Goal: Task Accomplishment & Management: Use online tool/utility

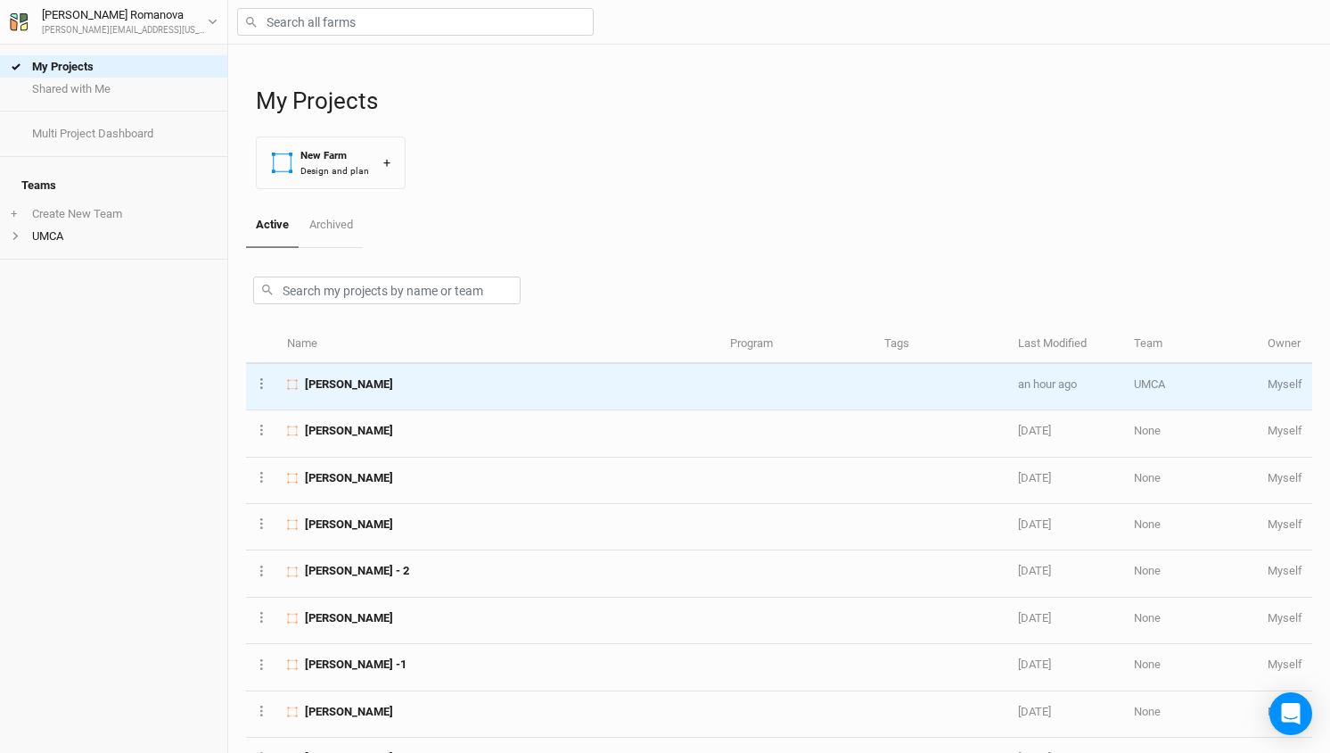
click at [346, 376] on span "[PERSON_NAME]" at bounding box center [349, 384] width 88 height 16
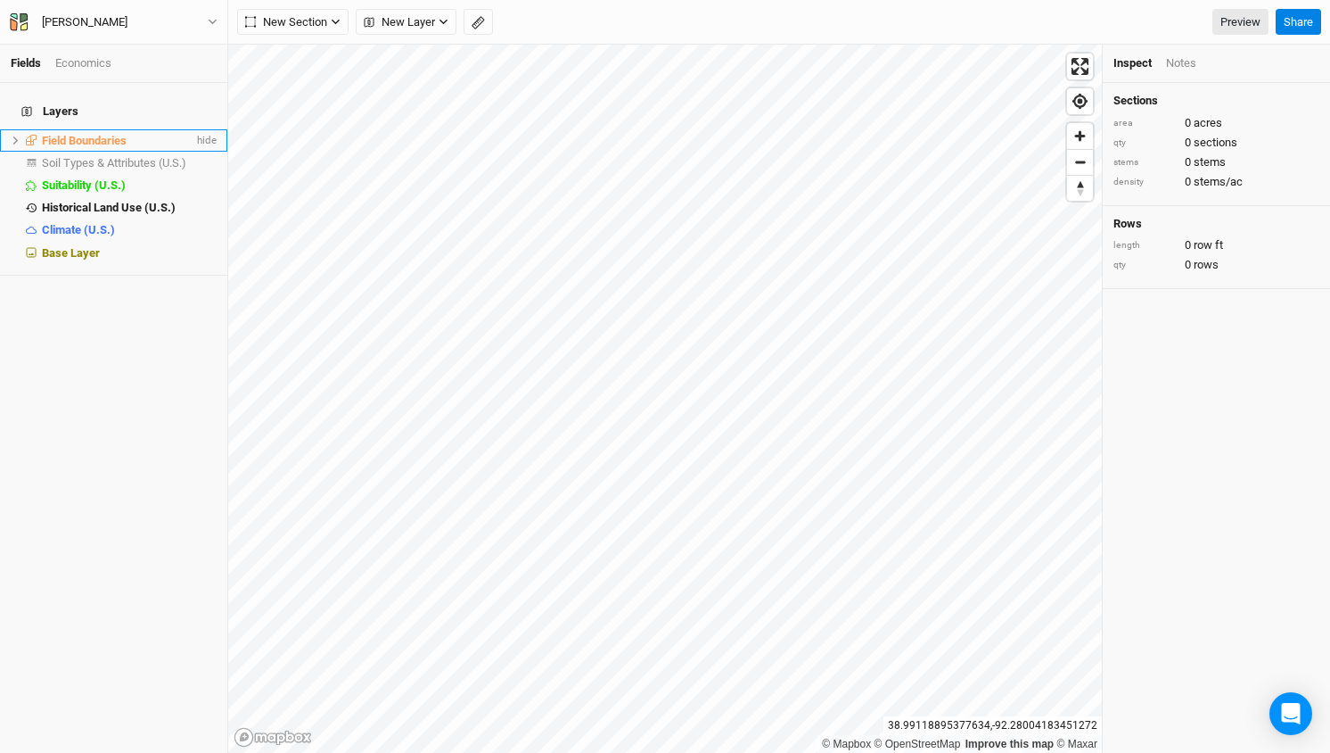
click at [11, 136] on icon at bounding box center [16, 141] width 10 height 10
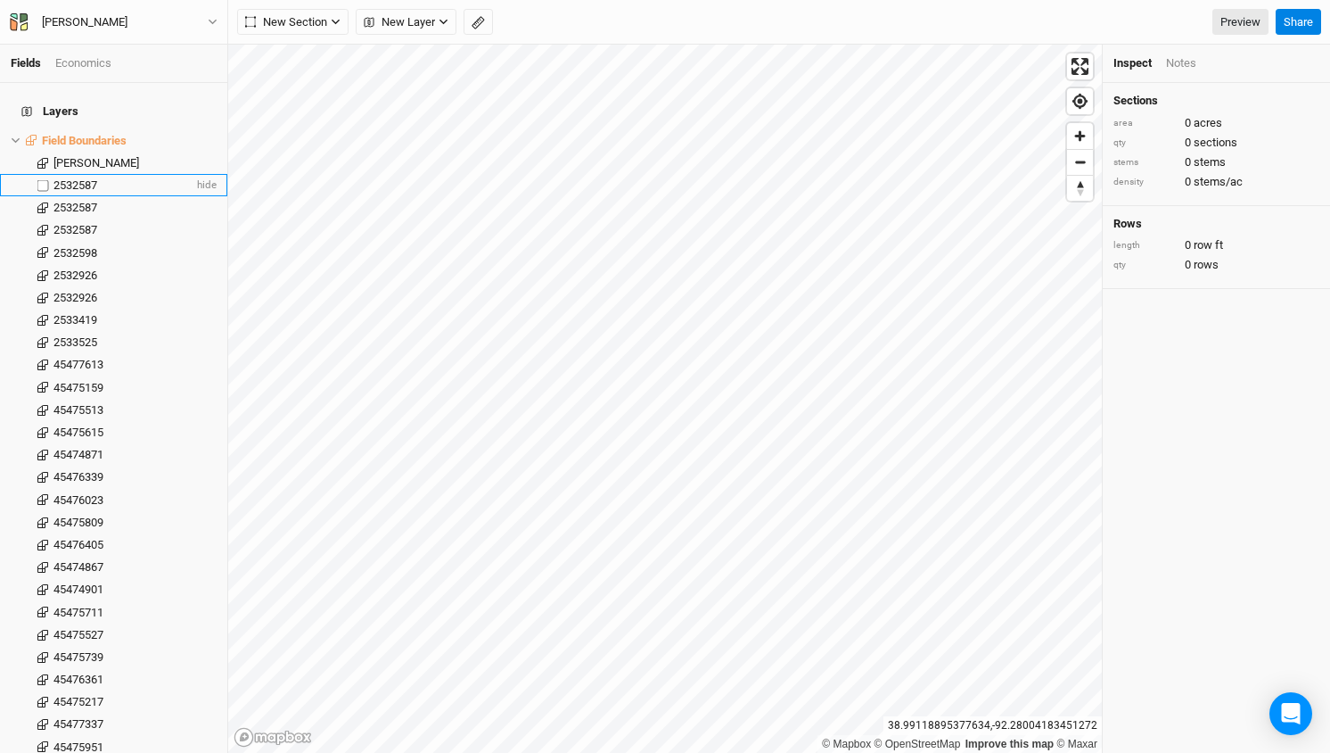
click at [44, 174] on label at bounding box center [43, 185] width 22 height 22
click at [44, 179] on input "checkbox" at bounding box center [43, 185] width 12 height 12
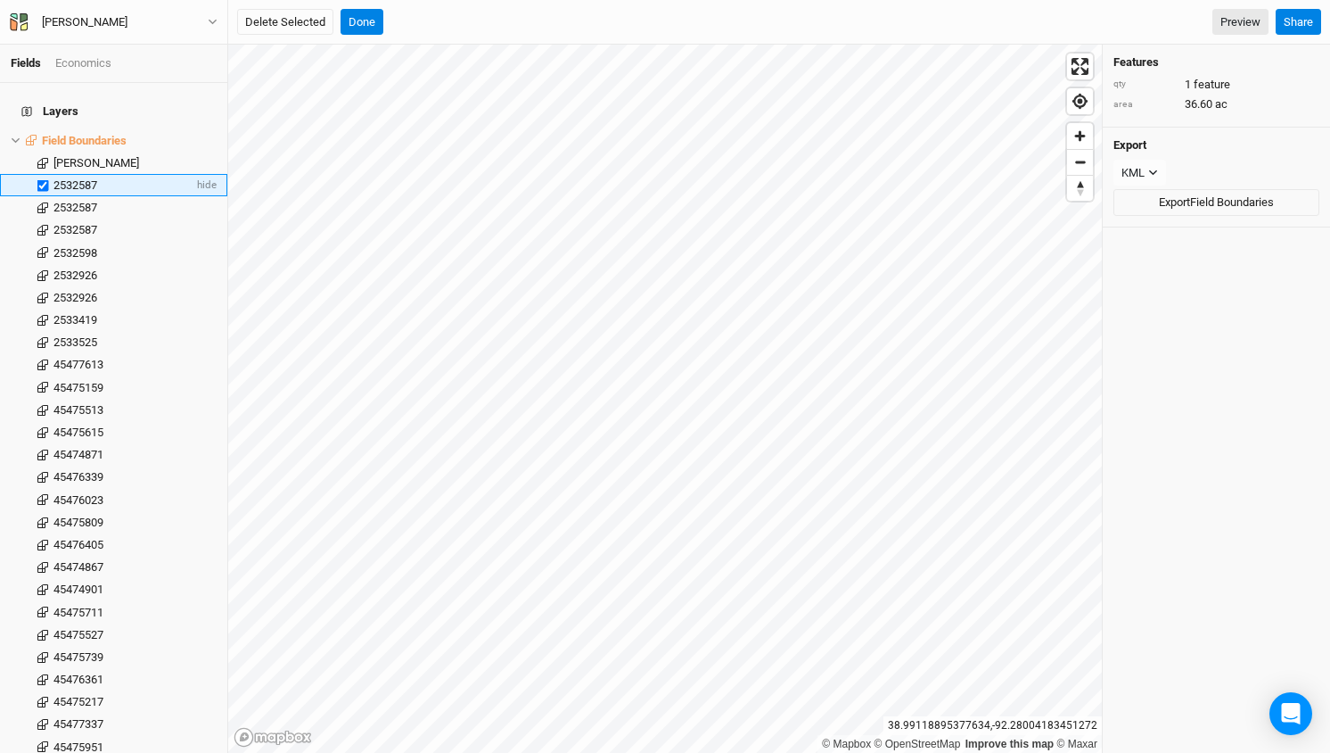
click at [44, 174] on label at bounding box center [43, 185] width 22 height 22
click at [44, 179] on input "checkbox" at bounding box center [43, 185] width 12 height 12
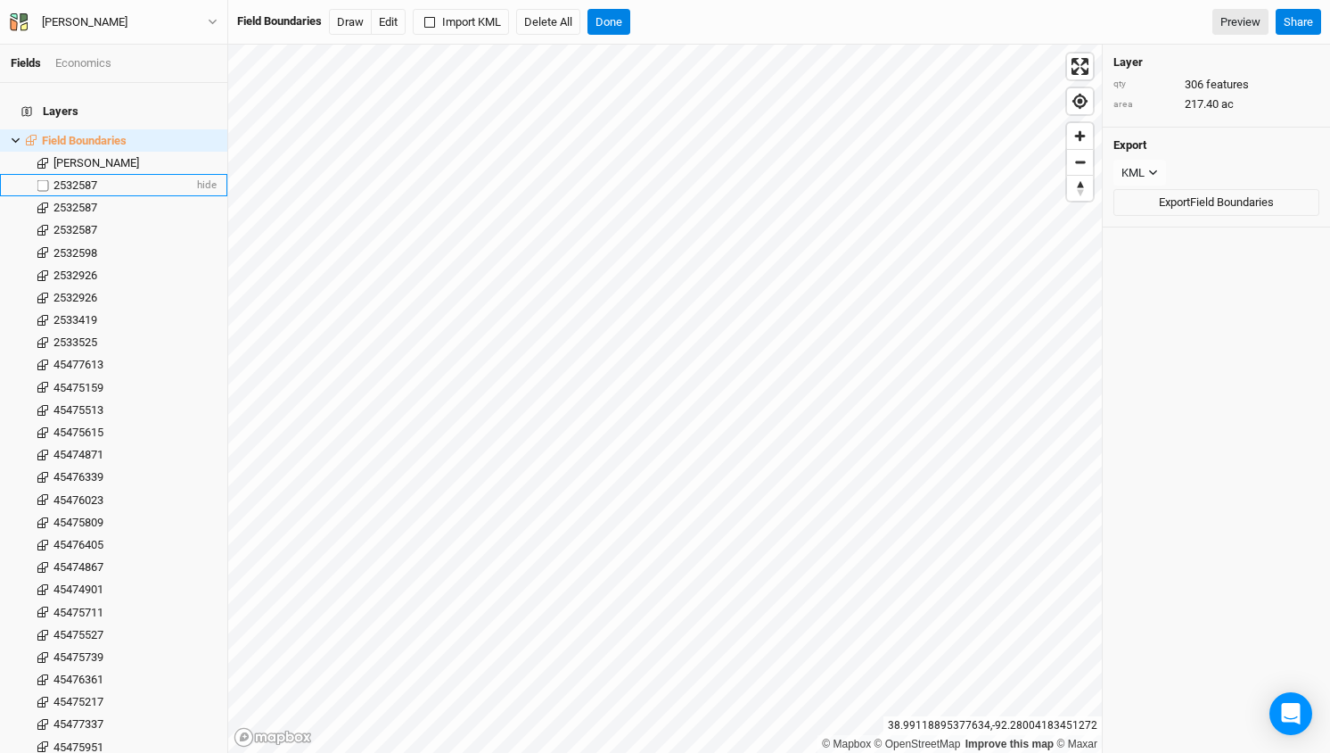
click at [44, 176] on label at bounding box center [43, 185] width 22 height 22
click at [44, 179] on input "checkbox" at bounding box center [43, 185] width 12 height 12
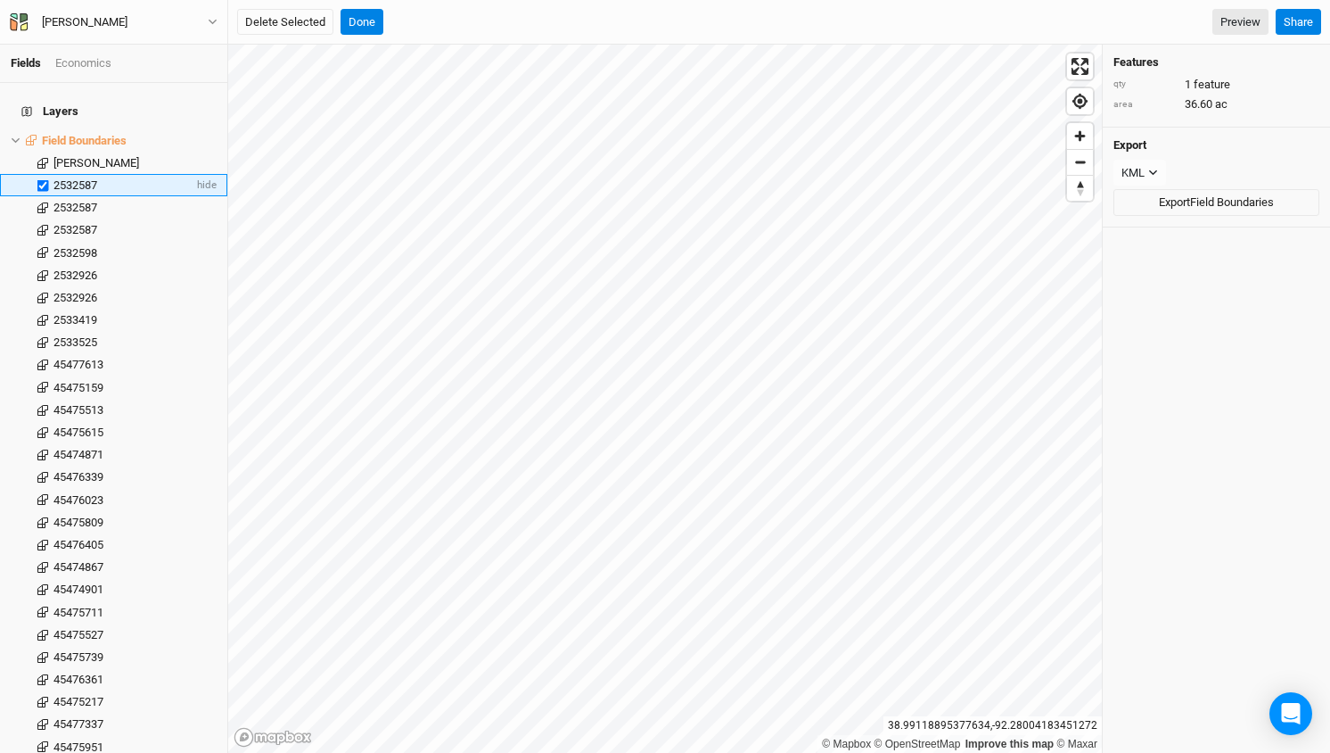
click at [44, 176] on label at bounding box center [43, 185] width 22 height 22
click at [44, 179] on input "checkbox" at bounding box center [43, 185] width 12 height 12
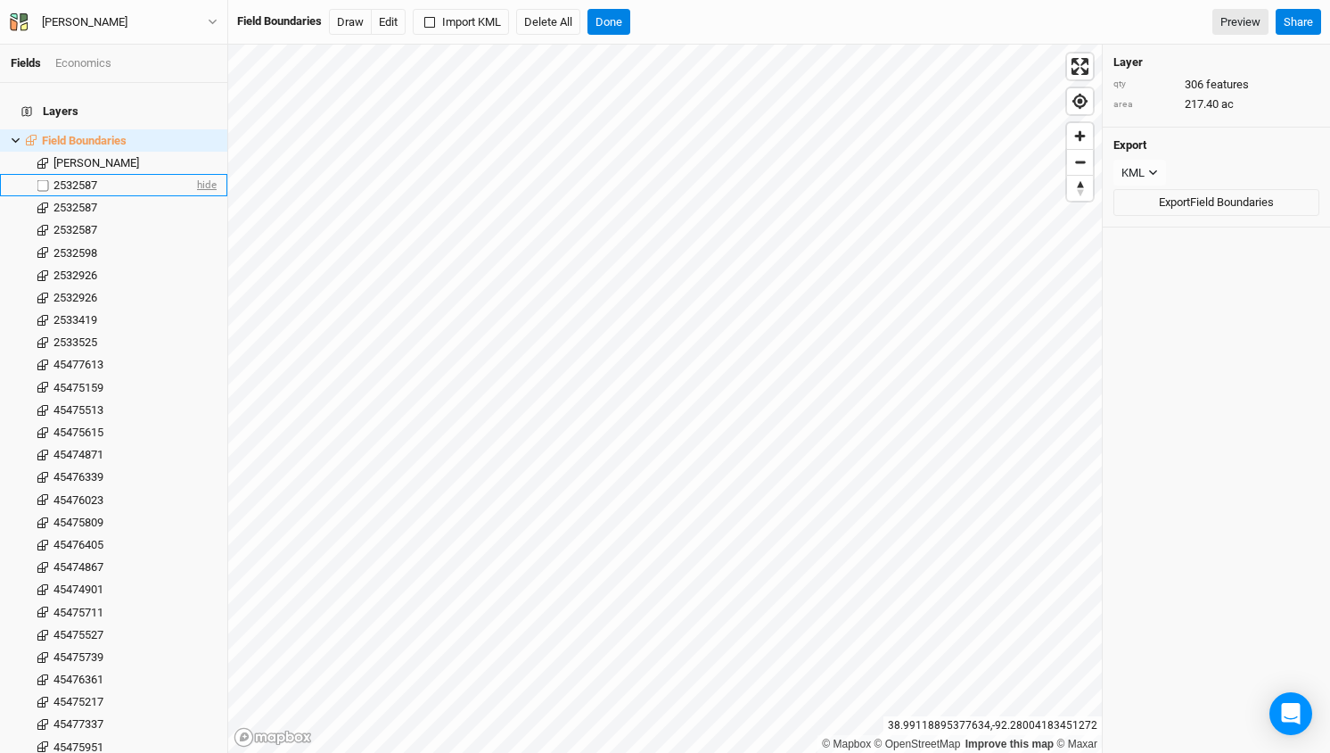
click at [202, 174] on span "hide" at bounding box center [204, 185] width 23 height 22
click at [202, 174] on span "show" at bounding box center [202, 185] width 29 height 22
click at [202, 174] on span "hide" at bounding box center [204, 185] width 23 height 22
click at [51, 174] on label at bounding box center [43, 185] width 22 height 22
click at [49, 179] on input "checkbox" at bounding box center [43, 185] width 12 height 12
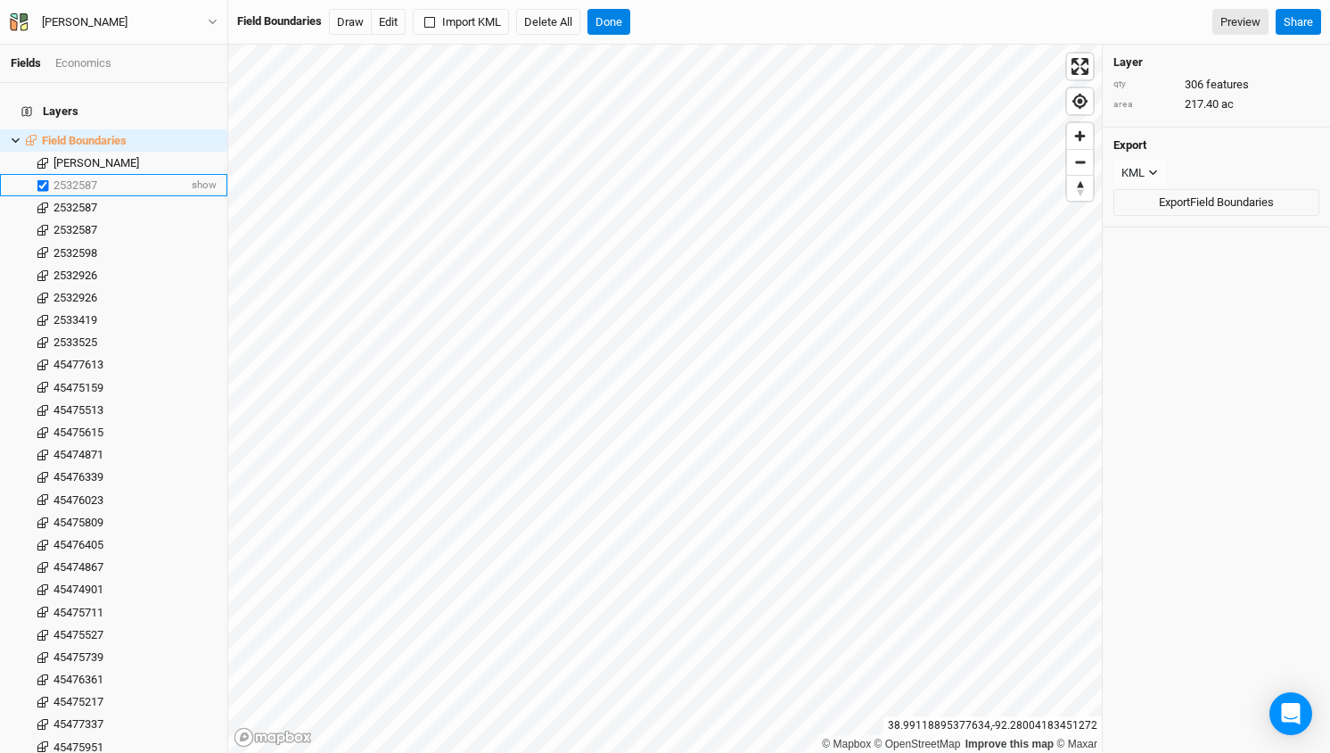
checkbox input "true"
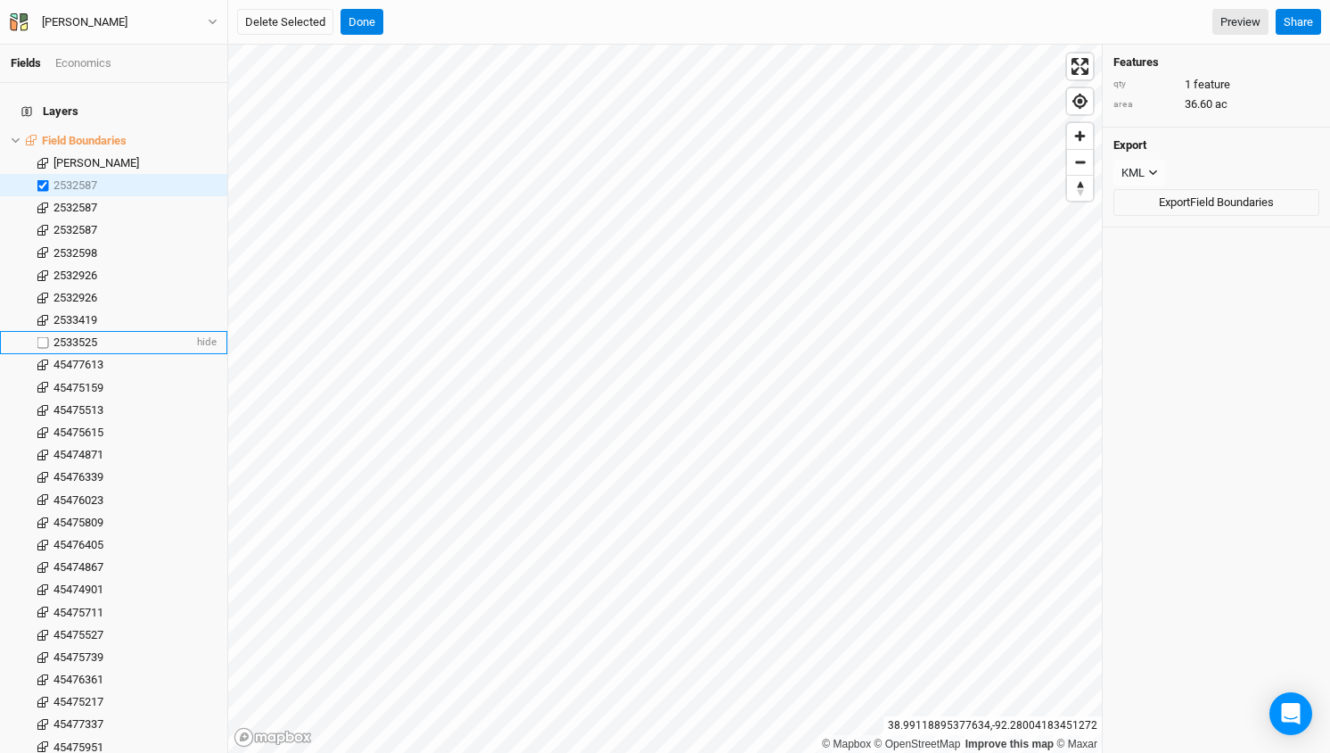
scroll to position [39, 0]
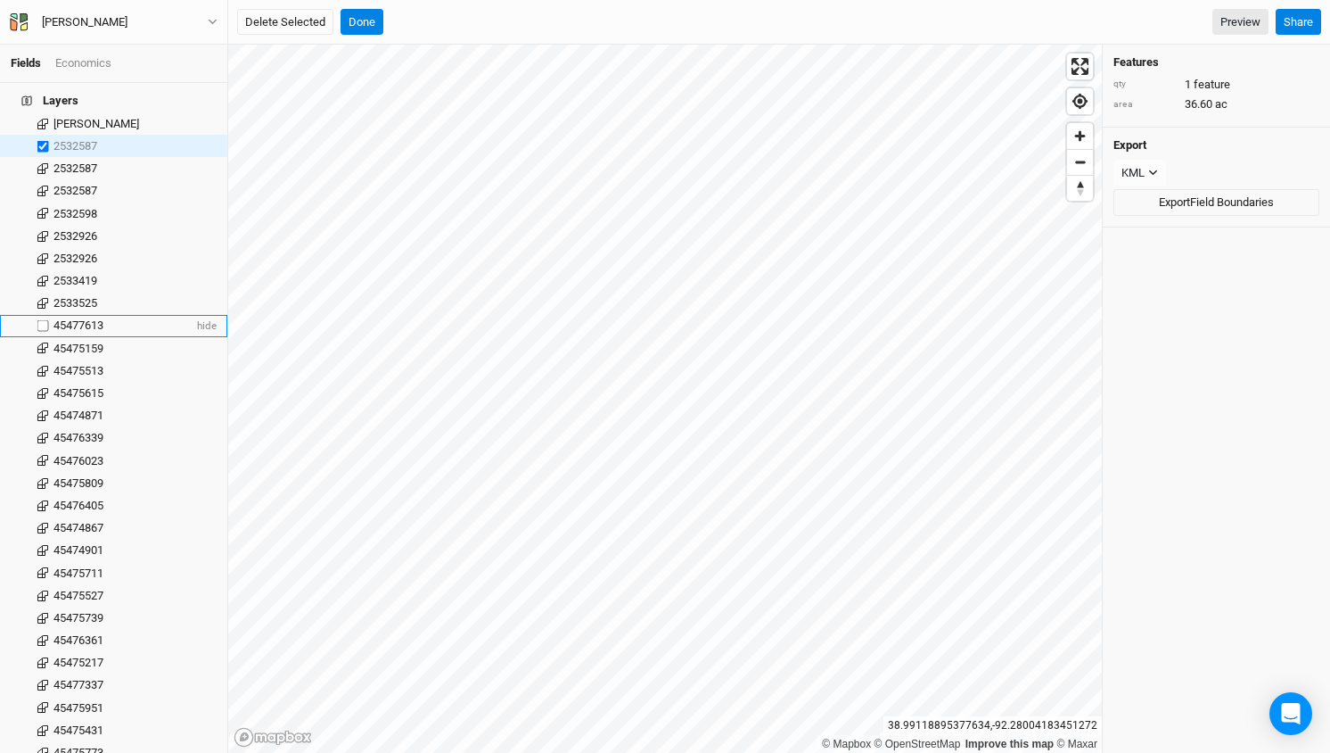
click at [84, 318] on span "45477613" at bounding box center [78, 324] width 50 height 13
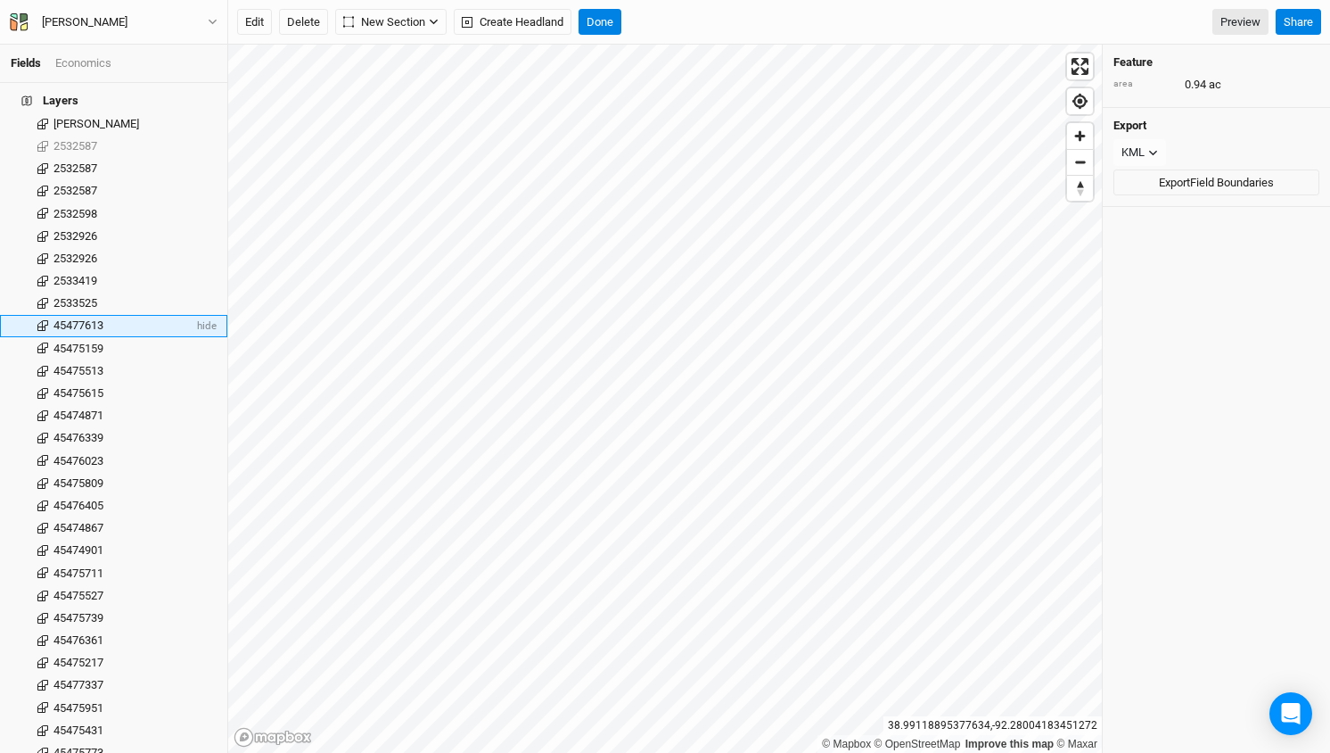
click at [70, 318] on span "45477613" at bounding box center [78, 324] width 50 height 13
click at [86, 318] on span "45477613" at bounding box center [78, 324] width 50 height 13
click at [80, 318] on span "45477613" at bounding box center [78, 324] width 50 height 13
click at [61, 318] on span "45477613" at bounding box center [78, 324] width 50 height 13
click at [42, 315] on label at bounding box center [43, 326] width 22 height 22
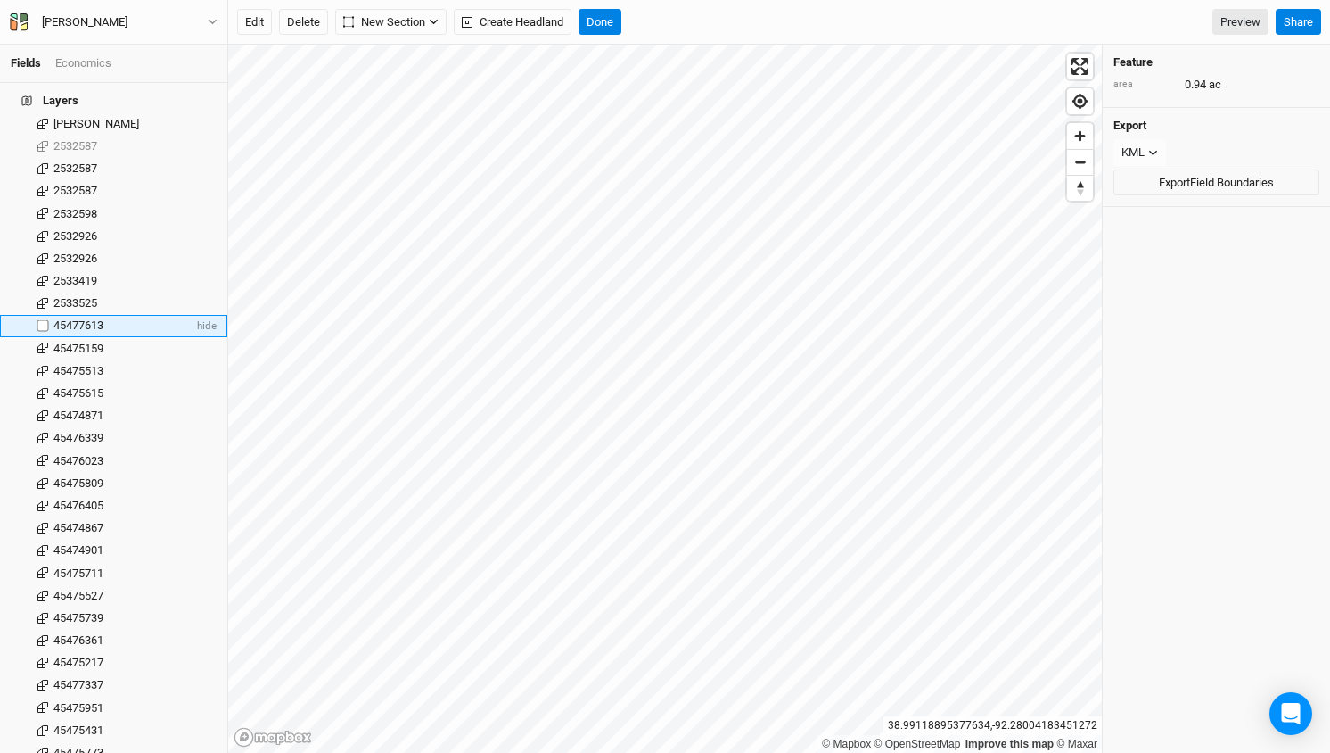
click at [42, 320] on input "checkbox" at bounding box center [43, 326] width 12 height 12
checkbox input "true"
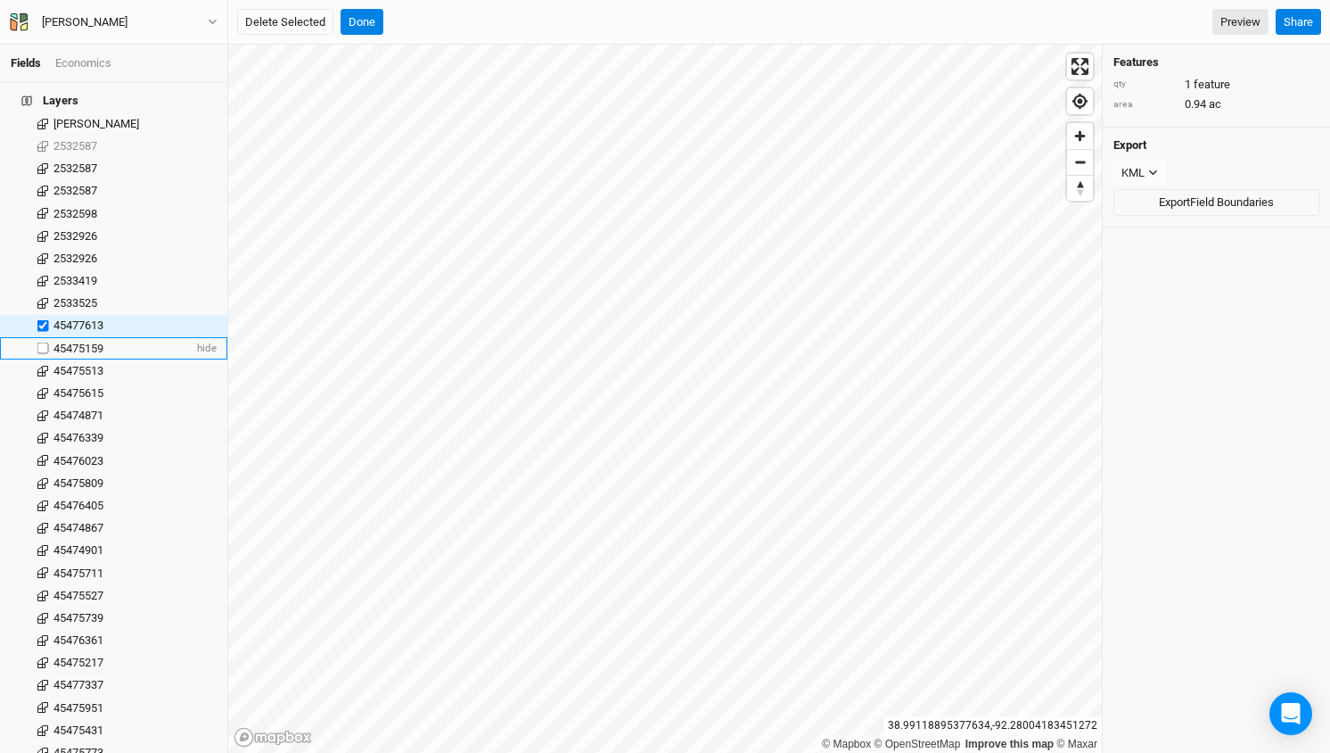
click at [44, 337] on label at bounding box center [43, 348] width 22 height 22
click at [44, 342] on input "checkbox" at bounding box center [43, 348] width 12 height 12
checkbox input "true"
click at [42, 359] on label at bounding box center [43, 370] width 22 height 22
click at [42, 365] on input "checkbox" at bounding box center [43, 371] width 12 height 12
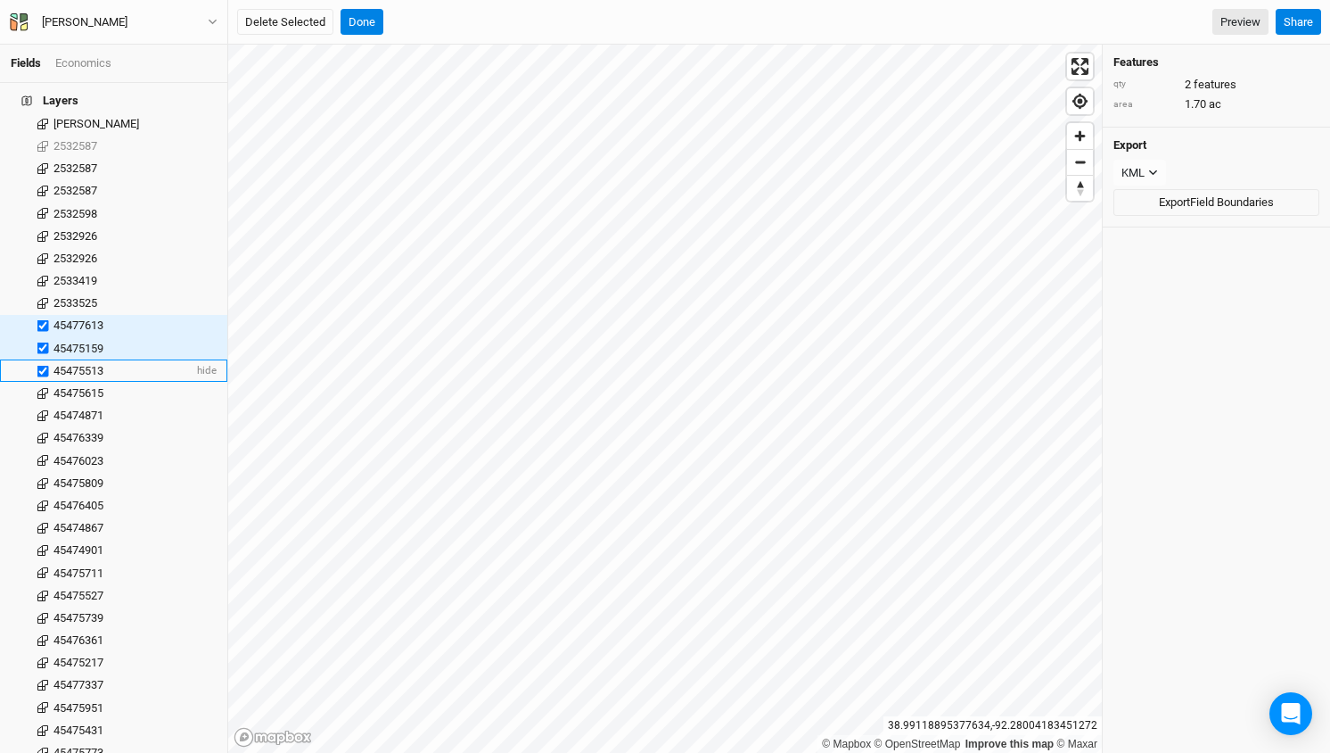
checkbox input "true"
click at [43, 382] on label at bounding box center [43, 393] width 22 height 22
click at [43, 387] on input "checkbox" at bounding box center [43, 393] width 12 height 12
checkbox input "true"
click at [43, 405] on label at bounding box center [43, 416] width 22 height 22
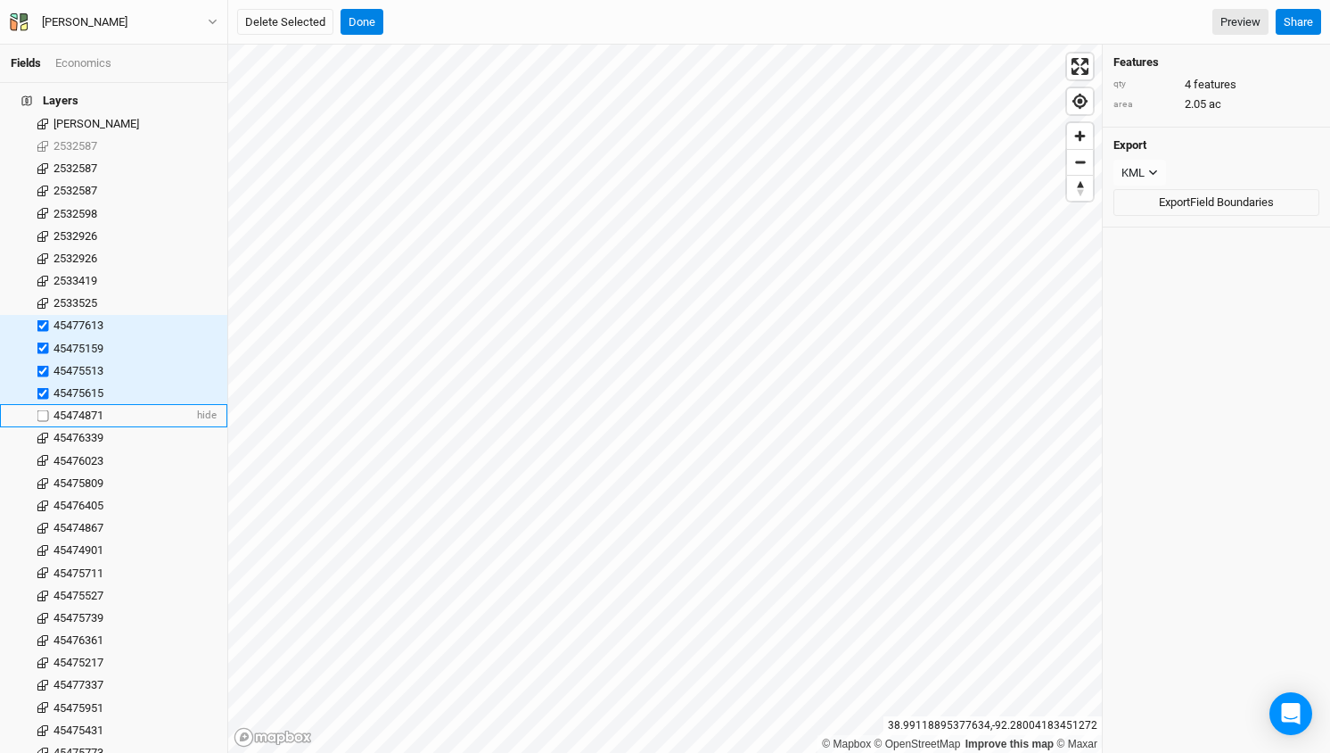
click at [43, 410] on input "checkbox" at bounding box center [43, 416] width 12 height 12
checkbox input "true"
click at [43, 427] on label at bounding box center [43, 438] width 22 height 22
click at [43, 432] on input "checkbox" at bounding box center [43, 438] width 12 height 12
checkbox input "true"
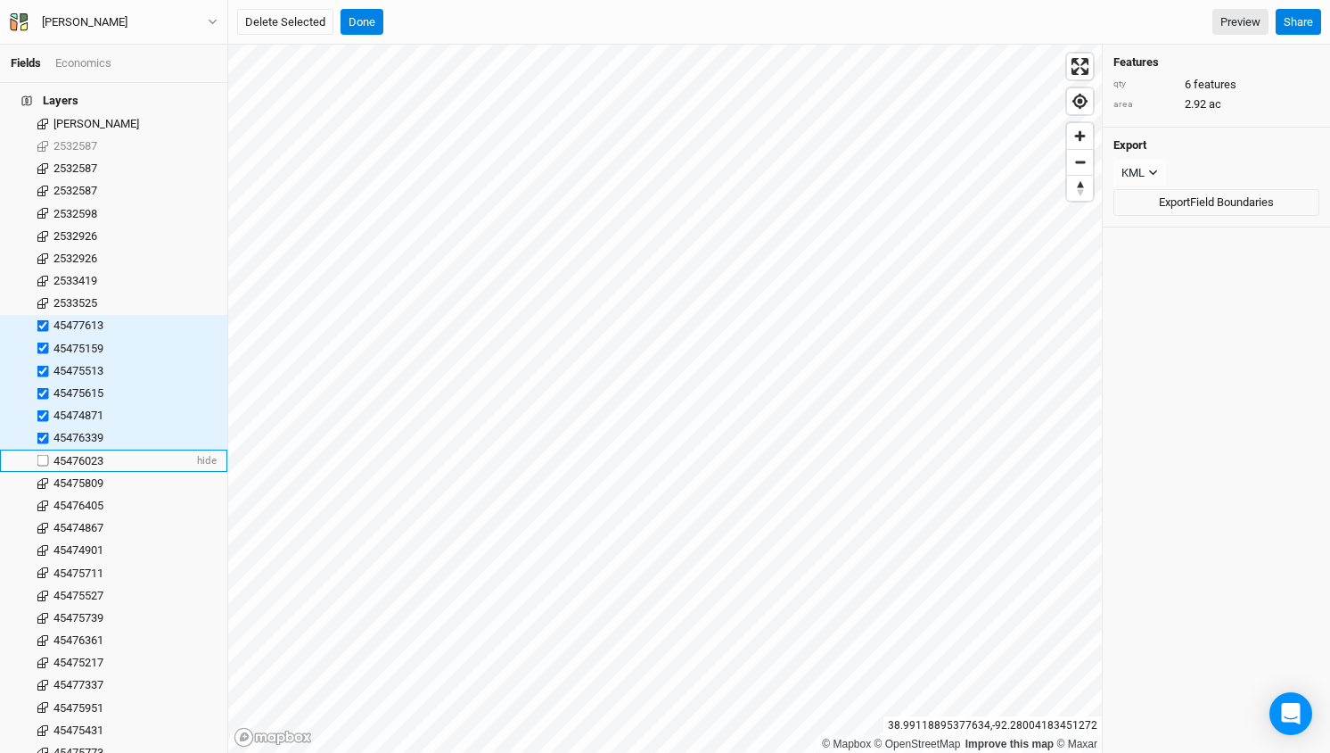
click at [43, 449] on label at bounding box center [43, 460] width 22 height 22
click at [43, 455] on input "checkbox" at bounding box center [43, 461] width 12 height 12
checkbox input "true"
click at [43, 472] on label at bounding box center [43, 483] width 22 height 22
click at [43, 477] on input "checkbox" at bounding box center [43, 483] width 12 height 12
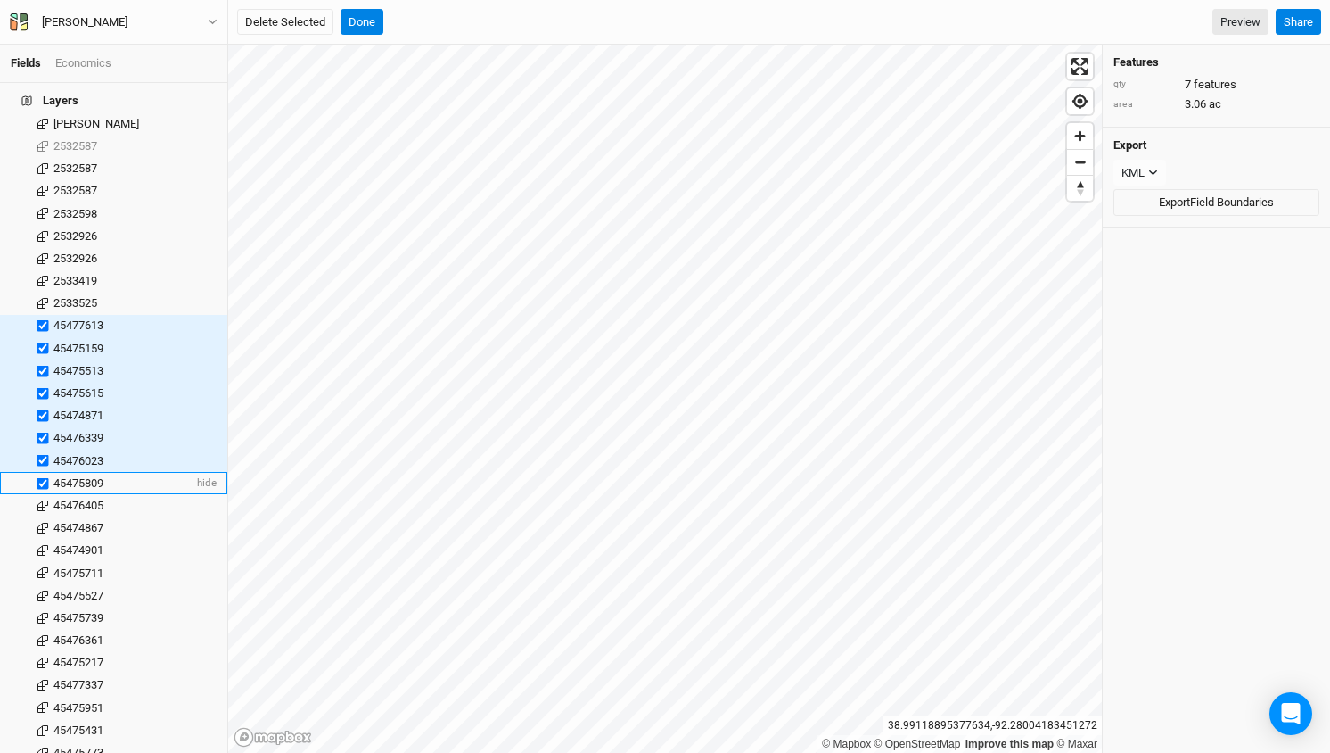
checkbox input "true"
click at [43, 494] on label at bounding box center [43, 505] width 22 height 22
click at [43, 499] on input "checkbox" at bounding box center [43, 505] width 12 height 12
checkbox input "true"
click at [45, 516] on label at bounding box center [43, 527] width 22 height 22
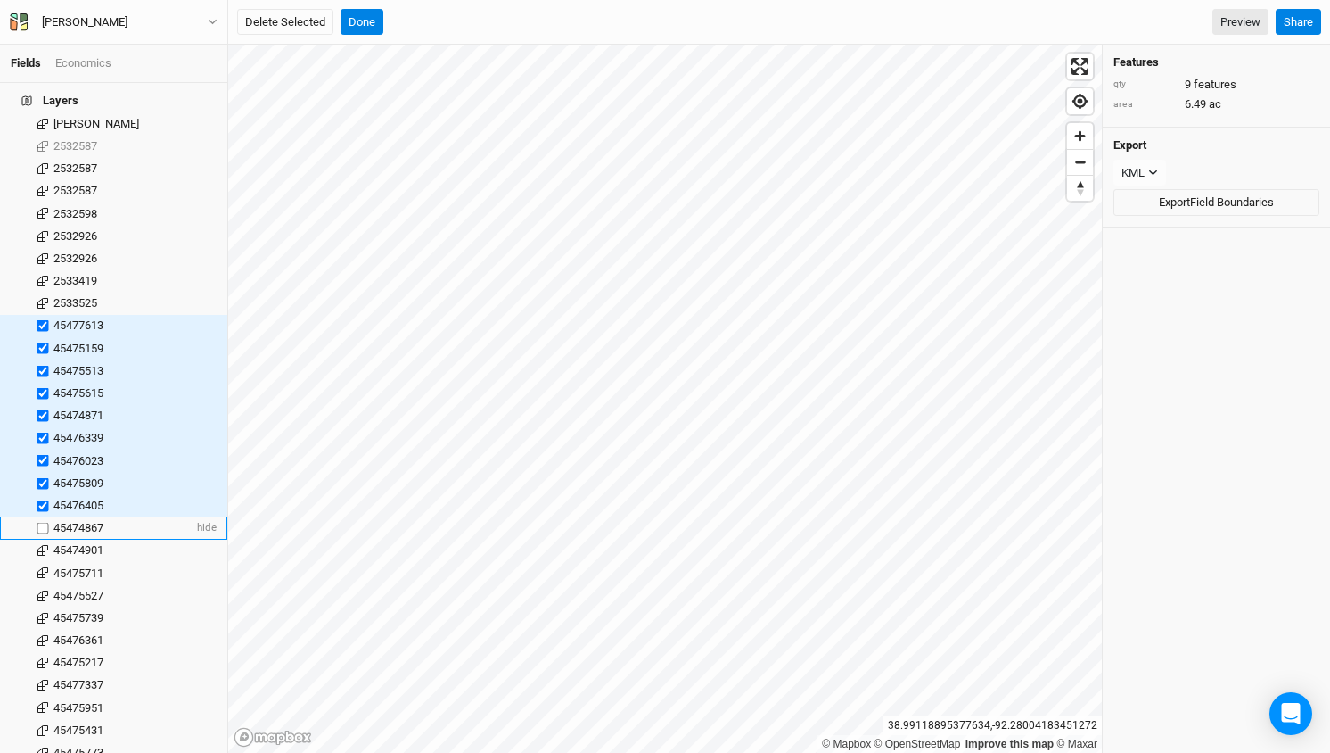
click at [45, 522] on input "checkbox" at bounding box center [43, 528] width 12 height 12
checkbox input "true"
click at [45, 539] on label at bounding box center [43, 550] width 22 height 22
click at [45, 545] on input "checkbox" at bounding box center [43, 551] width 12 height 12
checkbox input "true"
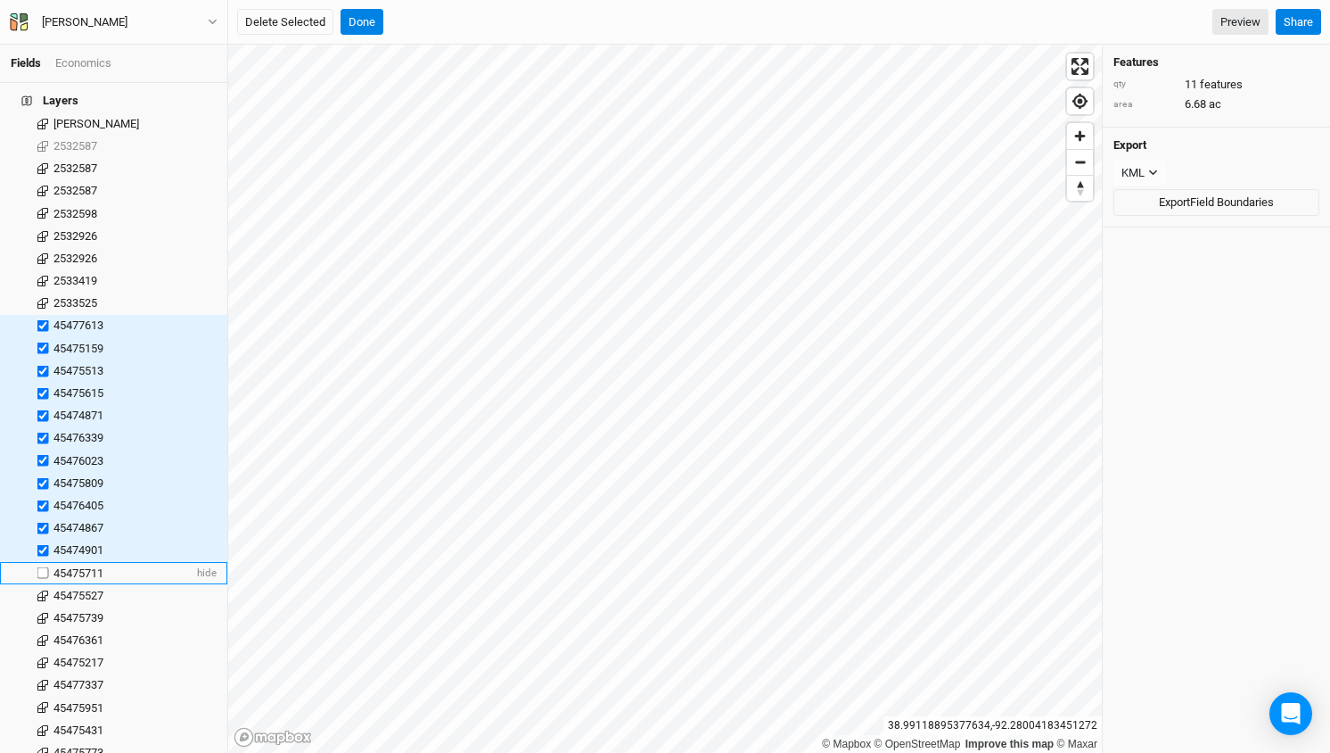
click at [43, 562] on label at bounding box center [43, 573] width 22 height 22
click at [43, 567] on input "checkbox" at bounding box center [43, 573] width 12 height 12
checkbox input "true"
click at [43, 584] on label at bounding box center [43, 595] width 22 height 22
click at [43, 589] on input "checkbox" at bounding box center [43, 595] width 12 height 12
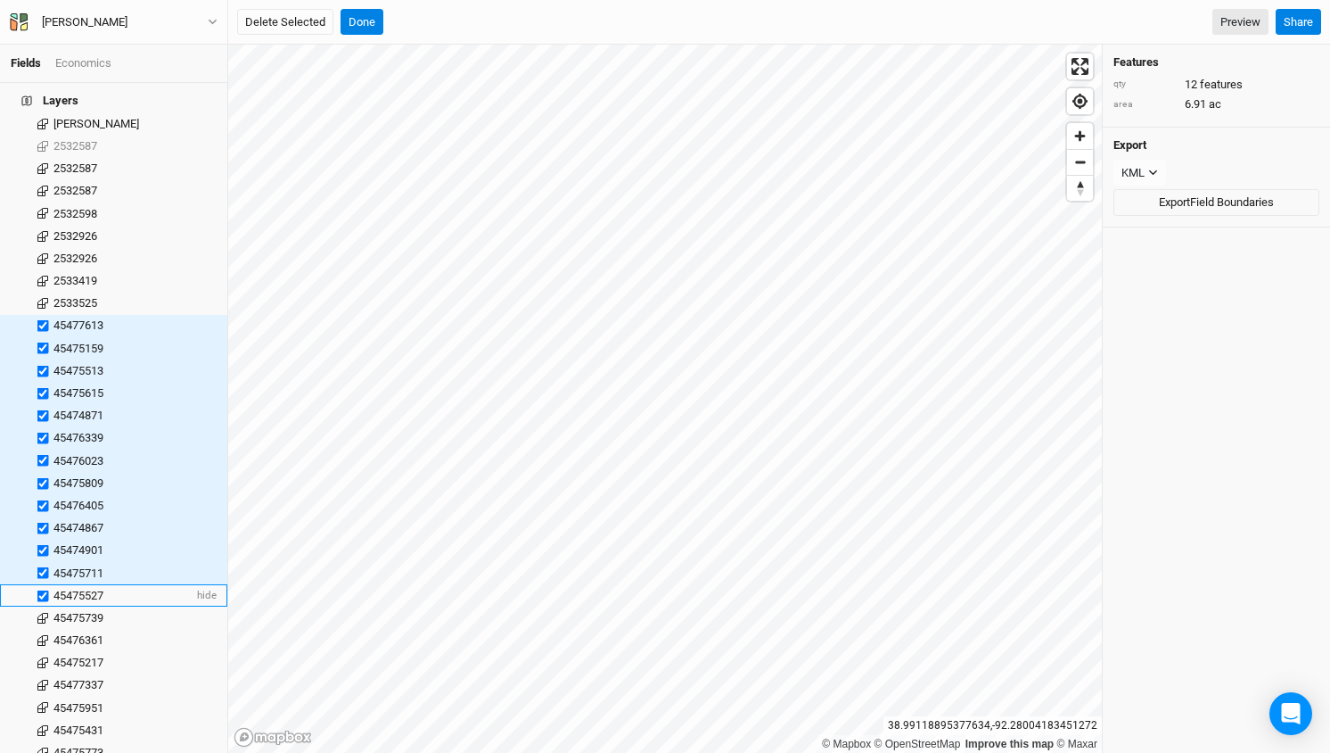
checkbox input "true"
click at [43, 606] on label at bounding box center [43, 617] width 22 height 22
click at [43, 612] on input "checkbox" at bounding box center [43, 618] width 12 height 12
checkbox input "true"
click at [44, 629] on label at bounding box center [43, 640] width 22 height 22
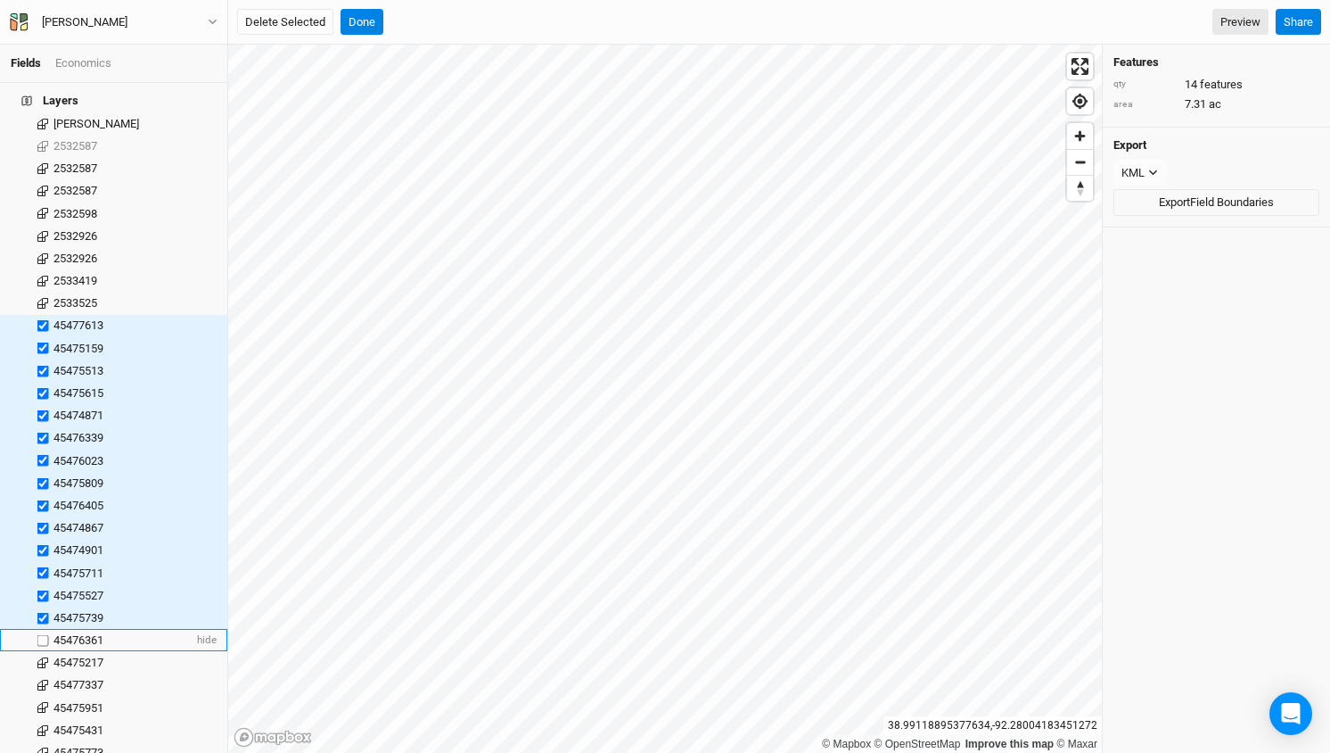
click at [44, 634] on input "checkbox" at bounding box center [43, 640] width 12 height 12
checkbox input "true"
click at [44, 652] on label at bounding box center [43, 663] width 22 height 22
click at [44, 657] on input "checkbox" at bounding box center [43, 663] width 12 height 12
checkbox input "true"
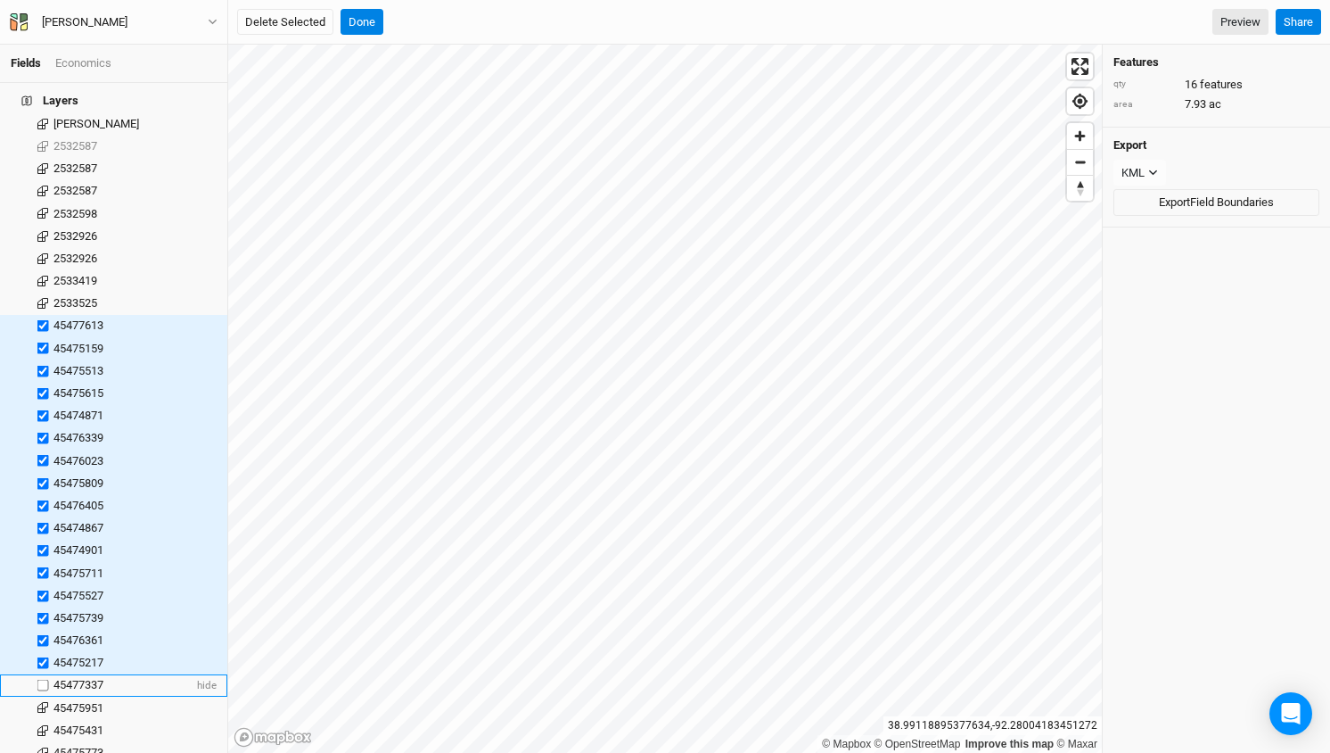
click at [44, 674] on label at bounding box center [43, 685] width 22 height 22
click at [44, 679] on input "checkbox" at bounding box center [43, 685] width 12 height 12
checkbox input "true"
click at [44, 696] on label at bounding box center [43, 707] width 22 height 22
click at [44, 702] on input "checkbox" at bounding box center [43, 708] width 12 height 12
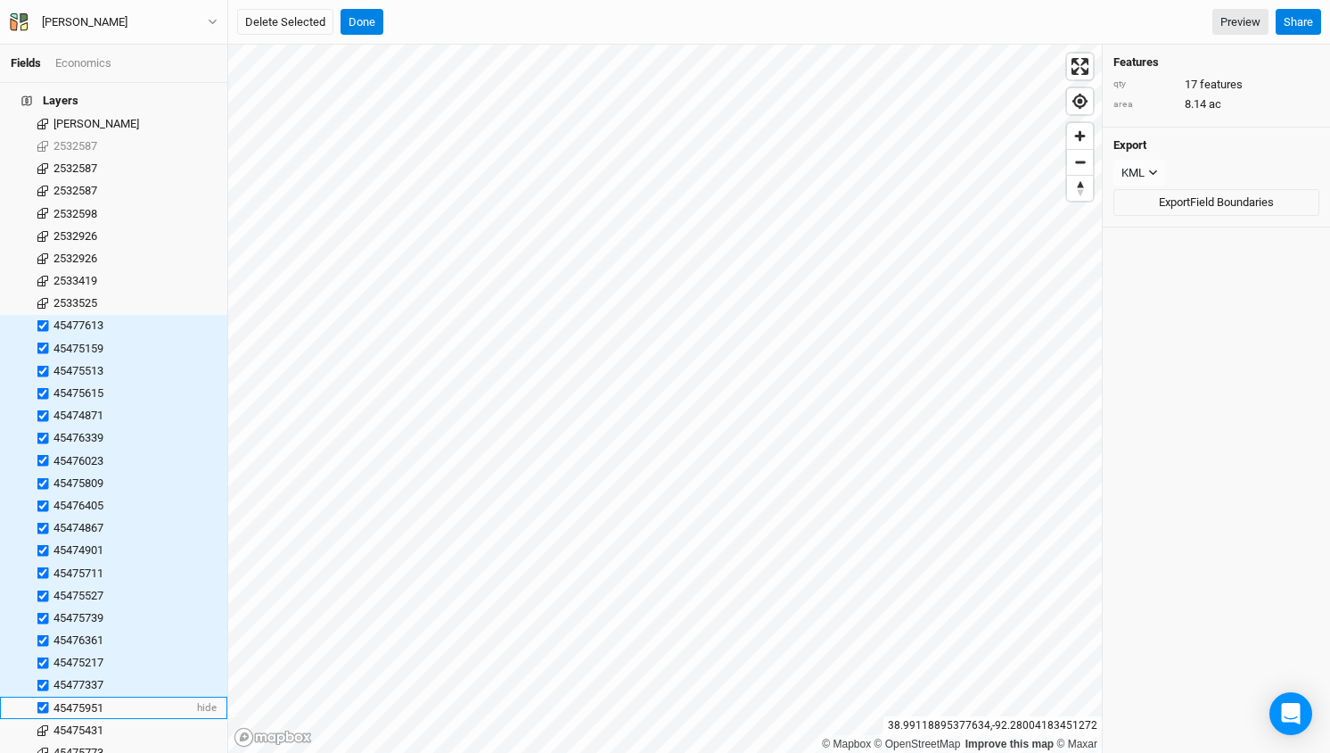
checkbox input "true"
click at [43, 719] on label at bounding box center [43, 730] width 22 height 22
click at [43, 724] on input "checkbox" at bounding box center [43, 730] width 12 height 12
checkbox input "true"
click at [297, 22] on button "Delete Selected" at bounding box center [285, 22] width 96 height 27
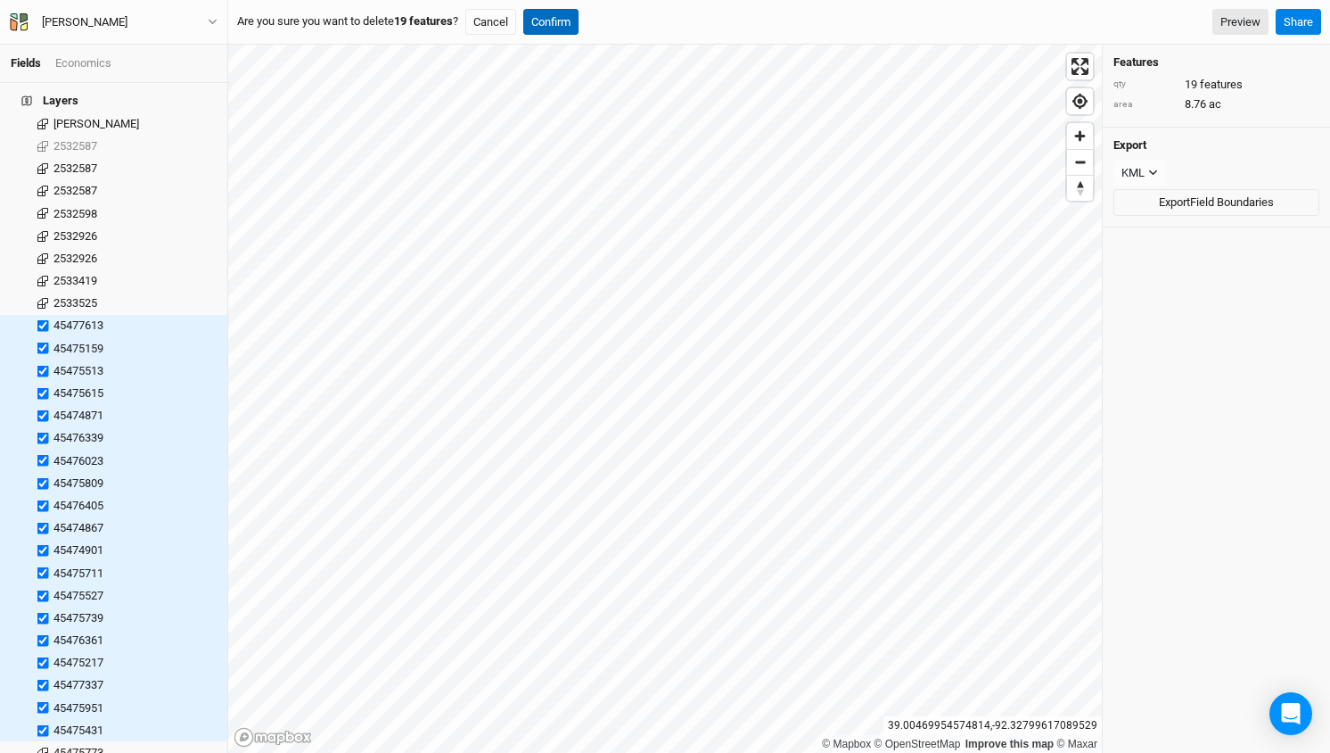
click at [566, 21] on button "Confirm" at bounding box center [550, 22] width 55 height 27
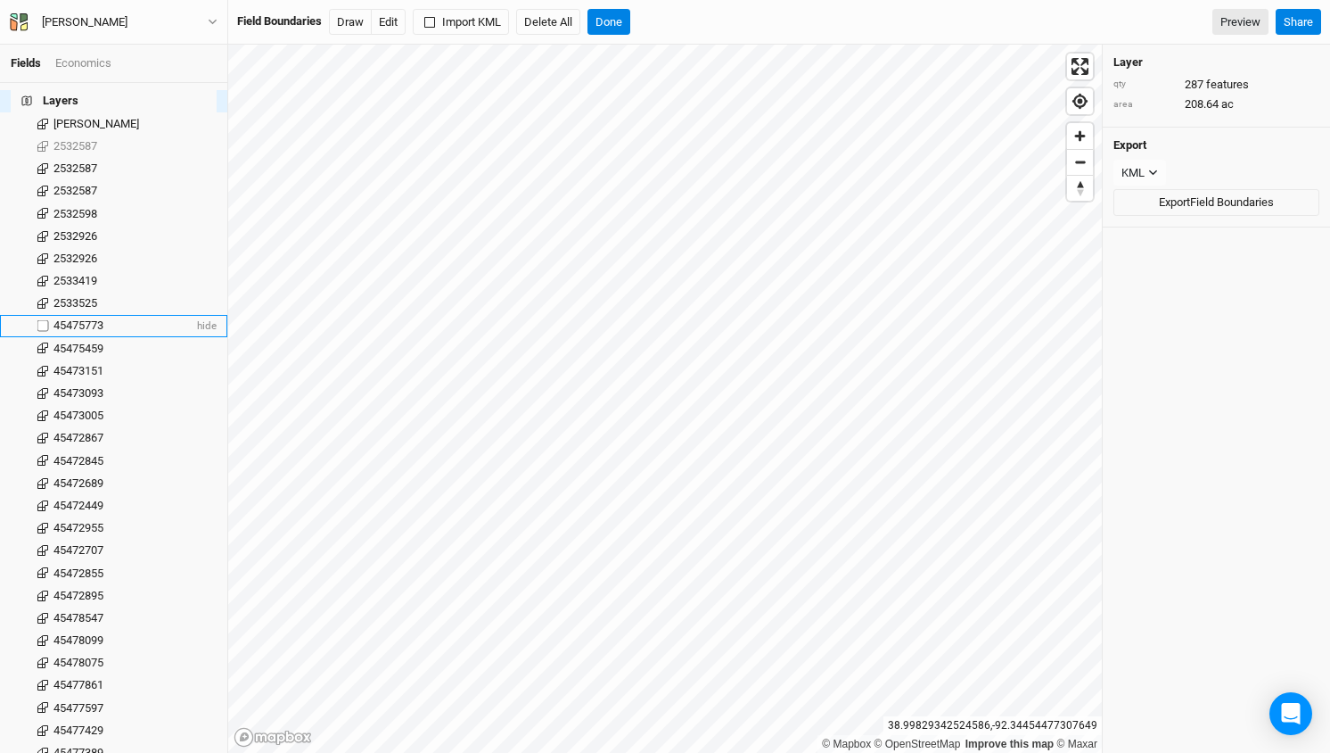
click at [45, 315] on label at bounding box center [43, 326] width 22 height 22
click at [45, 320] on input "checkbox" at bounding box center [43, 326] width 12 height 12
checkbox input "true"
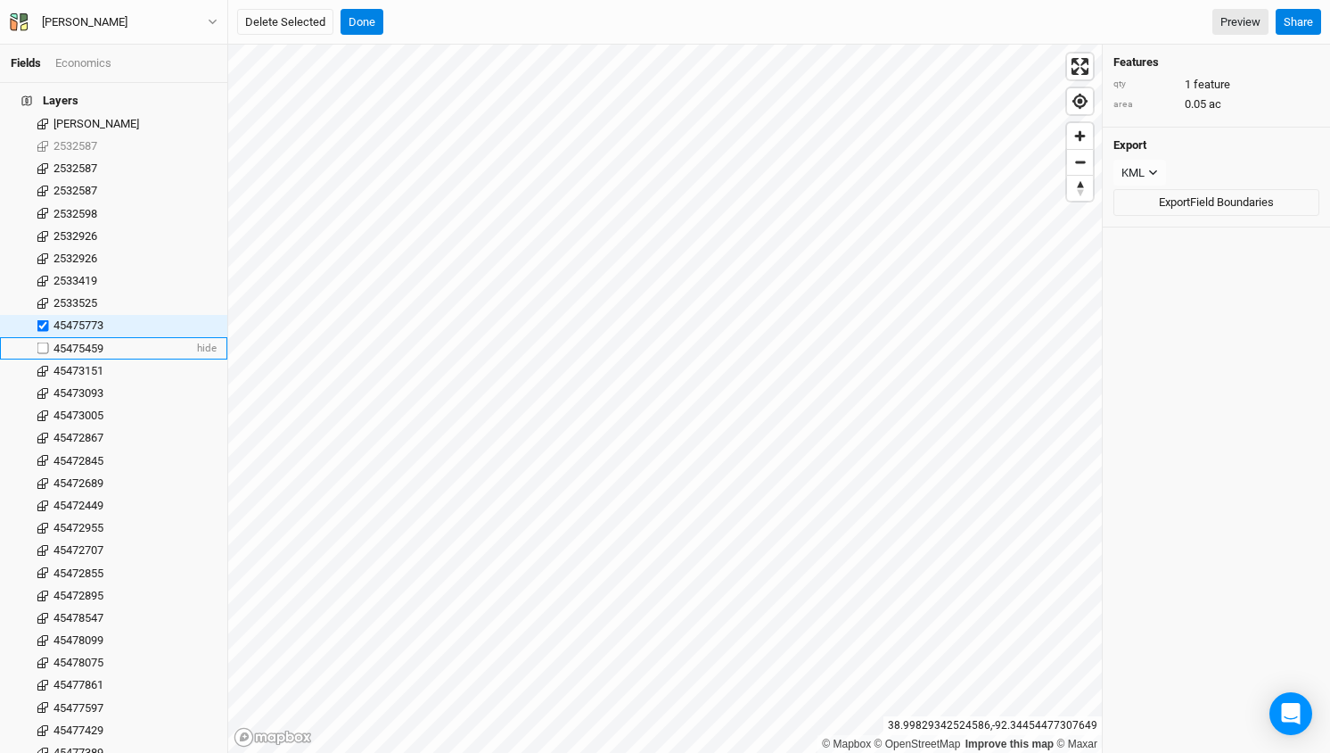
click at [43, 337] on label at bounding box center [43, 348] width 22 height 22
click at [43, 342] on input "checkbox" at bounding box center [43, 348] width 12 height 12
checkbox input "true"
click at [43, 359] on label at bounding box center [43, 370] width 22 height 22
click at [43, 365] on input "checkbox" at bounding box center [43, 371] width 12 height 12
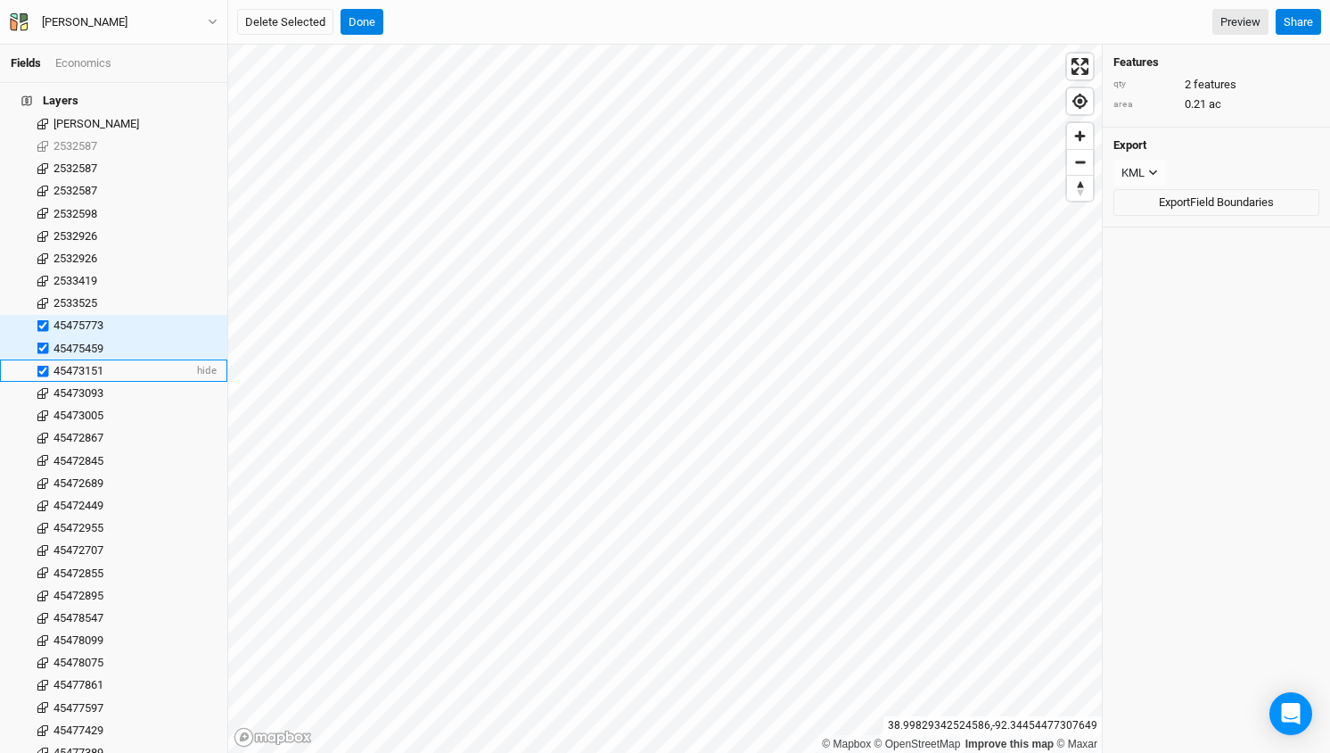
checkbox input "true"
click at [44, 382] on label at bounding box center [43, 393] width 22 height 22
click at [44, 387] on input "checkbox" at bounding box center [43, 393] width 12 height 12
checkbox input "true"
click at [42, 405] on label at bounding box center [43, 416] width 22 height 22
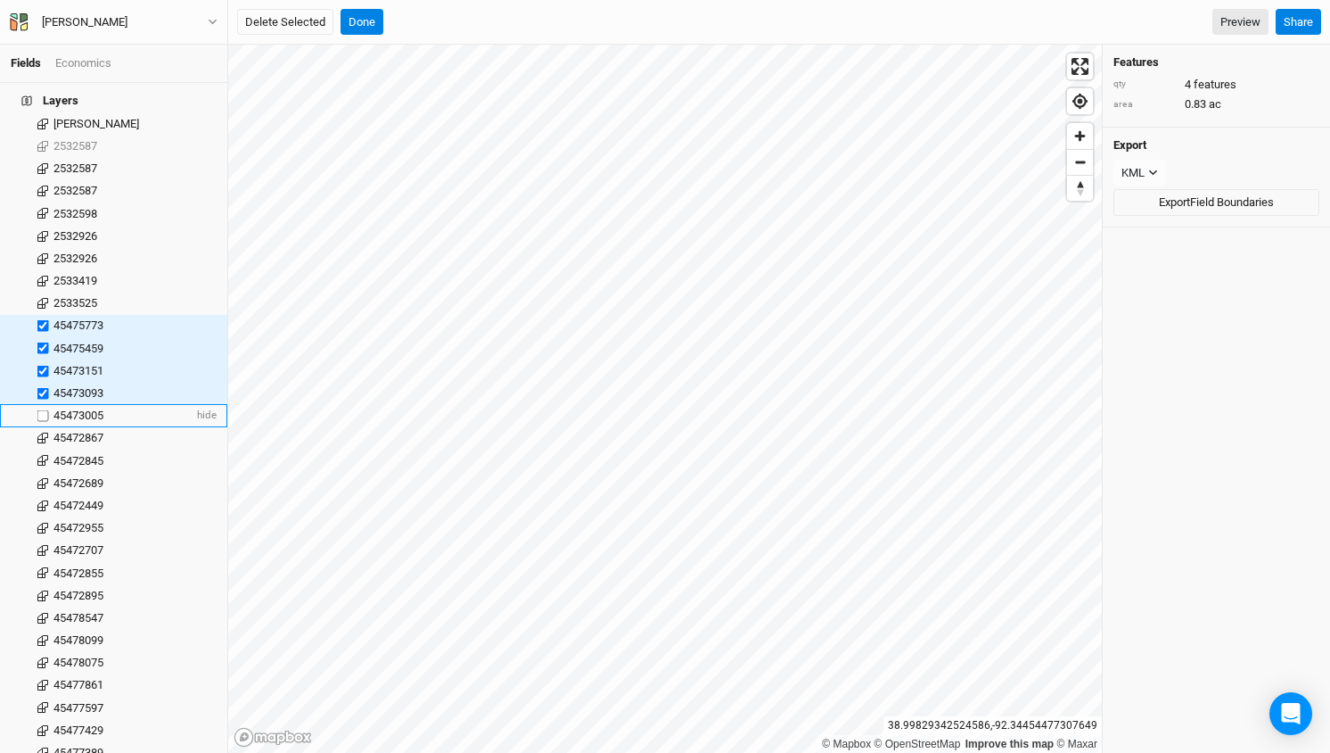
click at [42, 410] on input "checkbox" at bounding box center [43, 416] width 12 height 12
checkbox input "true"
click at [42, 427] on label at bounding box center [43, 438] width 22 height 22
click at [42, 432] on input "checkbox" at bounding box center [43, 438] width 12 height 12
checkbox input "true"
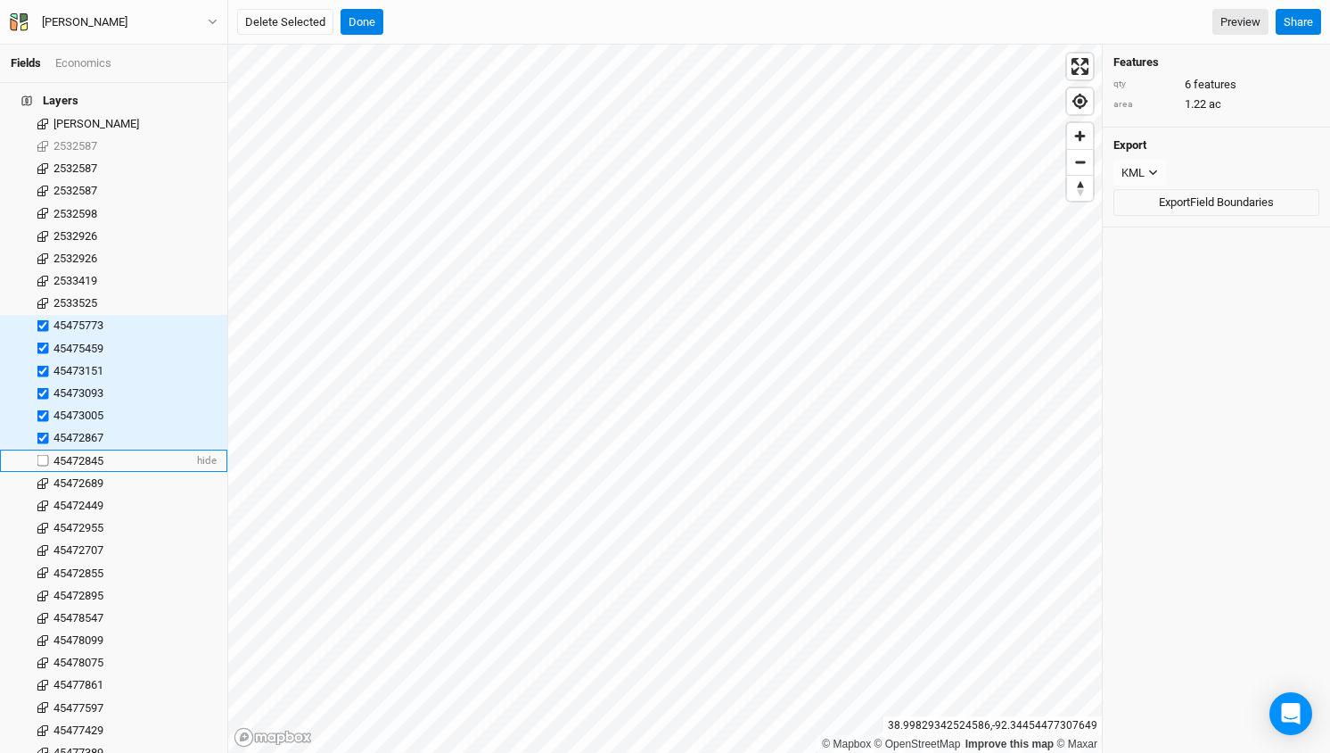
click at [43, 449] on label at bounding box center [43, 460] width 22 height 22
click at [43, 455] on input "checkbox" at bounding box center [43, 461] width 12 height 12
checkbox input "true"
click at [42, 472] on label at bounding box center [43, 483] width 22 height 22
click at [42, 477] on input "checkbox" at bounding box center [43, 483] width 12 height 12
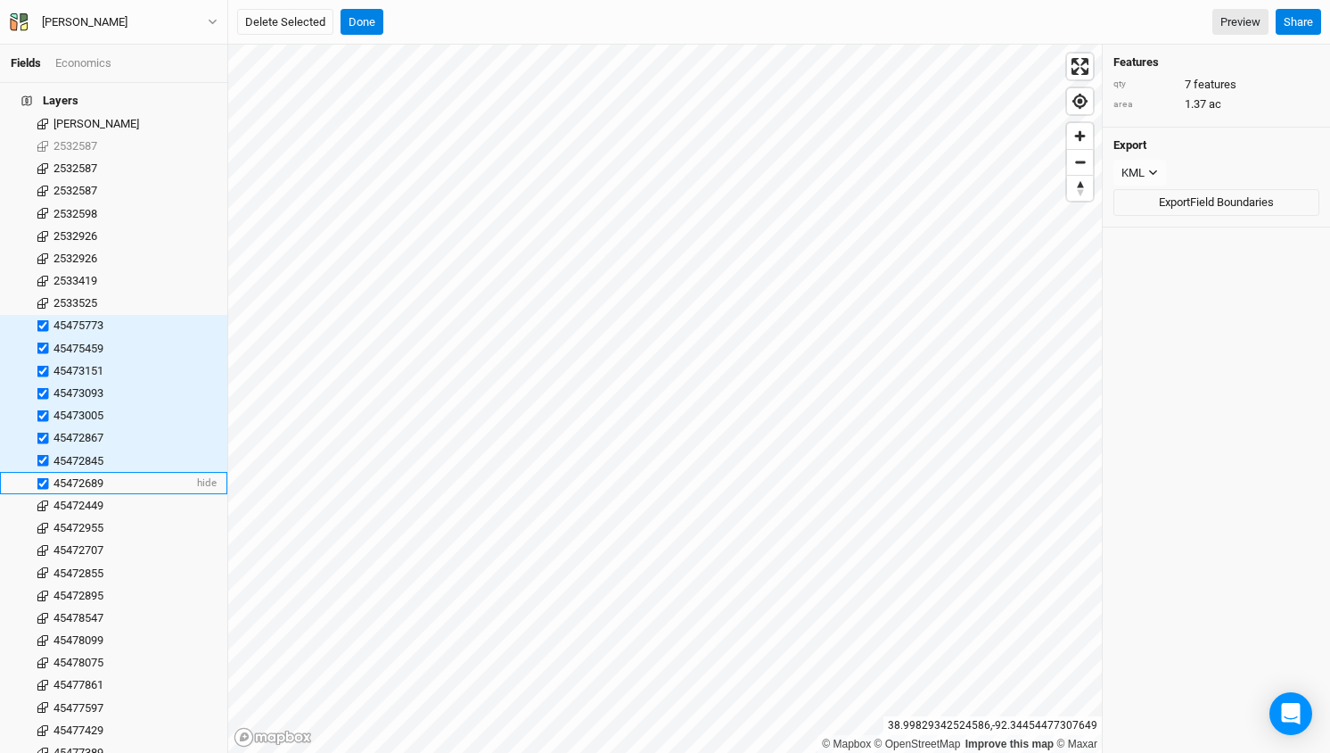
checkbox input "true"
click at [45, 494] on label at bounding box center [43, 505] width 22 height 22
click at [45, 499] on input "checkbox" at bounding box center [43, 505] width 12 height 12
checkbox input "true"
click at [45, 516] on label at bounding box center [43, 527] width 22 height 22
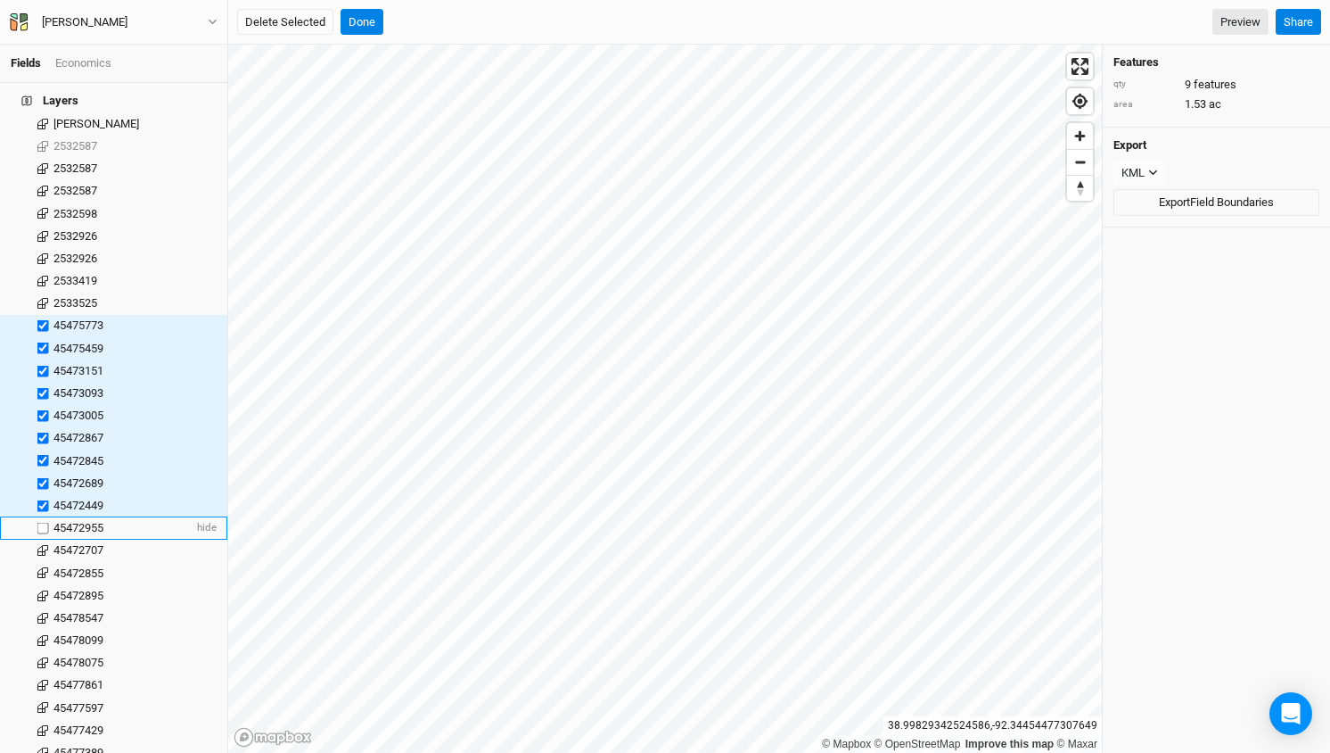
click at [45, 522] on input "checkbox" at bounding box center [43, 528] width 12 height 12
checkbox input "true"
click at [43, 539] on label at bounding box center [43, 550] width 22 height 22
click at [43, 545] on input "checkbox" at bounding box center [43, 551] width 12 height 12
checkbox input "true"
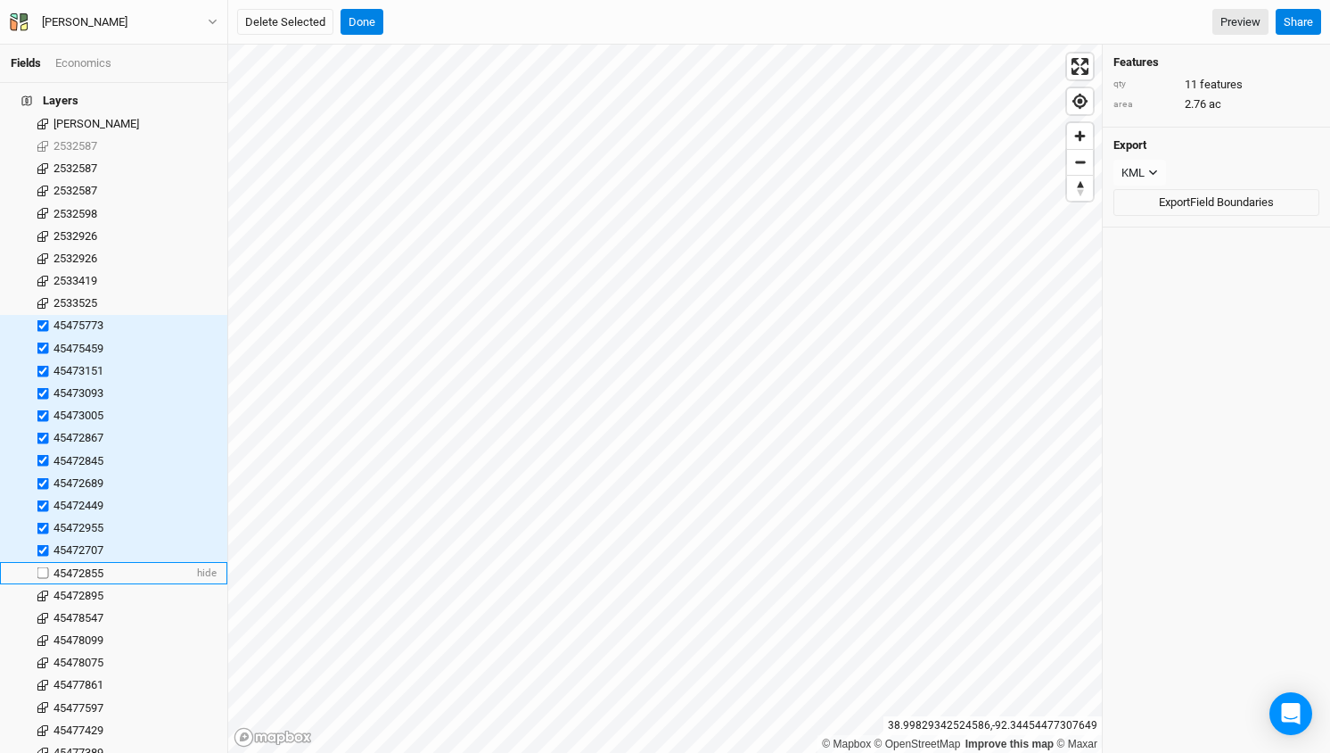
click at [43, 562] on label at bounding box center [43, 573] width 22 height 22
click at [43, 567] on input "checkbox" at bounding box center [43, 573] width 12 height 12
checkbox input "true"
click at [43, 584] on label at bounding box center [43, 595] width 22 height 22
click at [43, 589] on input "checkbox" at bounding box center [43, 595] width 12 height 12
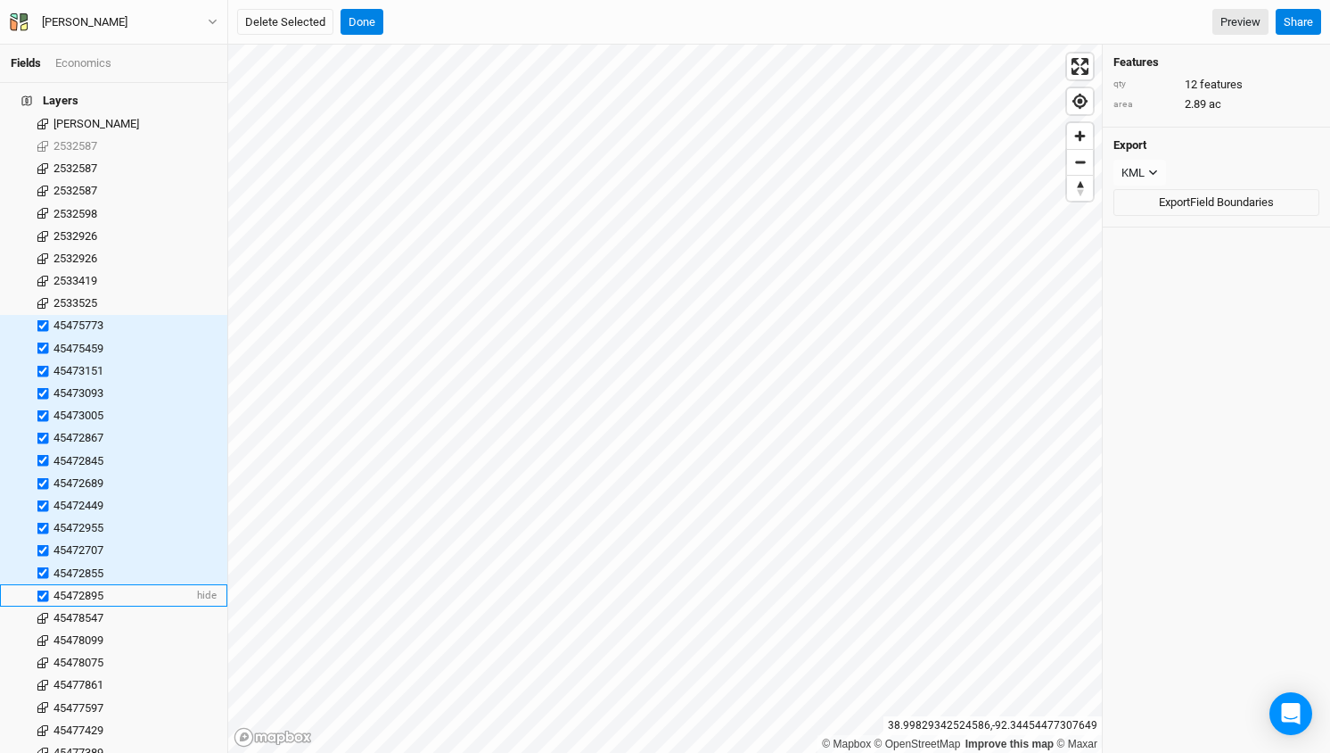
checkbox input "true"
click at [43, 606] on label at bounding box center [43, 617] width 22 height 22
click at [43, 612] on input "checkbox" at bounding box center [43, 618] width 12 height 12
checkbox input "true"
click at [43, 629] on label at bounding box center [43, 640] width 22 height 22
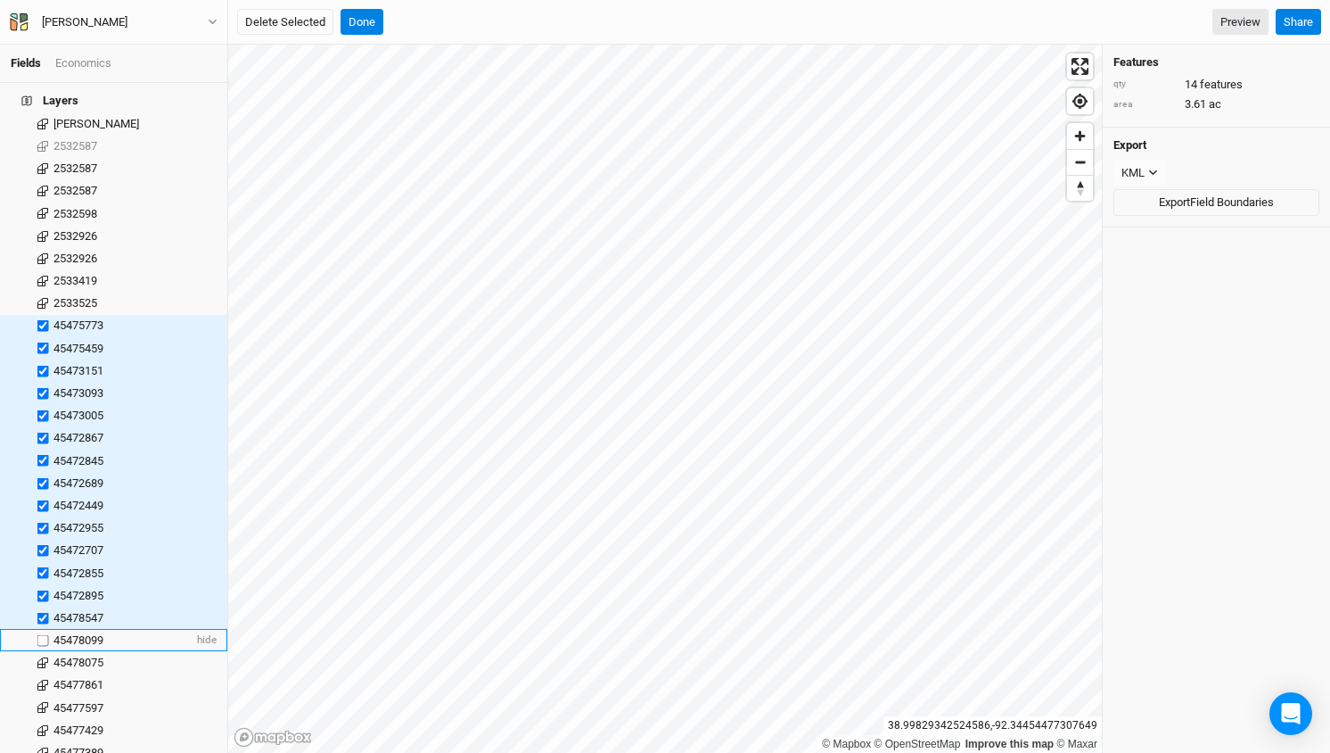
click at [43, 634] on input "checkbox" at bounding box center [43, 640] width 12 height 12
checkbox input "true"
click at [41, 652] on label at bounding box center [43, 663] width 22 height 22
click at [41, 657] on input "checkbox" at bounding box center [43, 663] width 12 height 12
checkbox input "true"
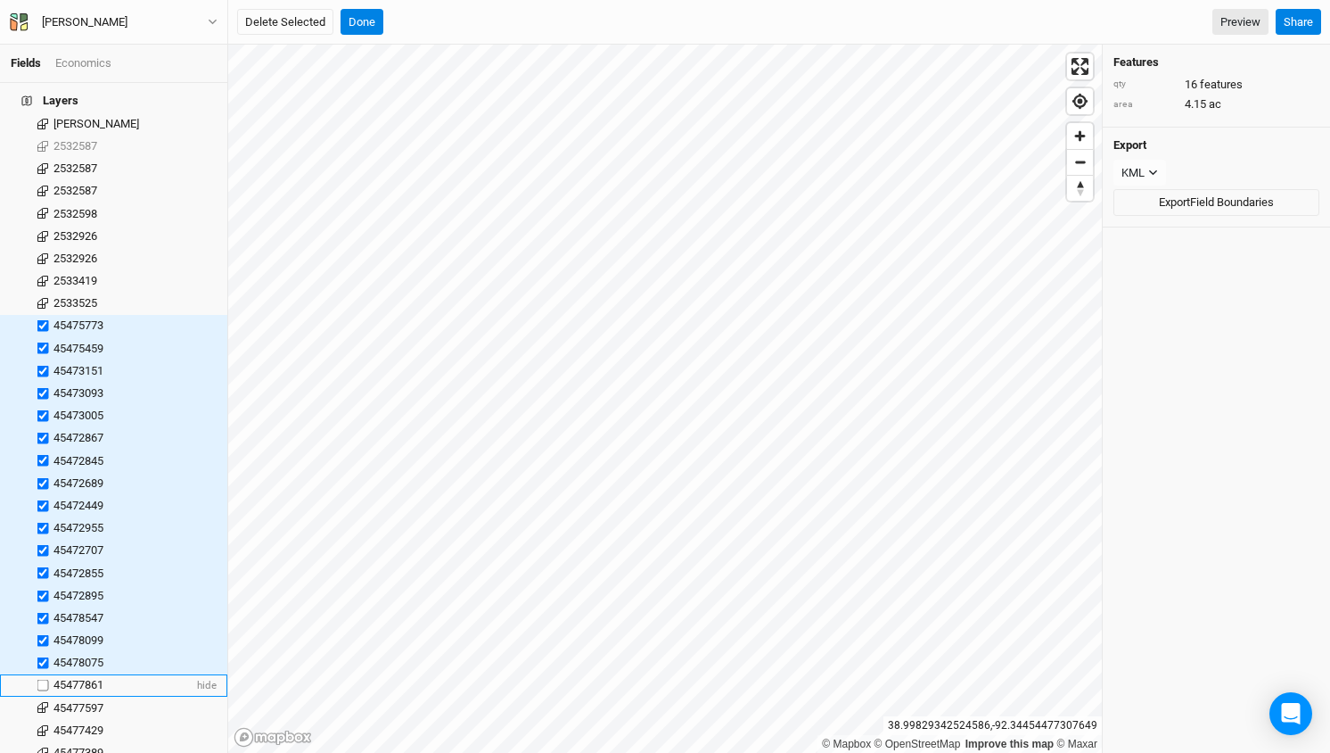
click at [43, 674] on label at bounding box center [43, 685] width 22 height 22
click at [43, 679] on input "checkbox" at bounding box center [43, 685] width 12 height 12
checkbox input "true"
click at [42, 696] on label at bounding box center [43, 707] width 22 height 22
click at [42, 702] on input "checkbox" at bounding box center [43, 708] width 12 height 12
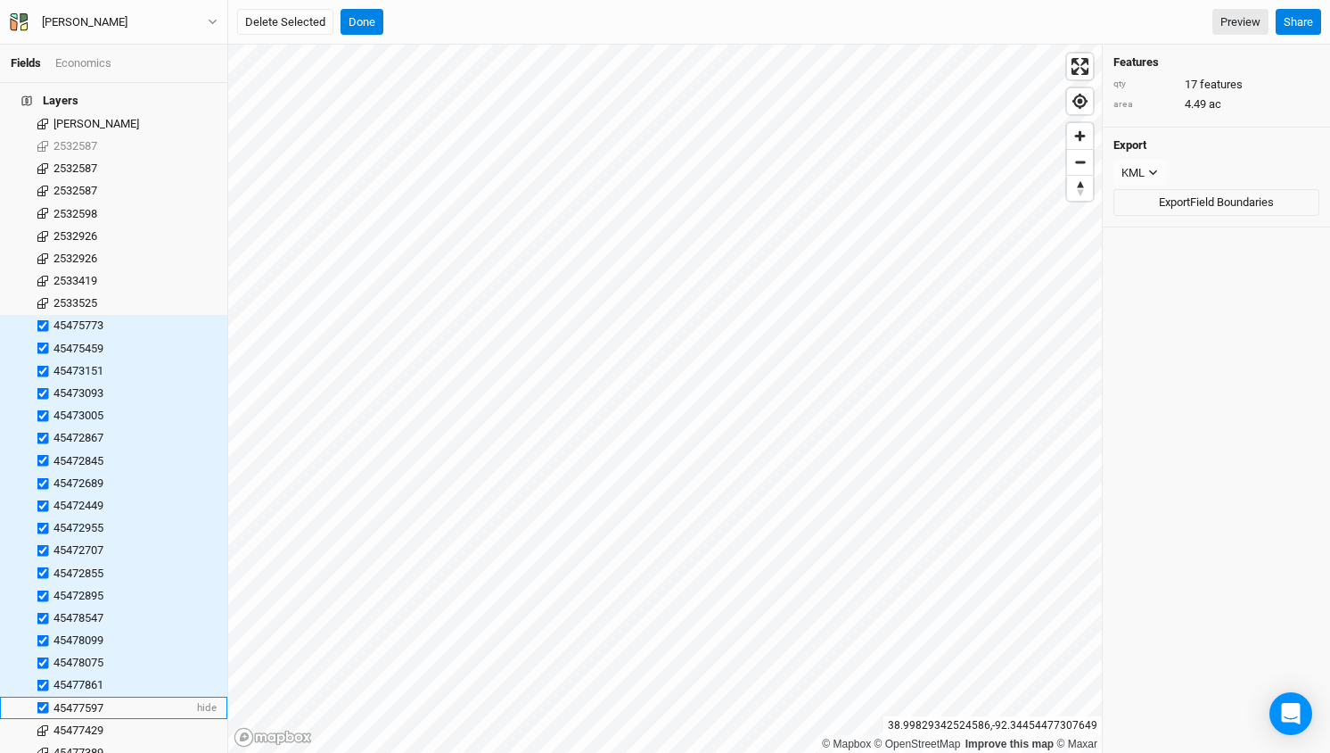
checkbox input "true"
click at [44, 719] on label at bounding box center [43, 730] width 22 height 22
click at [44, 724] on input "checkbox" at bounding box center [43, 730] width 12 height 12
checkbox input "true"
click at [302, 22] on button "Delete Selected" at bounding box center [285, 22] width 96 height 27
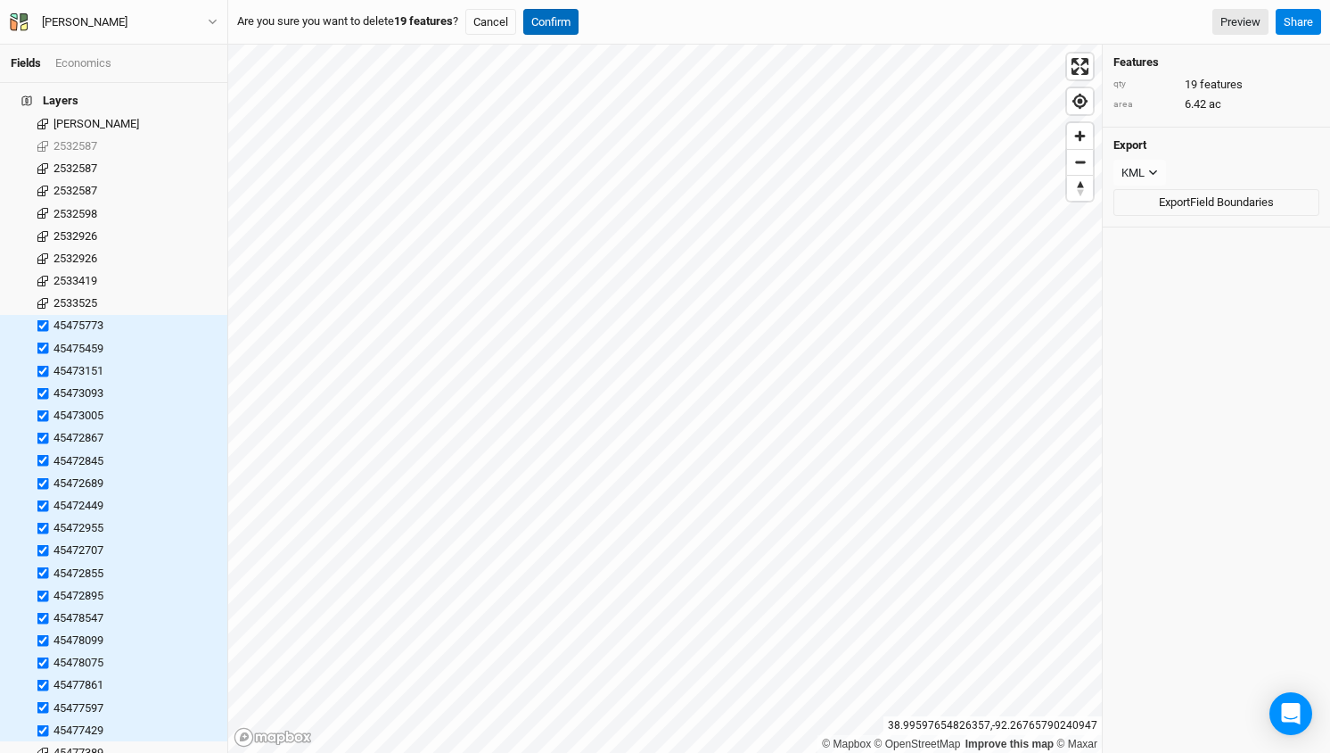
click at [571, 19] on button "Confirm" at bounding box center [550, 22] width 55 height 27
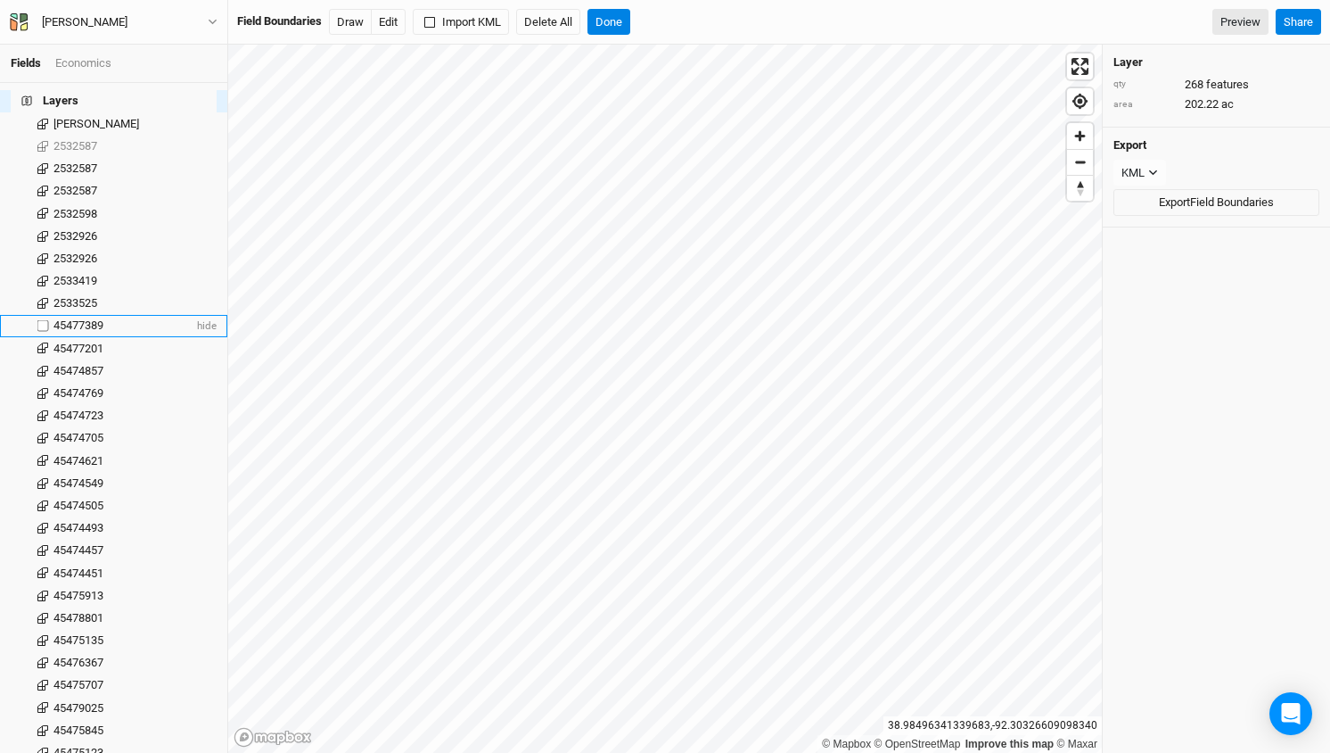
click at [44, 315] on label at bounding box center [43, 326] width 22 height 22
click at [44, 320] on input "checkbox" at bounding box center [43, 326] width 12 height 12
checkbox input "true"
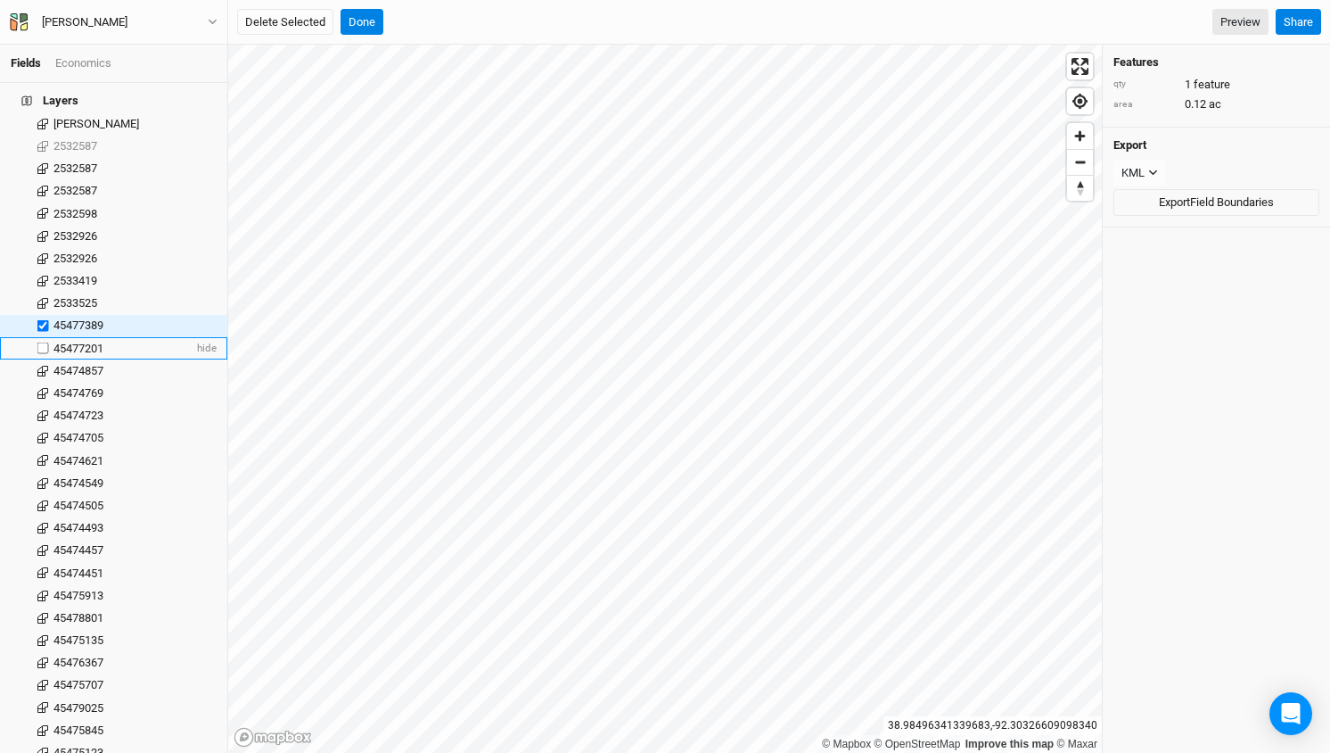
click at [45, 337] on label at bounding box center [43, 348] width 22 height 22
click at [45, 342] on input "checkbox" at bounding box center [43, 348] width 12 height 12
checkbox input "true"
click at [45, 359] on label at bounding box center [43, 370] width 22 height 22
click at [45, 365] on input "checkbox" at bounding box center [43, 371] width 12 height 12
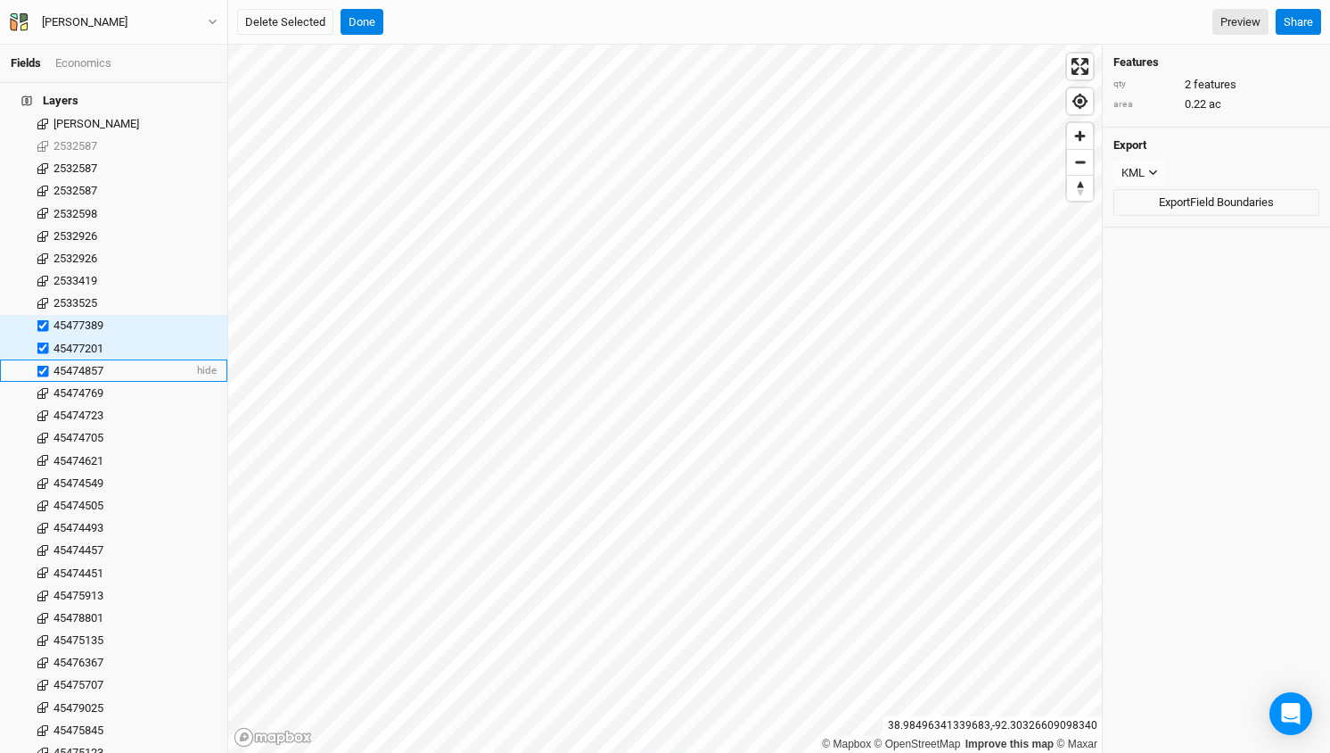
checkbox input "true"
click at [43, 382] on label at bounding box center [43, 393] width 22 height 22
click at [43, 387] on input "checkbox" at bounding box center [43, 393] width 12 height 12
checkbox input "true"
click at [42, 405] on label at bounding box center [43, 416] width 22 height 22
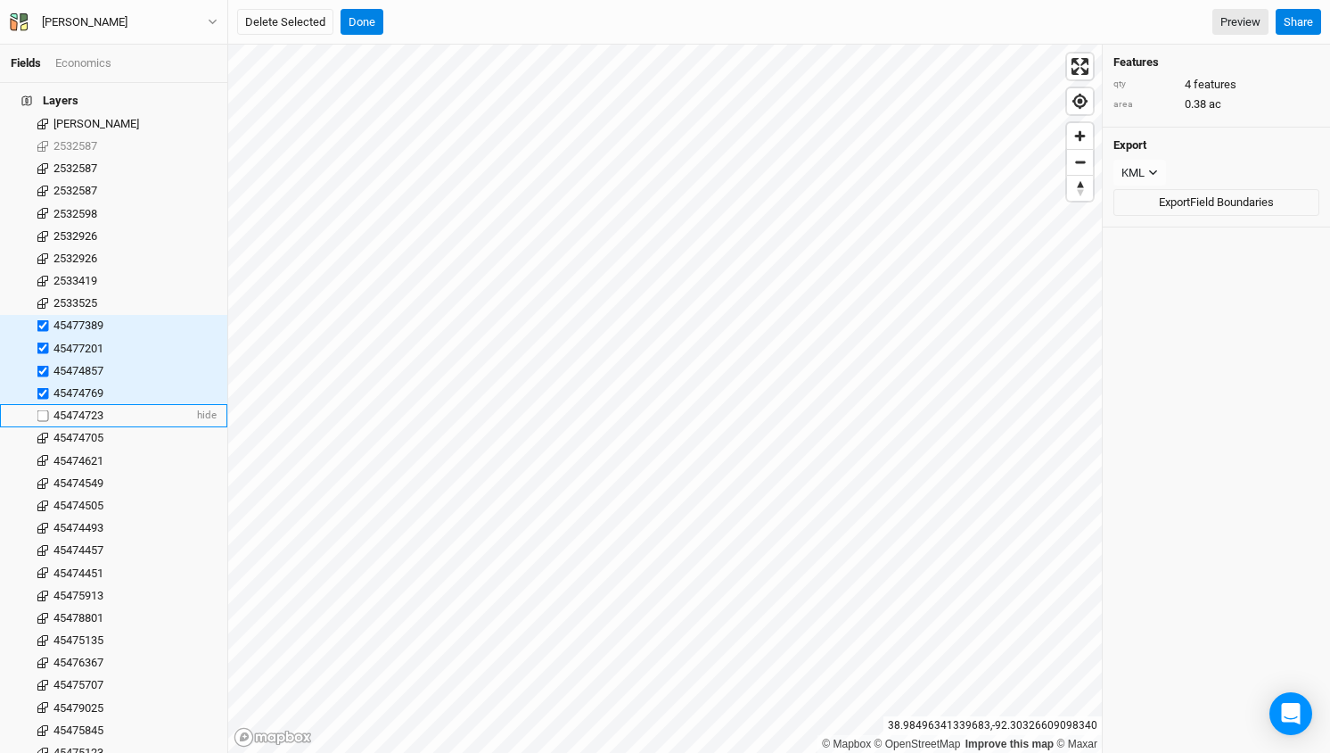
click at [42, 410] on input "checkbox" at bounding box center [43, 416] width 12 height 12
checkbox input "true"
click at [41, 427] on label at bounding box center [43, 438] width 22 height 22
click at [41, 432] on input "checkbox" at bounding box center [43, 438] width 12 height 12
checkbox input "true"
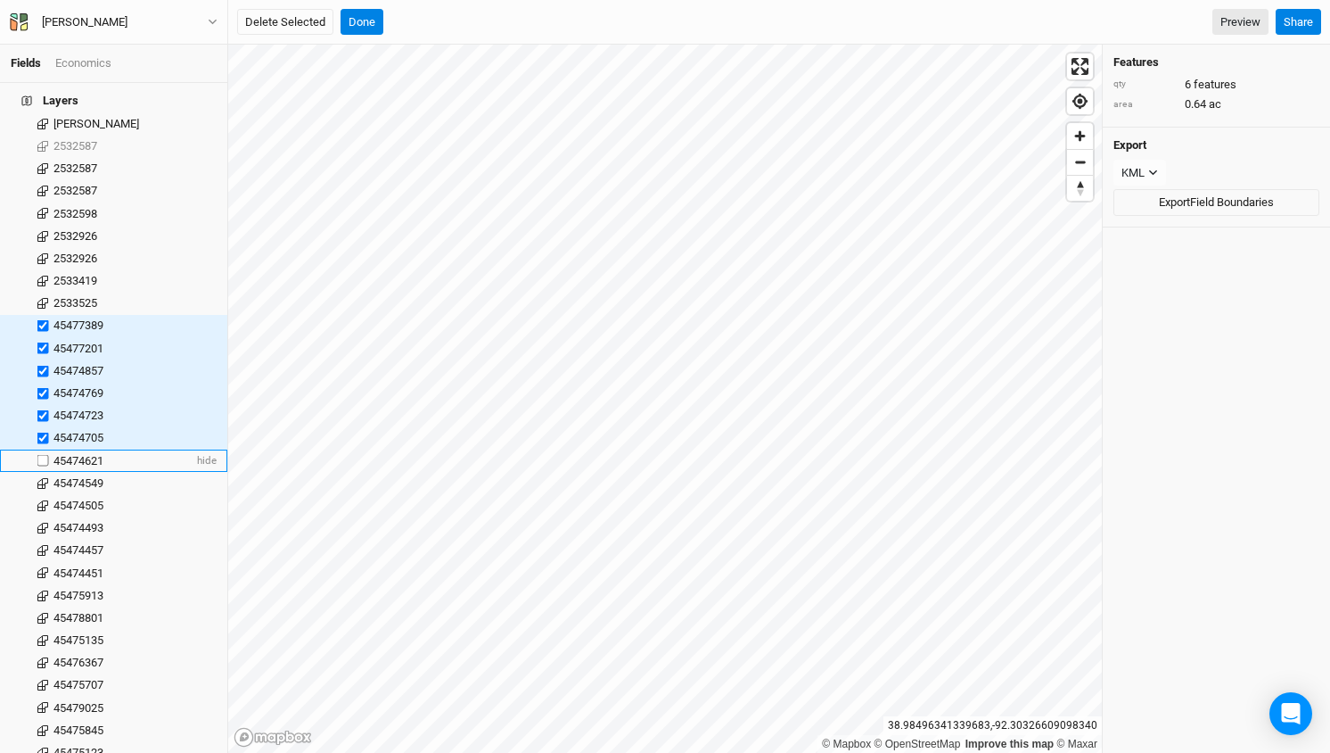
click at [43, 449] on label at bounding box center [43, 460] width 22 height 22
click at [43, 455] on input "checkbox" at bounding box center [43, 461] width 12 height 12
checkbox input "true"
click at [44, 472] on label at bounding box center [43, 483] width 22 height 22
click at [44, 477] on input "checkbox" at bounding box center [43, 483] width 12 height 12
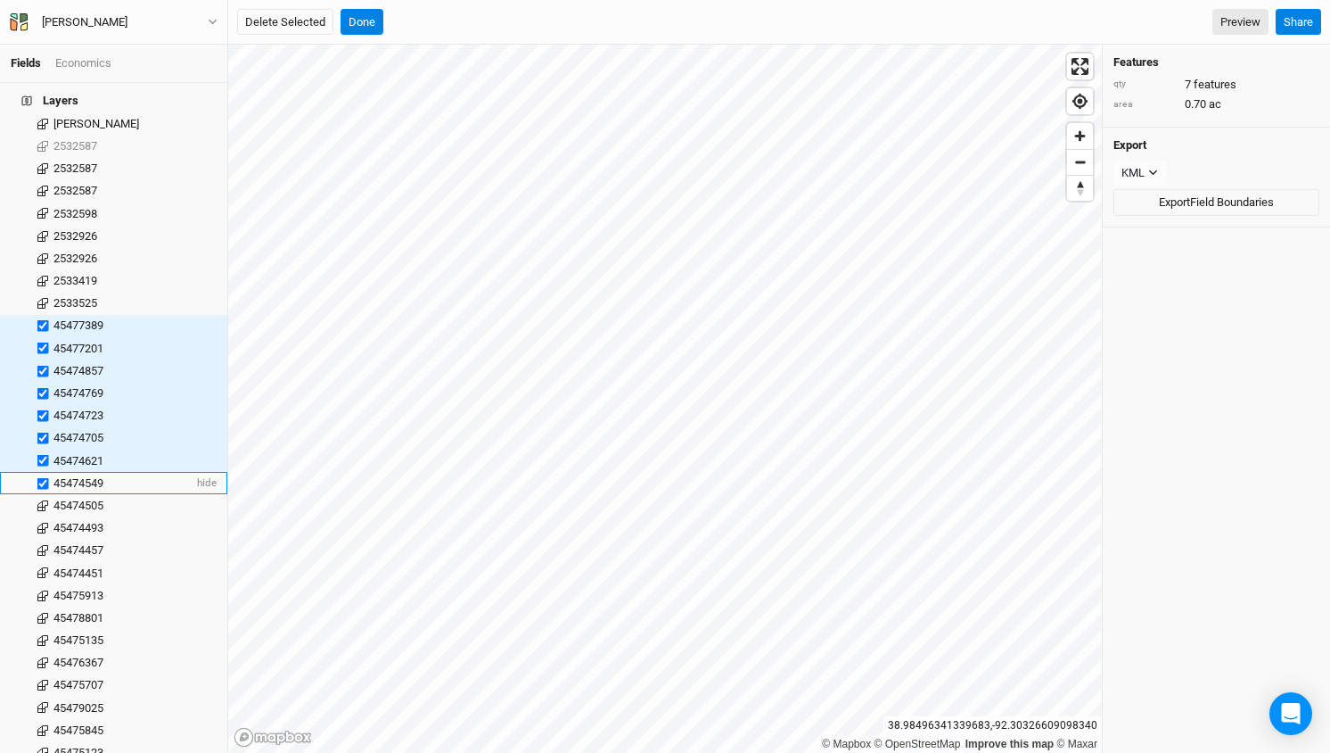
checkbox input "true"
click at [42, 494] on label at bounding box center [43, 505] width 22 height 22
click at [42, 499] on input "checkbox" at bounding box center [43, 505] width 12 height 12
checkbox input "true"
click at [43, 516] on label at bounding box center [43, 527] width 22 height 22
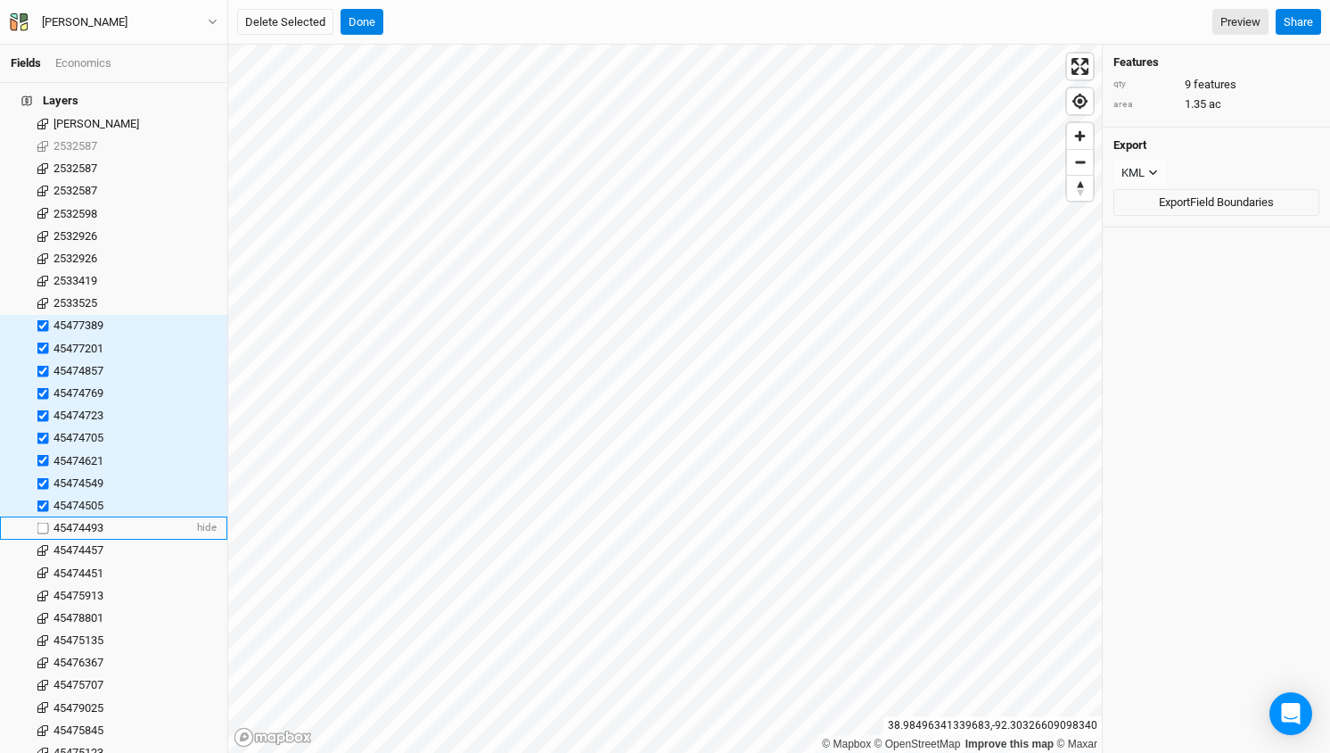
click at [43, 522] on input "checkbox" at bounding box center [43, 528] width 12 height 12
checkbox input "true"
click at [45, 539] on label at bounding box center [43, 550] width 22 height 22
click at [45, 545] on input "checkbox" at bounding box center [43, 551] width 12 height 12
checkbox input "true"
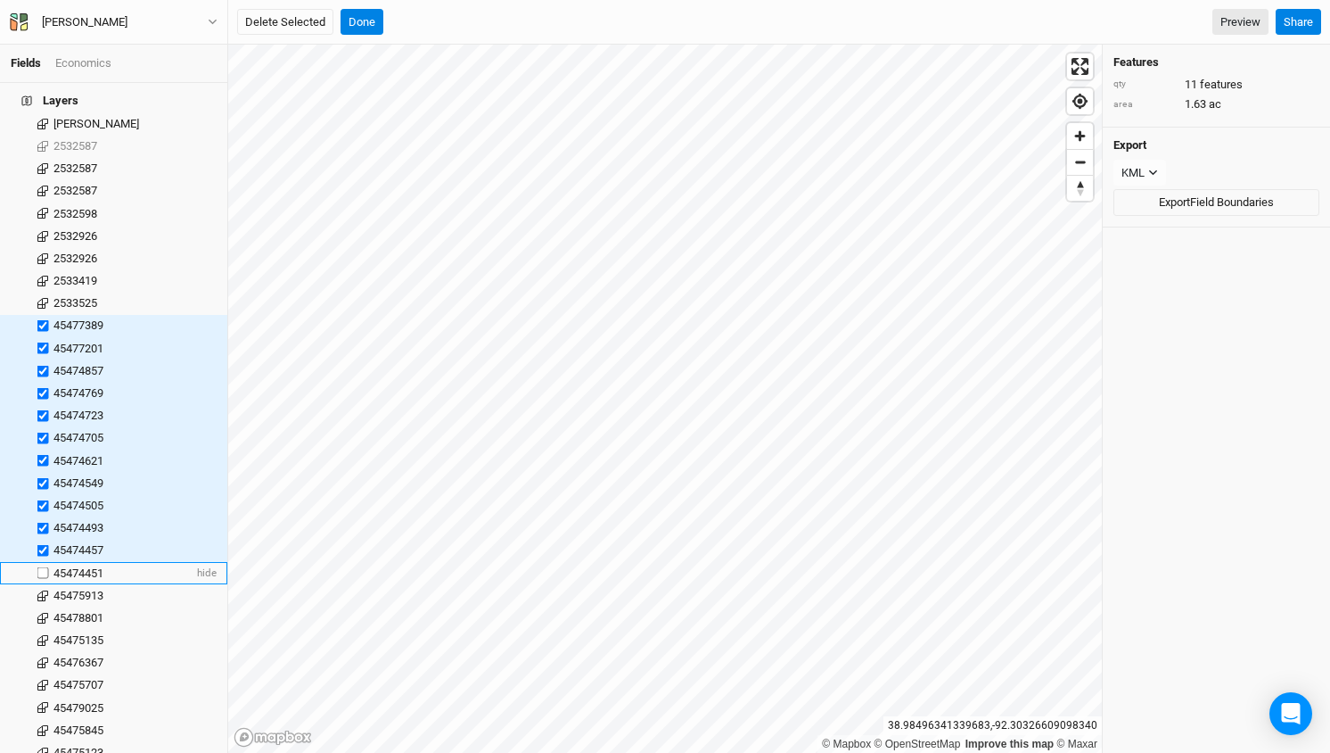
click at [45, 562] on label at bounding box center [43, 573] width 22 height 22
click at [45, 567] on input "checkbox" at bounding box center [43, 573] width 12 height 12
checkbox input "true"
click at [41, 584] on label at bounding box center [43, 595] width 22 height 22
click at [41, 589] on input "checkbox" at bounding box center [43, 595] width 12 height 12
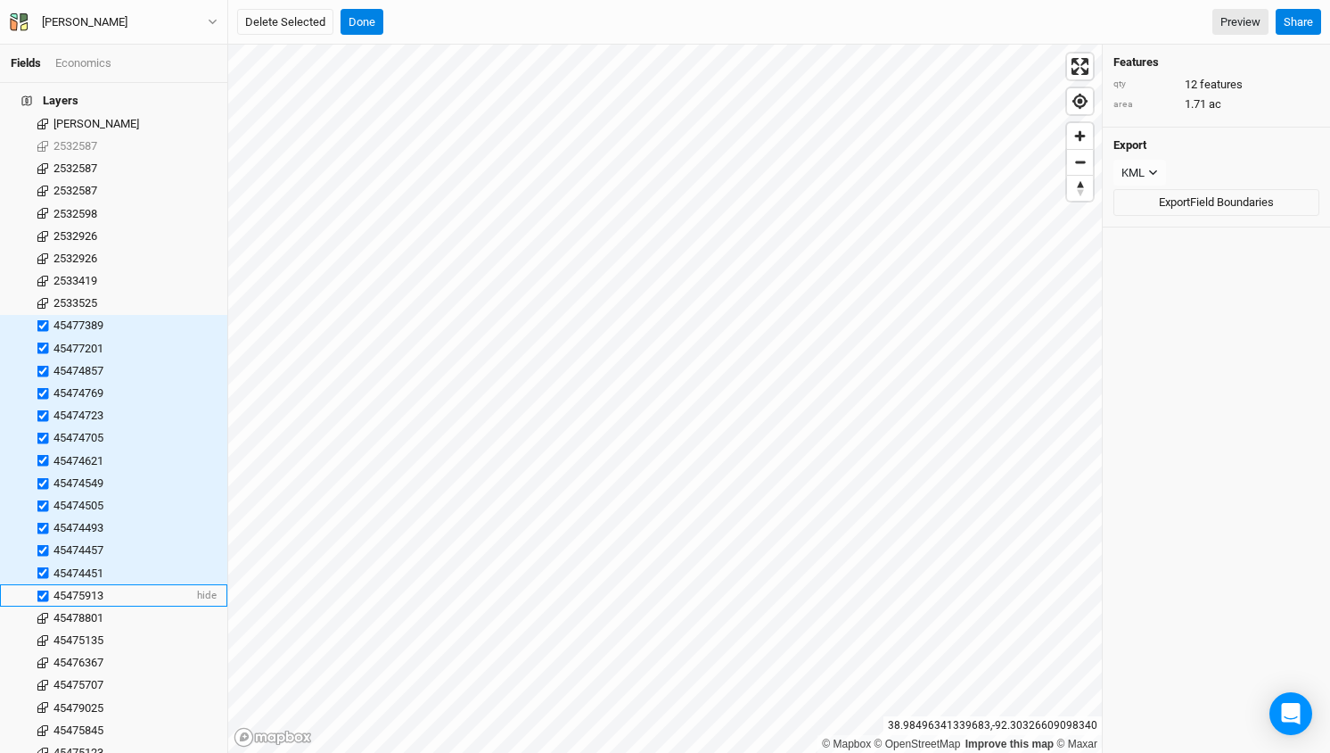
checkbox input "true"
click at [45, 606] on label at bounding box center [43, 617] width 22 height 22
click at [45, 612] on input "checkbox" at bounding box center [43, 618] width 12 height 12
checkbox input "true"
click at [44, 629] on label at bounding box center [43, 640] width 22 height 22
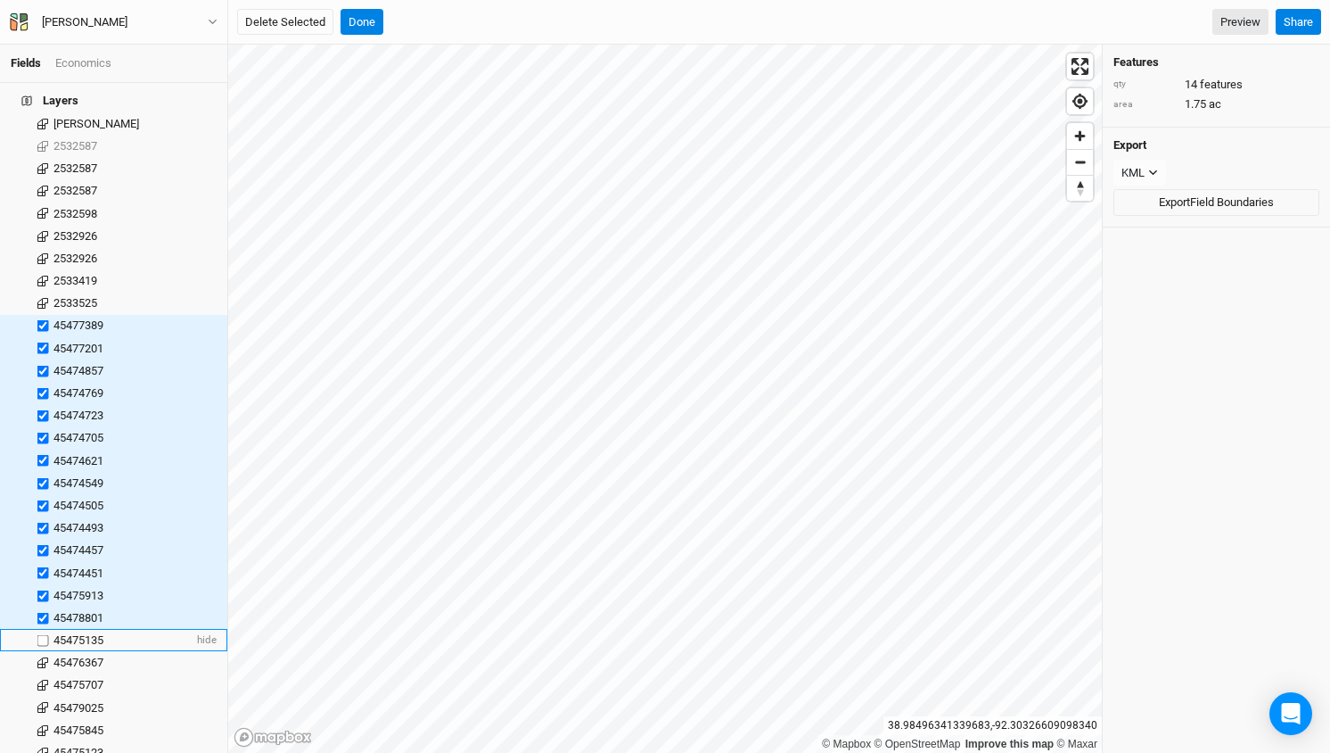
click at [44, 634] on input "checkbox" at bounding box center [43, 640] width 12 height 12
checkbox input "true"
click at [45, 652] on label at bounding box center [43, 663] width 22 height 22
click at [45, 657] on input "checkbox" at bounding box center [43, 663] width 12 height 12
checkbox input "true"
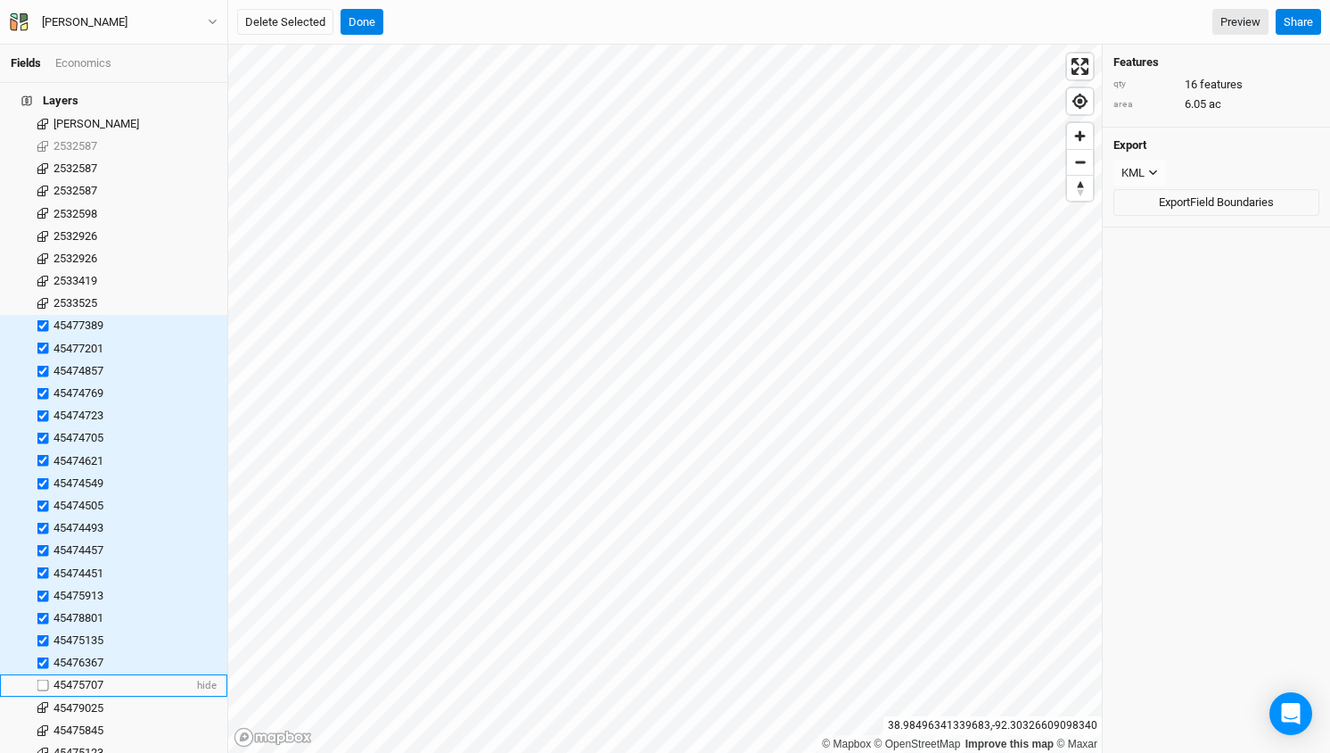
click at [45, 674] on label at bounding box center [43, 685] width 22 height 22
click at [45, 679] on input "checkbox" at bounding box center [43, 685] width 12 height 12
checkbox input "true"
click at [42, 696] on label at bounding box center [43, 707] width 22 height 22
click at [42, 702] on input "checkbox" at bounding box center [43, 708] width 12 height 12
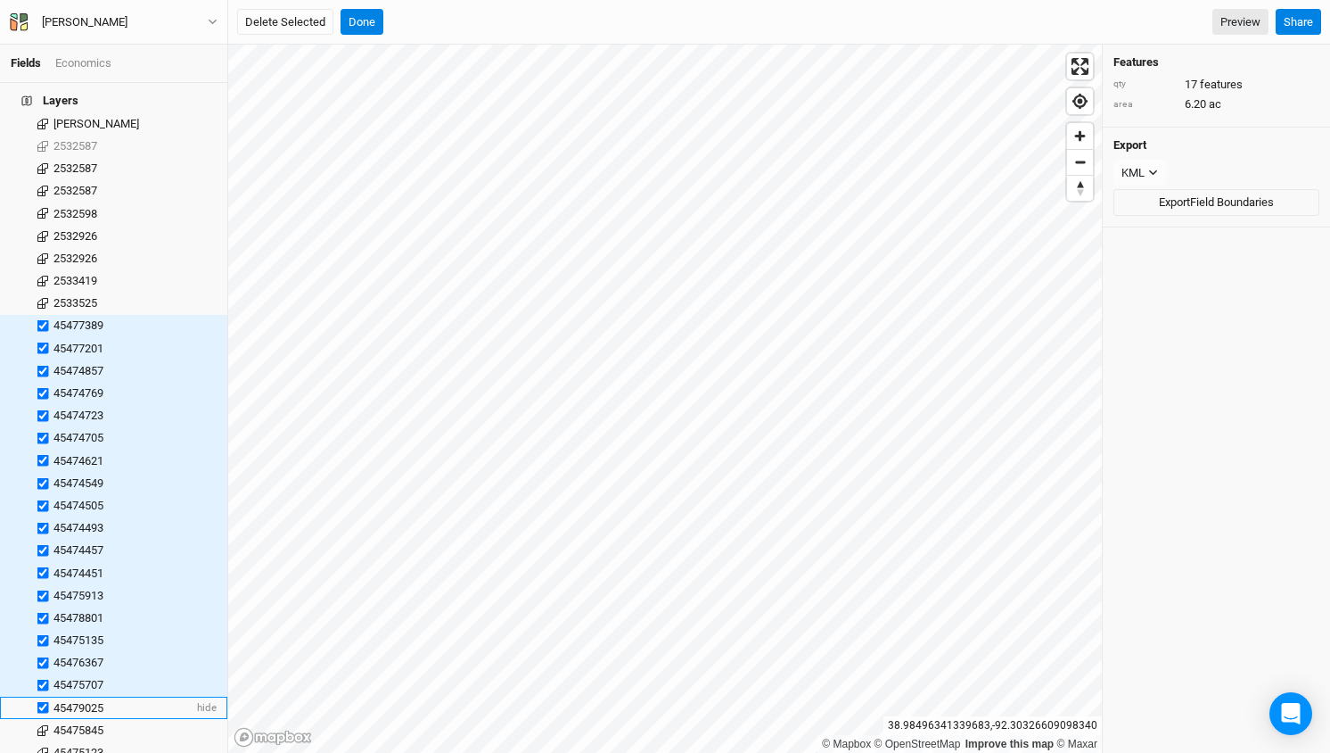
checkbox input "true"
click at [296, 29] on button "Delete Selected" at bounding box center [285, 22] width 96 height 27
click at [561, 15] on button "Confirm" at bounding box center [550, 22] width 55 height 27
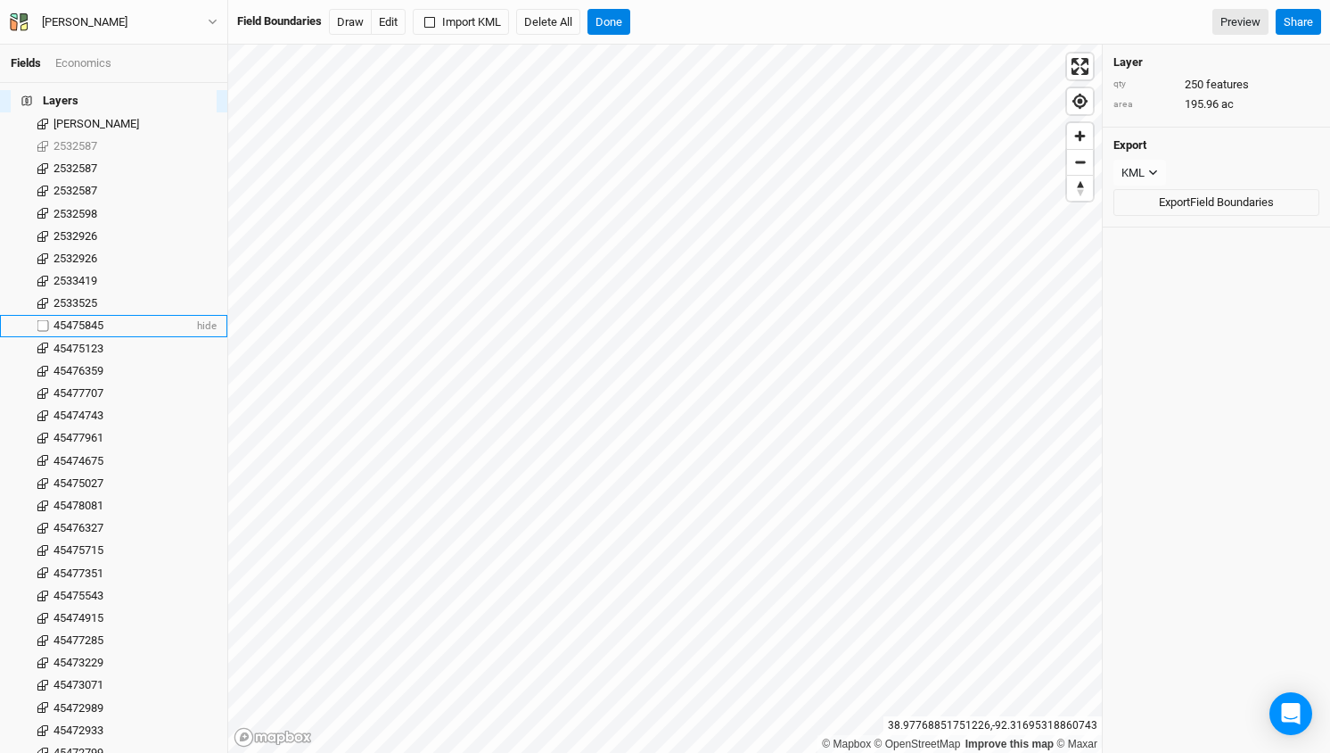
click at [47, 315] on label at bounding box center [43, 326] width 22 height 22
click at [47, 320] on input "checkbox" at bounding box center [43, 326] width 12 height 12
checkbox input "true"
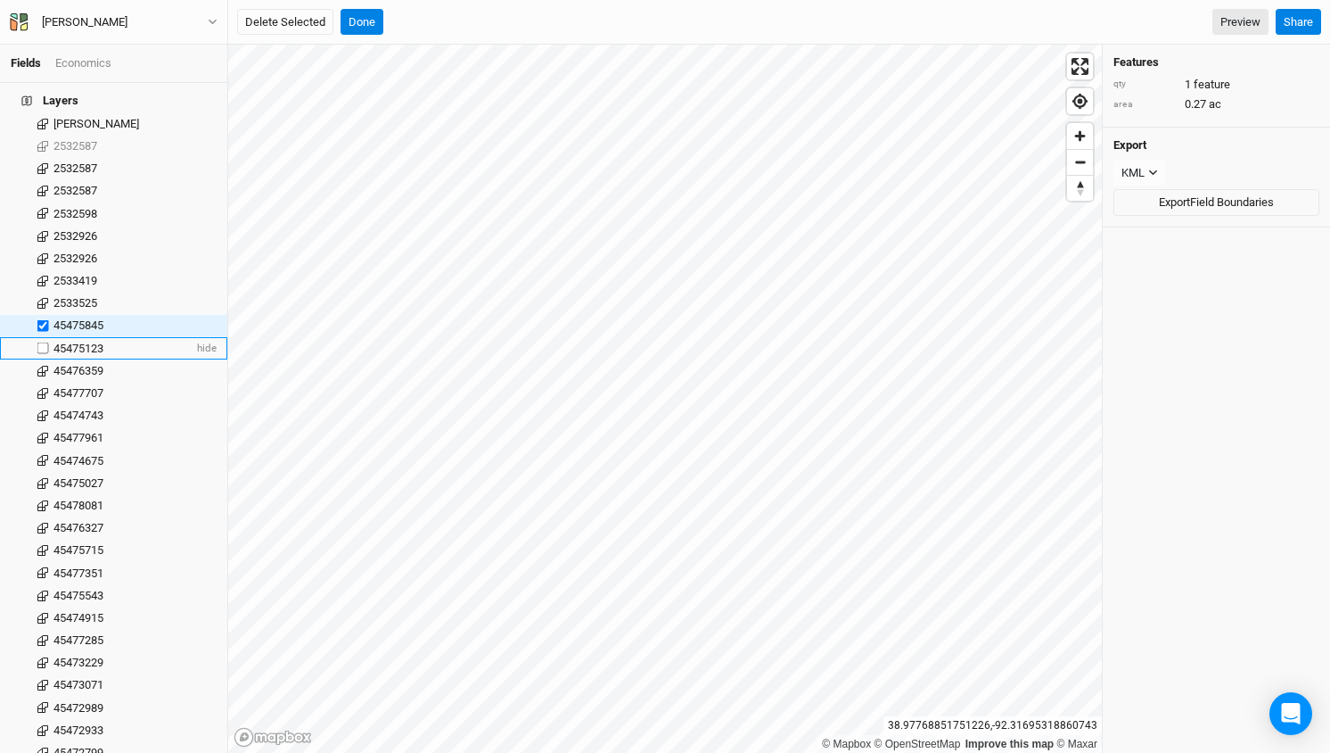
click at [45, 337] on label at bounding box center [43, 348] width 22 height 22
click at [45, 342] on input "checkbox" at bounding box center [43, 348] width 12 height 12
checkbox input "true"
click at [42, 359] on label at bounding box center [43, 370] width 22 height 22
click at [42, 365] on input "checkbox" at bounding box center [43, 371] width 12 height 12
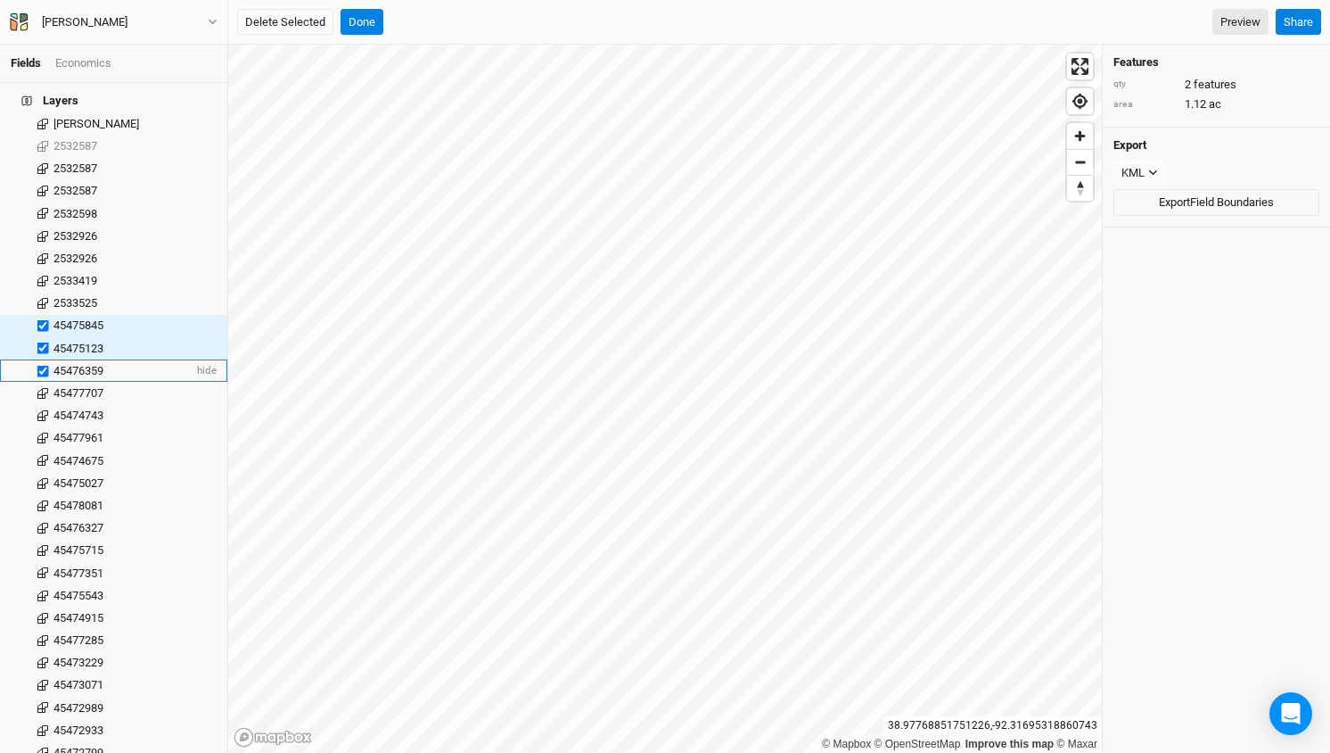
checkbox input "true"
click at [43, 382] on label at bounding box center [43, 393] width 22 height 22
click at [43, 387] on input "checkbox" at bounding box center [43, 393] width 12 height 12
checkbox input "true"
click at [43, 405] on label at bounding box center [43, 416] width 22 height 22
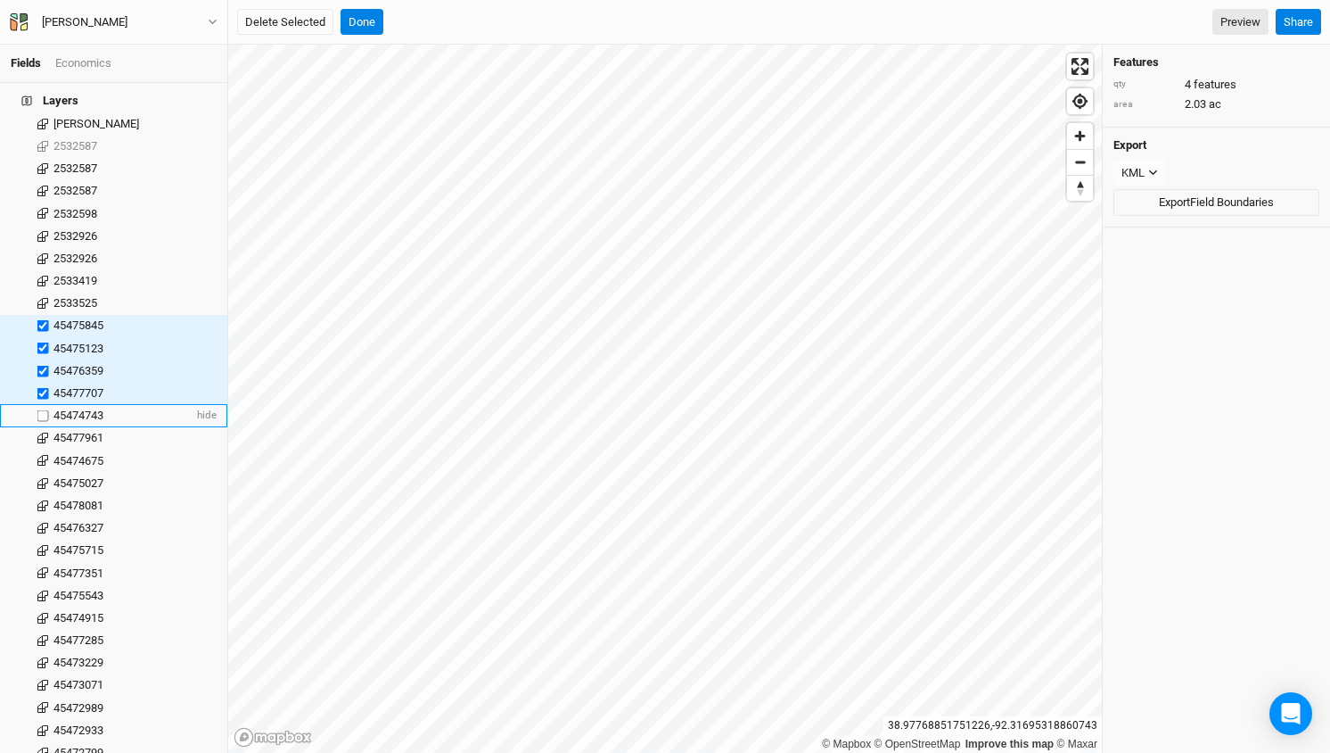
click at [43, 410] on input "checkbox" at bounding box center [43, 416] width 12 height 12
checkbox input "true"
click at [42, 449] on label at bounding box center [43, 460] width 22 height 22
click at [42, 455] on input "checkbox" at bounding box center [43, 461] width 12 height 12
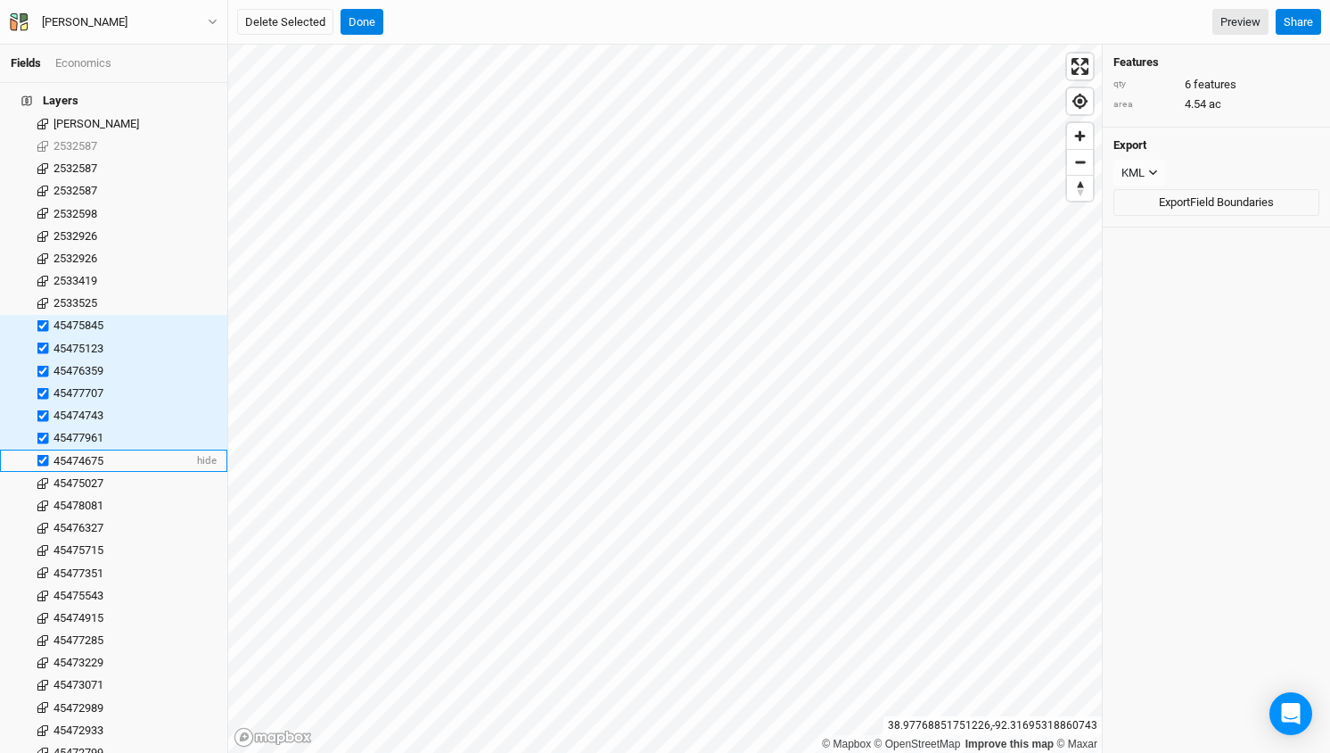
checkbox input "true"
click at [42, 472] on label at bounding box center [43, 483] width 22 height 22
click at [42, 477] on input "checkbox" at bounding box center [43, 483] width 12 height 12
checkbox input "true"
click at [46, 494] on label at bounding box center [43, 505] width 22 height 22
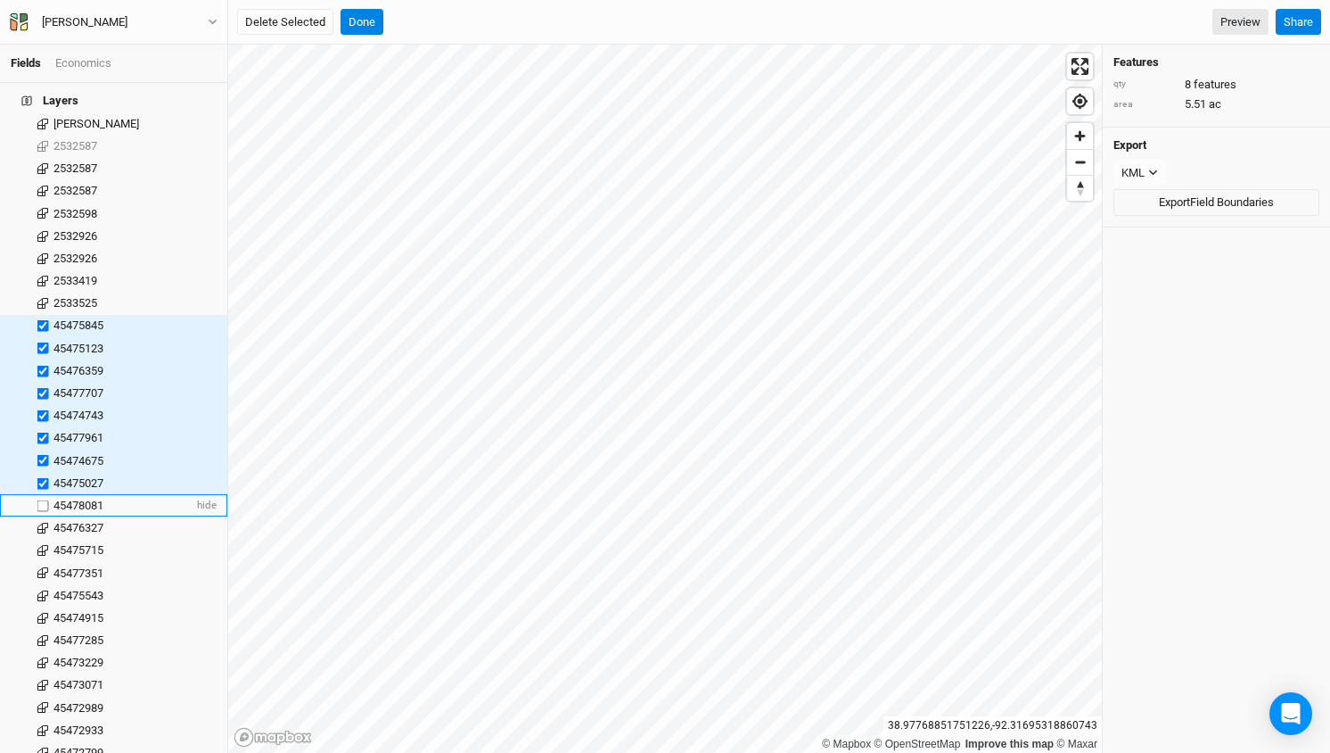
click at [46, 499] on input "checkbox" at bounding box center [43, 505] width 12 height 12
checkbox input "true"
click at [45, 516] on label at bounding box center [43, 527] width 22 height 22
click at [45, 522] on input "checkbox" at bounding box center [43, 528] width 12 height 12
checkbox input "true"
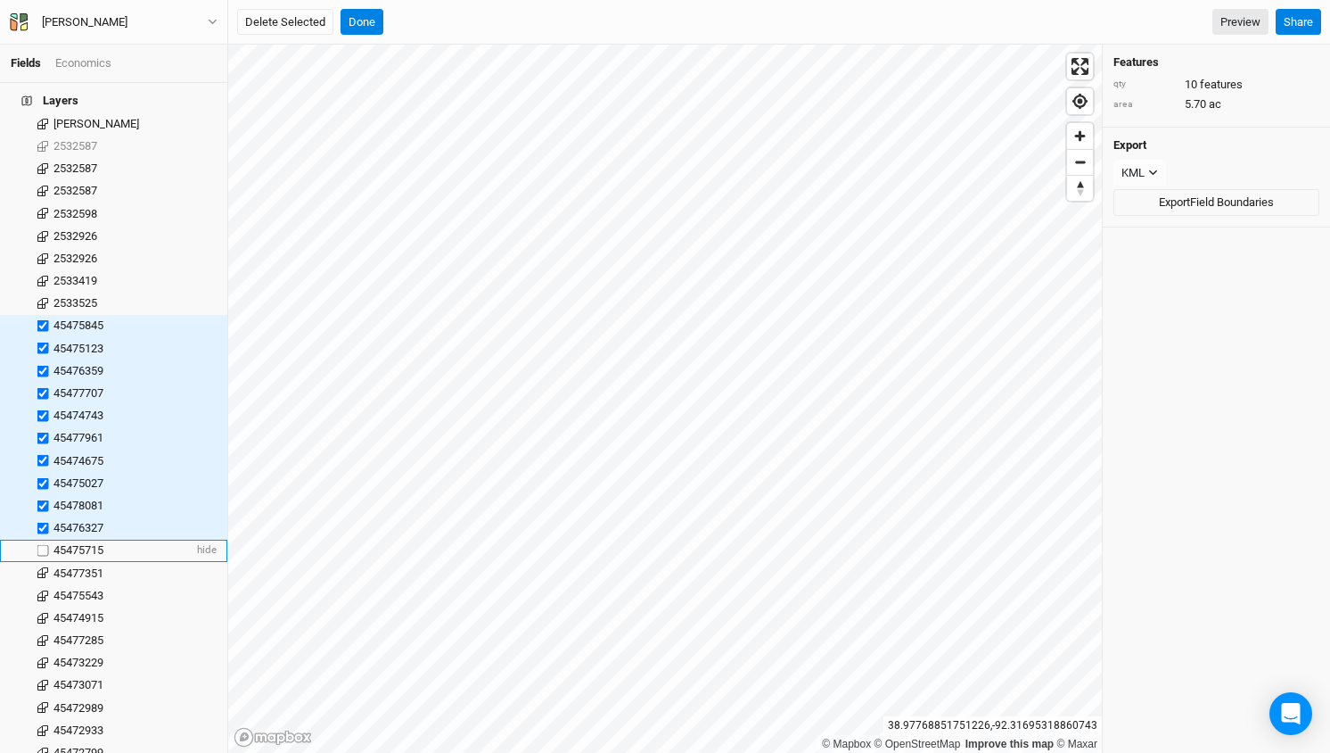
click at [43, 539] on label at bounding box center [43, 550] width 22 height 22
click at [43, 545] on input "checkbox" at bounding box center [43, 551] width 12 height 12
checkbox input "true"
click at [43, 562] on label at bounding box center [43, 573] width 22 height 22
click at [43, 567] on input "checkbox" at bounding box center [43, 573] width 12 height 12
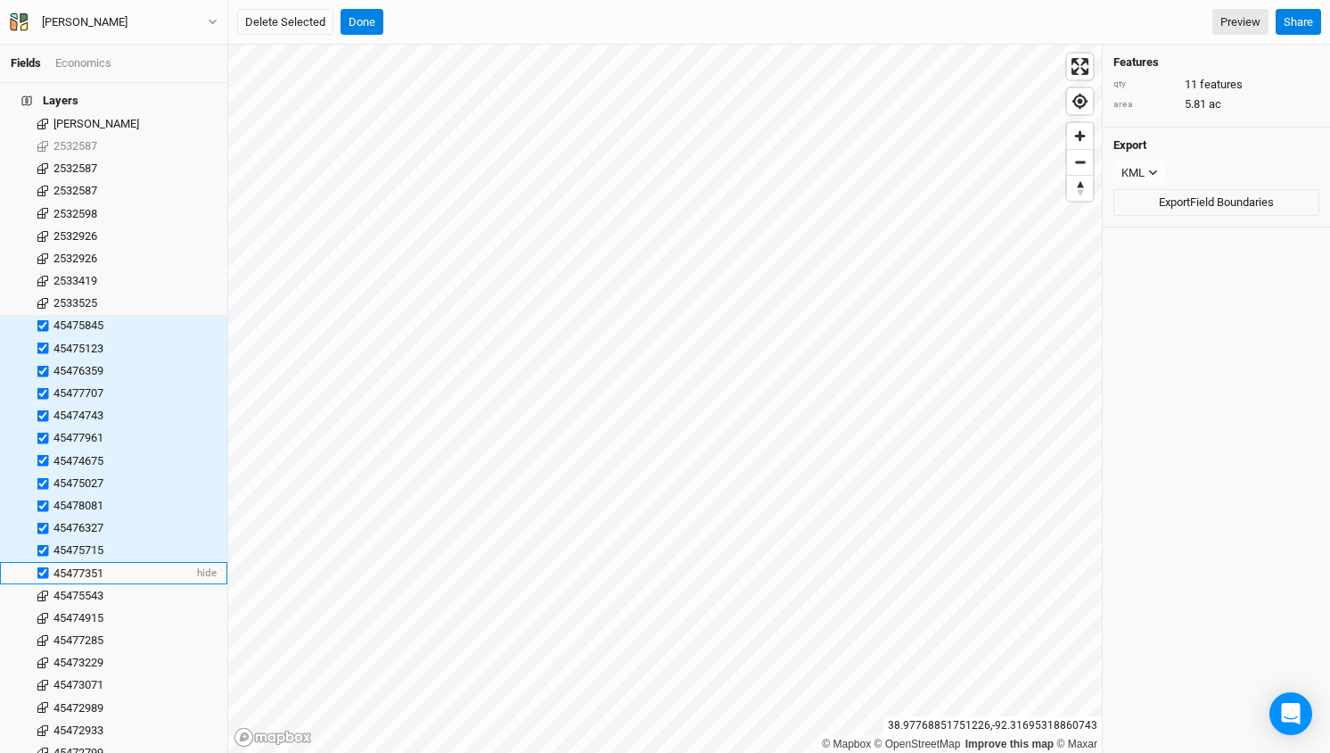
checkbox input "true"
click at [43, 584] on label at bounding box center [43, 595] width 22 height 22
click at [43, 589] on input "checkbox" at bounding box center [43, 595] width 12 height 12
checkbox input "true"
click at [42, 606] on label at bounding box center [43, 617] width 22 height 22
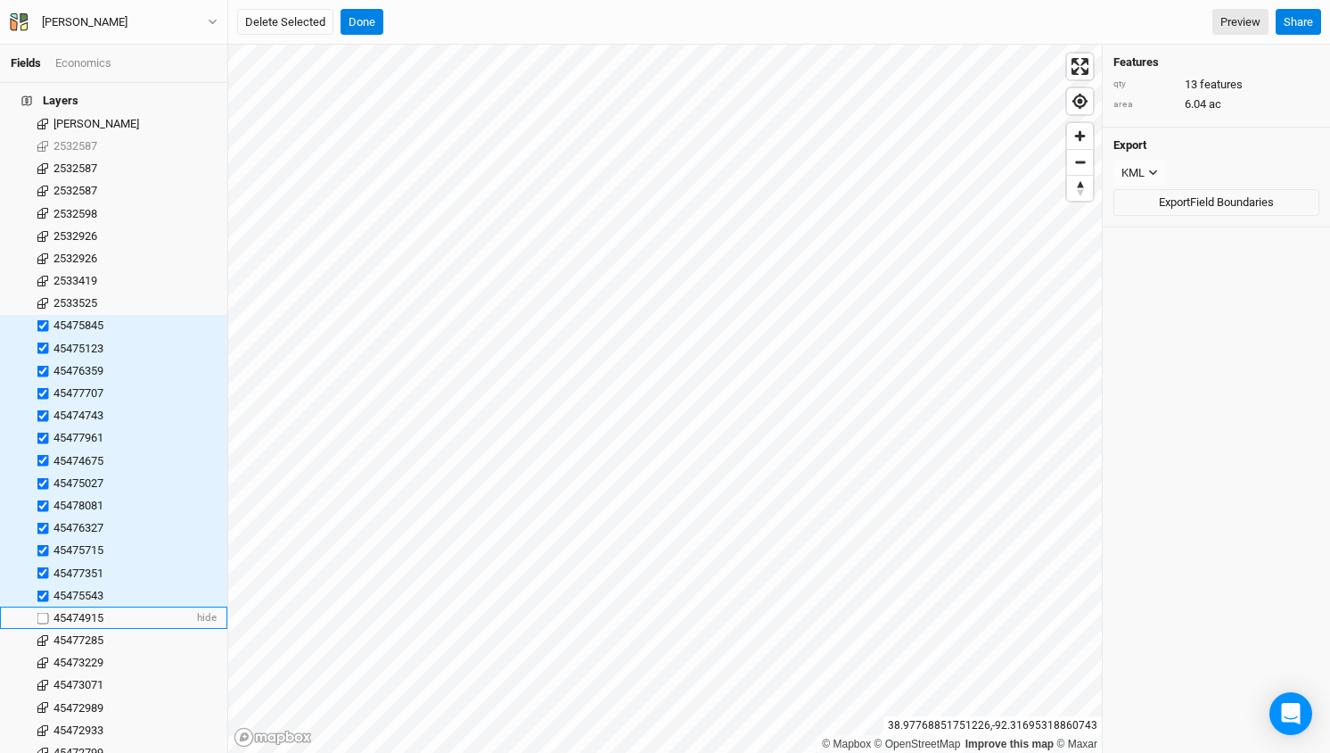
click at [42, 612] on input "checkbox" at bounding box center [43, 618] width 12 height 12
checkbox input "true"
click at [43, 629] on label at bounding box center [43, 640] width 22 height 22
click at [43, 634] on input "checkbox" at bounding box center [43, 640] width 12 height 12
checkbox input "true"
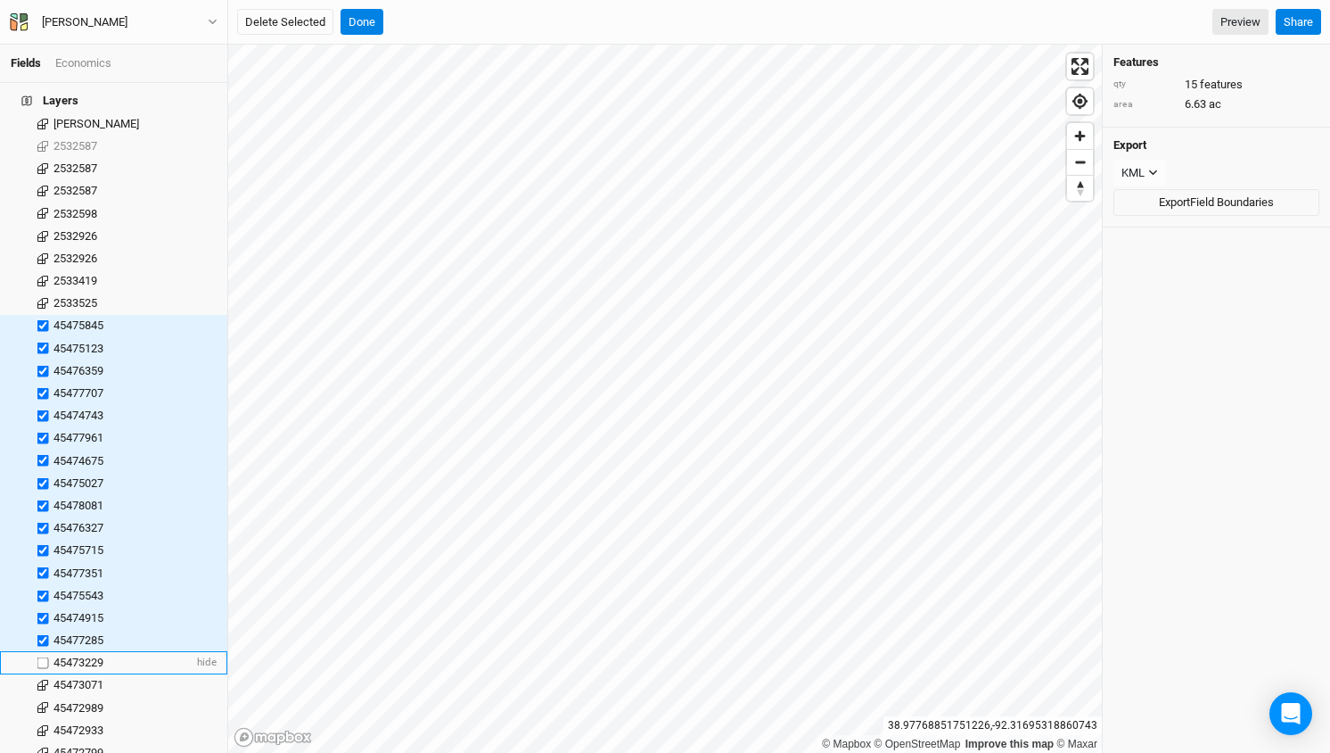
click at [42, 652] on label at bounding box center [43, 663] width 22 height 22
click at [42, 657] on input "checkbox" at bounding box center [43, 663] width 12 height 12
checkbox input "true"
click at [43, 674] on label at bounding box center [43, 685] width 22 height 22
click at [43, 679] on input "checkbox" at bounding box center [43, 685] width 12 height 12
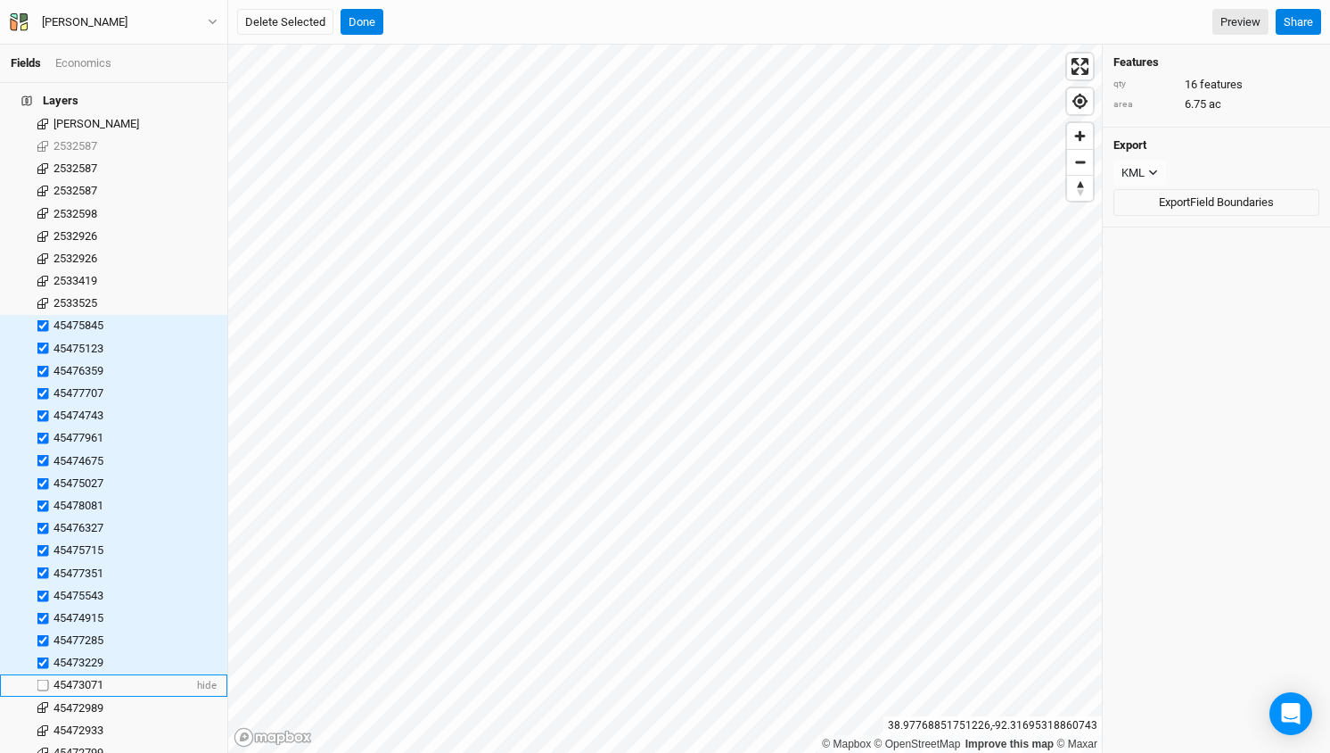
checkbox input "true"
click at [42, 696] on label at bounding box center [43, 707] width 22 height 22
click at [42, 702] on input "checkbox" at bounding box center [43, 708] width 12 height 12
checkbox input "true"
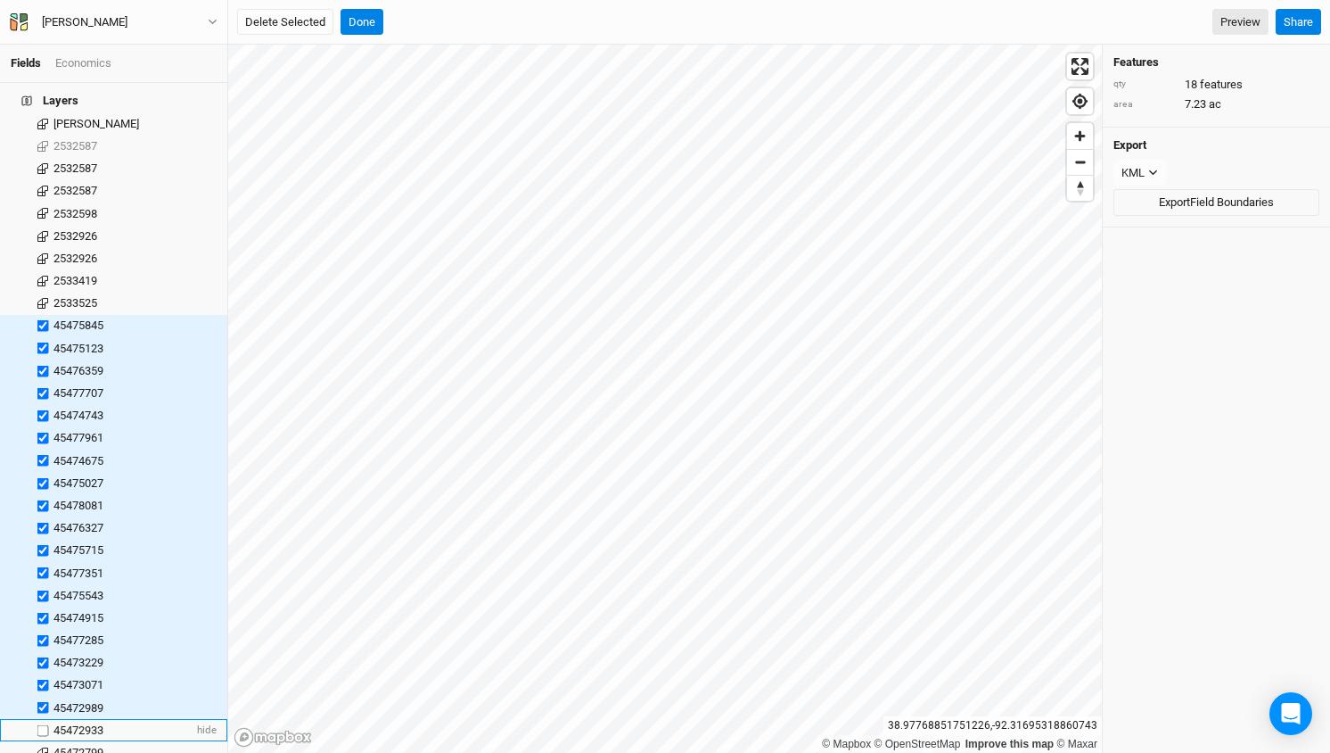
click at [45, 719] on label at bounding box center [43, 730] width 22 height 22
click at [45, 724] on input "checkbox" at bounding box center [43, 730] width 12 height 12
click at [46, 719] on label at bounding box center [43, 730] width 22 height 22
click at [46, 724] on input "checkbox" at bounding box center [43, 730] width 12 height 12
click at [45, 719] on label at bounding box center [43, 730] width 22 height 22
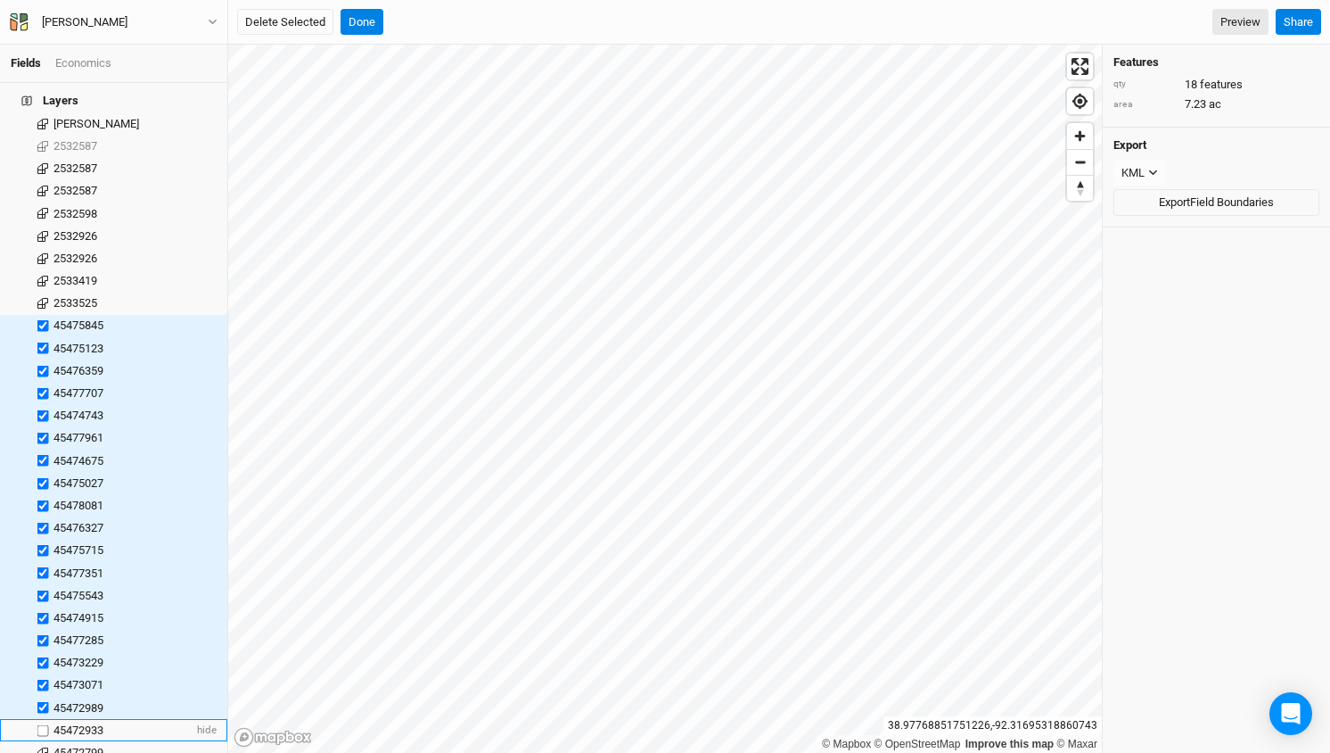
click at [45, 724] on input "checkbox" at bounding box center [43, 730] width 12 height 12
checkbox input "true"
click at [44, 741] on label at bounding box center [43, 752] width 22 height 22
click at [44, 746] on input "checkbox" at bounding box center [43, 752] width 12 height 12
checkbox input "true"
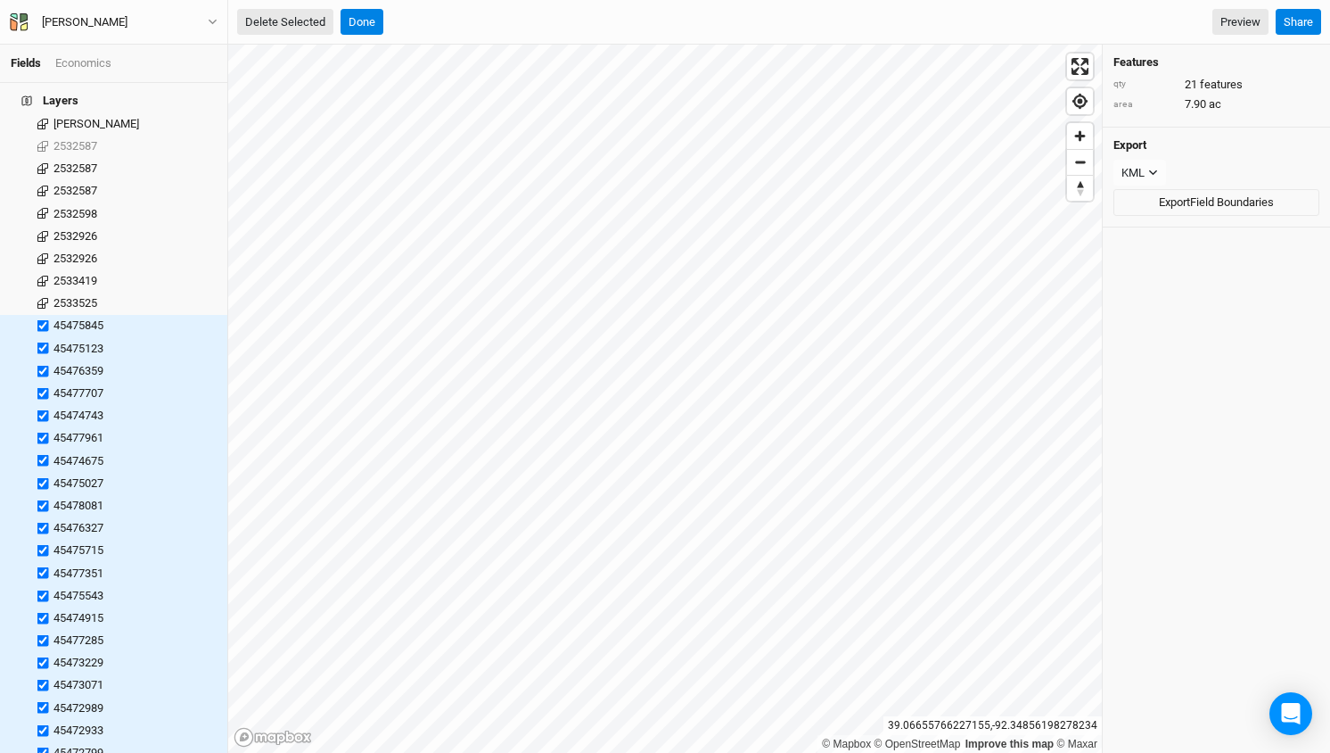
click at [304, 12] on button "Delete Selected" at bounding box center [285, 22] width 96 height 27
click at [563, 30] on button "Confirm" at bounding box center [550, 22] width 55 height 27
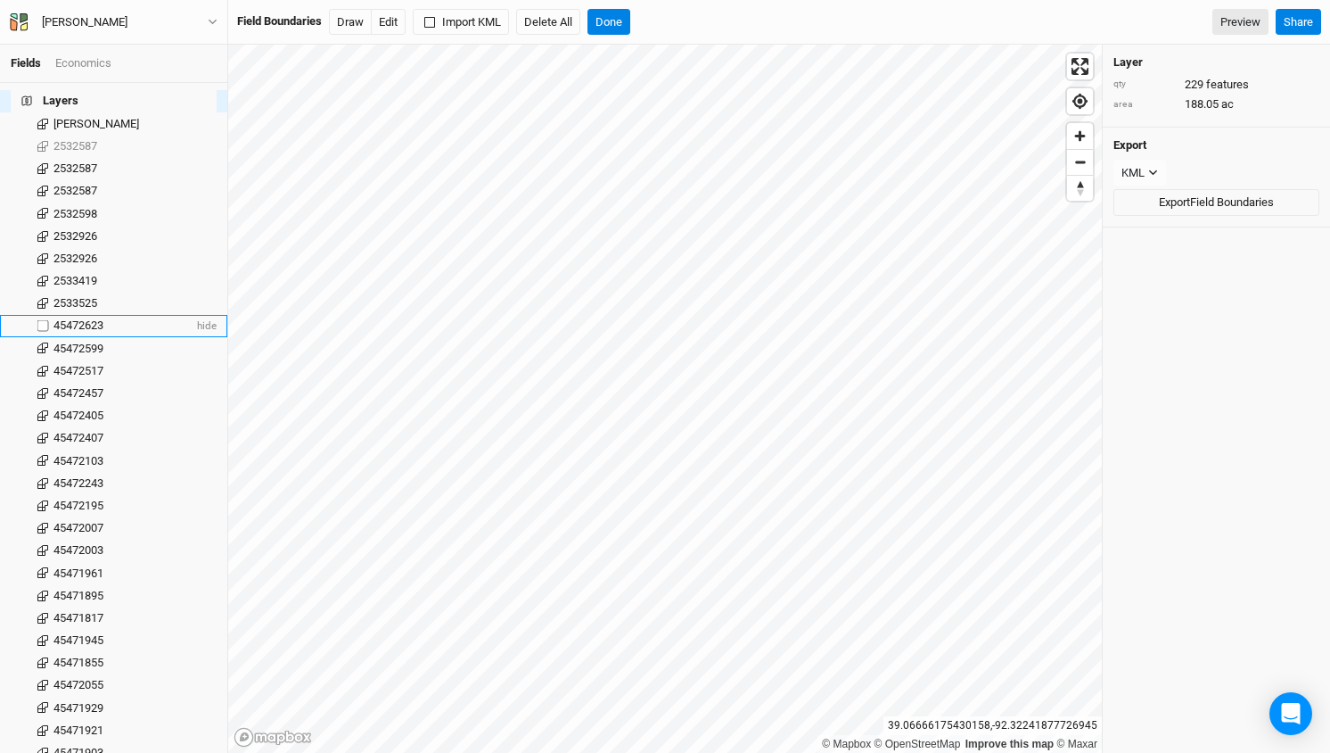
click at [42, 315] on label at bounding box center [43, 326] width 22 height 22
click at [42, 320] on input "checkbox" at bounding box center [43, 326] width 12 height 12
checkbox input "true"
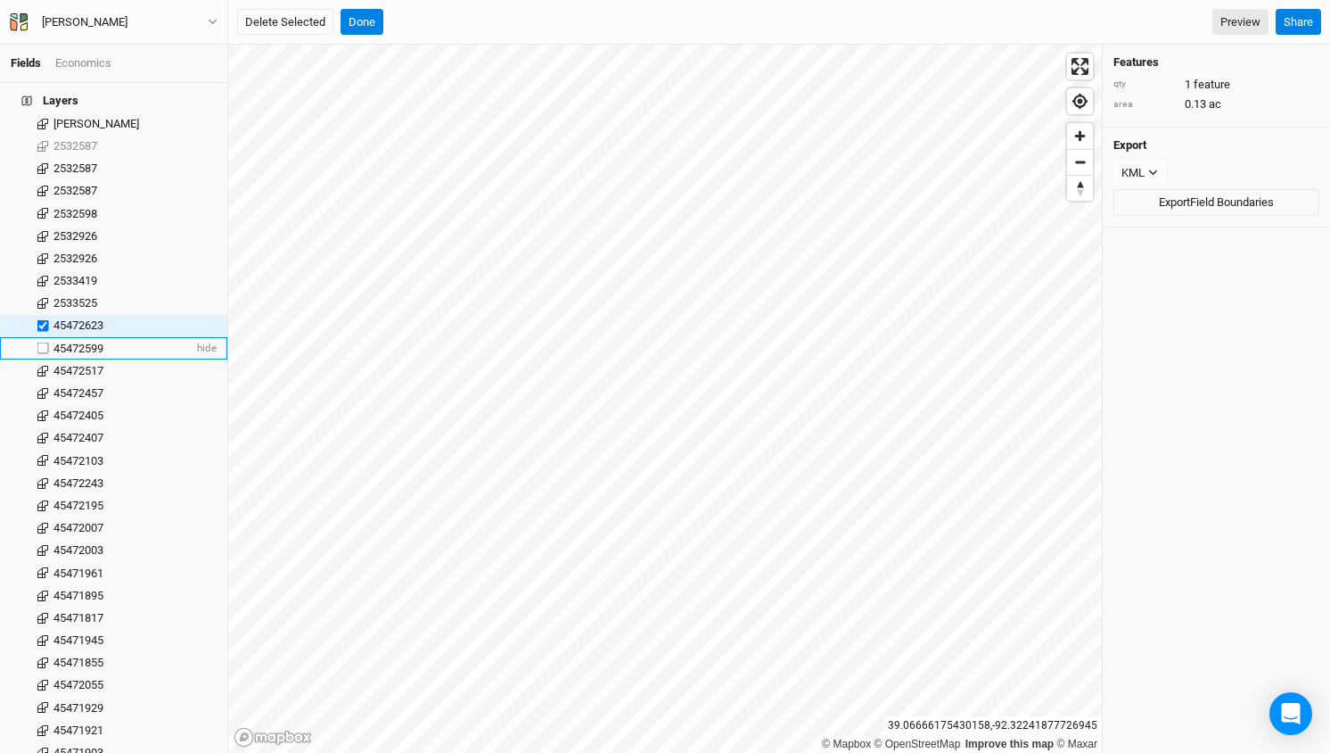
click at [42, 337] on label at bounding box center [43, 348] width 22 height 22
click at [42, 342] on input "checkbox" at bounding box center [43, 348] width 12 height 12
checkbox input "true"
click at [45, 359] on label at bounding box center [43, 370] width 22 height 22
click at [45, 365] on input "checkbox" at bounding box center [43, 371] width 12 height 12
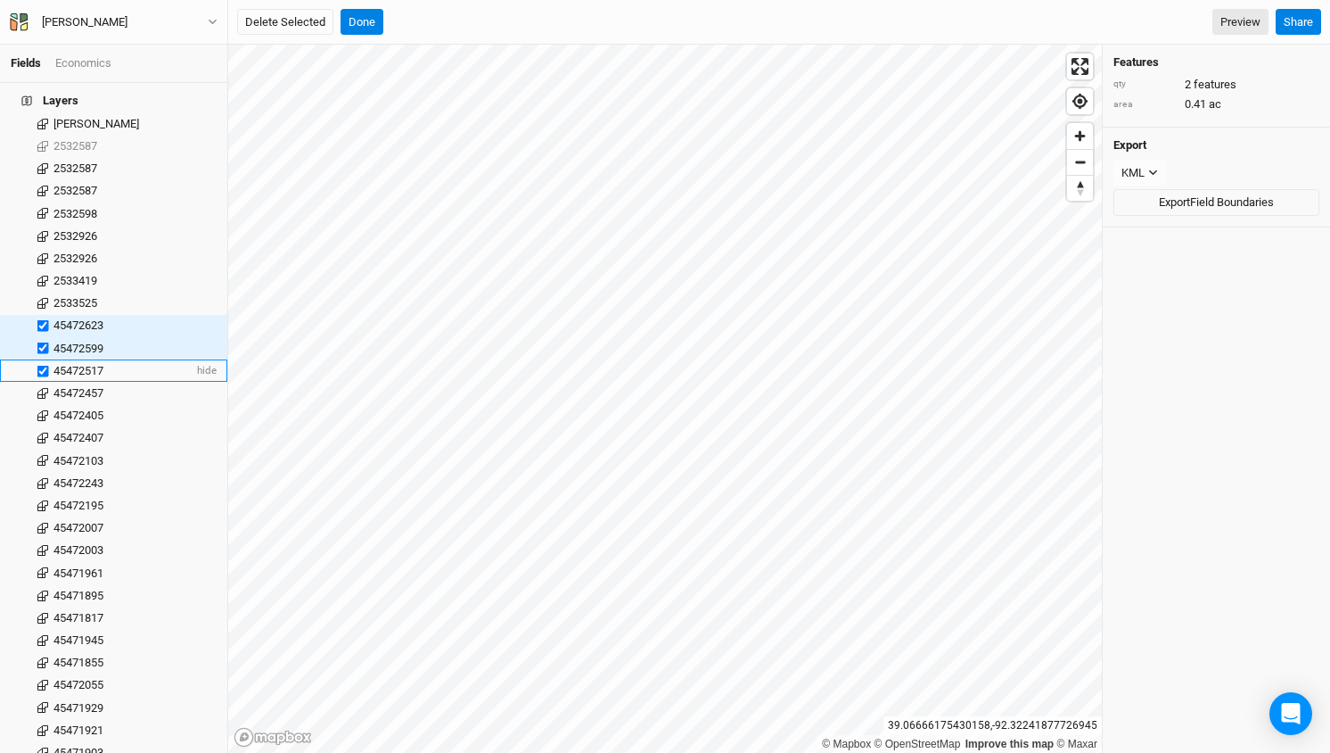
checkbox input "true"
click at [45, 382] on label at bounding box center [43, 393] width 22 height 22
click at [45, 387] on input "checkbox" at bounding box center [43, 393] width 12 height 12
checkbox input "true"
click at [42, 405] on label at bounding box center [43, 416] width 22 height 22
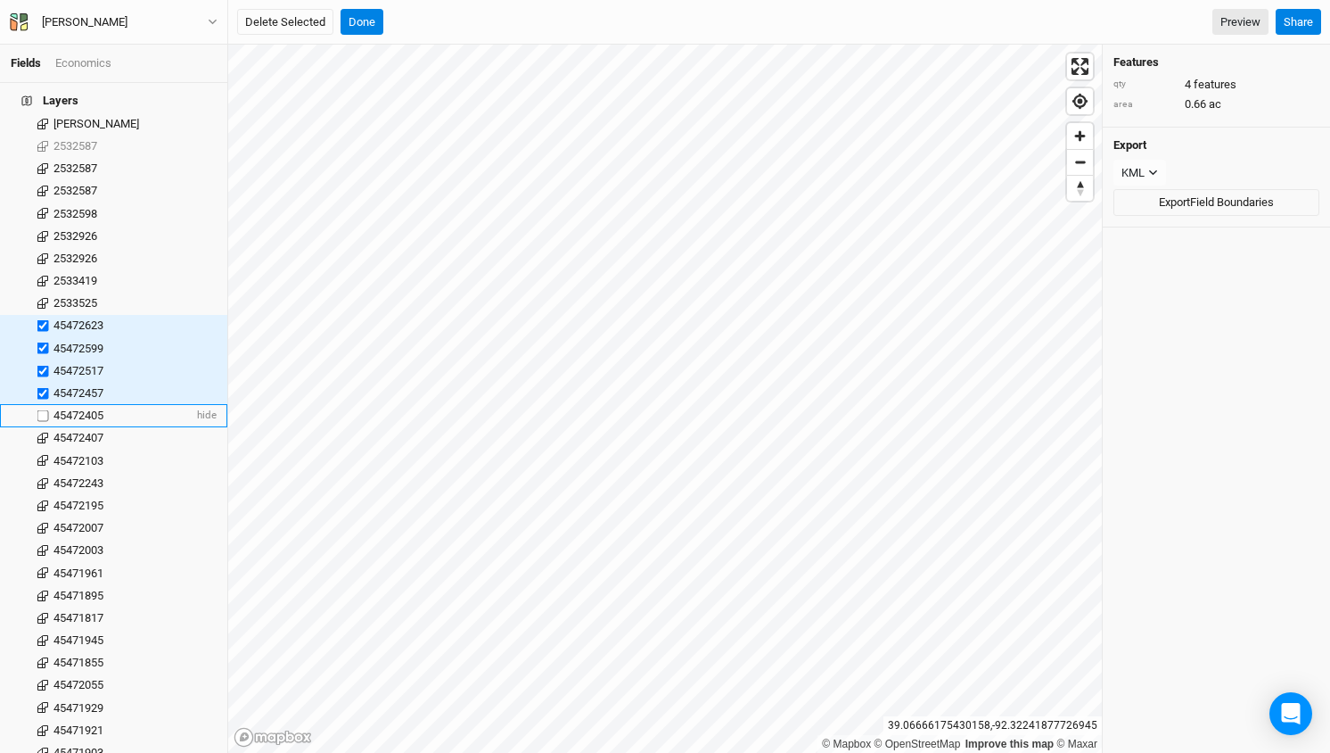
click at [42, 410] on input "checkbox" at bounding box center [43, 416] width 12 height 12
checkbox input "true"
click at [41, 427] on label at bounding box center [43, 438] width 22 height 22
click at [41, 432] on input "checkbox" at bounding box center [43, 438] width 12 height 12
checkbox input "true"
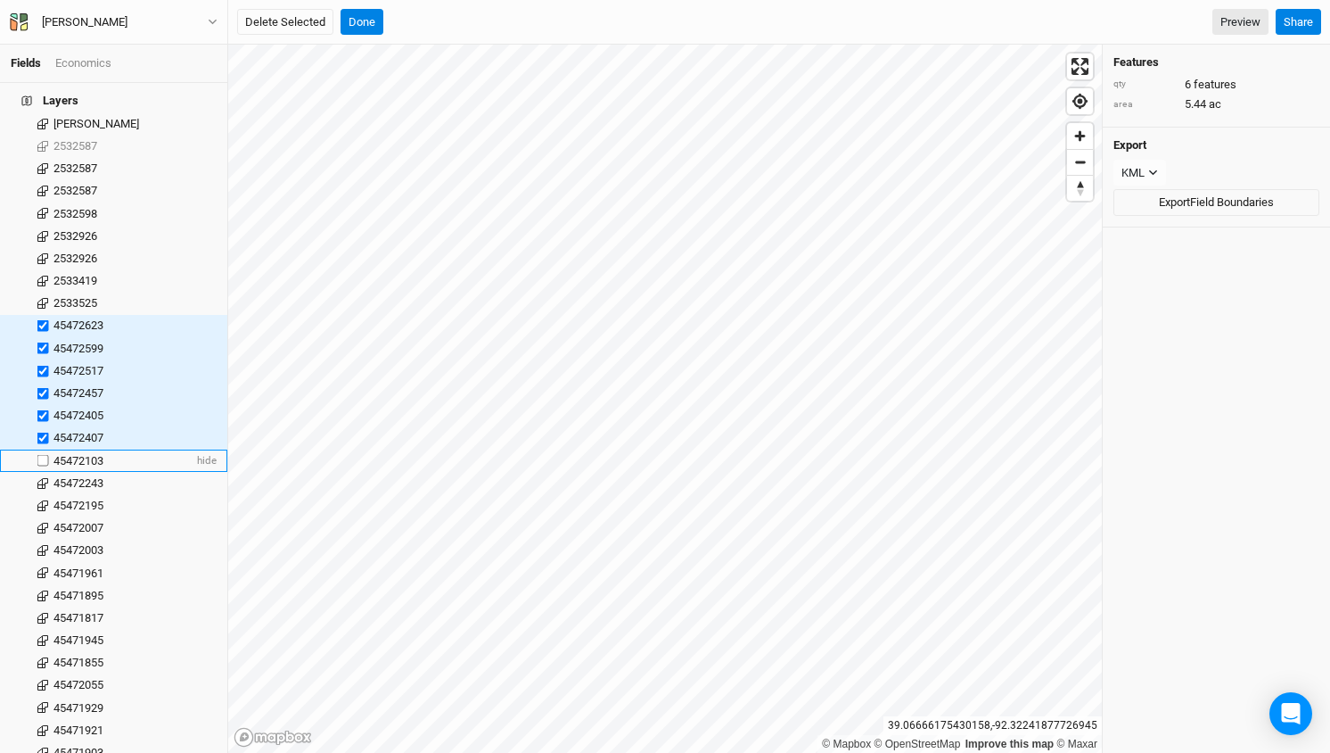
click at [42, 449] on label at bounding box center [43, 460] width 22 height 22
click at [42, 455] on input "checkbox" at bounding box center [43, 461] width 12 height 12
checkbox input "true"
click at [41, 472] on label at bounding box center [43, 483] width 22 height 22
click at [41, 477] on input "checkbox" at bounding box center [43, 483] width 12 height 12
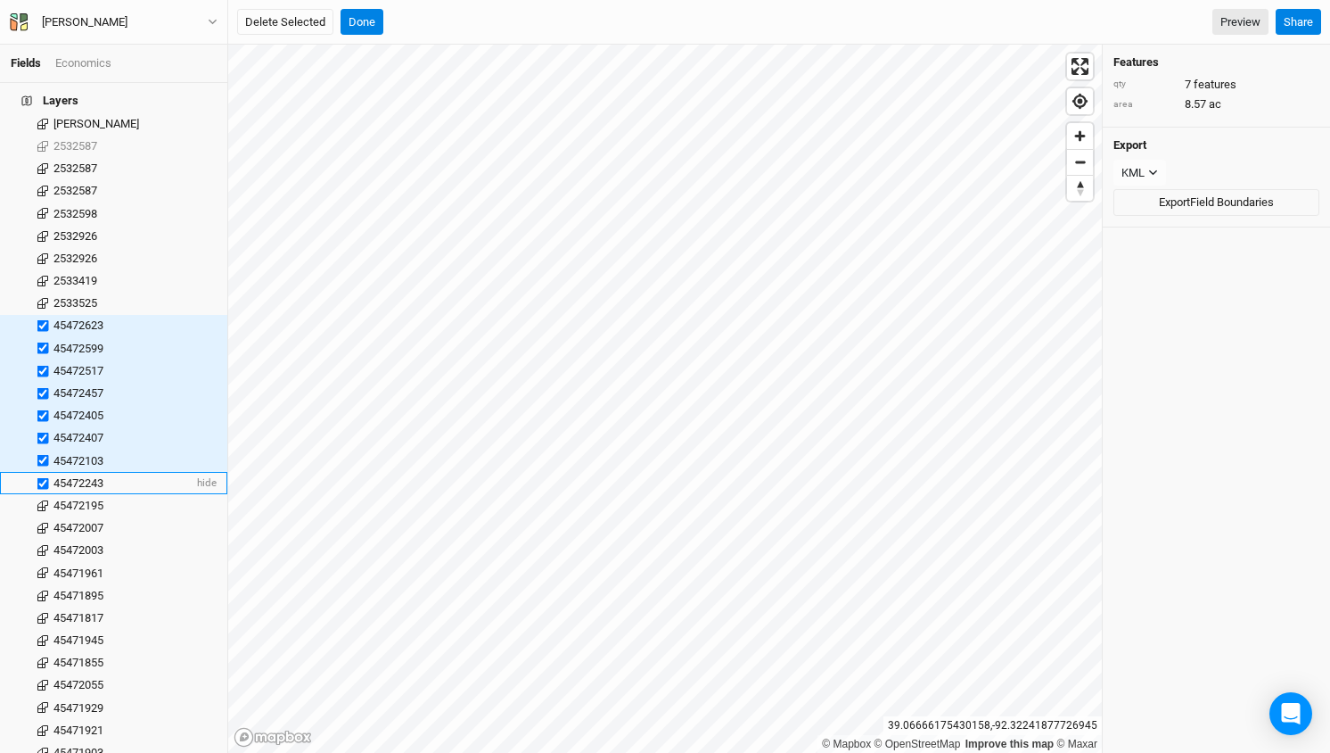
checkbox input "true"
click at [43, 494] on label at bounding box center [43, 505] width 22 height 22
click at [43, 499] on input "checkbox" at bounding box center [43, 505] width 12 height 12
checkbox input "true"
click at [43, 516] on label at bounding box center [43, 527] width 22 height 22
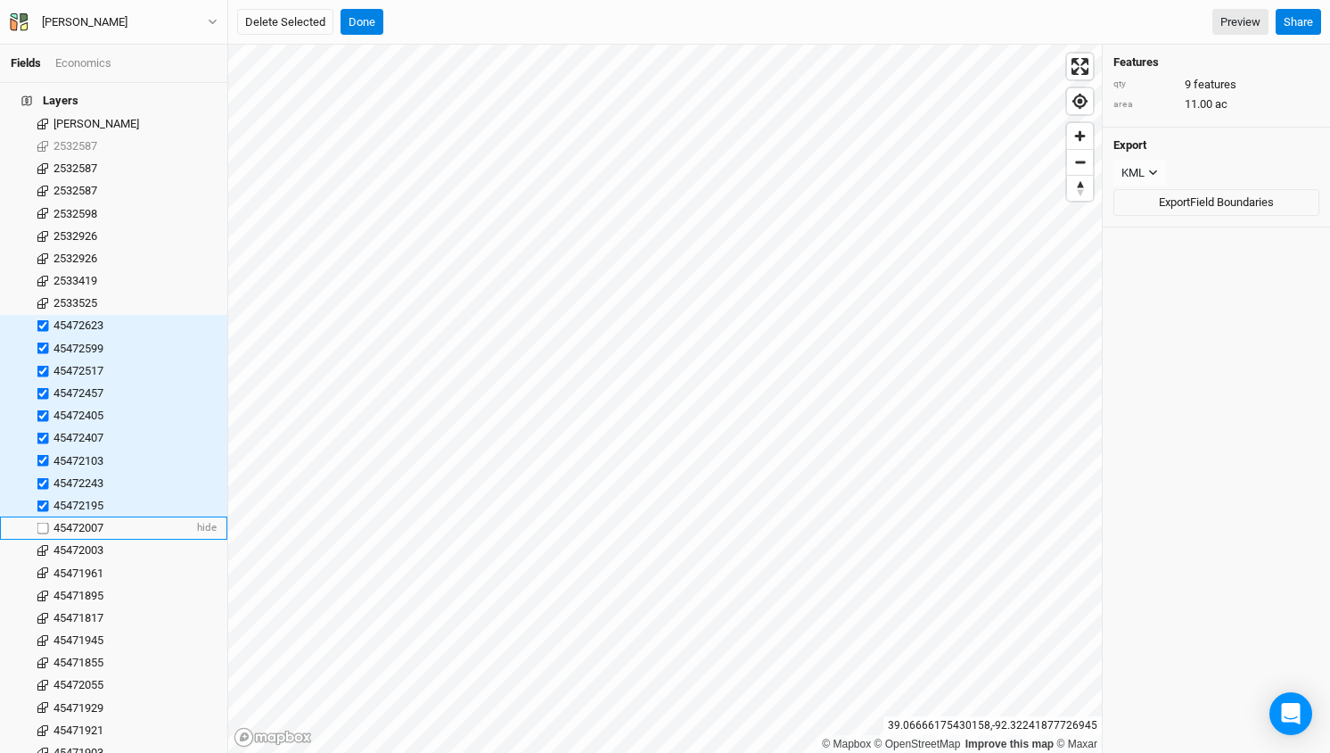
click at [43, 522] on input "checkbox" at bounding box center [43, 528] width 12 height 12
checkbox input "true"
click at [43, 539] on label at bounding box center [43, 550] width 22 height 22
click at [43, 545] on input "checkbox" at bounding box center [43, 551] width 12 height 12
checkbox input "true"
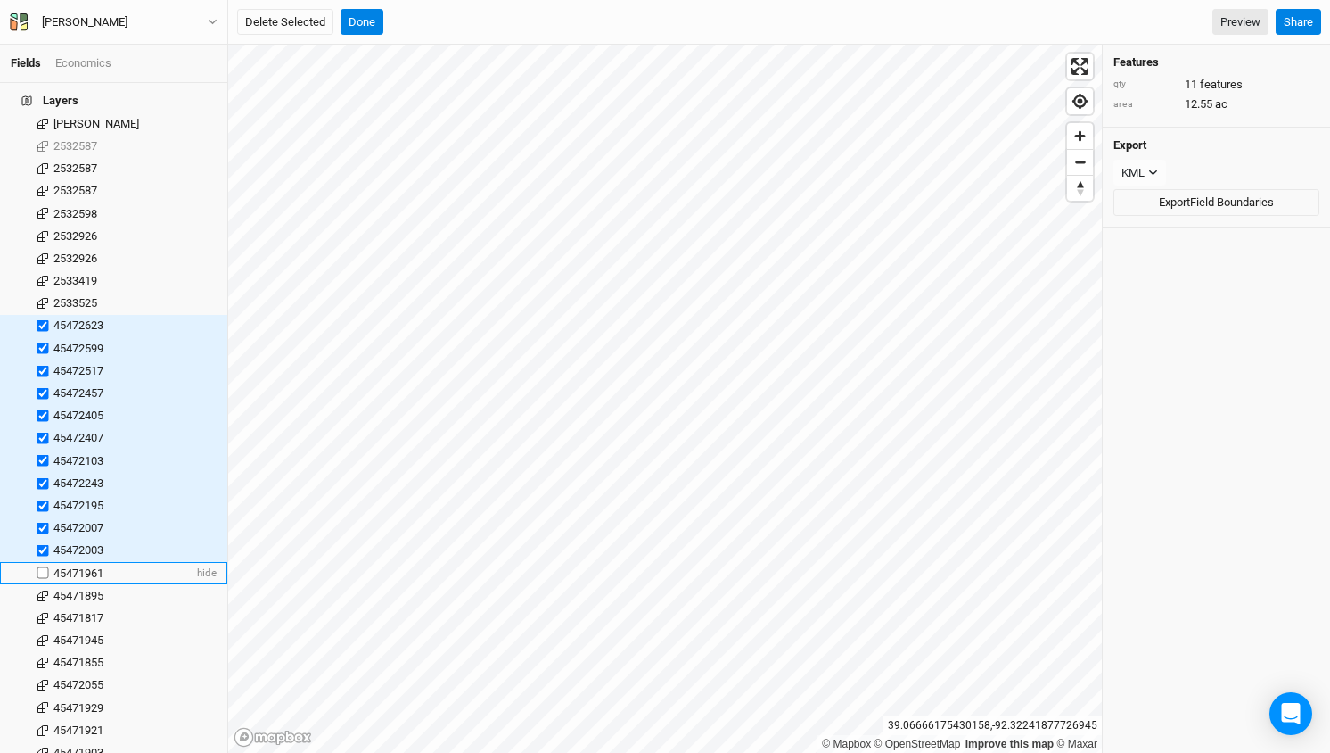
click at [45, 562] on label at bounding box center [43, 573] width 22 height 22
click at [45, 567] on input "checkbox" at bounding box center [43, 573] width 12 height 12
checkbox input "true"
click at [44, 584] on label at bounding box center [43, 595] width 22 height 22
click at [44, 589] on input "checkbox" at bounding box center [43, 595] width 12 height 12
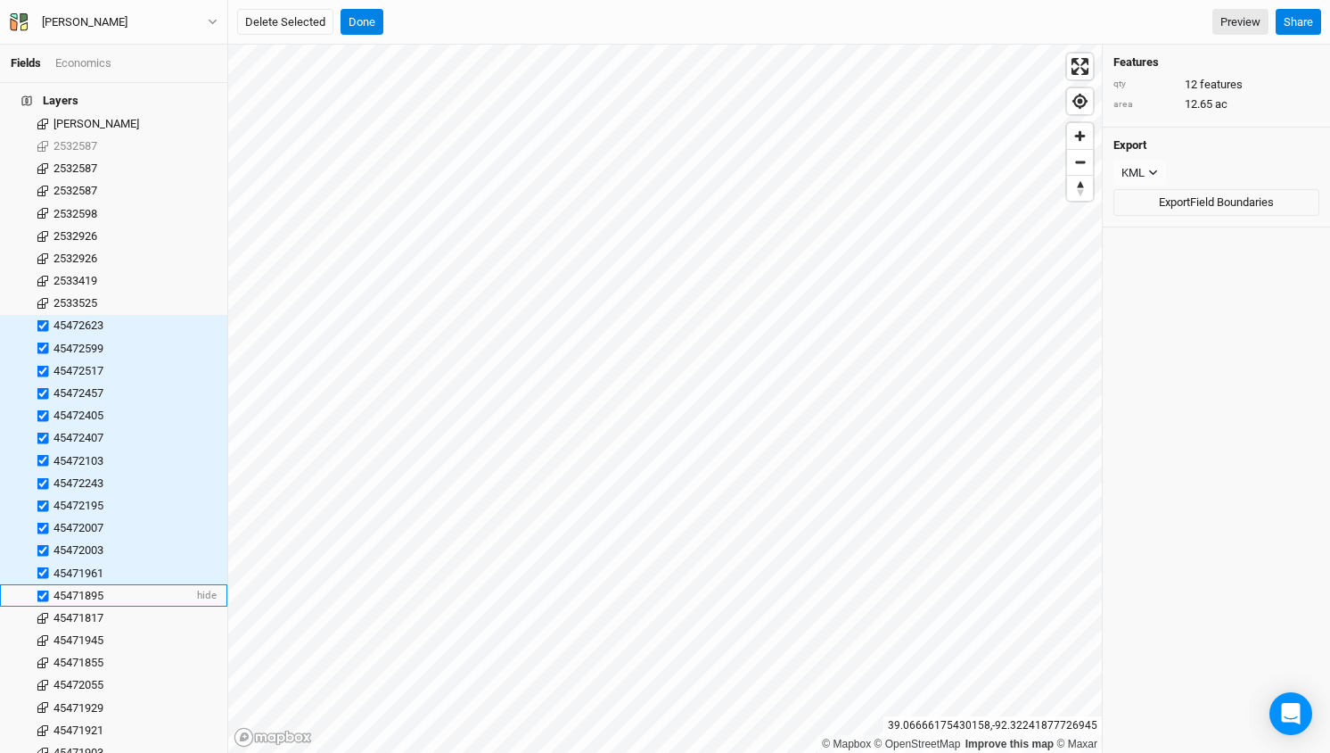
checkbox input "true"
click at [41, 606] on label at bounding box center [43, 617] width 22 height 22
click at [41, 612] on input "checkbox" at bounding box center [43, 618] width 12 height 12
checkbox input "true"
click at [42, 629] on label at bounding box center [43, 640] width 22 height 22
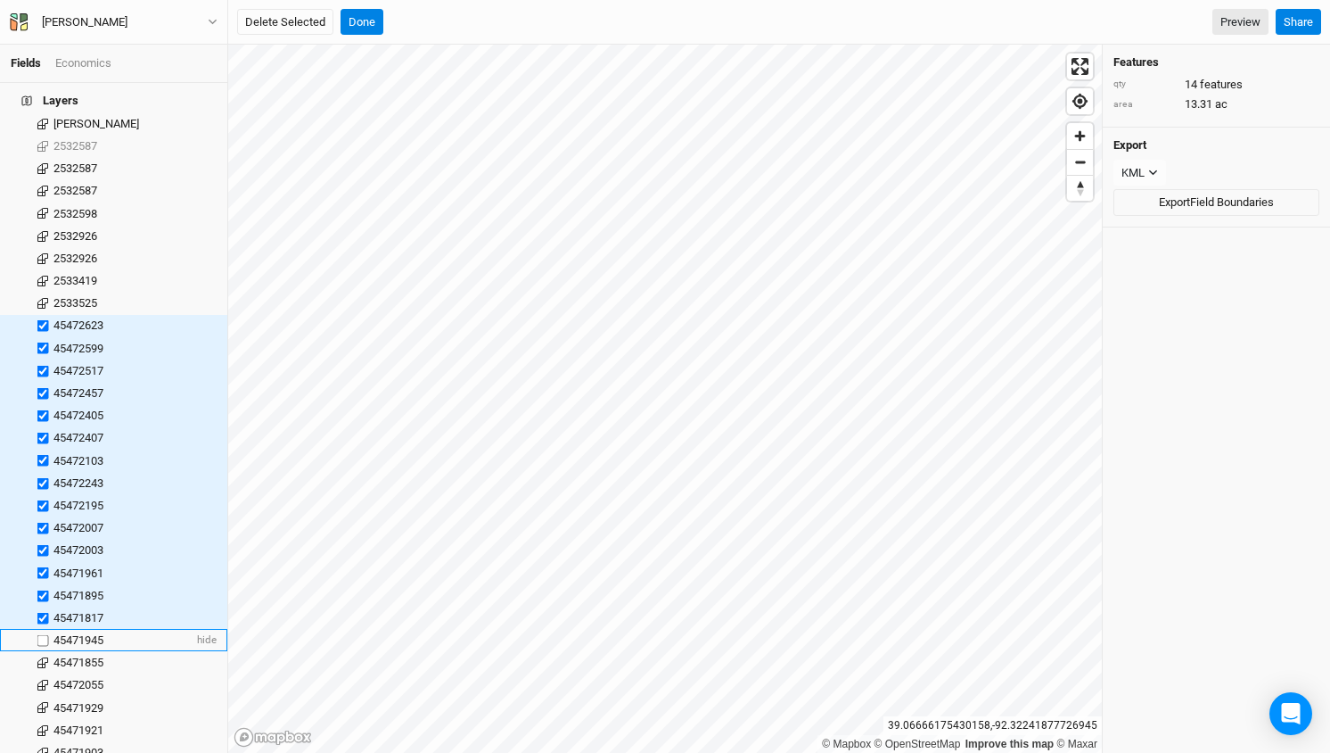
click at [42, 634] on input "checkbox" at bounding box center [43, 640] width 12 height 12
checkbox input "true"
click at [44, 652] on label at bounding box center [43, 663] width 22 height 22
click at [44, 657] on input "checkbox" at bounding box center [43, 663] width 12 height 12
checkbox input "true"
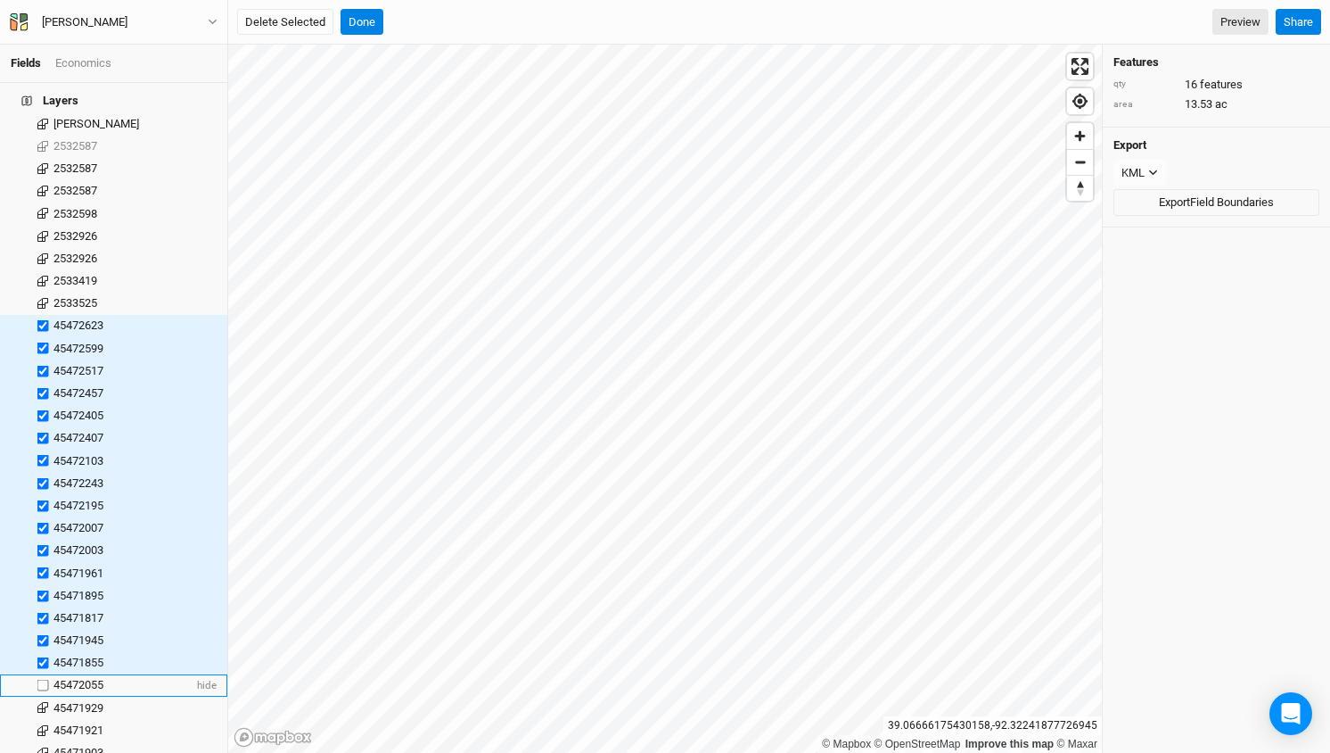
click at [44, 674] on label at bounding box center [43, 685] width 22 height 22
click at [44, 679] on input "checkbox" at bounding box center [43, 685] width 12 height 12
checkbox input "true"
click at [45, 696] on label at bounding box center [43, 707] width 22 height 22
click at [45, 702] on input "checkbox" at bounding box center [43, 708] width 12 height 12
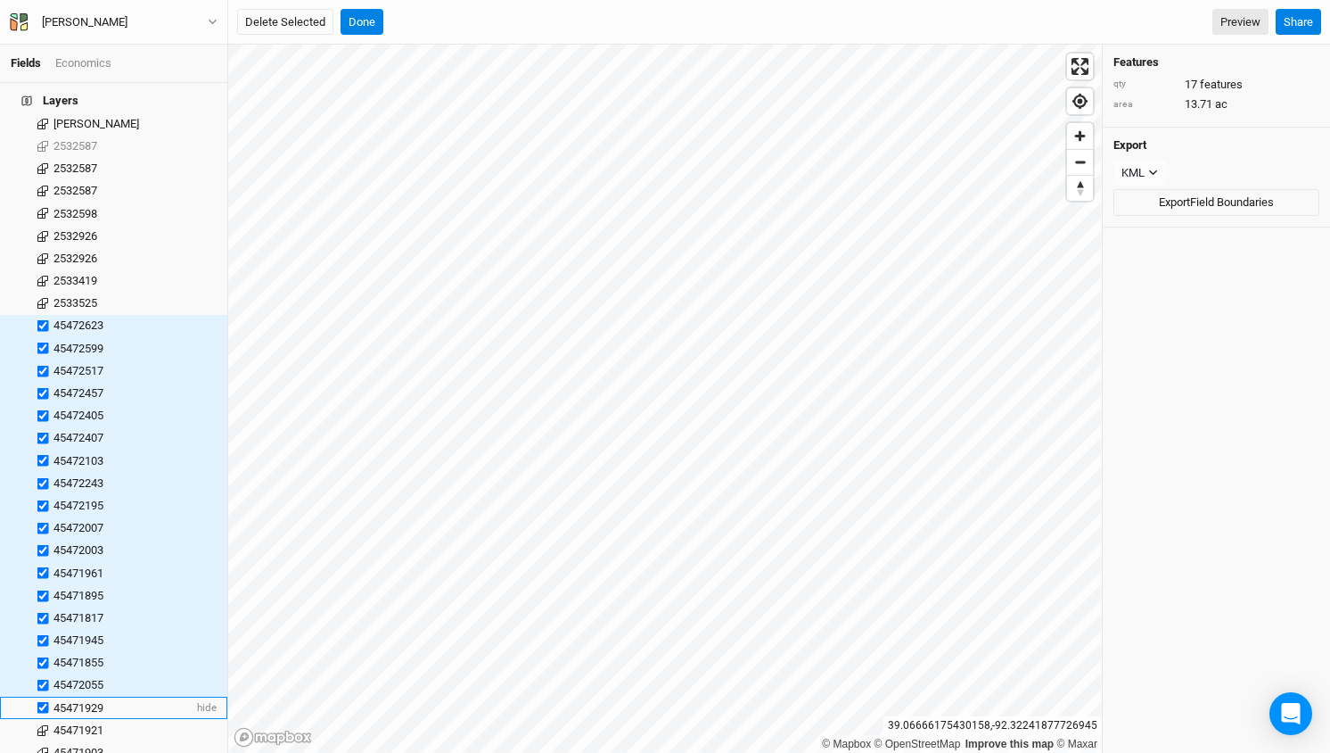
checkbox input "true"
click at [46, 719] on label at bounding box center [43, 730] width 22 height 22
click at [46, 724] on input "checkbox" at bounding box center [43, 730] width 12 height 12
checkbox input "true"
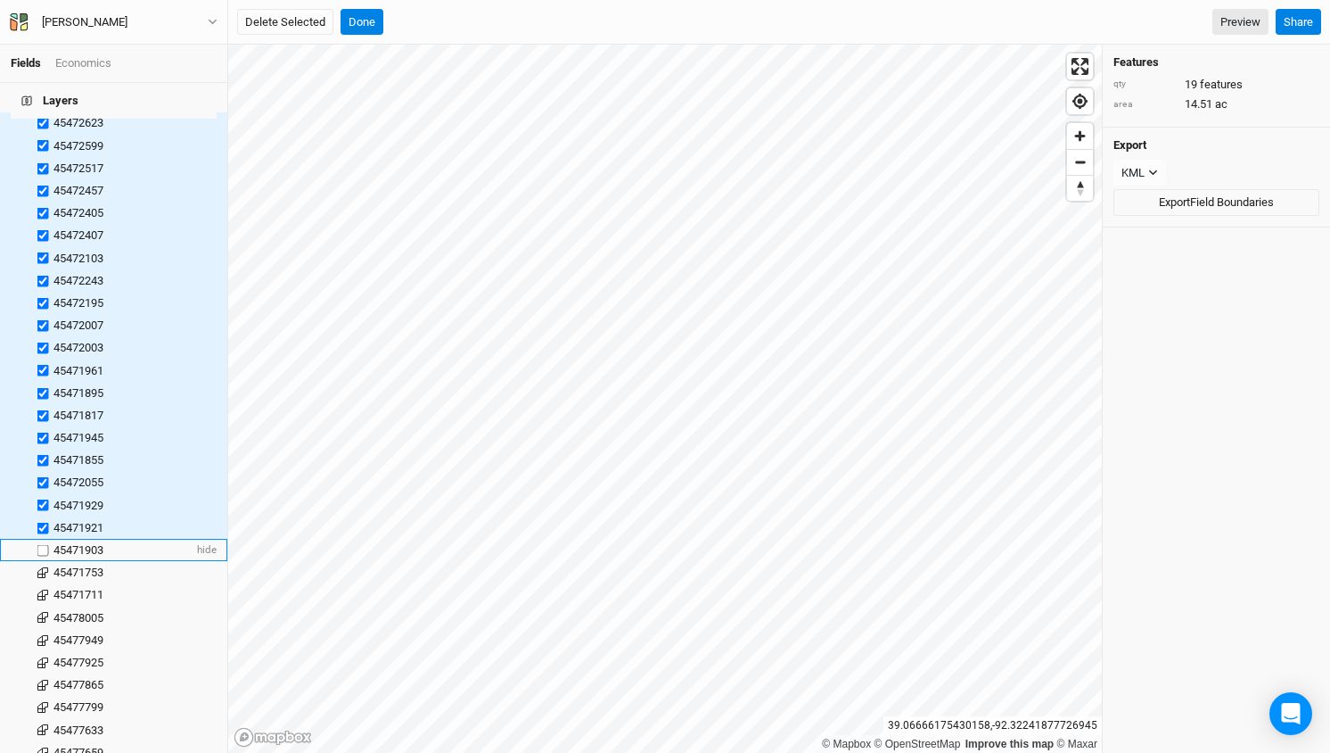
click at [46, 539] on label at bounding box center [43, 550] width 22 height 22
click at [46, 544] on input "checkbox" at bounding box center [43, 550] width 12 height 12
checkbox input "true"
click at [46, 562] on label at bounding box center [43, 573] width 22 height 22
click at [46, 567] on input "checkbox" at bounding box center [43, 573] width 12 height 12
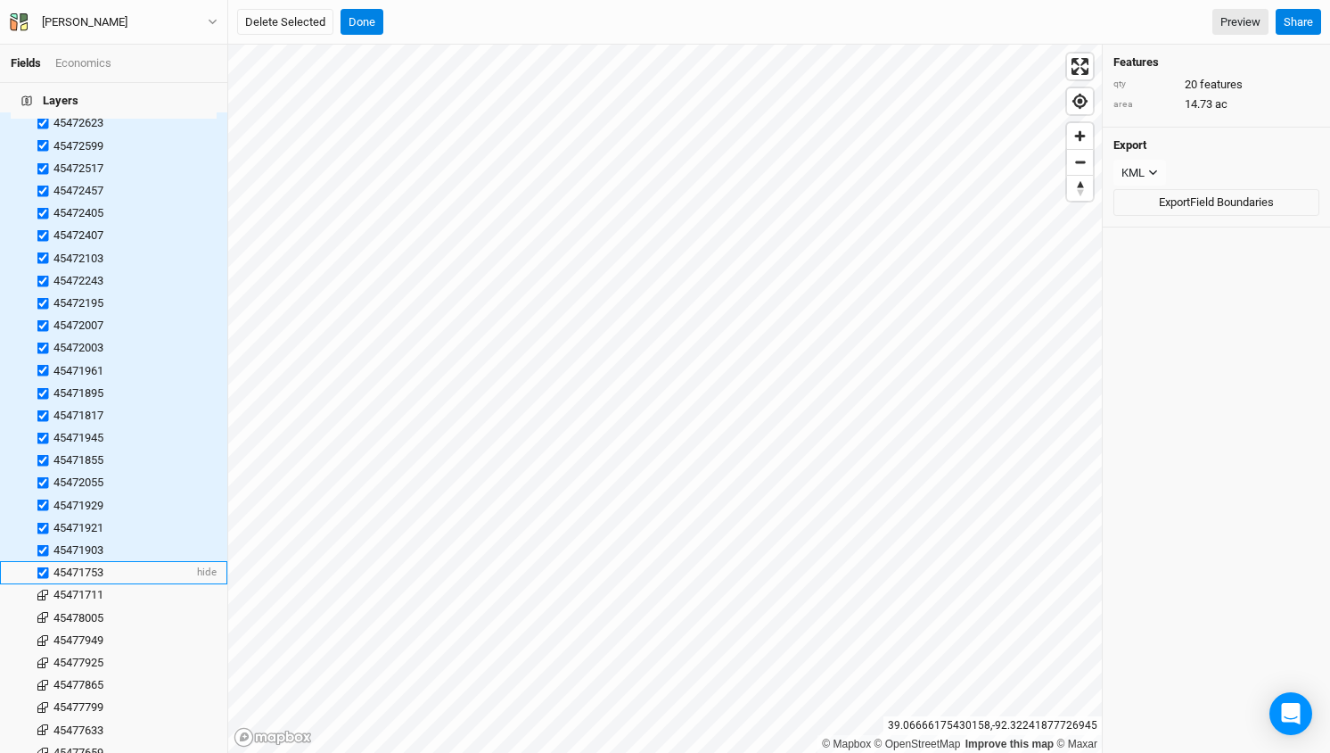
checkbox input "true"
click at [45, 584] on label at bounding box center [43, 595] width 22 height 22
click at [45, 589] on input "checkbox" at bounding box center [43, 595] width 12 height 12
checkbox input "true"
click at [38, 606] on label at bounding box center [43, 617] width 22 height 22
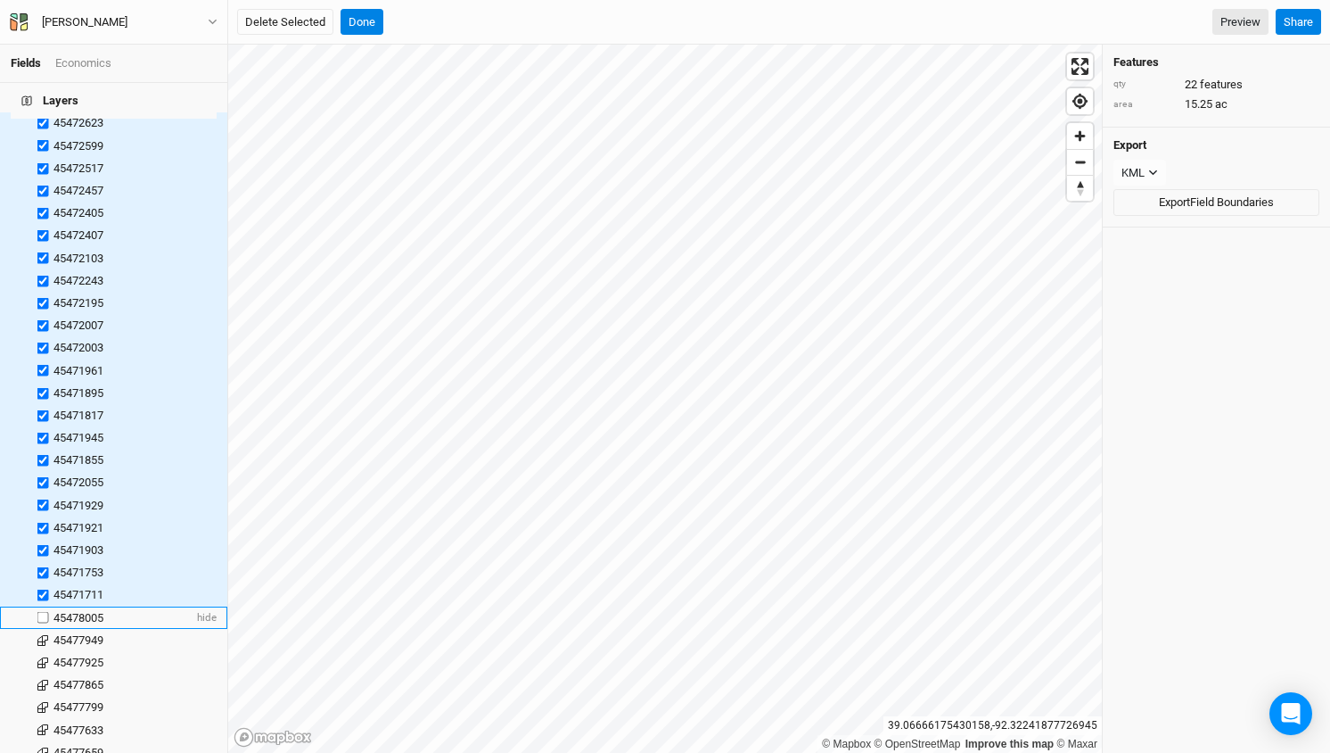
click at [38, 612] on input "checkbox" at bounding box center [43, 618] width 12 height 12
checkbox input "true"
click at [44, 629] on label at bounding box center [43, 640] width 22 height 22
click at [44, 634] on input "checkbox" at bounding box center [43, 640] width 12 height 12
checkbox input "true"
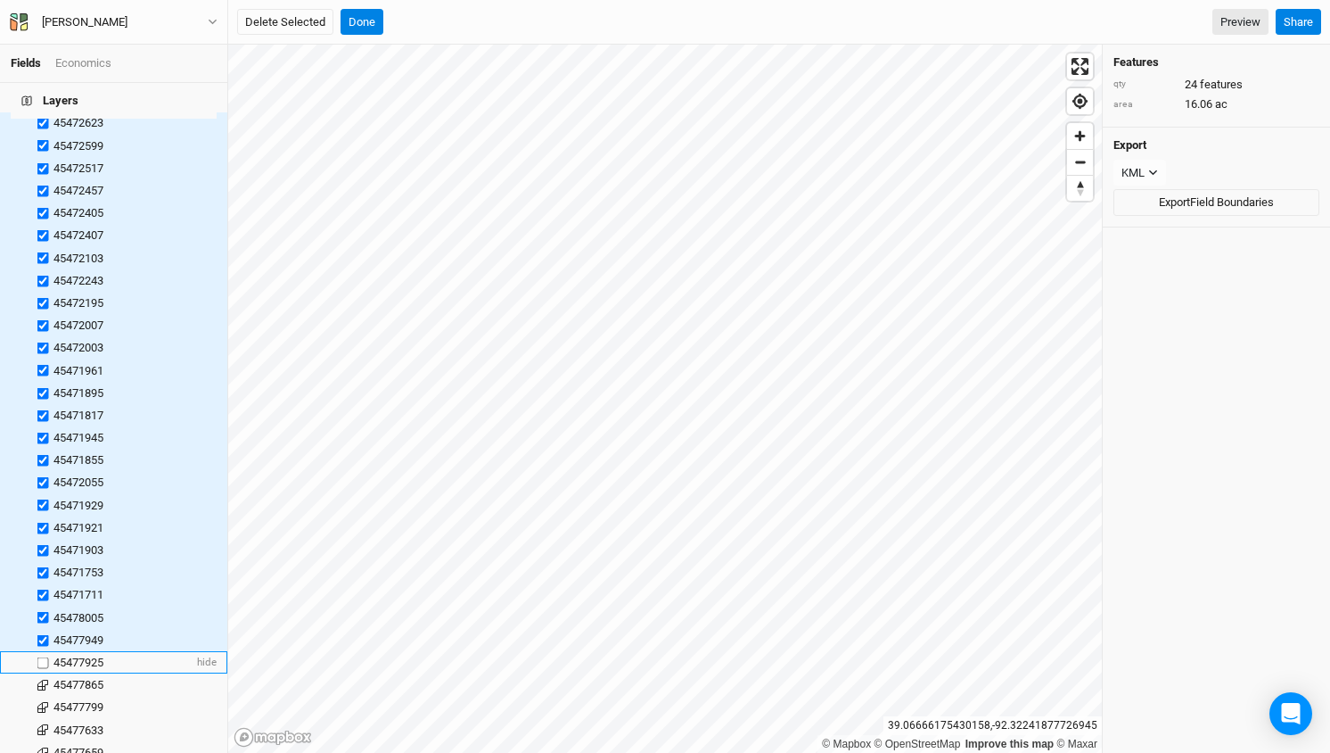
click at [44, 651] on label at bounding box center [43, 662] width 22 height 22
click at [44, 656] on input "checkbox" at bounding box center [43, 662] width 12 height 12
checkbox input "true"
click at [45, 673] on label at bounding box center [43, 684] width 22 height 22
click at [45, 679] on input "checkbox" at bounding box center [43, 685] width 12 height 12
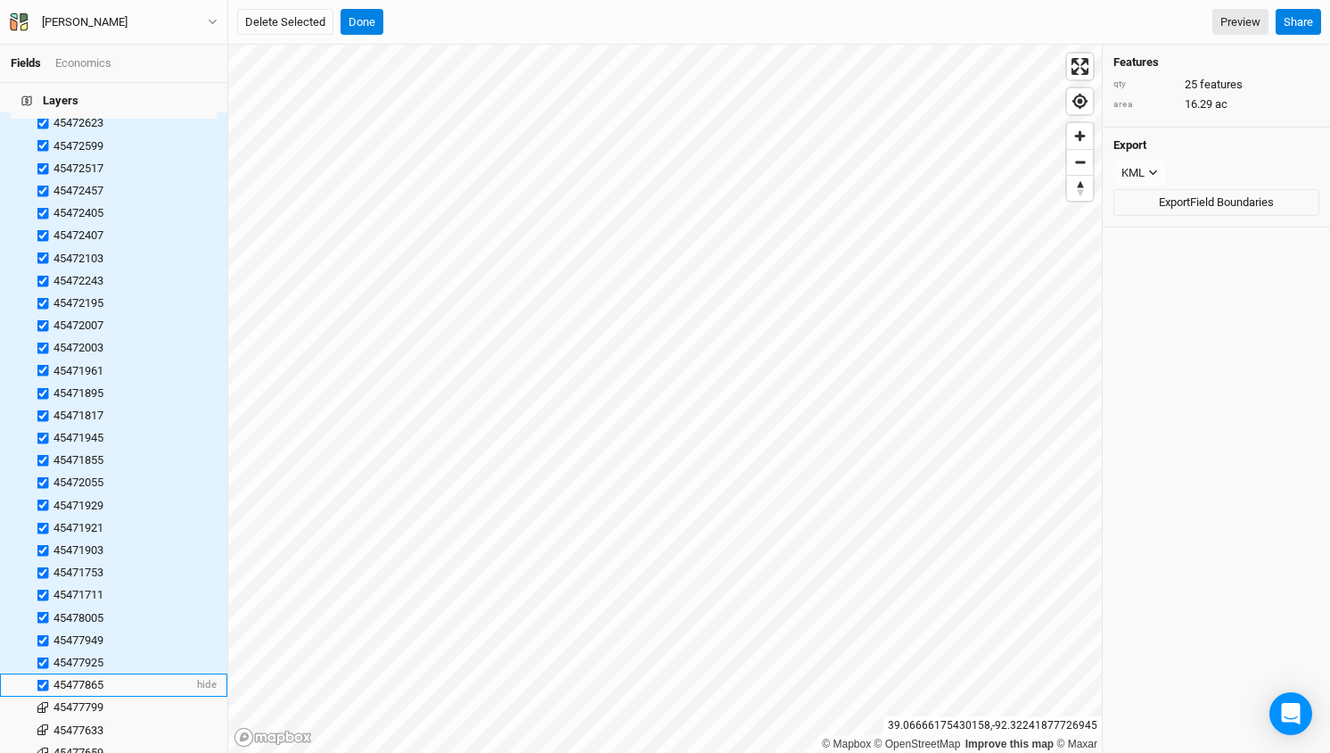
checkbox input "true"
click at [45, 696] on label at bounding box center [43, 707] width 22 height 22
click at [45, 702] on input "checkbox" at bounding box center [43, 708] width 12 height 12
checkbox input "true"
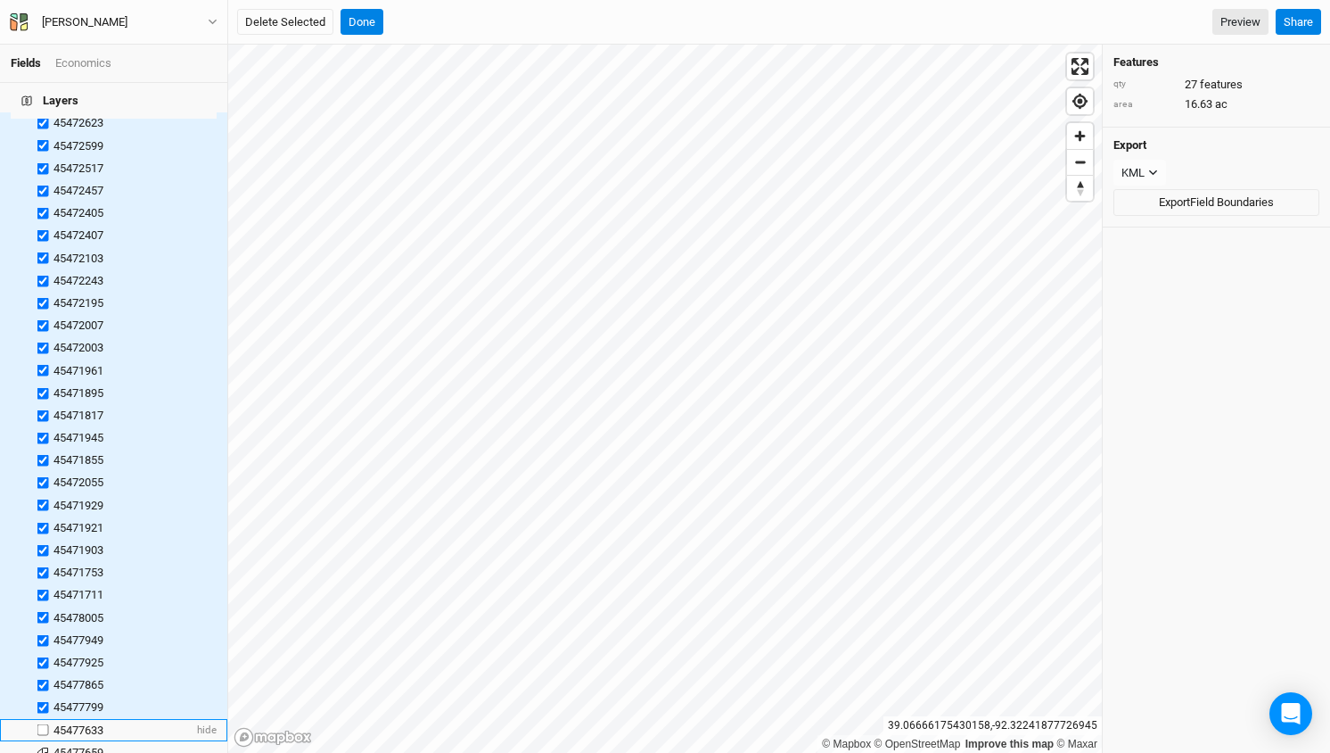
click at [43, 719] on label at bounding box center [43, 730] width 22 height 22
click at [43, 724] on input "checkbox" at bounding box center [43, 730] width 12 height 12
checkbox input "true"
click at [43, 741] on label at bounding box center [43, 752] width 22 height 22
click at [43, 746] on input "checkbox" at bounding box center [43, 752] width 12 height 12
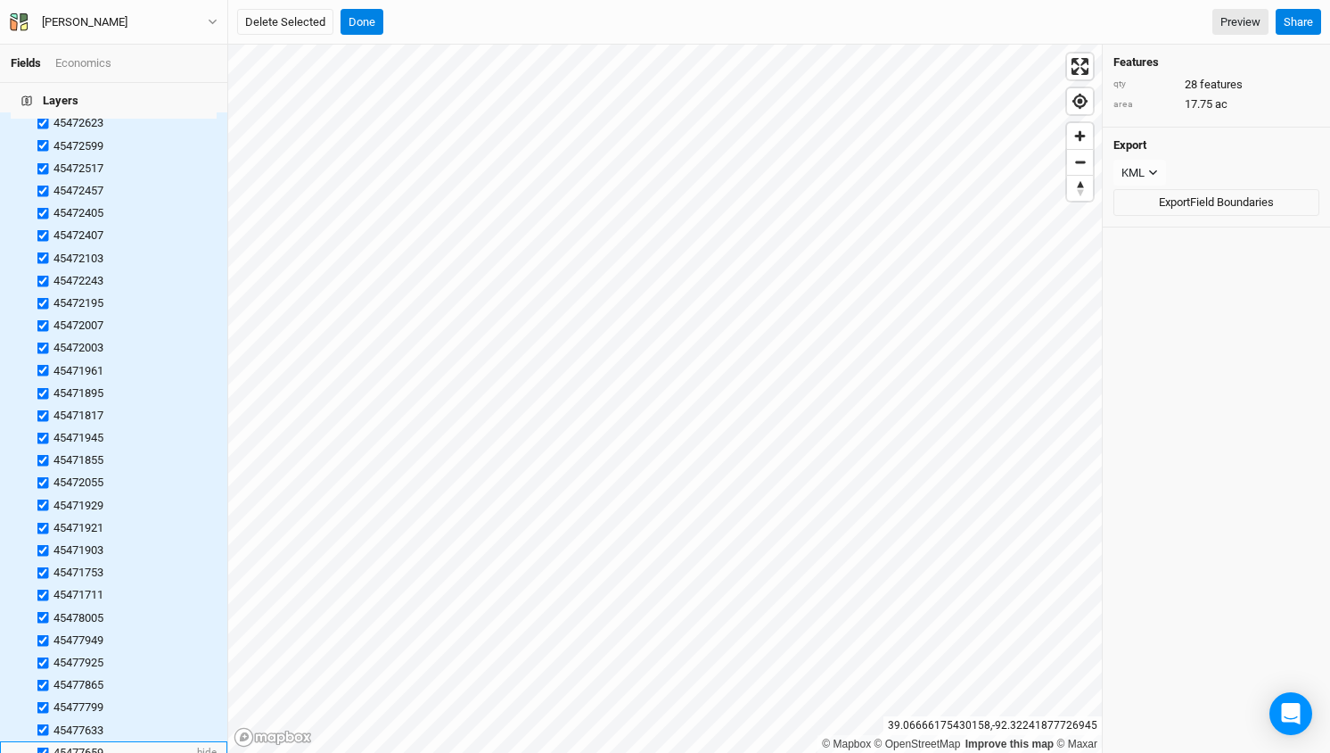
checkbox input "true"
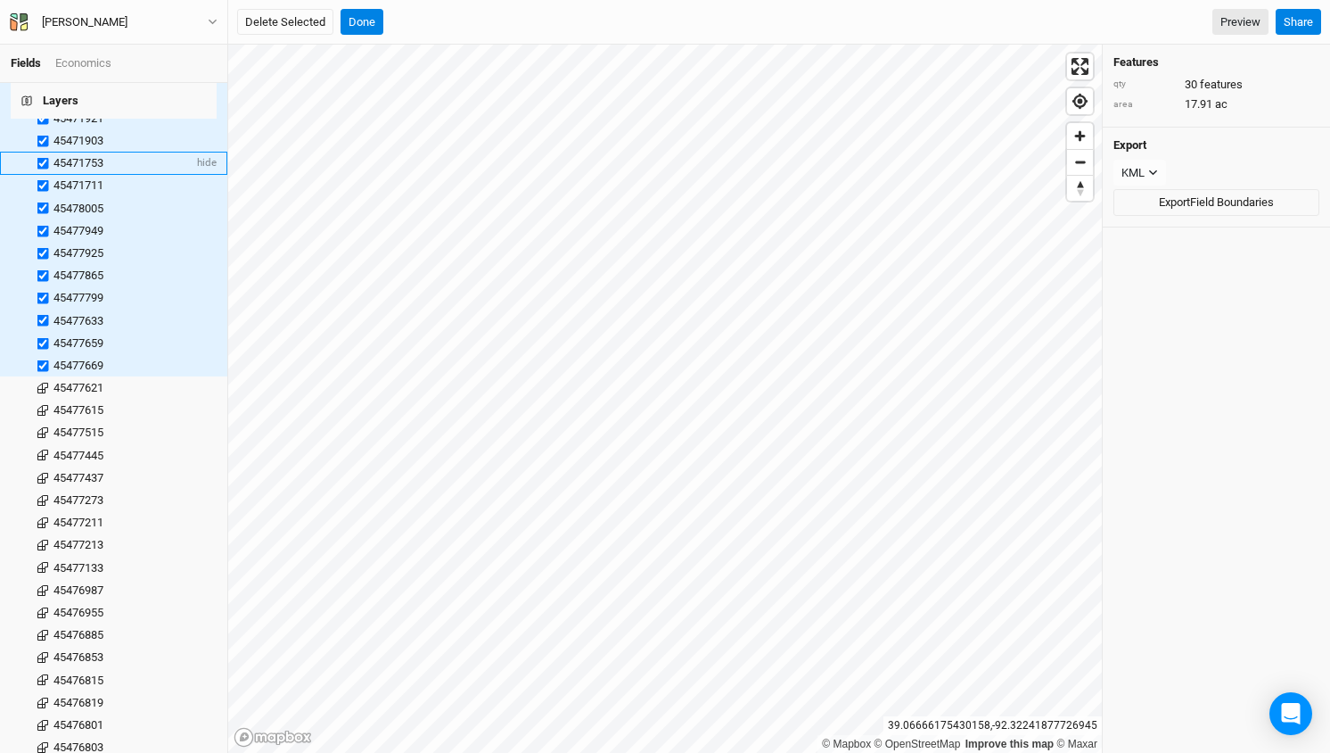
scroll to position [662, 0]
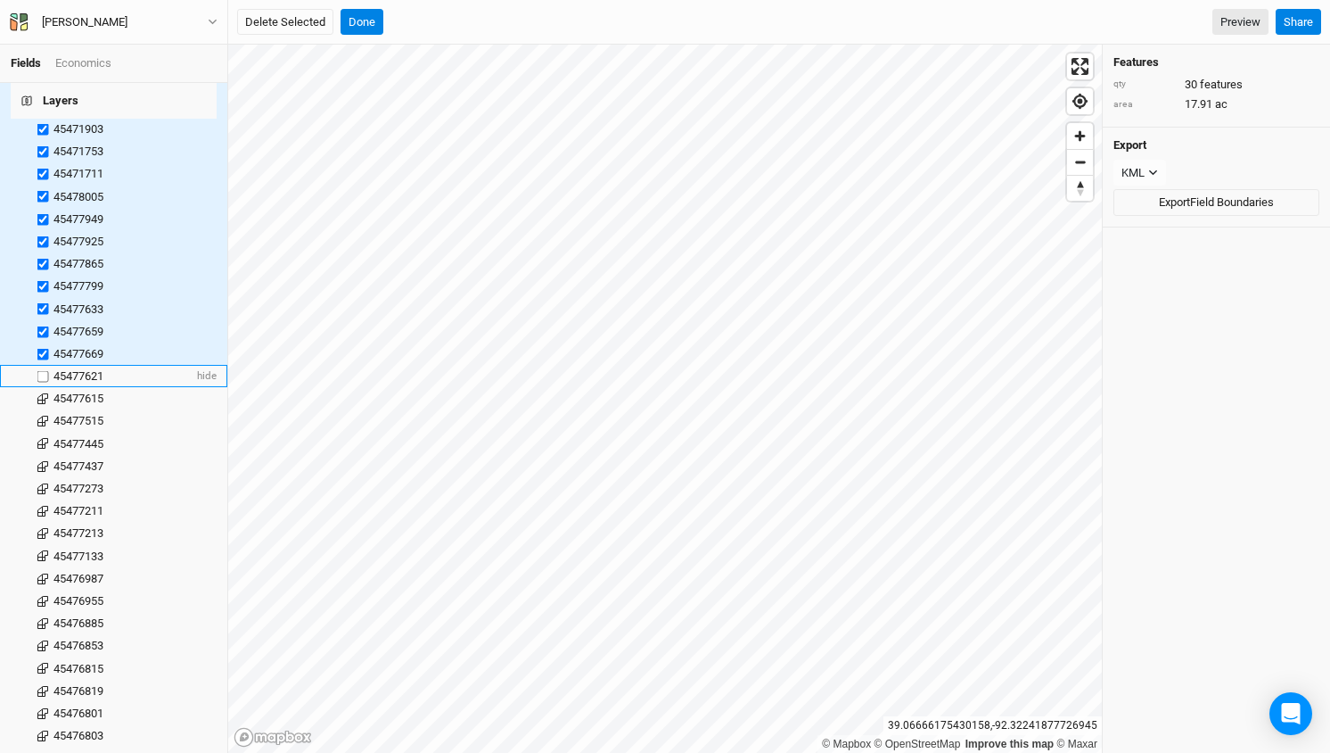
click at [45, 365] on label at bounding box center [43, 376] width 22 height 22
click at [45, 370] on input "checkbox" at bounding box center [43, 376] width 12 height 12
checkbox input "true"
click at [44, 388] on label at bounding box center [43, 399] width 22 height 22
click at [44, 393] on input "checkbox" at bounding box center [43, 399] width 12 height 12
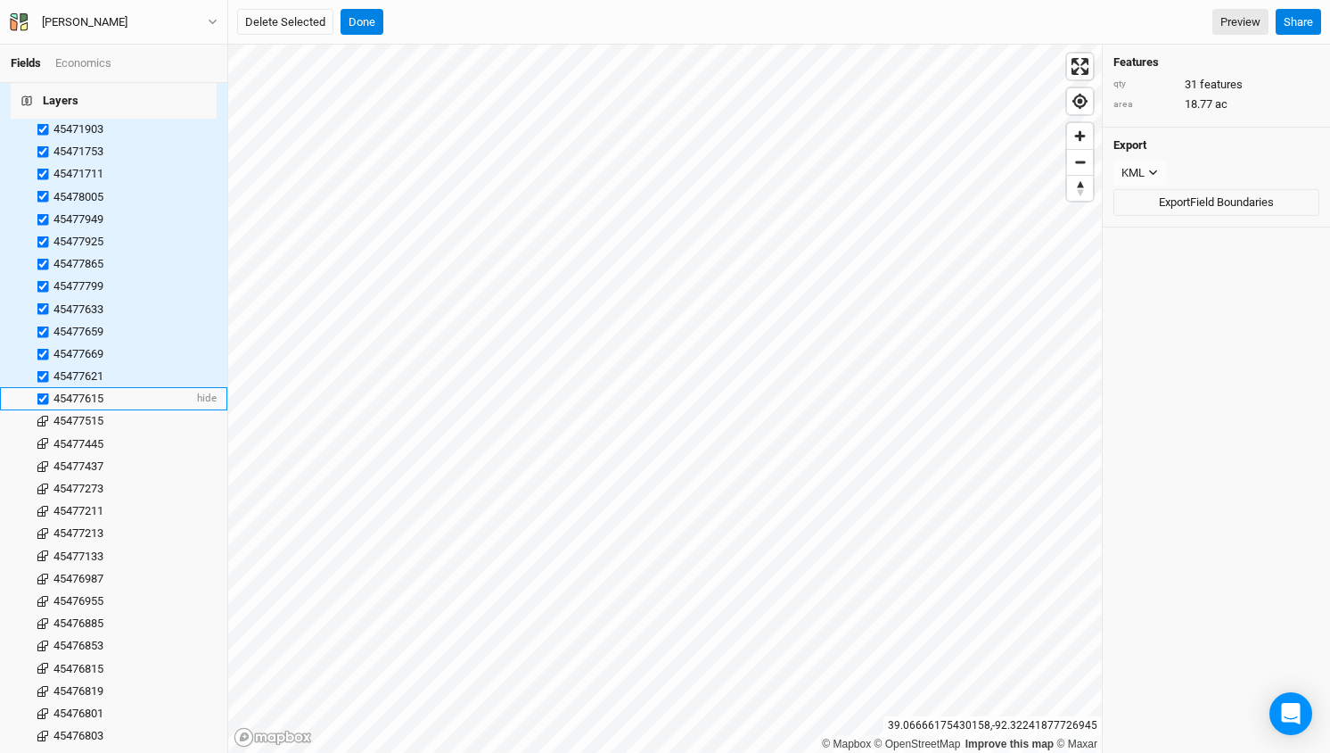
checkbox input "true"
click at [45, 410] on label at bounding box center [43, 421] width 22 height 22
click at [45, 416] on input "checkbox" at bounding box center [43, 422] width 12 height 12
checkbox input "true"
click at [43, 432] on label at bounding box center [43, 443] width 22 height 22
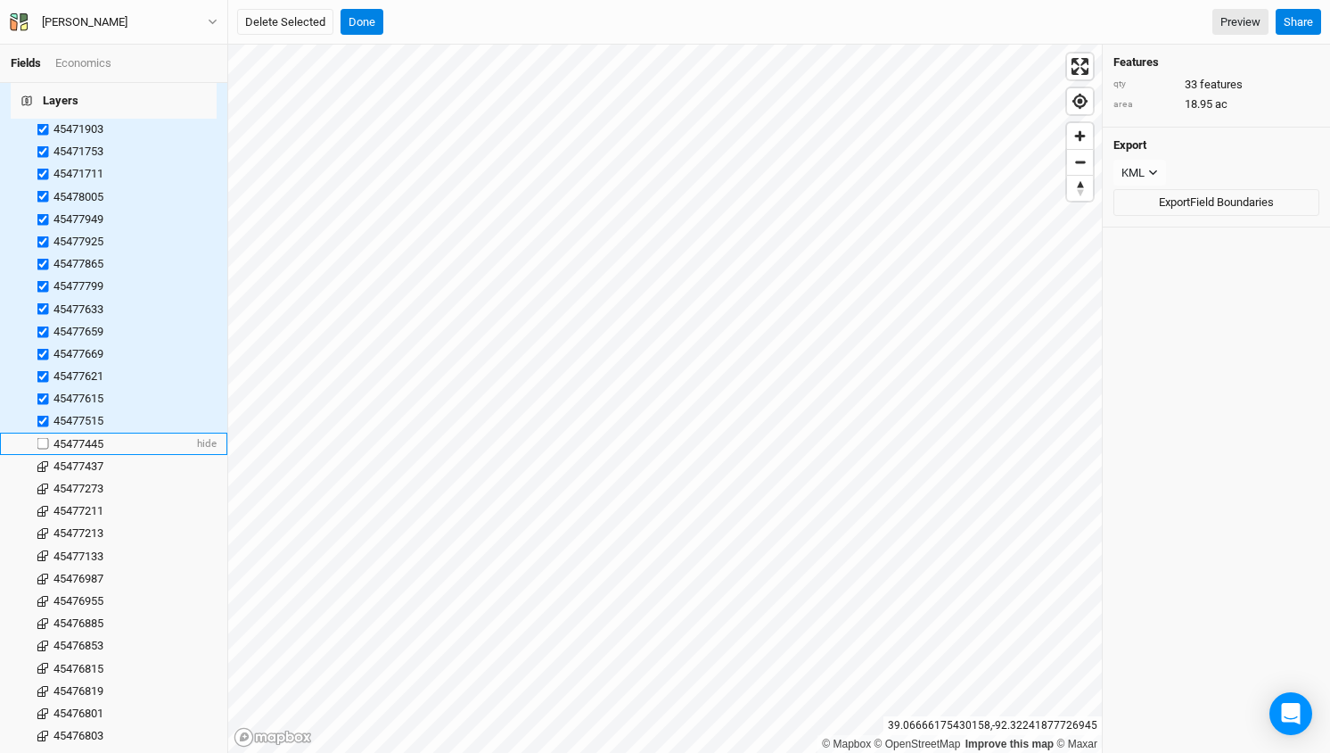
click at [43, 438] on input "checkbox" at bounding box center [43, 444] width 12 height 12
checkbox input "true"
click at [42, 455] on label at bounding box center [43, 466] width 22 height 22
click at [42, 460] on input "checkbox" at bounding box center [43, 466] width 12 height 12
checkbox input "true"
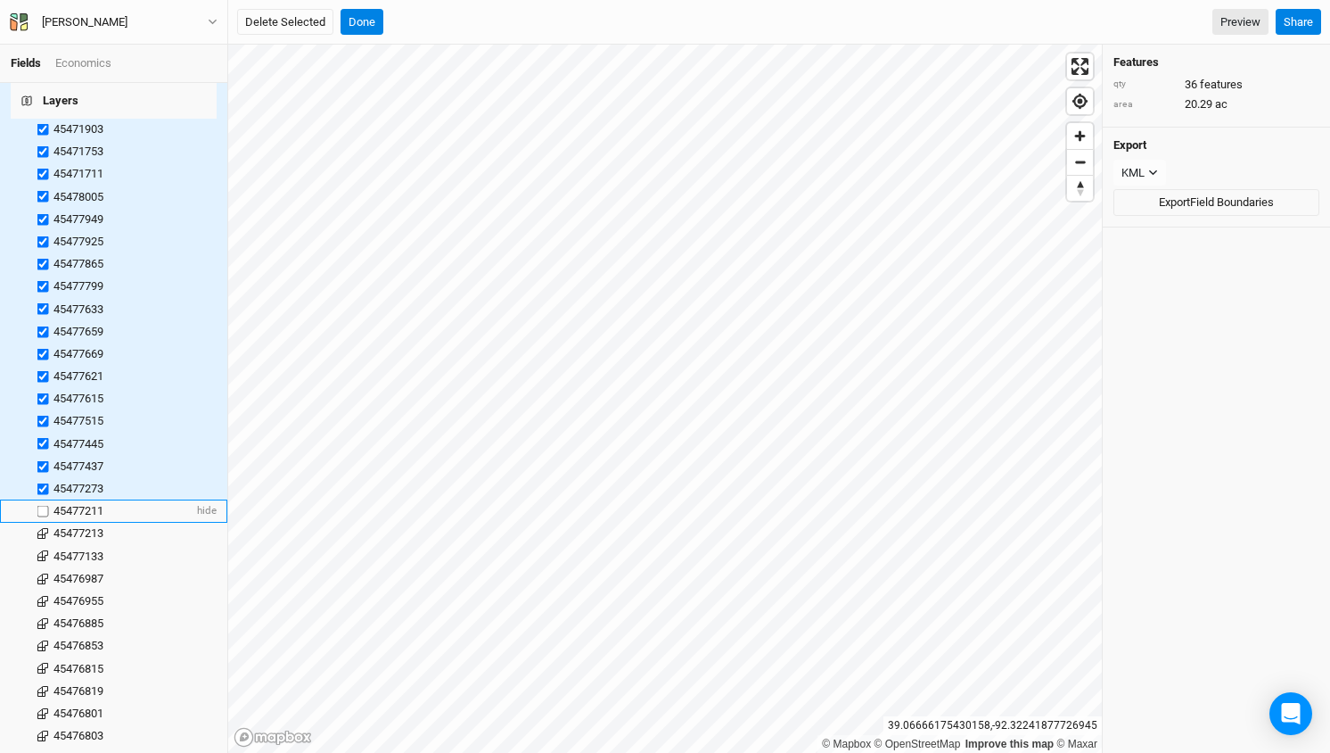
click at [43, 500] on label at bounding box center [43, 511] width 22 height 22
click at [43, 506] on input "checkbox" at bounding box center [43, 512] width 12 height 12
checkbox input "true"
click at [43, 522] on label at bounding box center [43, 533] width 22 height 22
click at [43, 528] on input "checkbox" at bounding box center [43, 534] width 12 height 12
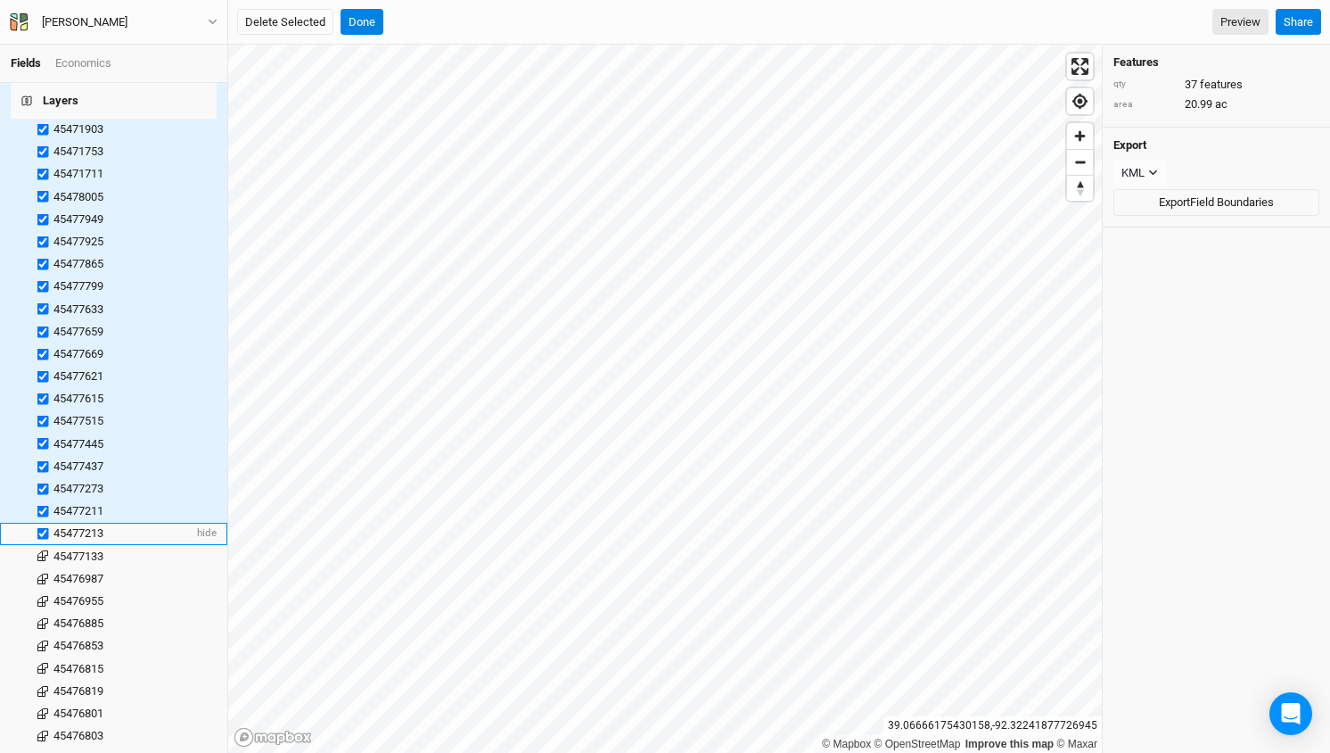
checkbox input "true"
click at [42, 545] on label at bounding box center [43, 556] width 22 height 22
click at [42, 550] on input "checkbox" at bounding box center [43, 556] width 12 height 12
checkbox input "true"
click at [42, 567] on label at bounding box center [43, 578] width 22 height 22
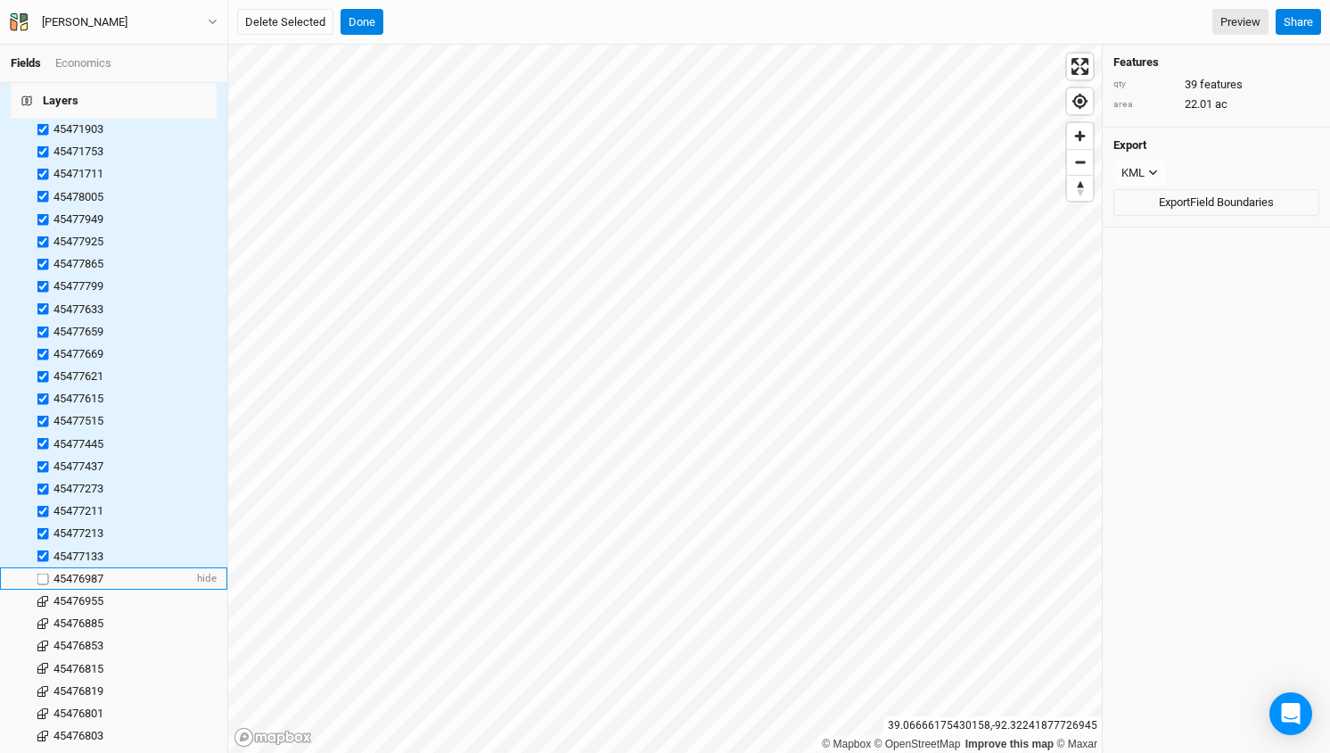
click at [42, 572] on input "checkbox" at bounding box center [43, 578] width 12 height 12
checkbox input "true"
click at [43, 589] on label at bounding box center [43, 600] width 22 height 22
click at [43, 595] on input "checkbox" at bounding box center [43, 601] width 12 height 12
checkbox input "true"
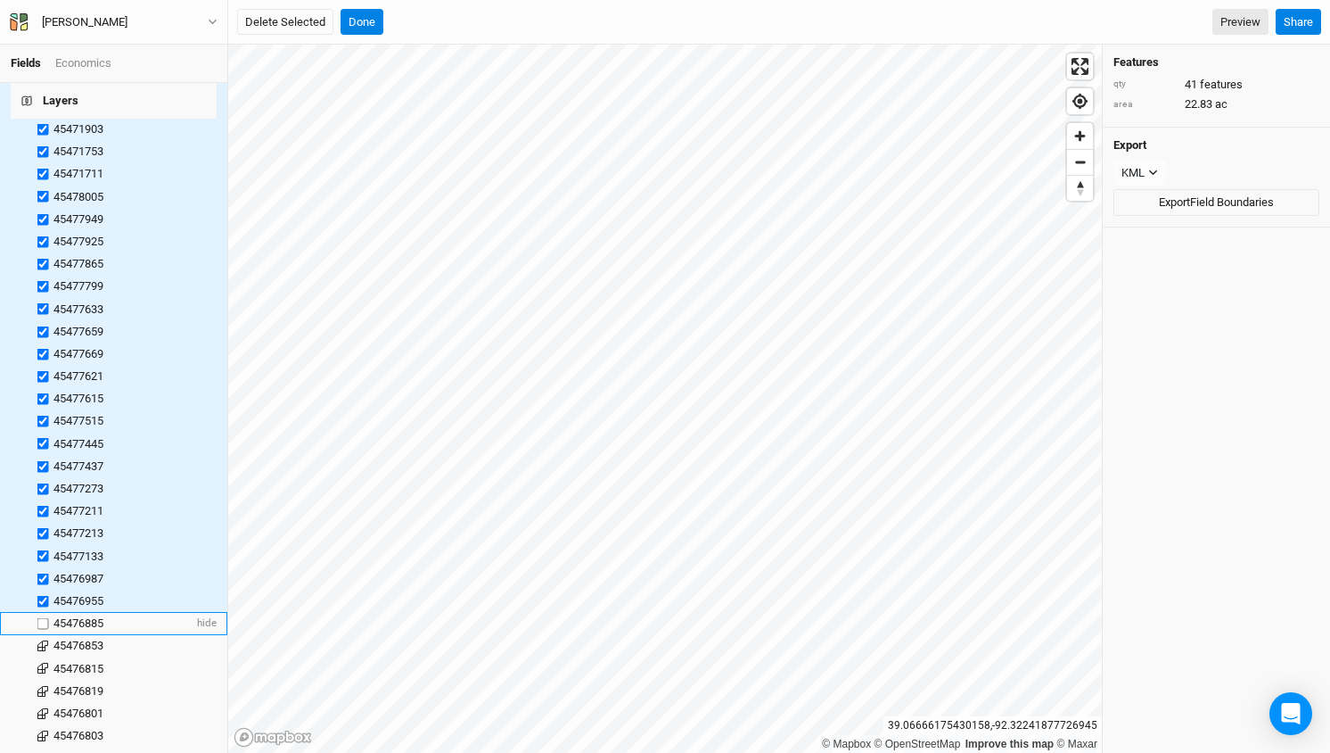
click at [44, 612] on label at bounding box center [43, 623] width 22 height 22
click at [44, 617] on input "checkbox" at bounding box center [43, 623] width 12 height 12
checkbox input "true"
click at [288, 25] on button "Delete Selected" at bounding box center [285, 22] width 96 height 27
click at [551, 27] on button "Confirm" at bounding box center [550, 22] width 55 height 27
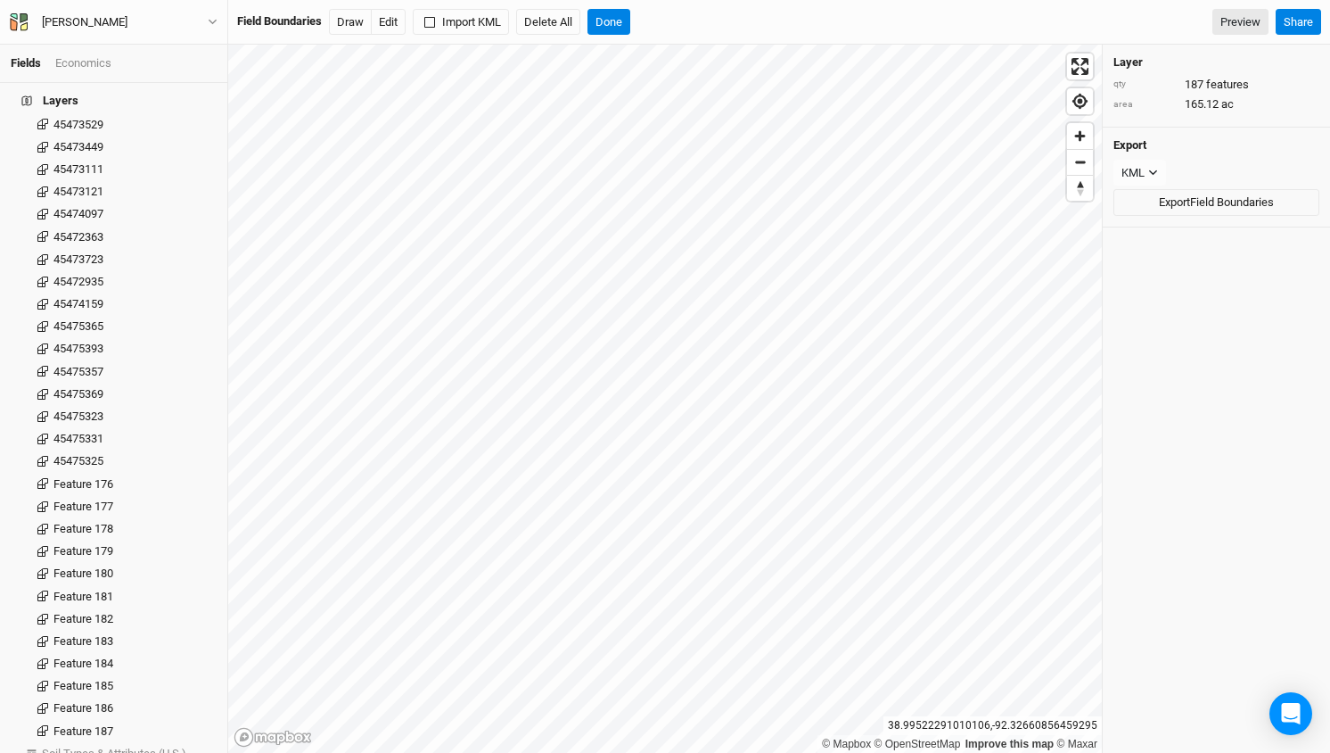
scroll to position [3608, 0]
click at [43, 451] on label at bounding box center [43, 462] width 22 height 22
click at [43, 457] on input "checkbox" at bounding box center [43, 463] width 12 height 12
checkbox input "true"
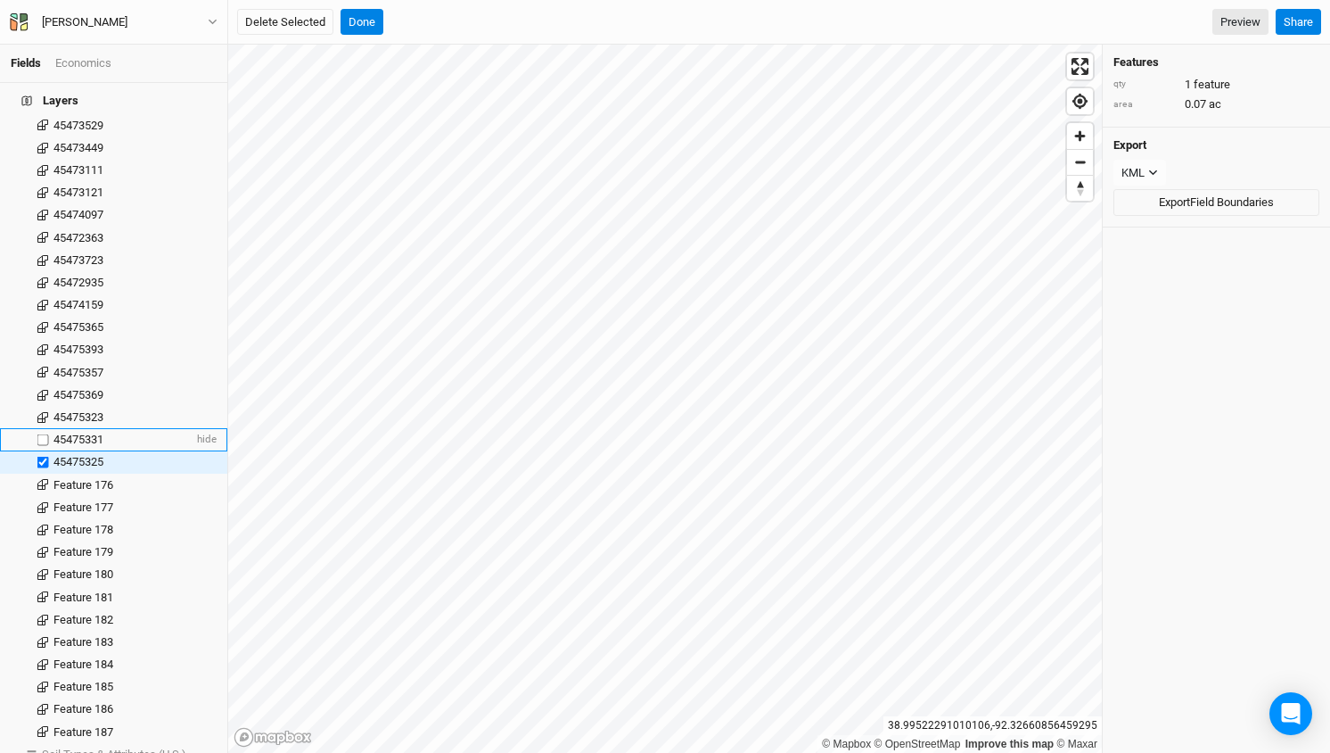
click at [44, 429] on label at bounding box center [43, 440] width 22 height 22
click at [44, 434] on input "checkbox" at bounding box center [43, 440] width 12 height 12
checkbox input "true"
click at [45, 406] on label at bounding box center [43, 417] width 22 height 22
click at [45, 411] on input "checkbox" at bounding box center [43, 417] width 12 height 12
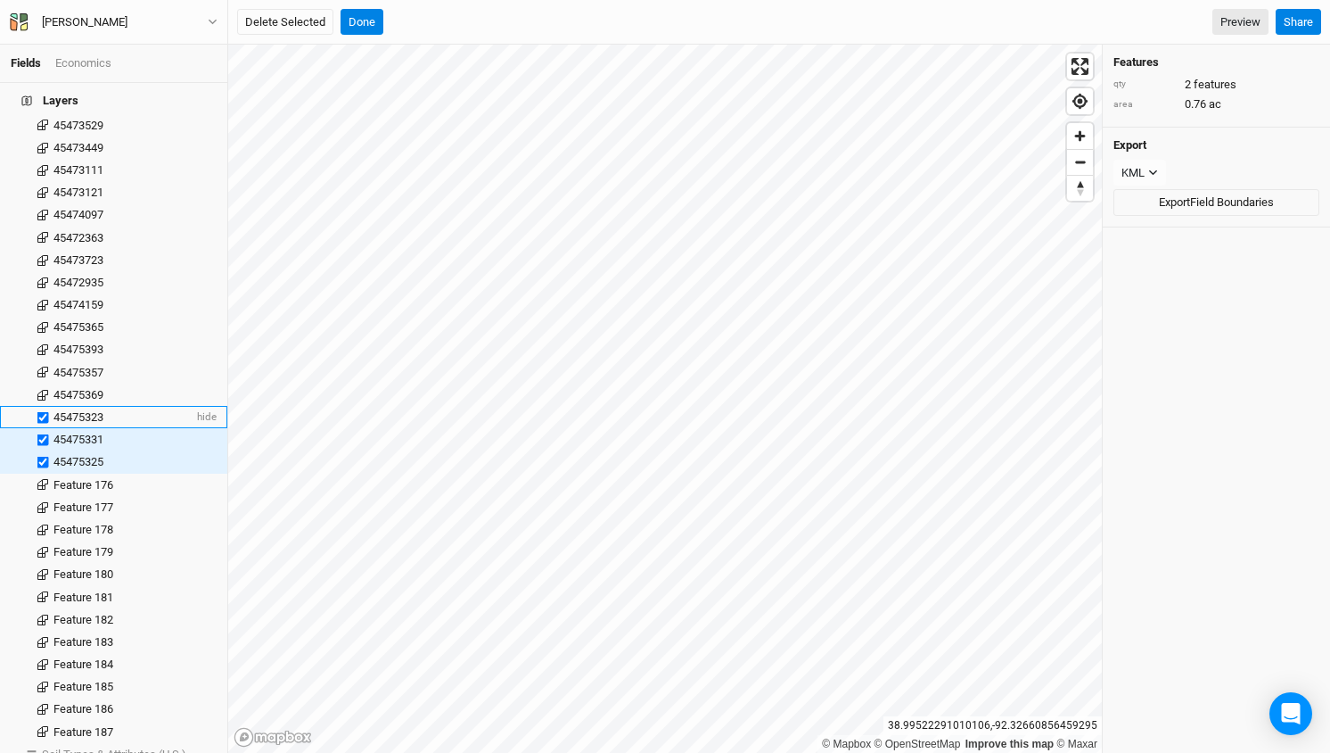
checkbox input "true"
click at [45, 383] on label at bounding box center [43, 394] width 22 height 22
click at [45, 389] on input "checkbox" at bounding box center [43, 395] width 12 height 12
checkbox input "true"
click at [42, 361] on label at bounding box center [43, 372] width 22 height 22
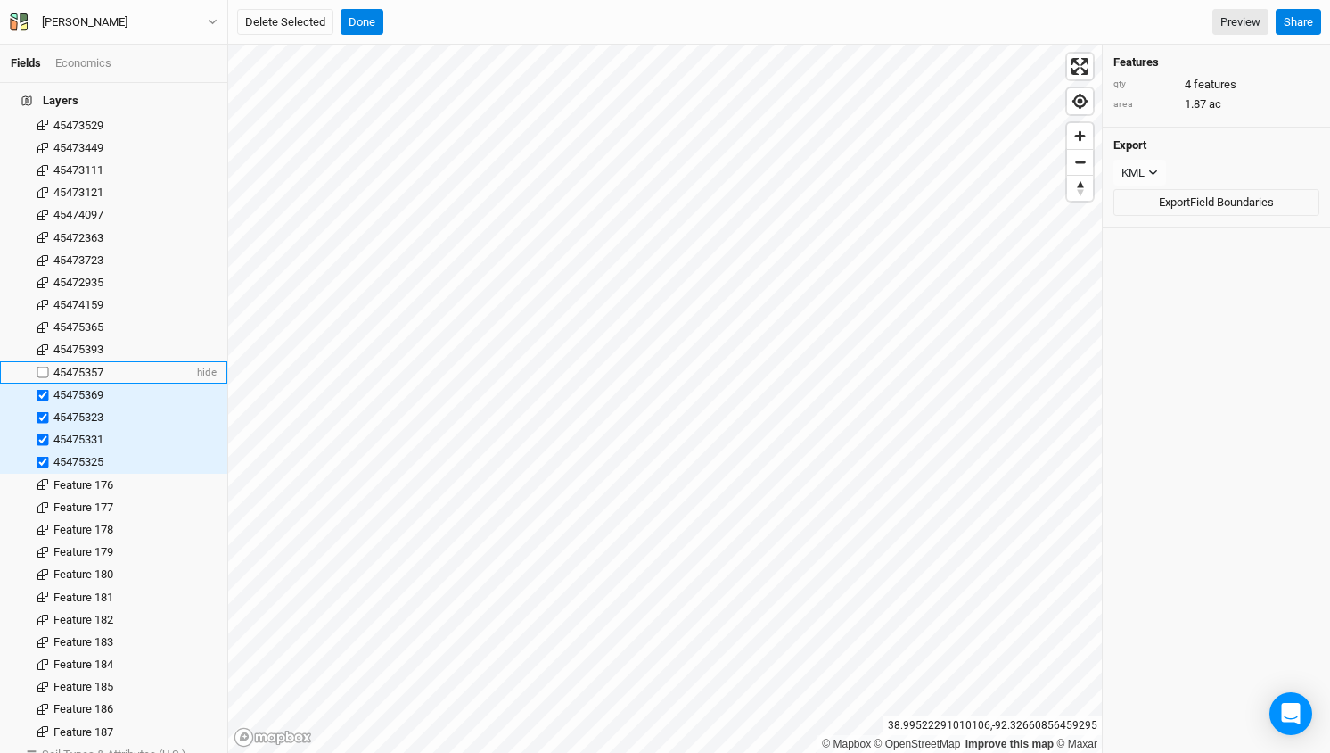
click at [42, 366] on input "checkbox" at bounding box center [43, 372] width 12 height 12
checkbox input "true"
click at [42, 339] on label at bounding box center [43, 350] width 22 height 22
click at [42, 344] on input "checkbox" at bounding box center [43, 350] width 12 height 12
checkbox input "true"
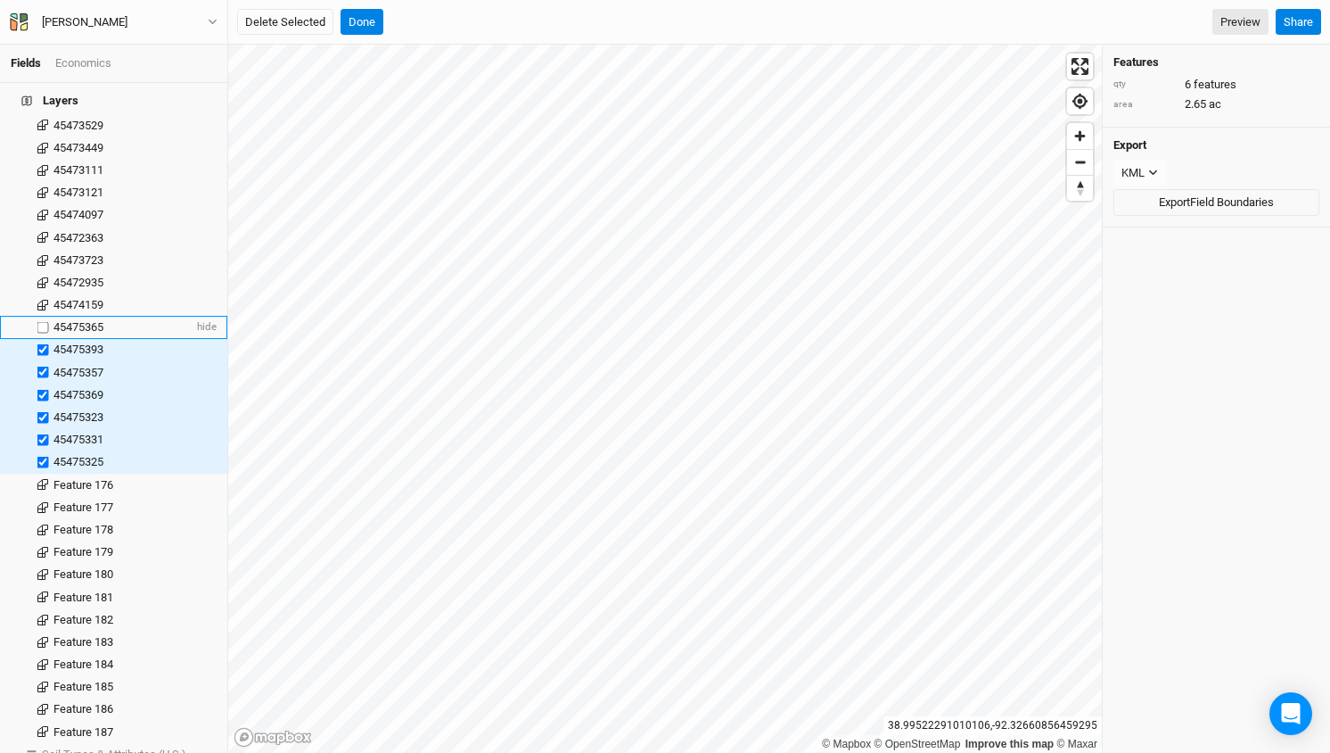
click at [43, 317] on label at bounding box center [43, 328] width 22 height 22
click at [43, 322] on input "checkbox" at bounding box center [43, 328] width 12 height 12
checkbox input "true"
click at [43, 293] on label at bounding box center [43, 304] width 22 height 22
click at [43, 299] on input "checkbox" at bounding box center [43, 305] width 12 height 12
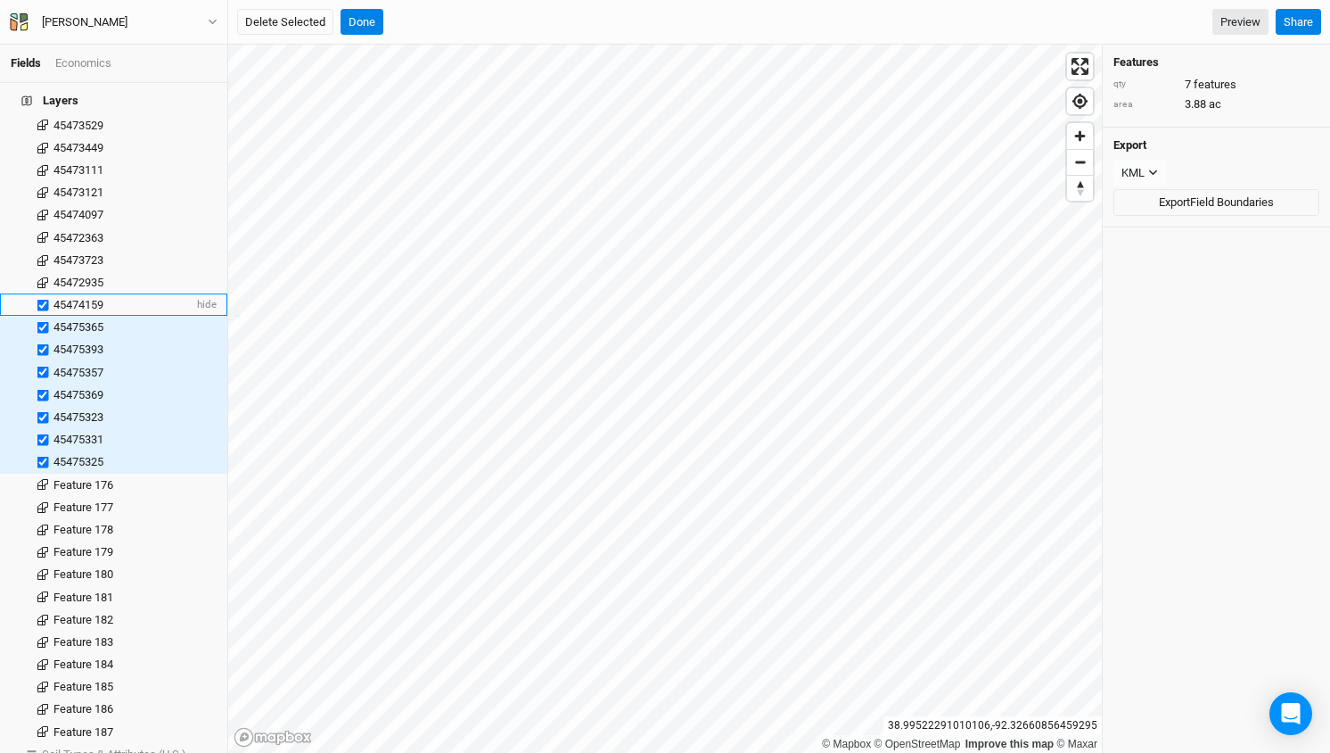
checkbox input "true"
click at [43, 271] on label at bounding box center [43, 282] width 22 height 22
click at [43, 276] on input "checkbox" at bounding box center [43, 282] width 12 height 12
checkbox input "true"
click at [43, 249] on label at bounding box center [43, 260] width 22 height 22
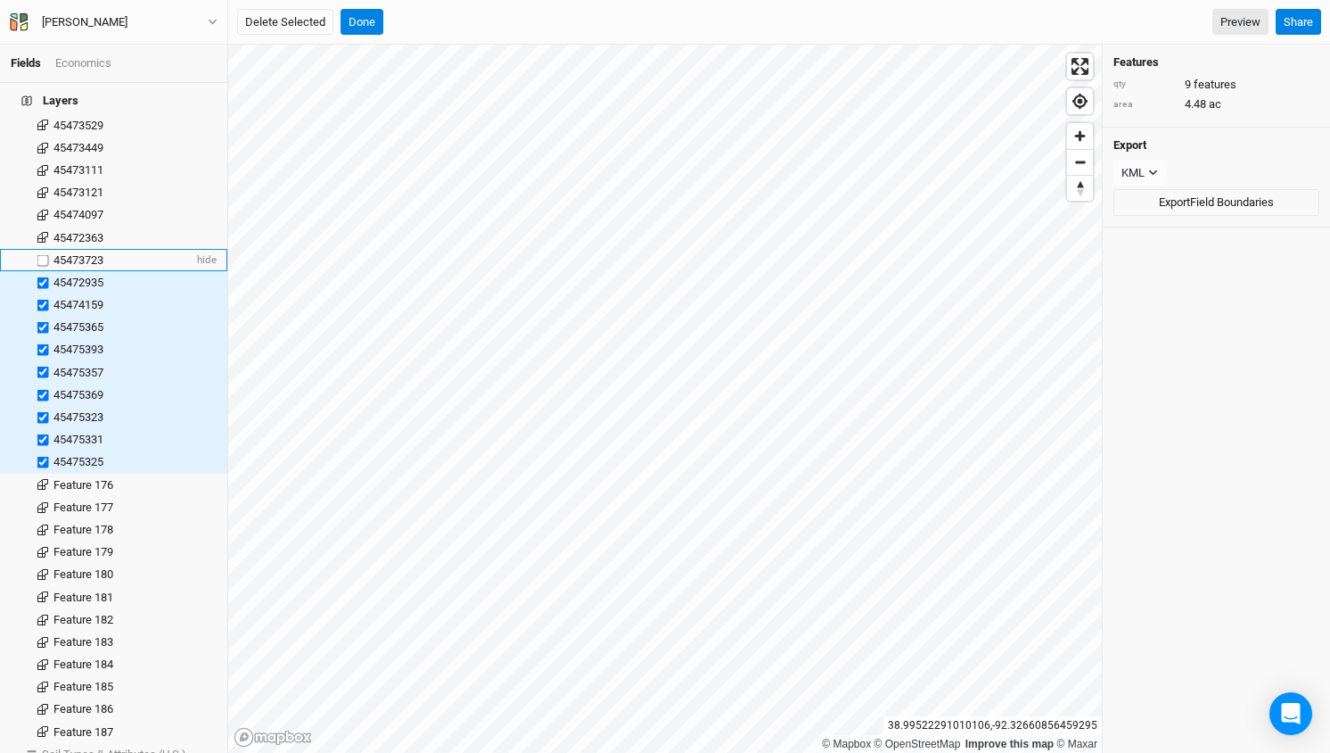
click at [43, 254] on input "checkbox" at bounding box center [43, 260] width 12 height 12
checkbox input "true"
click at [43, 226] on label at bounding box center [43, 237] width 22 height 22
click at [43, 232] on input "checkbox" at bounding box center [43, 238] width 12 height 12
checkbox input "true"
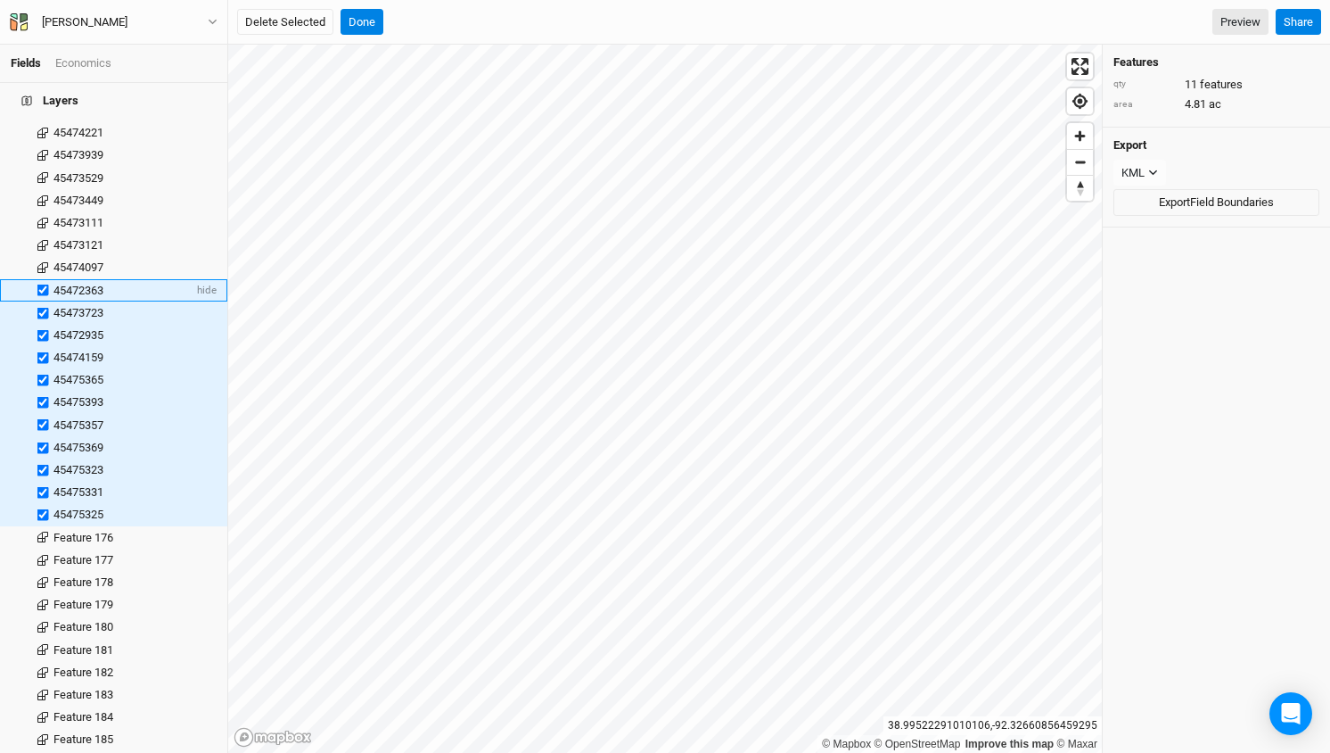
scroll to position [3541, 0]
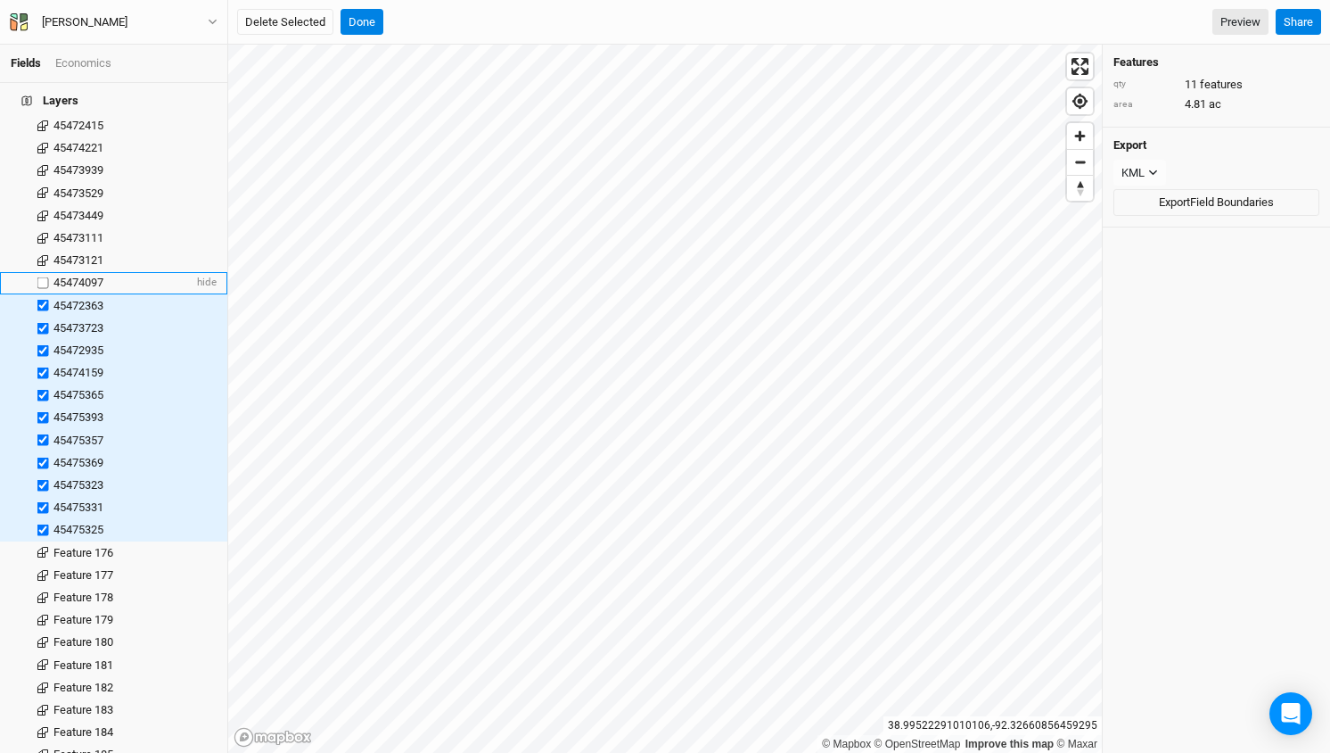
click at [42, 272] on label at bounding box center [43, 283] width 22 height 22
click at [42, 277] on input "checkbox" at bounding box center [43, 283] width 12 height 12
checkbox input "true"
click at [45, 249] on label at bounding box center [43, 260] width 22 height 22
click at [45, 254] on input "checkbox" at bounding box center [43, 260] width 12 height 12
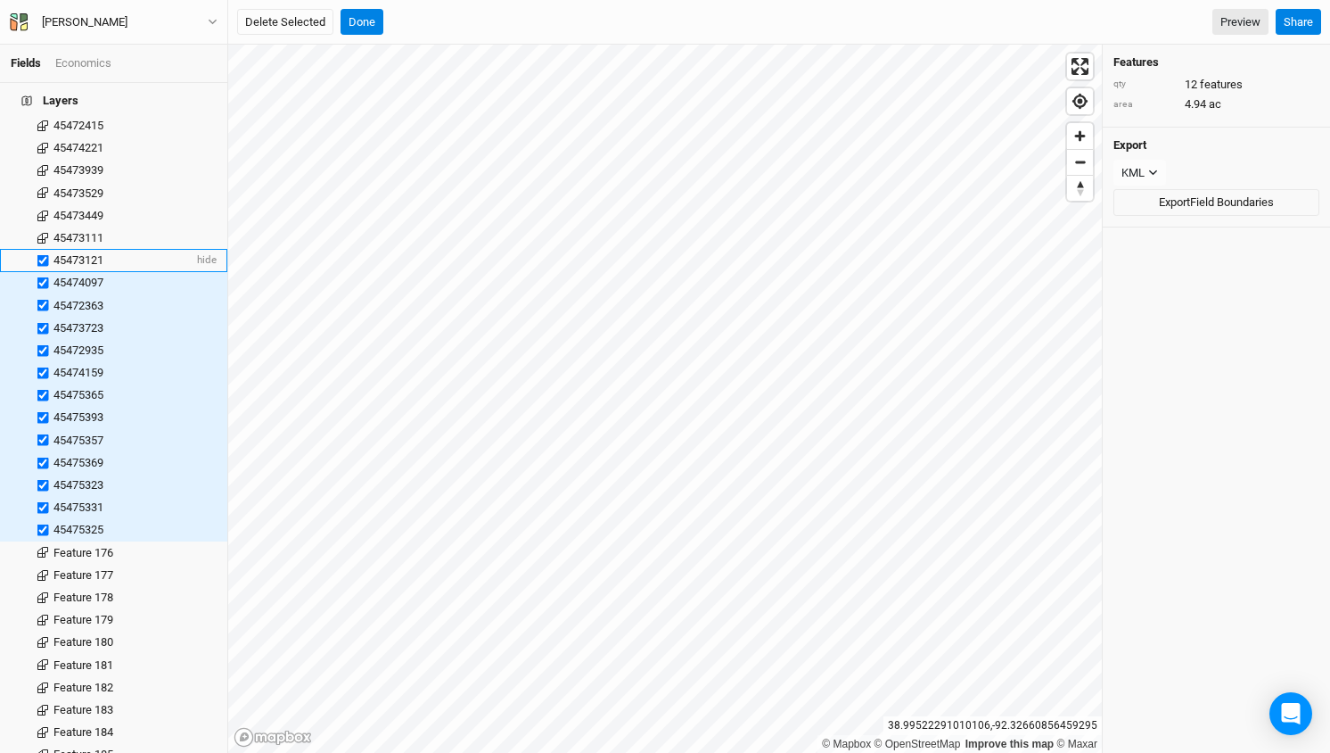
checkbox input "true"
click at [44, 226] on label at bounding box center [43, 237] width 22 height 22
click at [44, 232] on input "checkbox" at bounding box center [43, 238] width 12 height 12
checkbox input "true"
click at [41, 204] on label at bounding box center [43, 215] width 22 height 22
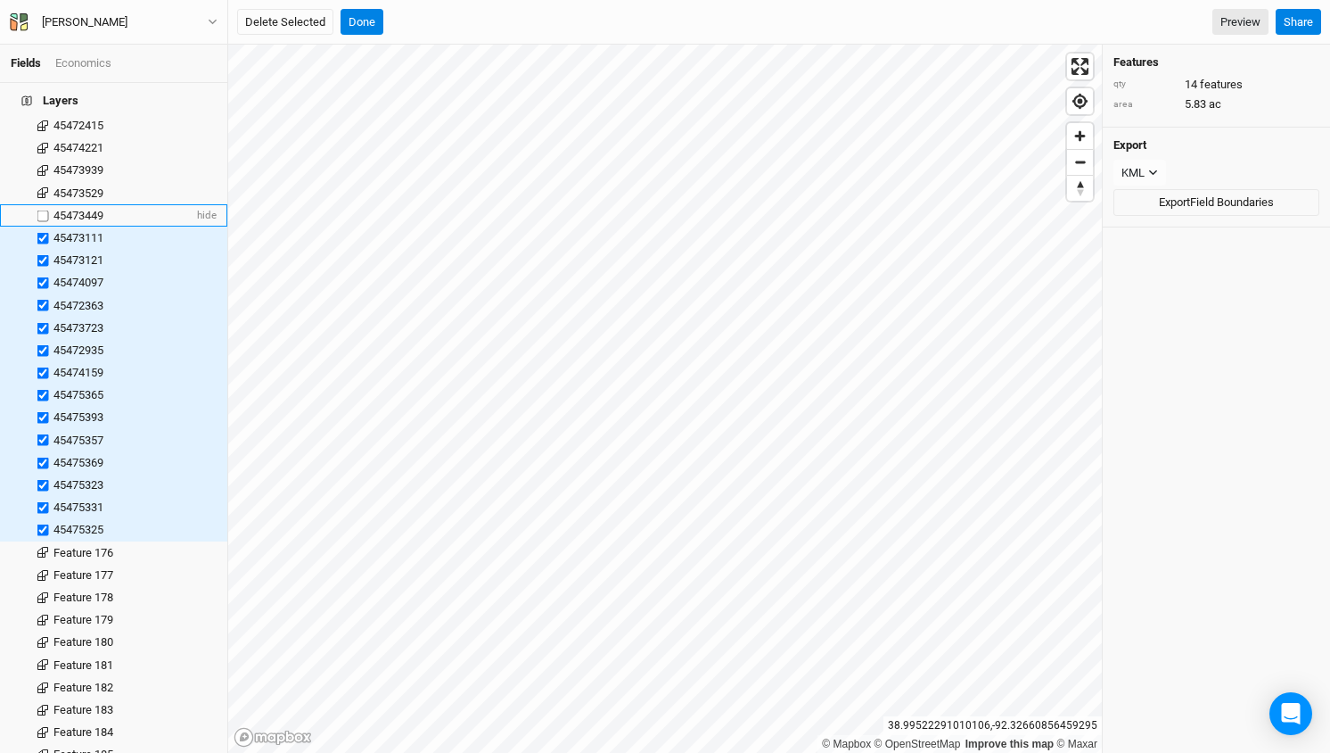
click at [41, 210] on input "checkbox" at bounding box center [43, 216] width 12 height 12
checkbox input "true"
click at [304, 32] on button "Delete Selected" at bounding box center [285, 22] width 96 height 27
click at [556, 22] on button "Confirm" at bounding box center [550, 22] width 55 height 27
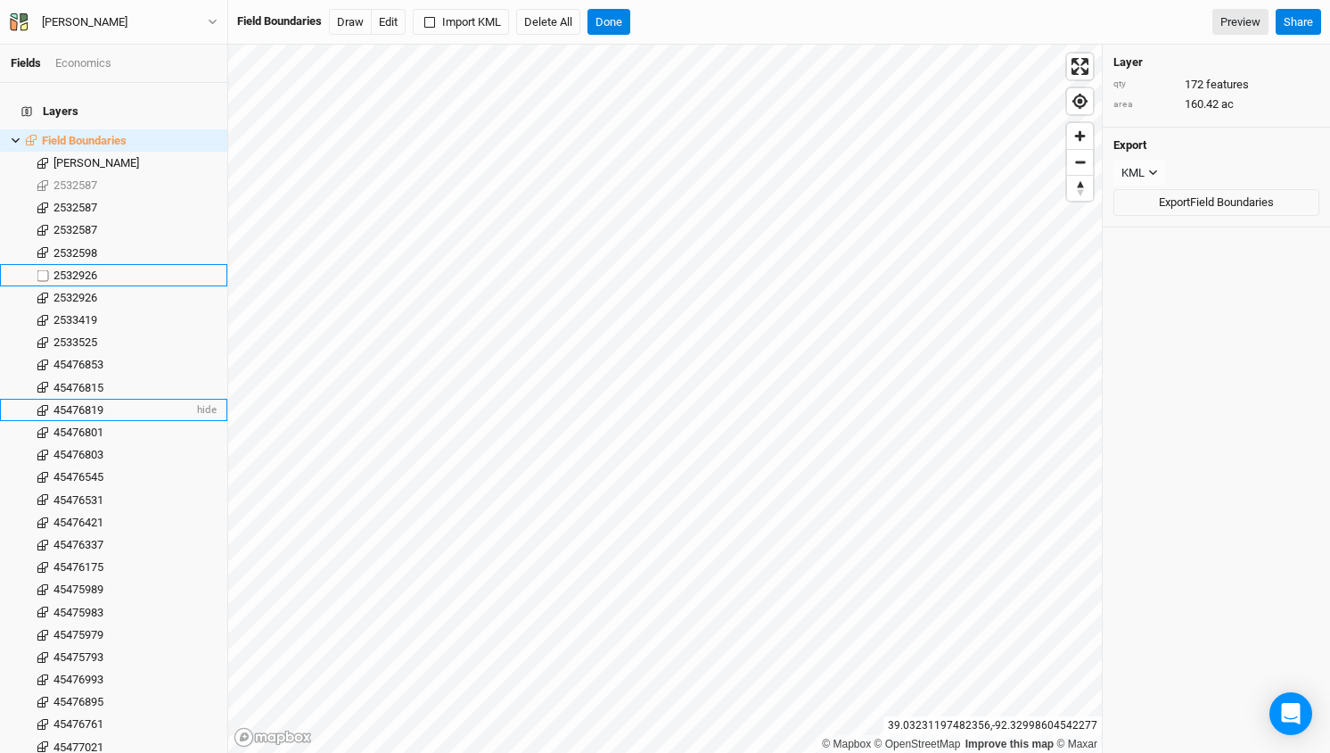
scroll to position [0, 0]
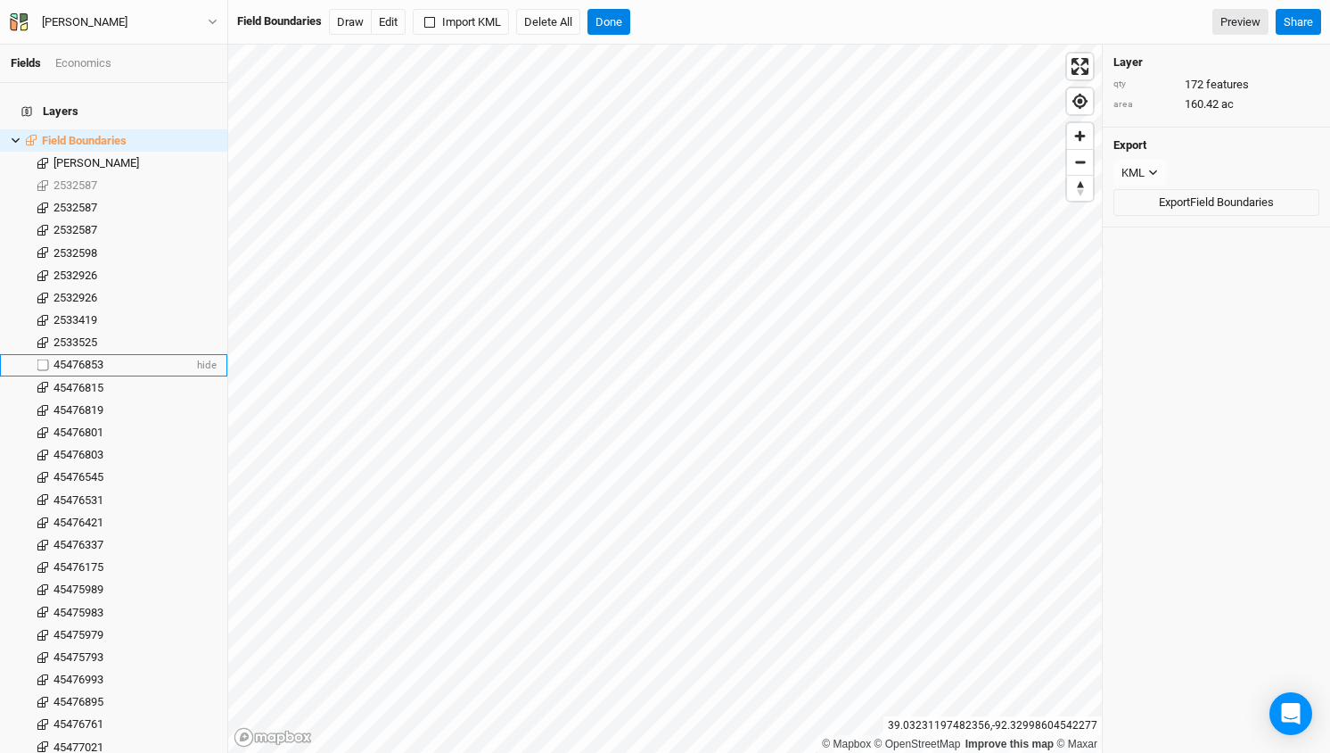
click at [45, 354] on label at bounding box center [43, 365] width 22 height 22
click at [45, 359] on input "checkbox" at bounding box center [43, 365] width 12 height 12
checkbox input "true"
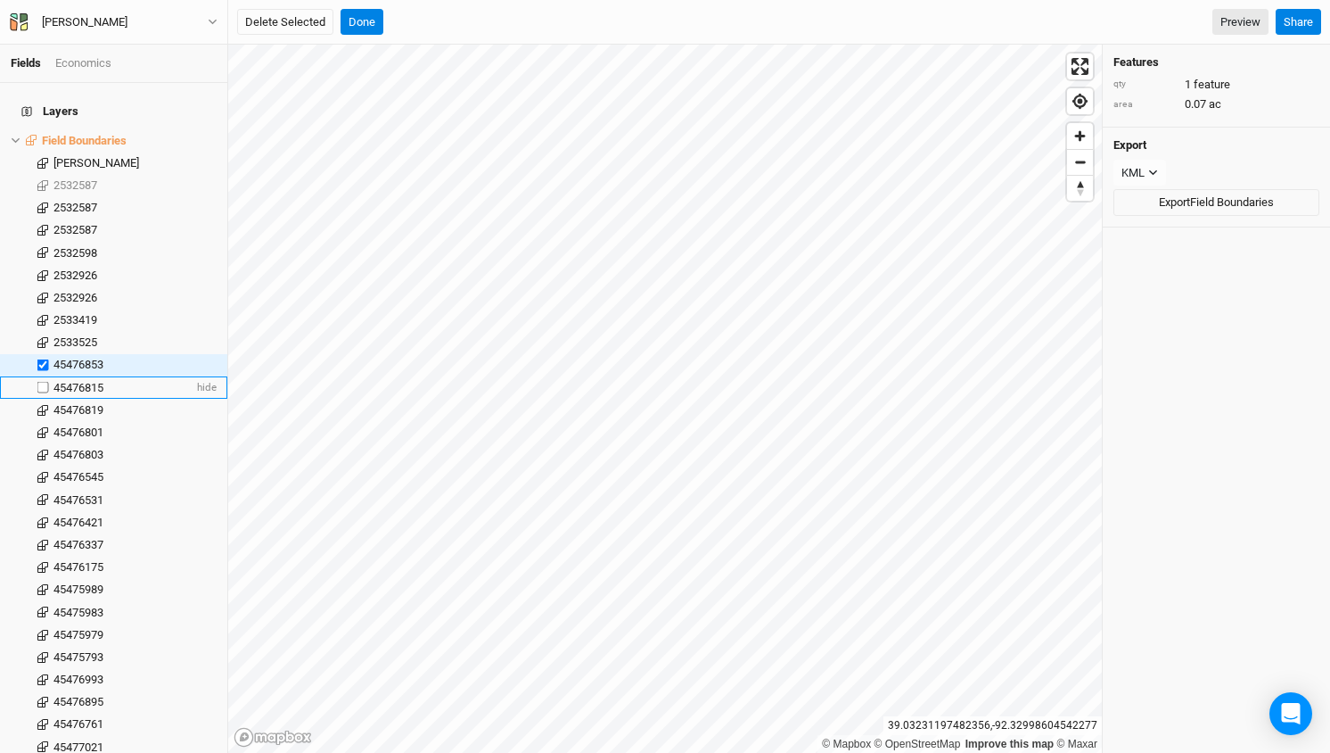
click at [43, 379] on label at bounding box center [43, 387] width 22 height 22
click at [43, 382] on input "checkbox" at bounding box center [43, 388] width 12 height 12
checkbox input "true"
click at [42, 399] on label at bounding box center [43, 410] width 22 height 22
click at [42, 404] on input "checkbox" at bounding box center [43, 410] width 12 height 12
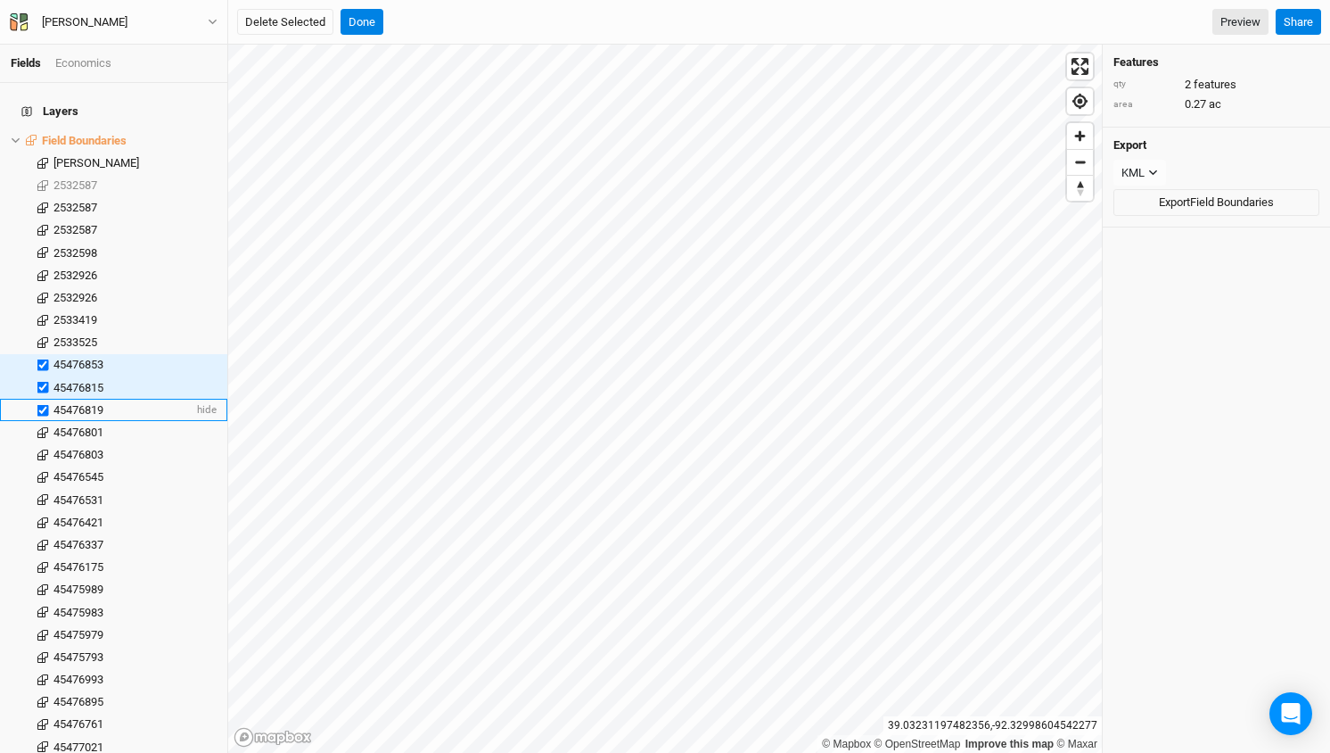
checkbox input "true"
click at [42, 421] on label at bounding box center [43, 432] width 22 height 22
click at [42, 426] on input "checkbox" at bounding box center [43, 432] width 12 height 12
checkbox input "true"
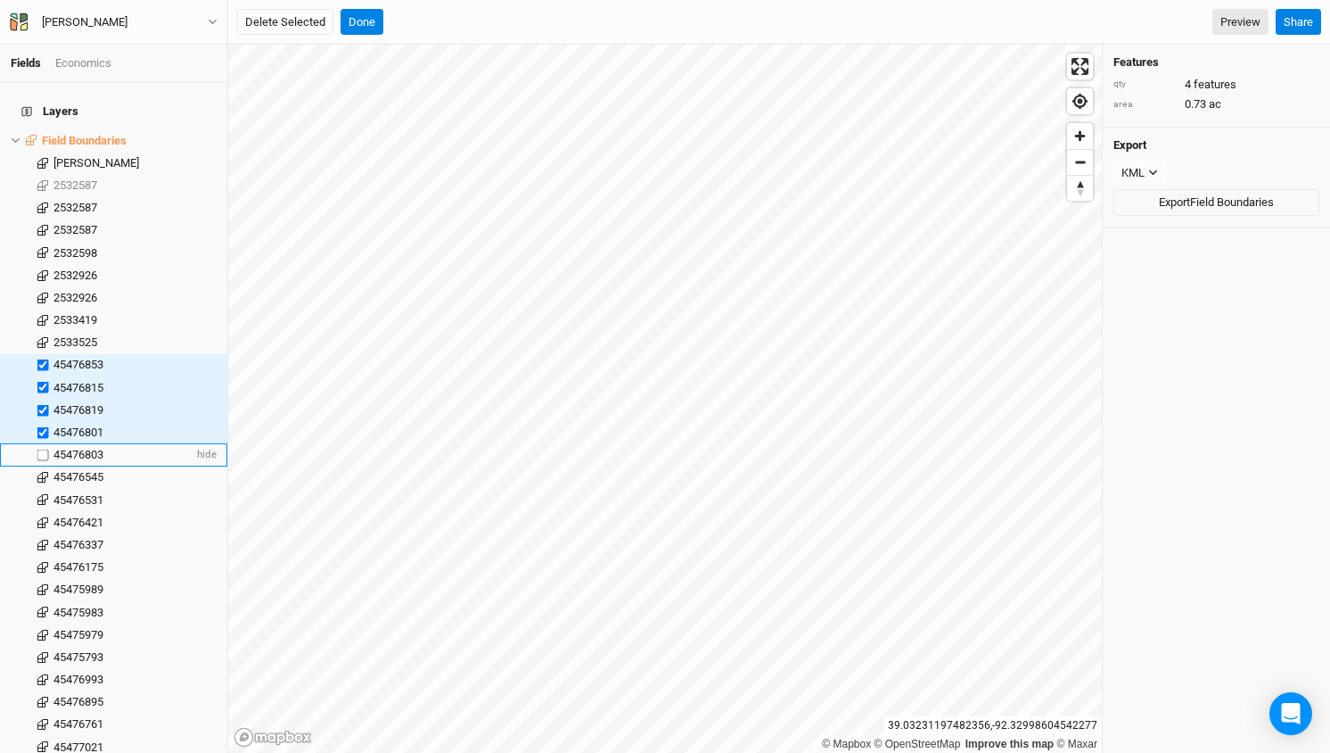
click at [44, 444] on label at bounding box center [43, 455] width 22 height 22
click at [44, 449] on input "checkbox" at bounding box center [43, 455] width 12 height 12
checkbox input "true"
click at [43, 466] on label at bounding box center [43, 477] width 22 height 22
click at [43, 472] on input "checkbox" at bounding box center [43, 478] width 12 height 12
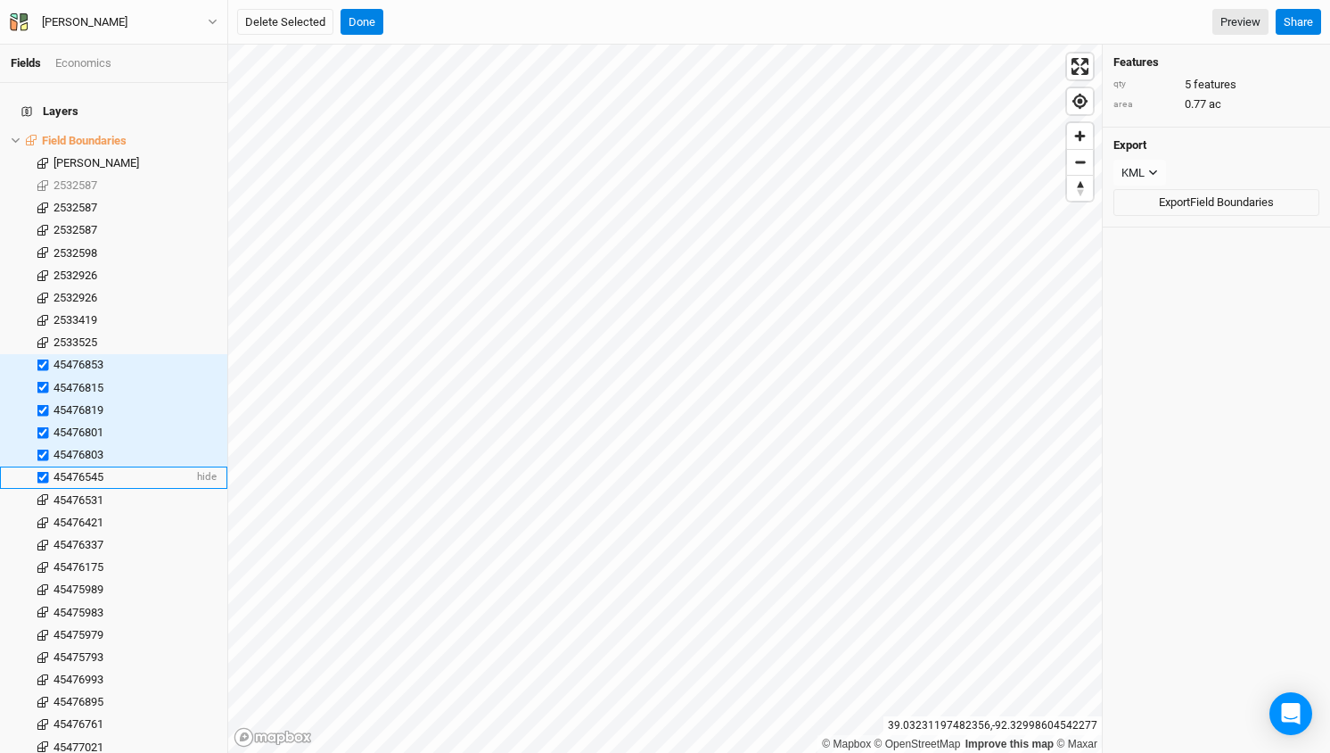
checkbox input "true"
click at [43, 489] on label at bounding box center [43, 500] width 22 height 22
click at [43, 494] on input "checkbox" at bounding box center [43, 500] width 12 height 12
checkbox input "true"
click at [44, 511] on label at bounding box center [43, 522] width 22 height 22
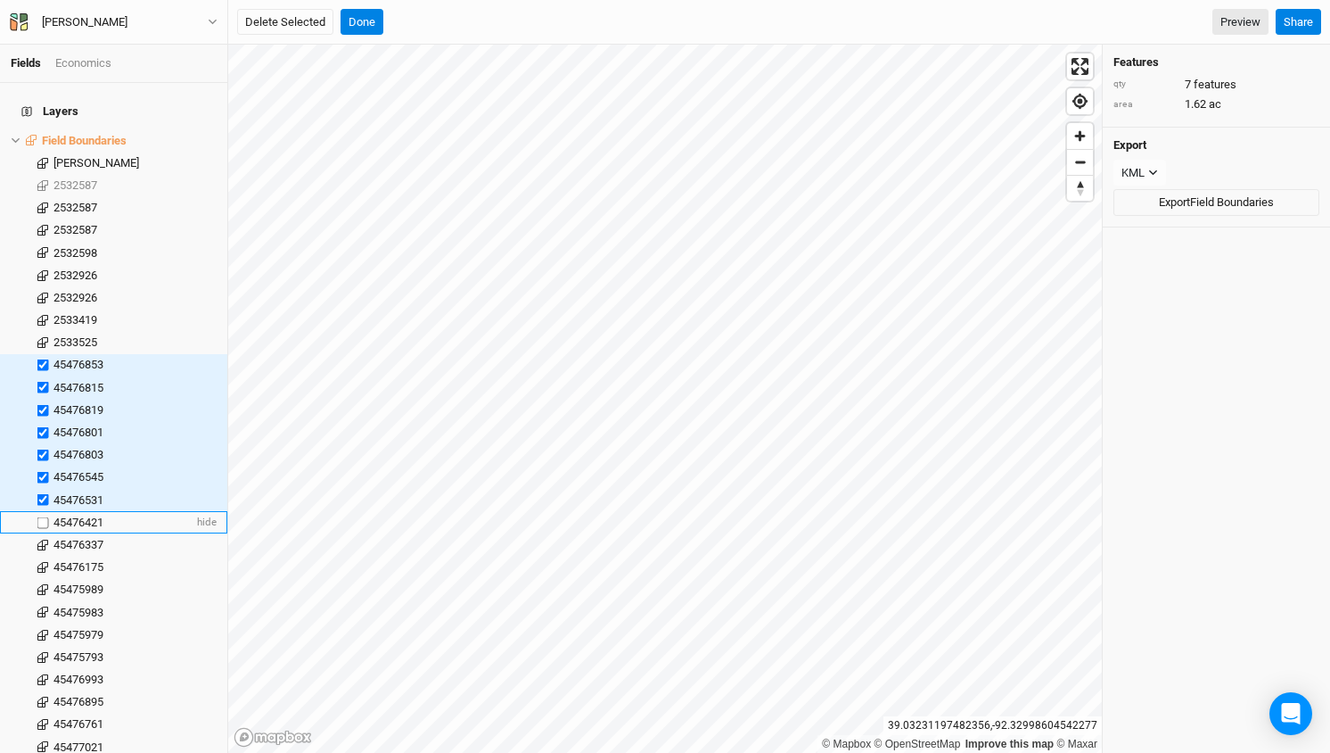
click at [44, 516] on input "checkbox" at bounding box center [43, 522] width 12 height 12
checkbox input "true"
click at [41, 533] on label at bounding box center [43, 544] width 22 height 22
click at [41, 539] on input "checkbox" at bounding box center [43, 545] width 12 height 12
checkbox input "true"
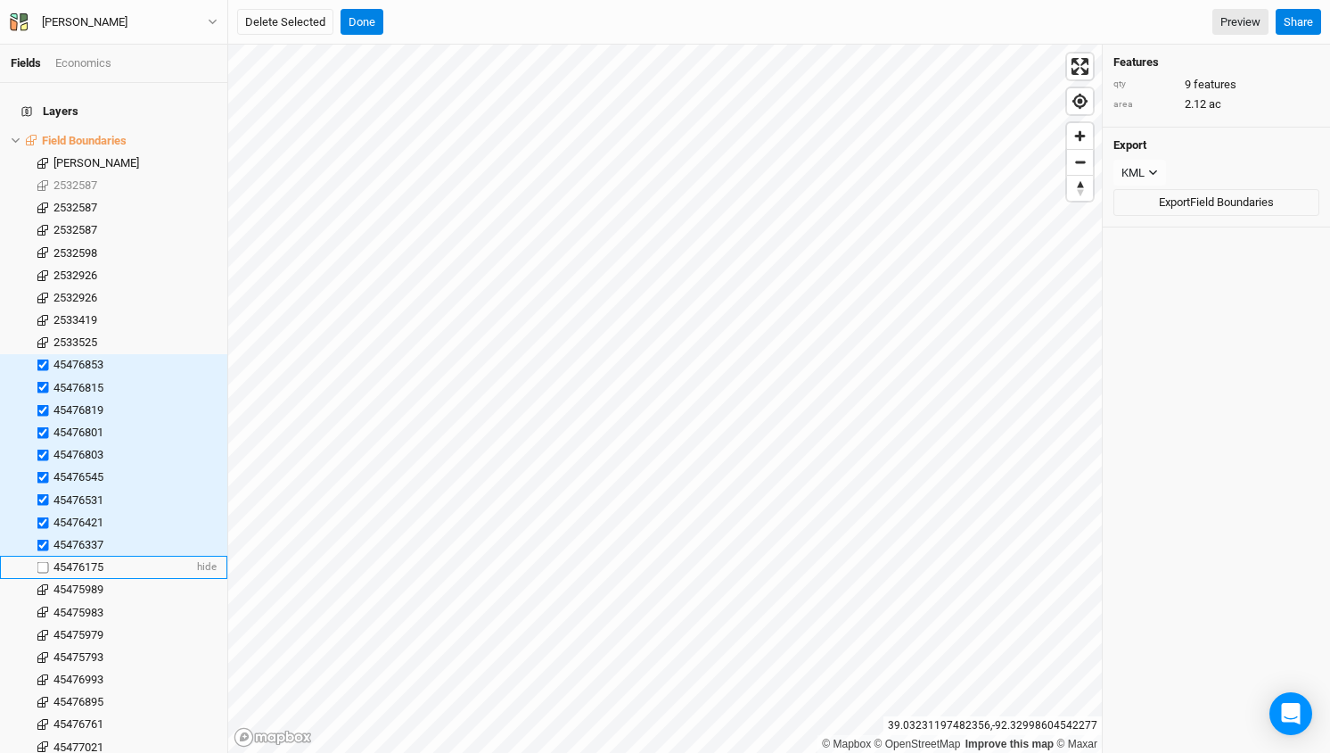
click at [44, 555] on label at bounding box center [43, 566] width 22 height 22
click at [44, 561] on input "checkbox" at bounding box center [43, 567] width 12 height 12
checkbox input "true"
click at [44, 579] on label at bounding box center [43, 590] width 22 height 22
click at [44, 584] on input "checkbox" at bounding box center [43, 590] width 12 height 12
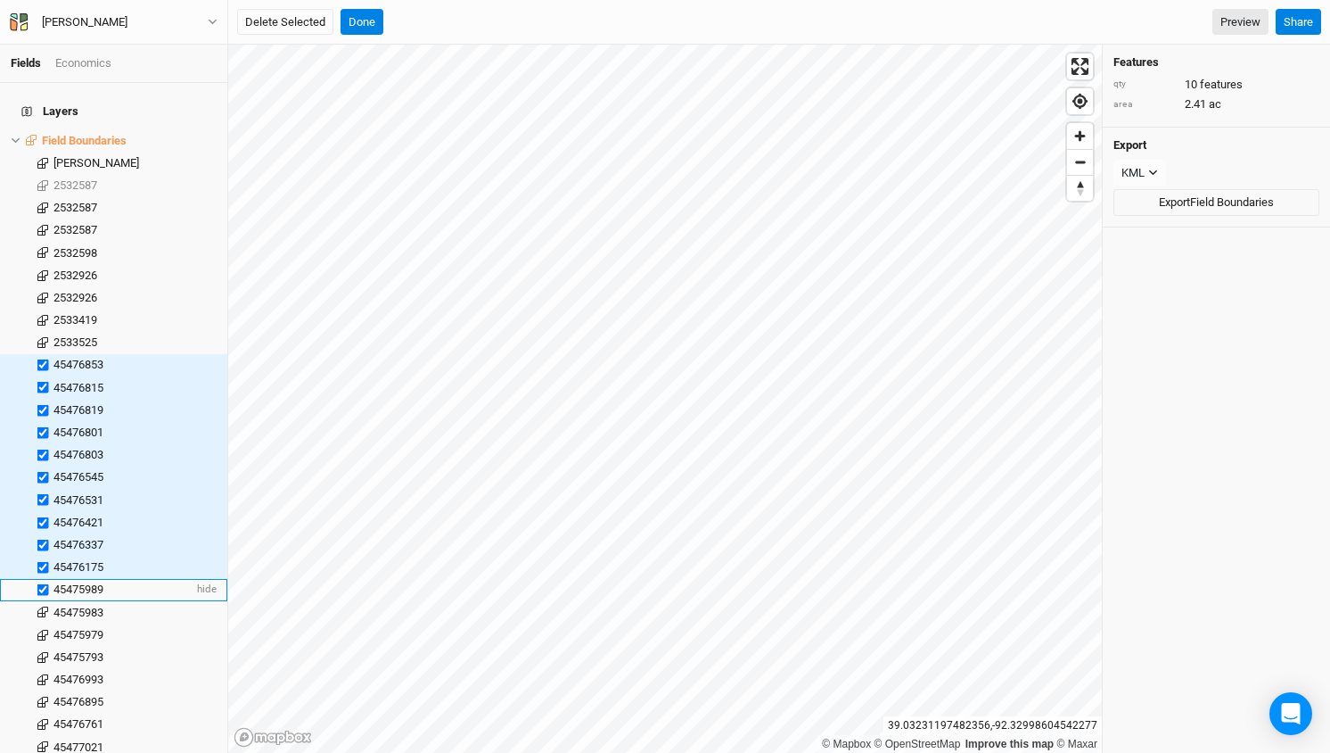
checkbox input "true"
click at [43, 601] on label at bounding box center [43, 612] width 22 height 22
click at [43, 606] on input "checkbox" at bounding box center [43, 612] width 12 height 12
checkbox input "true"
click at [43, 623] on label at bounding box center [43, 634] width 22 height 22
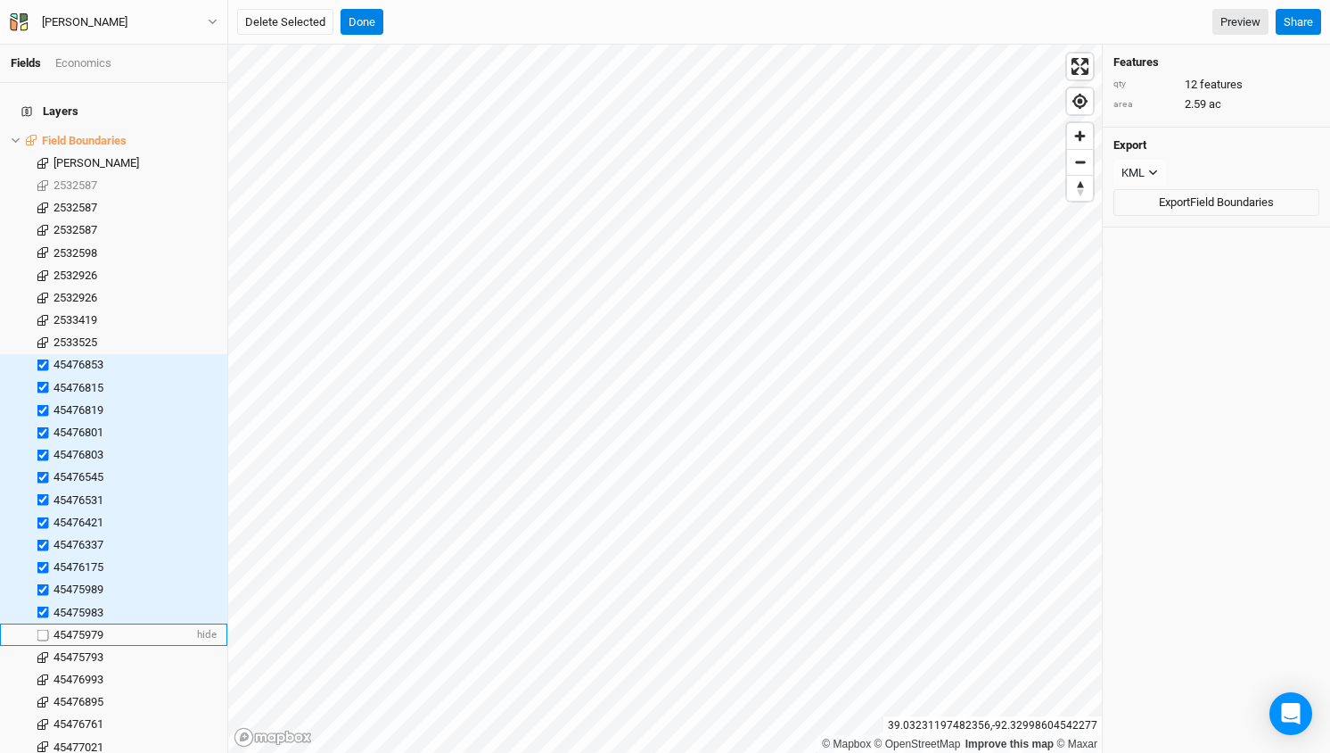
click at [43, 629] on input "checkbox" at bounding box center [43, 635] width 12 height 12
checkbox input "true"
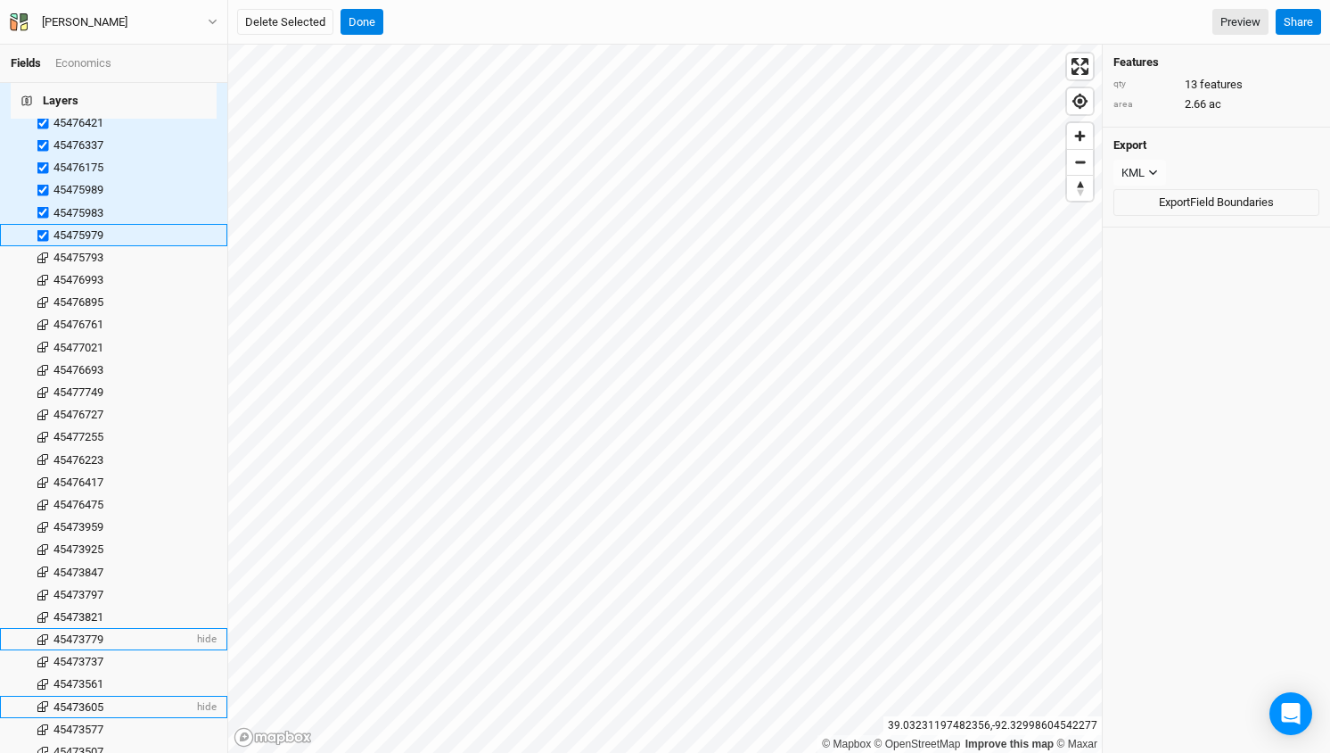
scroll to position [473, 0]
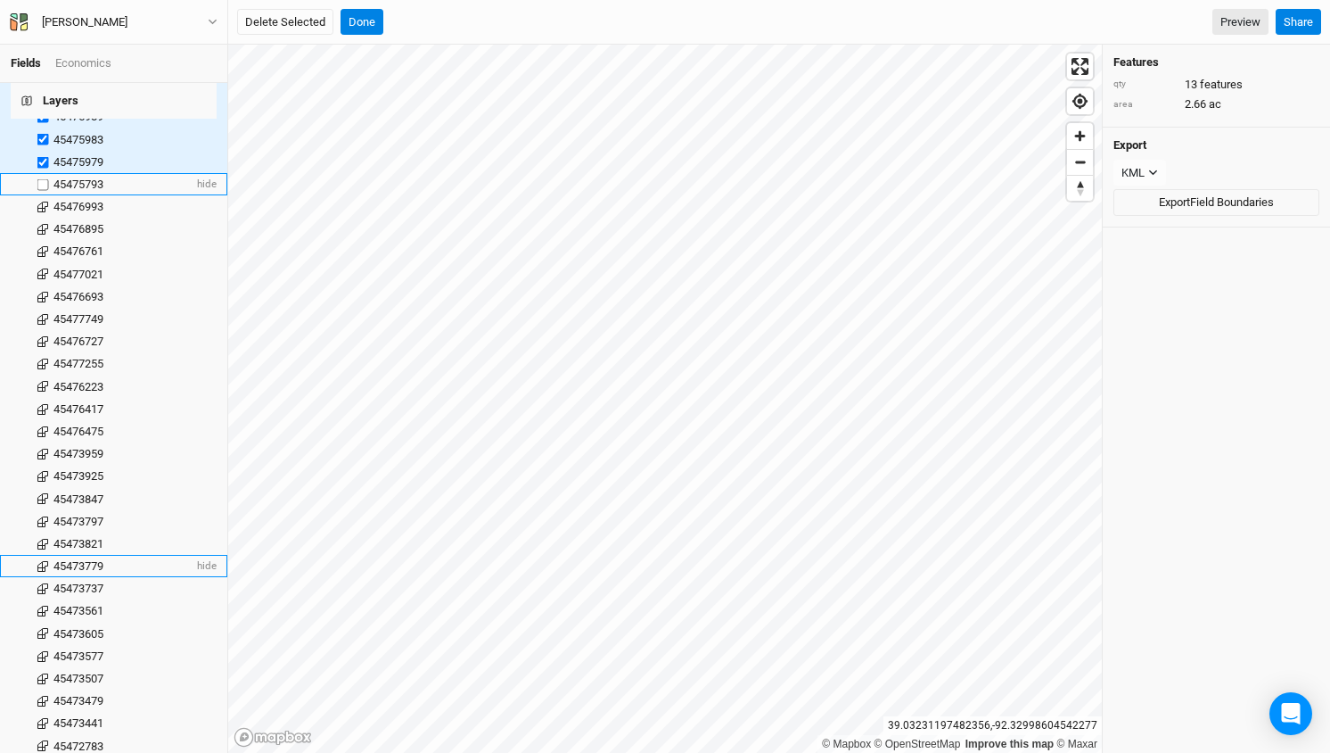
click at [40, 173] on label at bounding box center [43, 184] width 22 height 22
click at [40, 178] on input "checkbox" at bounding box center [43, 184] width 12 height 12
checkbox input "true"
click at [47, 195] on label at bounding box center [43, 206] width 22 height 22
click at [47, 201] on input "checkbox" at bounding box center [43, 207] width 12 height 12
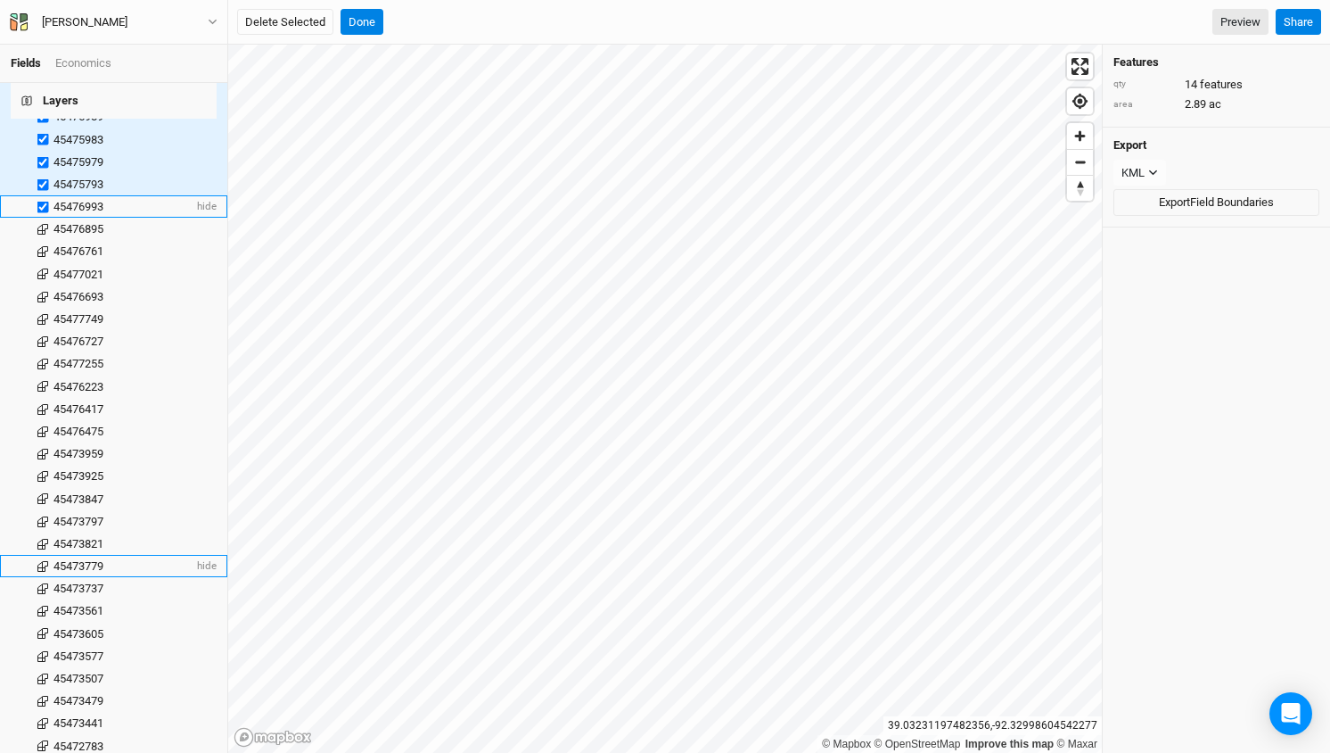
checkbox input "true"
click at [45, 218] on label at bounding box center [43, 229] width 22 height 22
click at [45, 224] on input "checkbox" at bounding box center [43, 230] width 12 height 12
checkbox input "true"
click at [44, 241] on label at bounding box center [43, 252] width 22 height 22
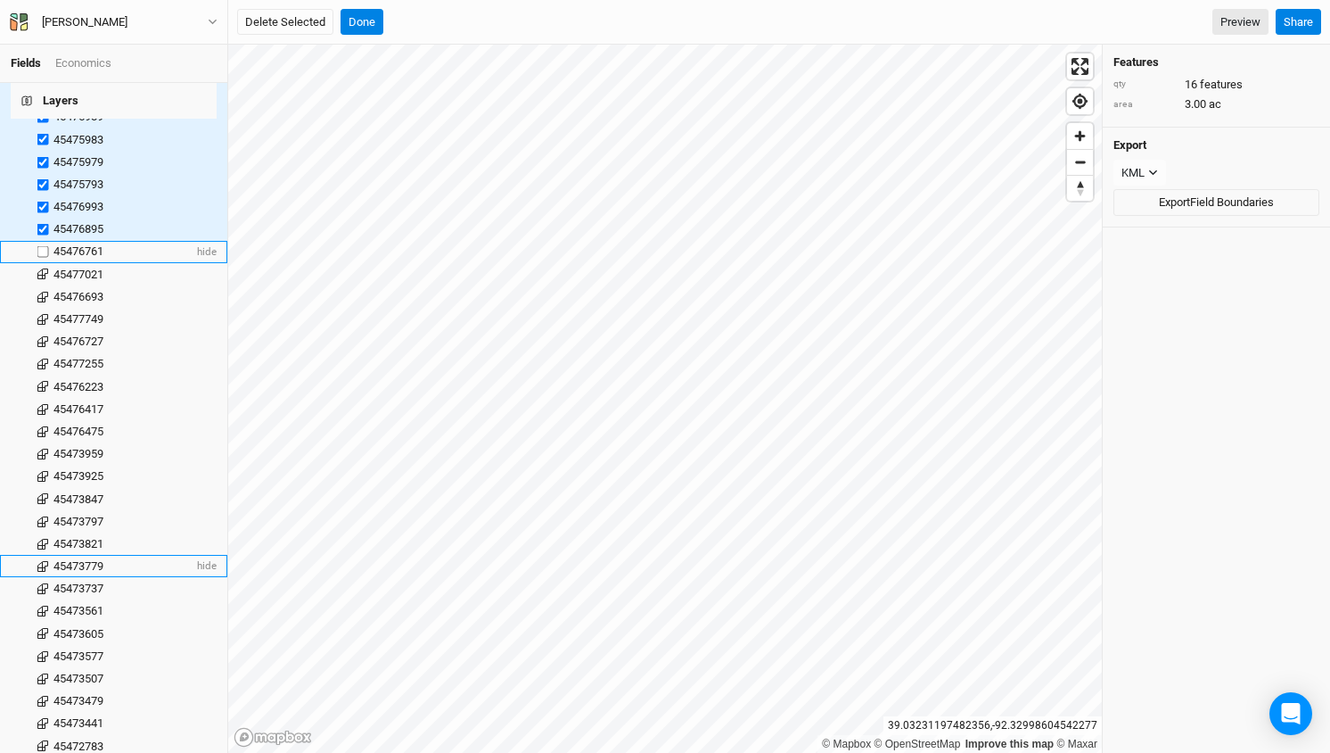
click at [44, 246] on input "checkbox" at bounding box center [43, 252] width 12 height 12
checkbox input "true"
click at [44, 263] on label at bounding box center [43, 274] width 22 height 22
click at [44, 268] on input "checkbox" at bounding box center [43, 274] width 12 height 12
checkbox input "true"
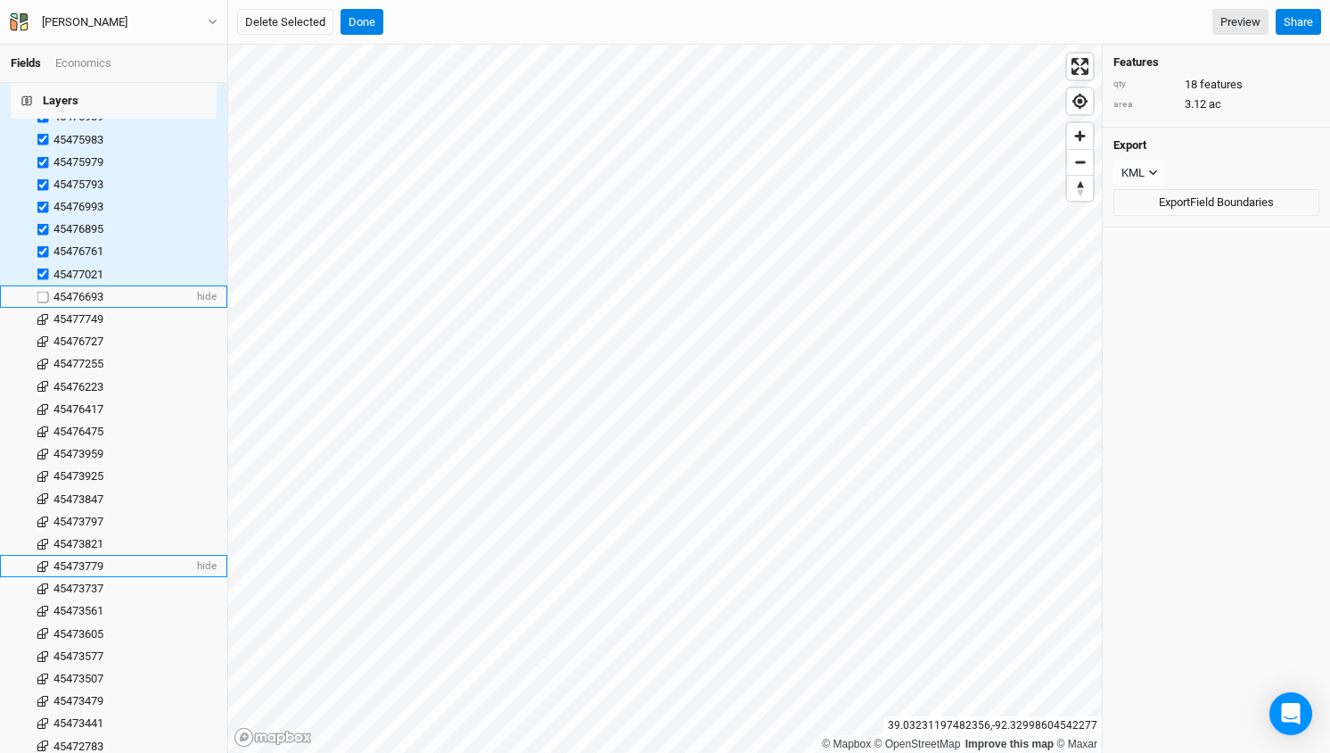
click at [44, 285] on label at bounding box center [43, 296] width 22 height 22
click at [44, 291] on input "checkbox" at bounding box center [43, 297] width 12 height 12
checkbox input "true"
click at [45, 308] on label at bounding box center [43, 319] width 22 height 22
click at [45, 313] on input "checkbox" at bounding box center [43, 319] width 12 height 12
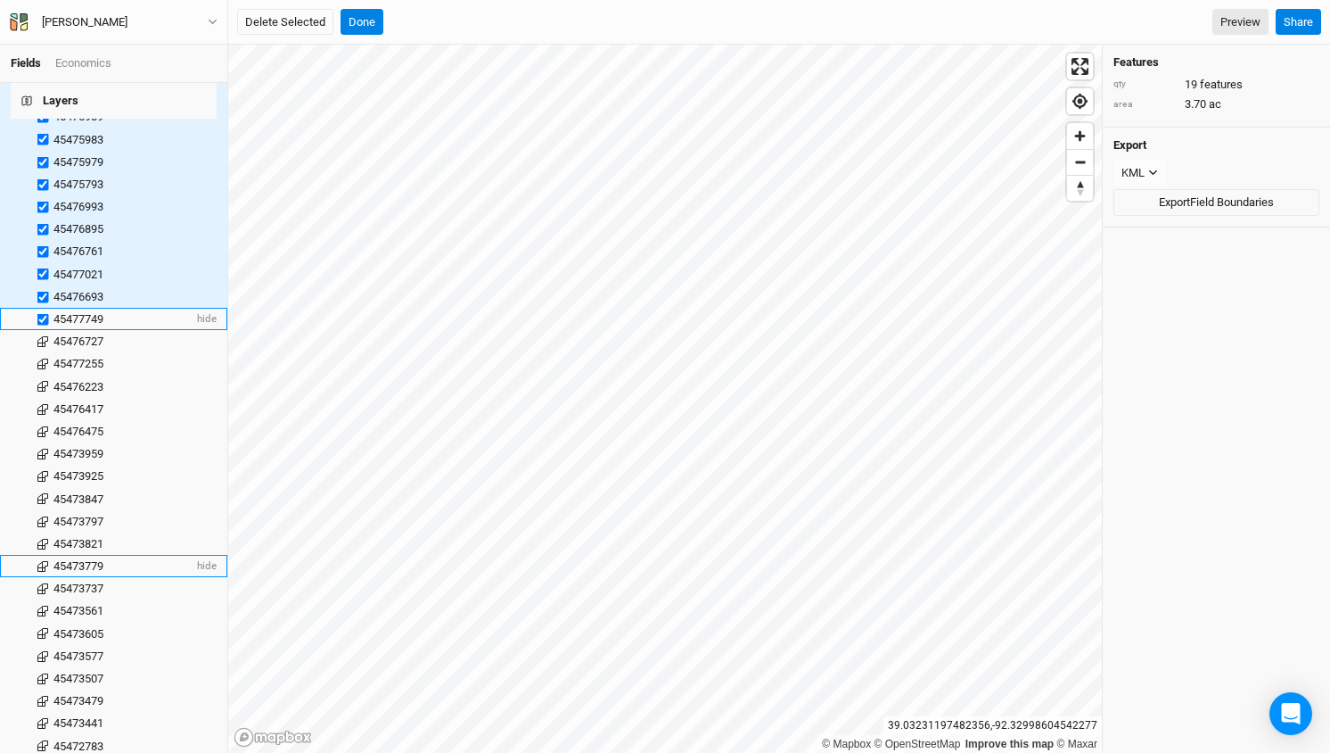
checkbox input "true"
click at [43, 331] on label at bounding box center [43, 342] width 22 height 22
click at [43, 336] on input "checkbox" at bounding box center [43, 342] width 12 height 12
checkbox input "true"
click at [43, 353] on label at bounding box center [43, 364] width 22 height 22
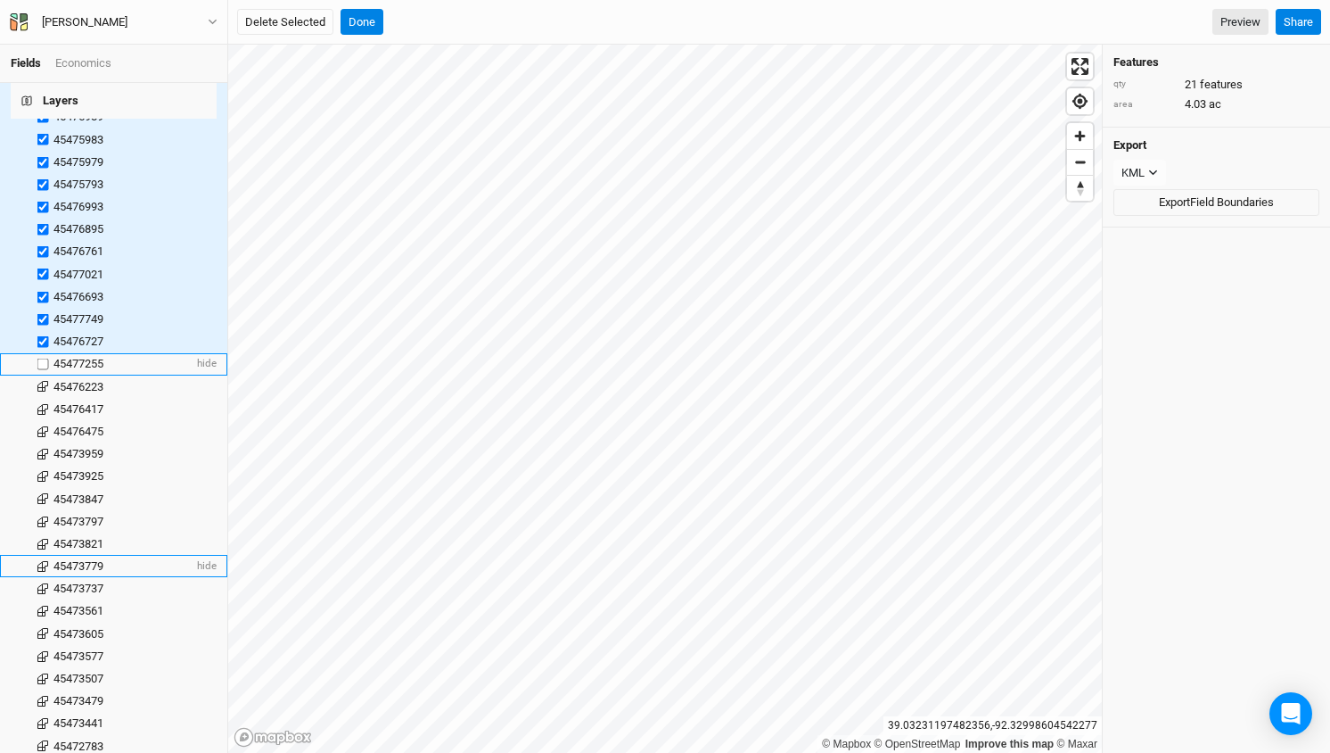
click at [43, 358] on input "checkbox" at bounding box center [43, 364] width 12 height 12
checkbox input "true"
click at [45, 375] on label at bounding box center [43, 386] width 22 height 22
click at [45, 381] on input "checkbox" at bounding box center [43, 387] width 12 height 12
checkbox input "true"
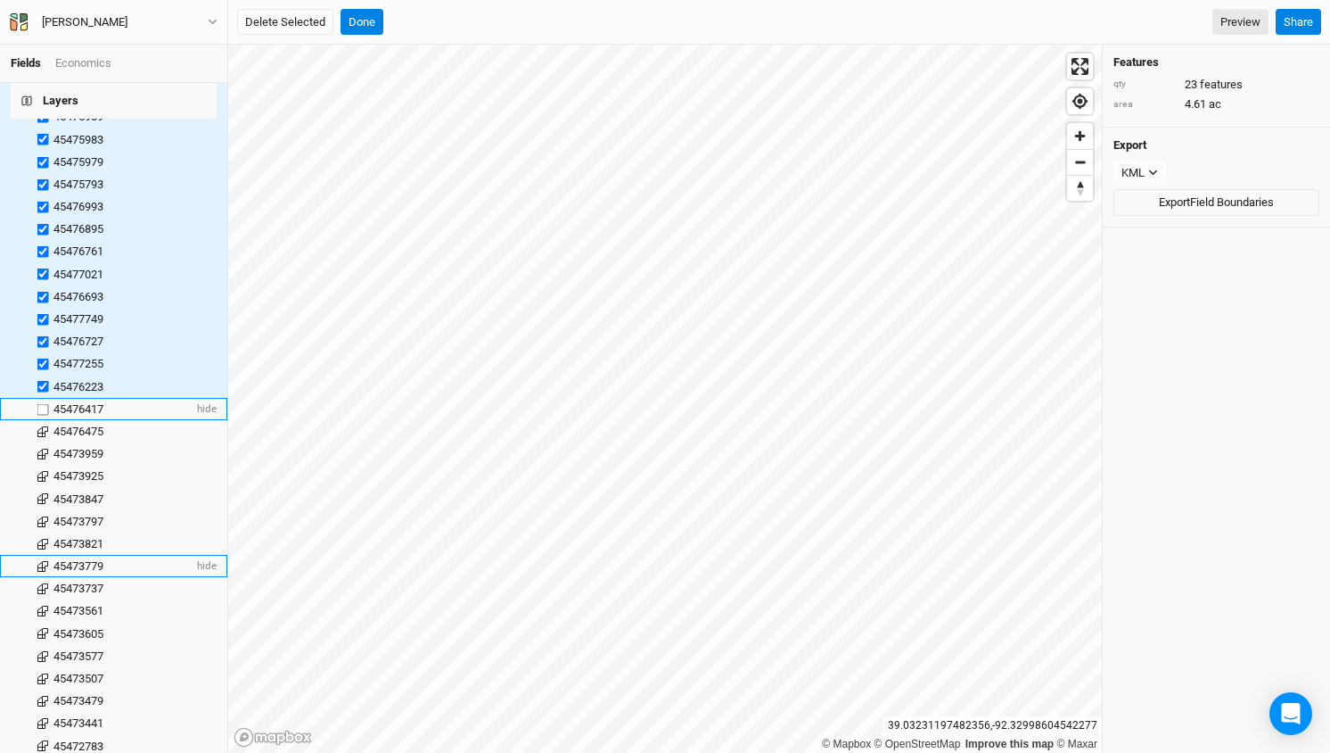
click at [43, 398] on label at bounding box center [43, 409] width 22 height 22
click at [43, 403] on input "checkbox" at bounding box center [43, 409] width 12 height 12
checkbox input "true"
click at [43, 420] on label at bounding box center [43, 431] width 22 height 22
click at [43, 425] on input "checkbox" at bounding box center [43, 431] width 12 height 12
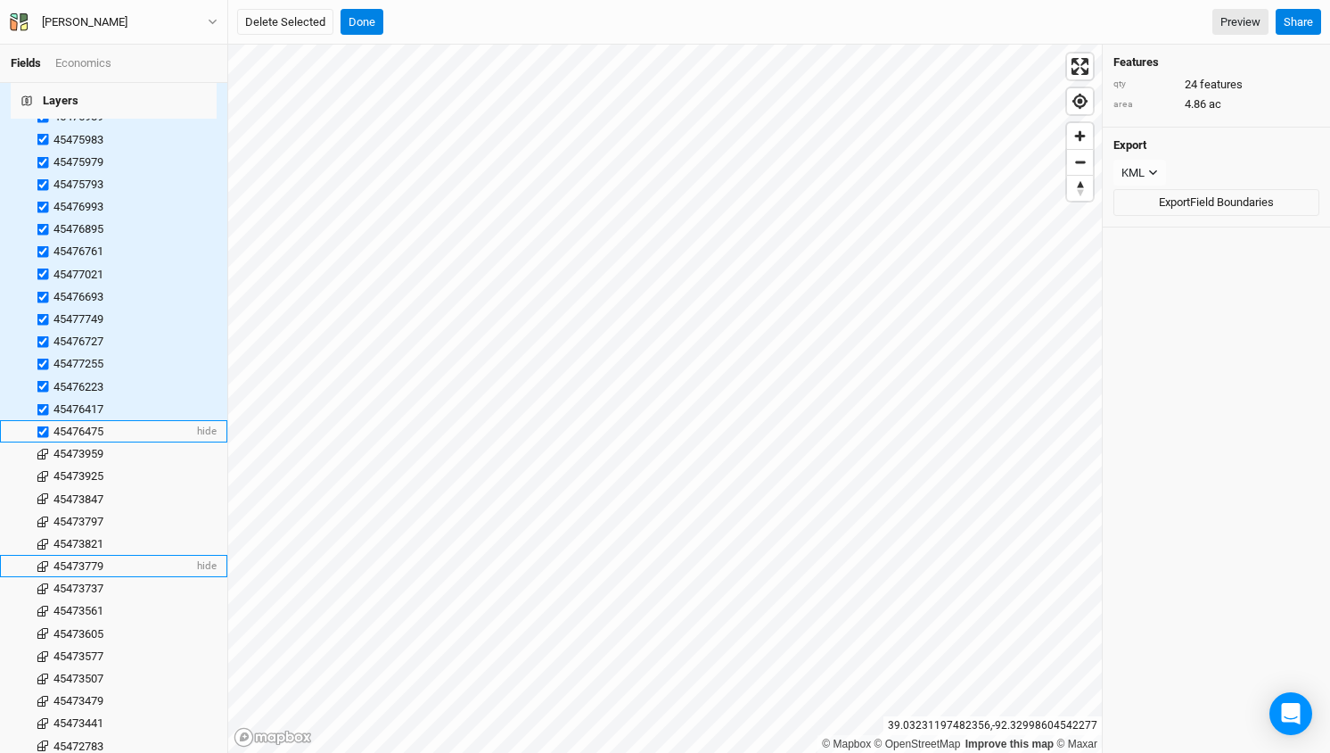
checkbox input "true"
click at [42, 442] on label at bounding box center [43, 453] width 22 height 22
click at [42, 448] on input "checkbox" at bounding box center [43, 454] width 12 height 12
checkbox input "true"
click at [44, 465] on label at bounding box center [43, 476] width 22 height 22
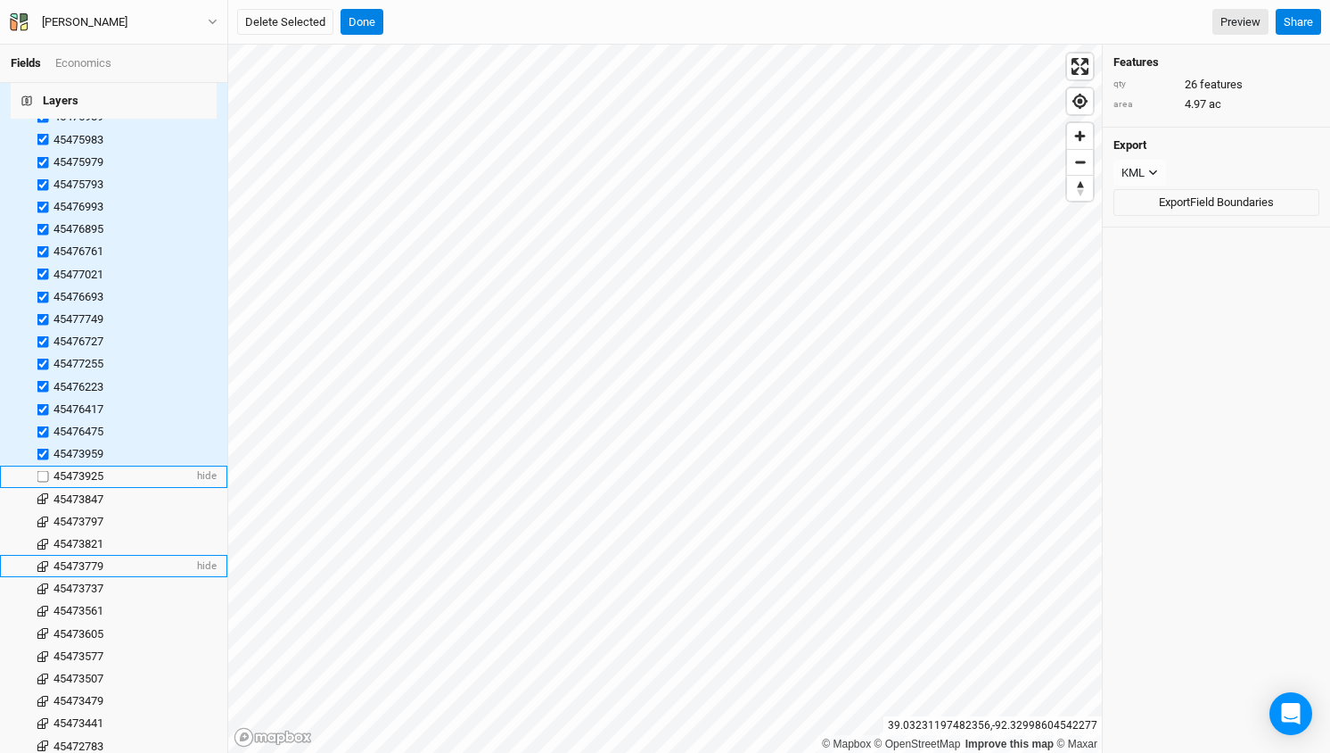
click at [44, 471] on input "checkbox" at bounding box center [43, 477] width 12 height 12
checkbox input "true"
click at [43, 488] on label at bounding box center [43, 499] width 22 height 22
click at [43, 493] on input "checkbox" at bounding box center [43, 499] width 12 height 12
checkbox input "true"
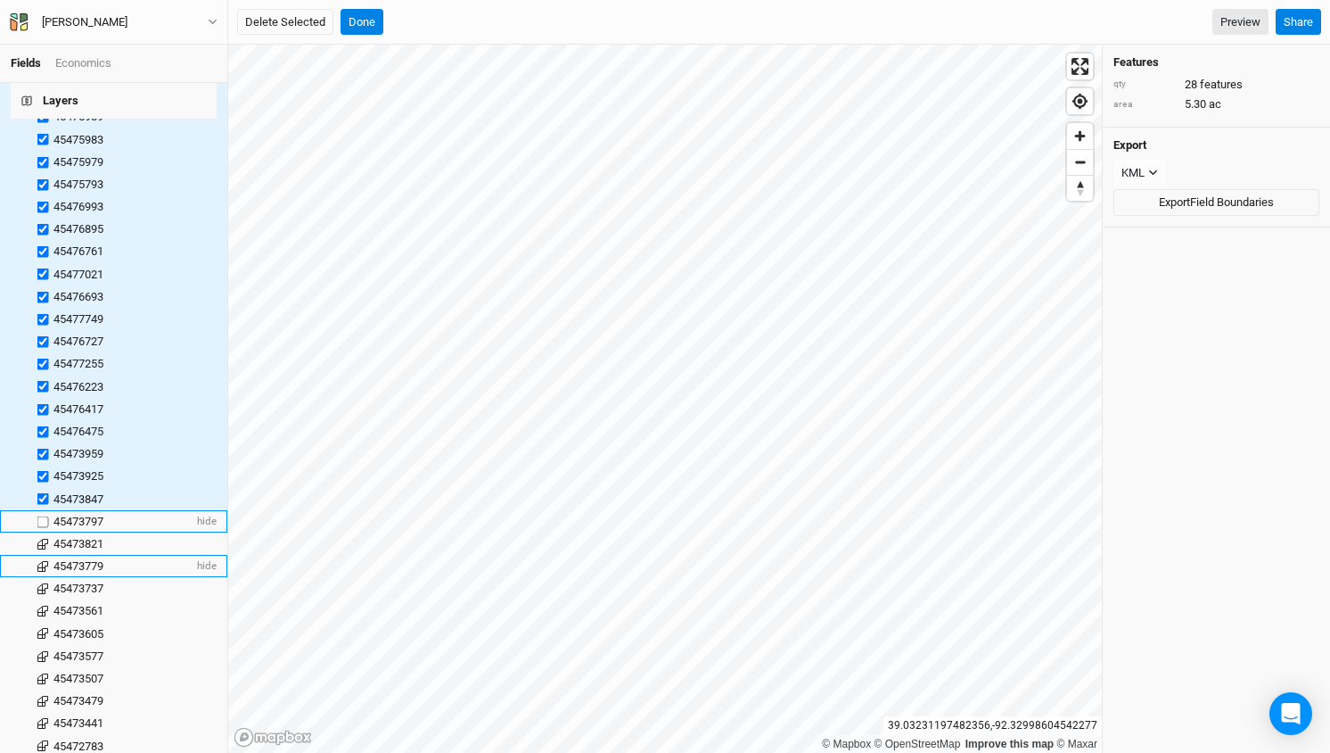
click at [42, 510] on label at bounding box center [43, 521] width 22 height 22
click at [42, 515] on input "checkbox" at bounding box center [43, 521] width 12 height 12
checkbox input "true"
click at [45, 532] on label at bounding box center [43, 543] width 22 height 22
click at [45, 538] on input "checkbox" at bounding box center [43, 544] width 12 height 12
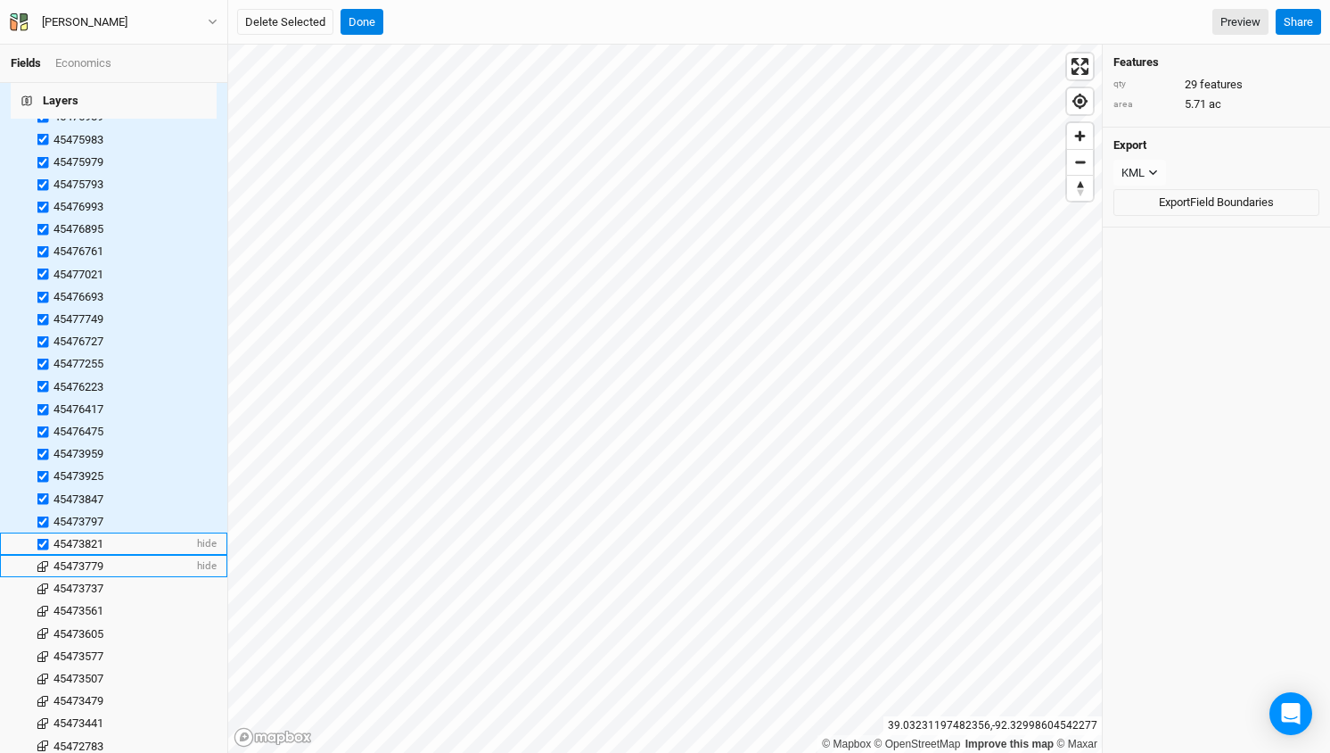
checkbox input "true"
click at [44, 555] on label at bounding box center [43, 566] width 22 height 22
click at [44, 560] on input "checkbox" at bounding box center [43, 566] width 12 height 12
checkbox input "true"
click at [43, 578] on label at bounding box center [43, 589] width 22 height 22
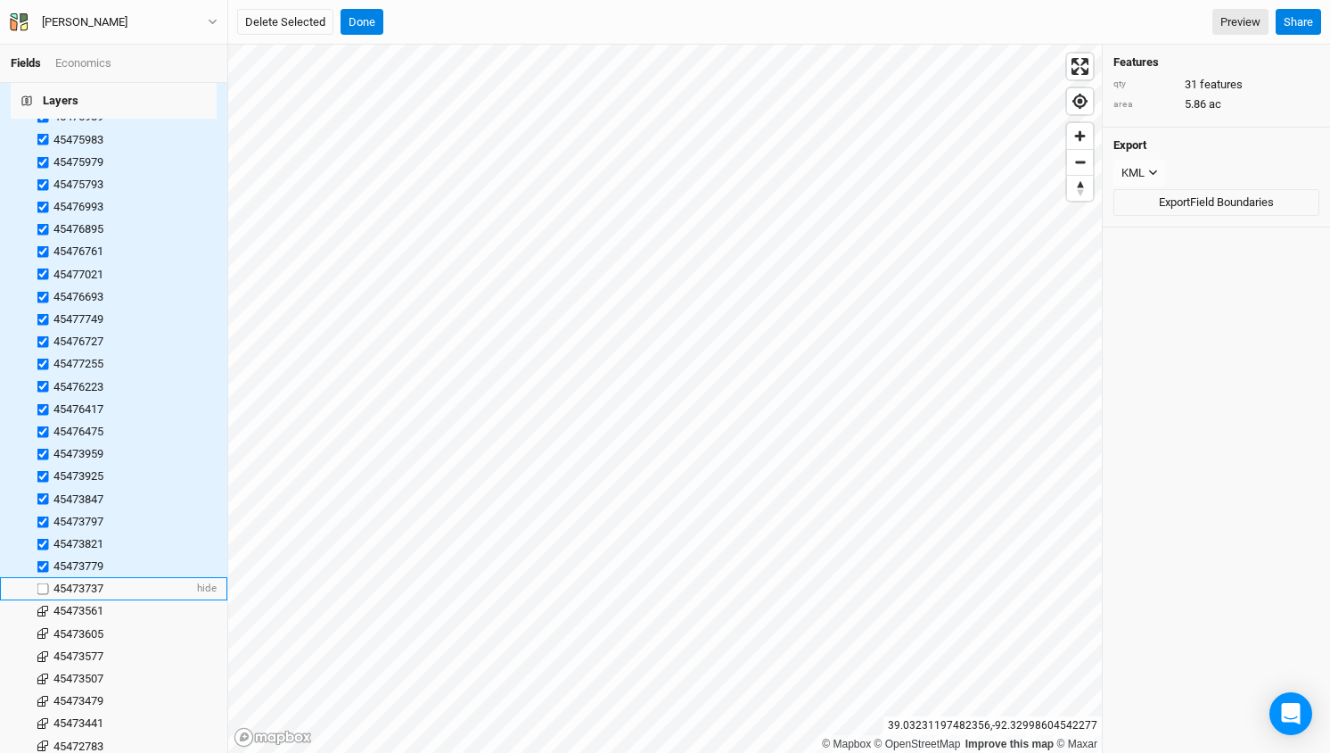
click at [43, 583] on input "checkbox" at bounding box center [43, 589] width 12 height 12
checkbox input "true"
click at [43, 600] on label at bounding box center [43, 611] width 22 height 22
click at [43, 605] on input "checkbox" at bounding box center [43, 611] width 12 height 12
checkbox input "true"
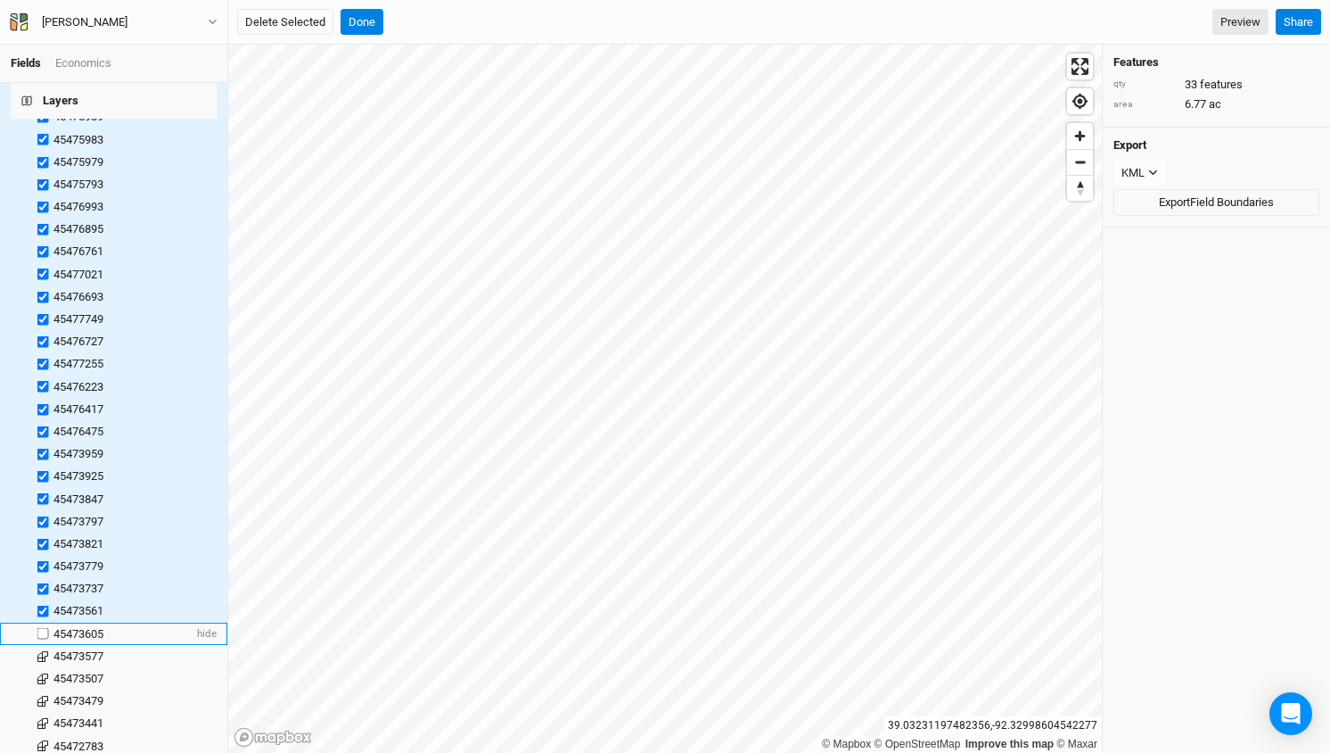
click at [43, 622] on label at bounding box center [43, 633] width 22 height 22
click at [43, 628] on input "checkbox" at bounding box center [43, 634] width 12 height 12
checkbox input "true"
click at [42, 645] on label at bounding box center [43, 656] width 22 height 22
click at [42, 650] on input "checkbox" at bounding box center [43, 656] width 12 height 12
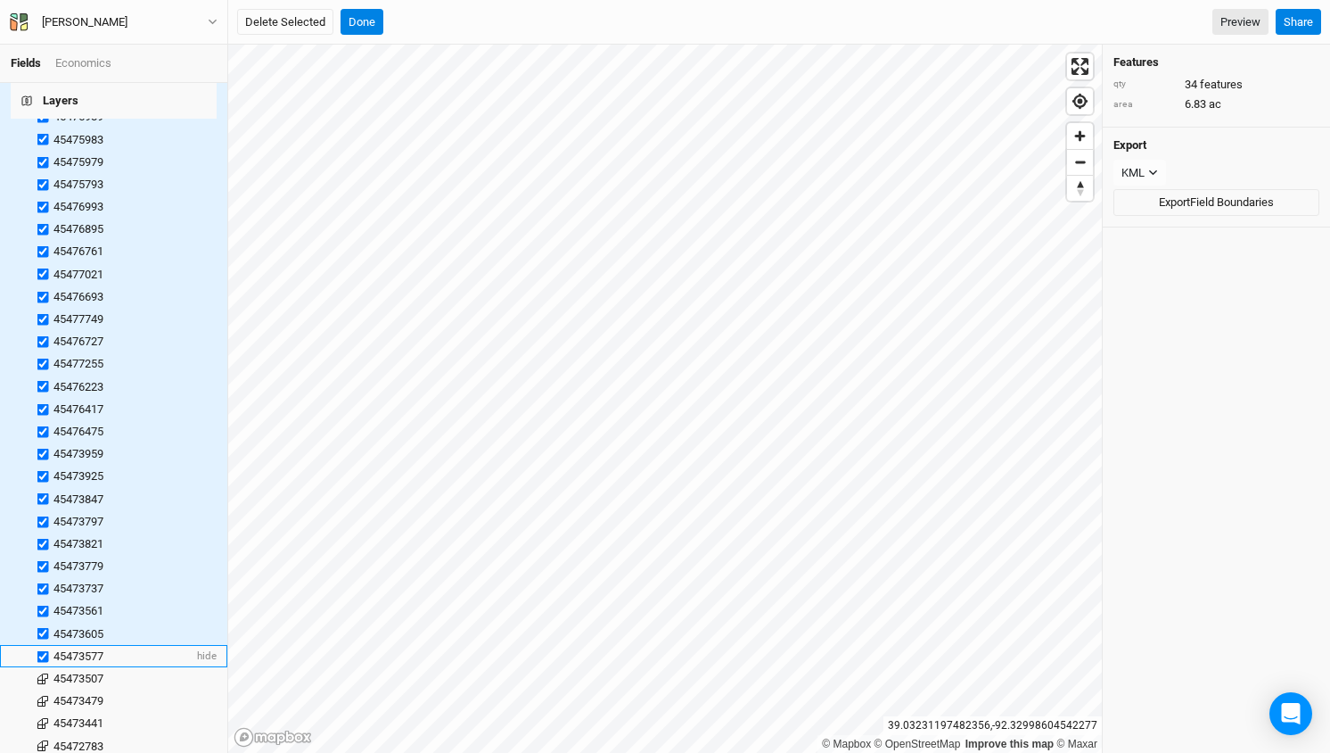
checkbox input "true"
click at [44, 667] on label at bounding box center [43, 678] width 22 height 22
click at [44, 672] on input "checkbox" at bounding box center [43, 678] width 12 height 12
checkbox input "true"
click at [43, 690] on label at bounding box center [43, 701] width 22 height 22
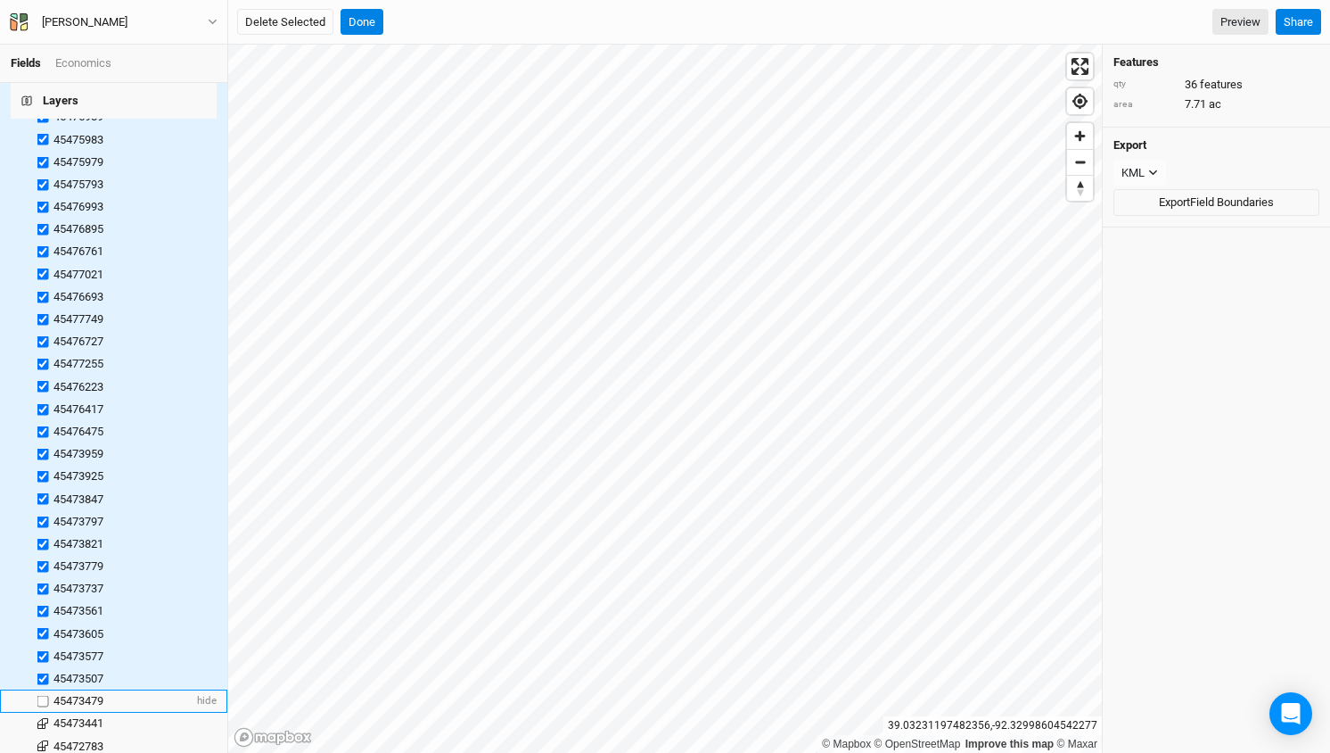
click at [43, 695] on input "checkbox" at bounding box center [43, 701] width 12 height 12
checkbox input "true"
click at [44, 712] on label at bounding box center [43, 723] width 22 height 22
click at [44, 718] on input "checkbox" at bounding box center [43, 724] width 12 height 12
checkbox input "true"
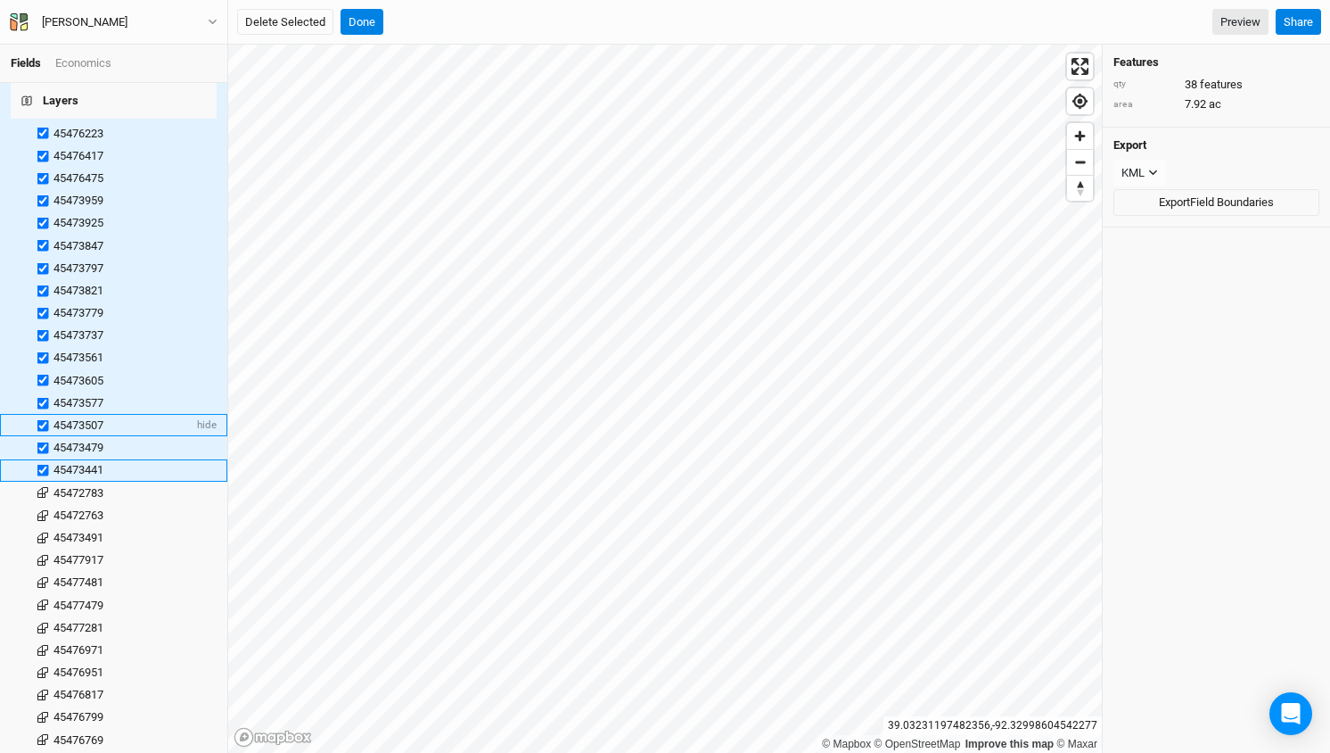
scroll to position [731, 0]
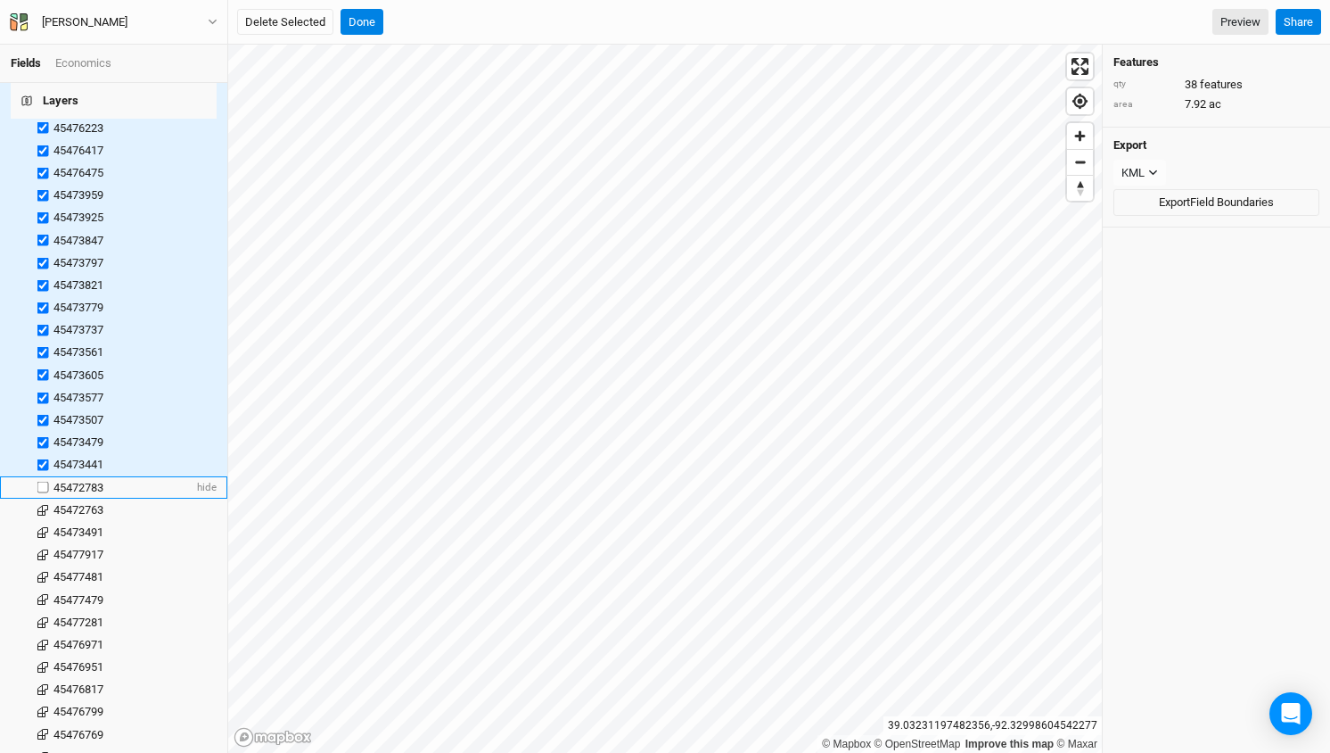
click at [41, 476] on label at bounding box center [43, 487] width 22 height 22
click at [41, 481] on input "checkbox" at bounding box center [43, 487] width 12 height 12
checkbox input "true"
click at [44, 498] on label at bounding box center [43, 509] width 22 height 22
click at [44, 504] on input "checkbox" at bounding box center [43, 510] width 12 height 12
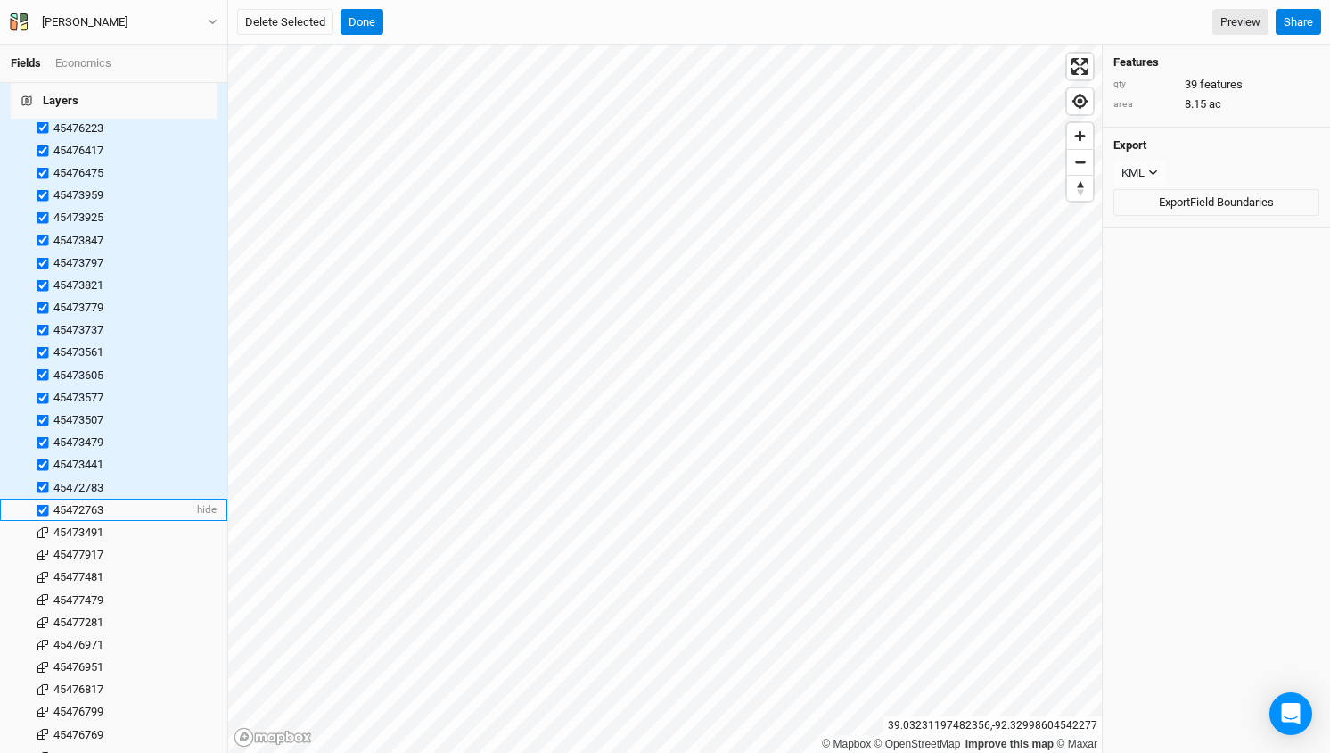
checkbox input "true"
click at [46, 521] on label at bounding box center [43, 532] width 22 height 22
click at [46, 526] on input "checkbox" at bounding box center [43, 532] width 12 height 12
checkbox input "true"
click at [45, 543] on label at bounding box center [43, 554] width 22 height 22
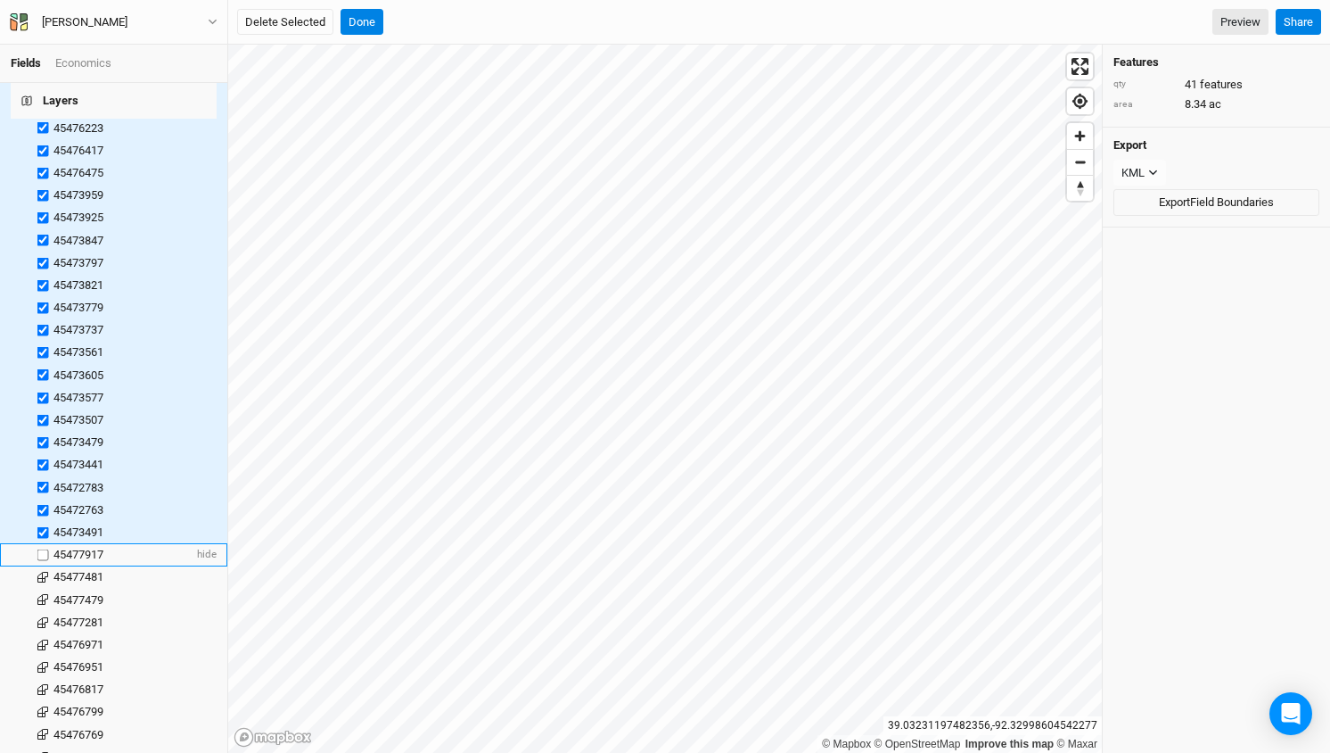
click at [45, 548] on input "checkbox" at bounding box center [43, 554] width 12 height 12
checkbox input "true"
click at [45, 566] on label at bounding box center [43, 577] width 22 height 22
click at [45, 572] on input "checkbox" at bounding box center [43, 578] width 12 height 12
checkbox input "true"
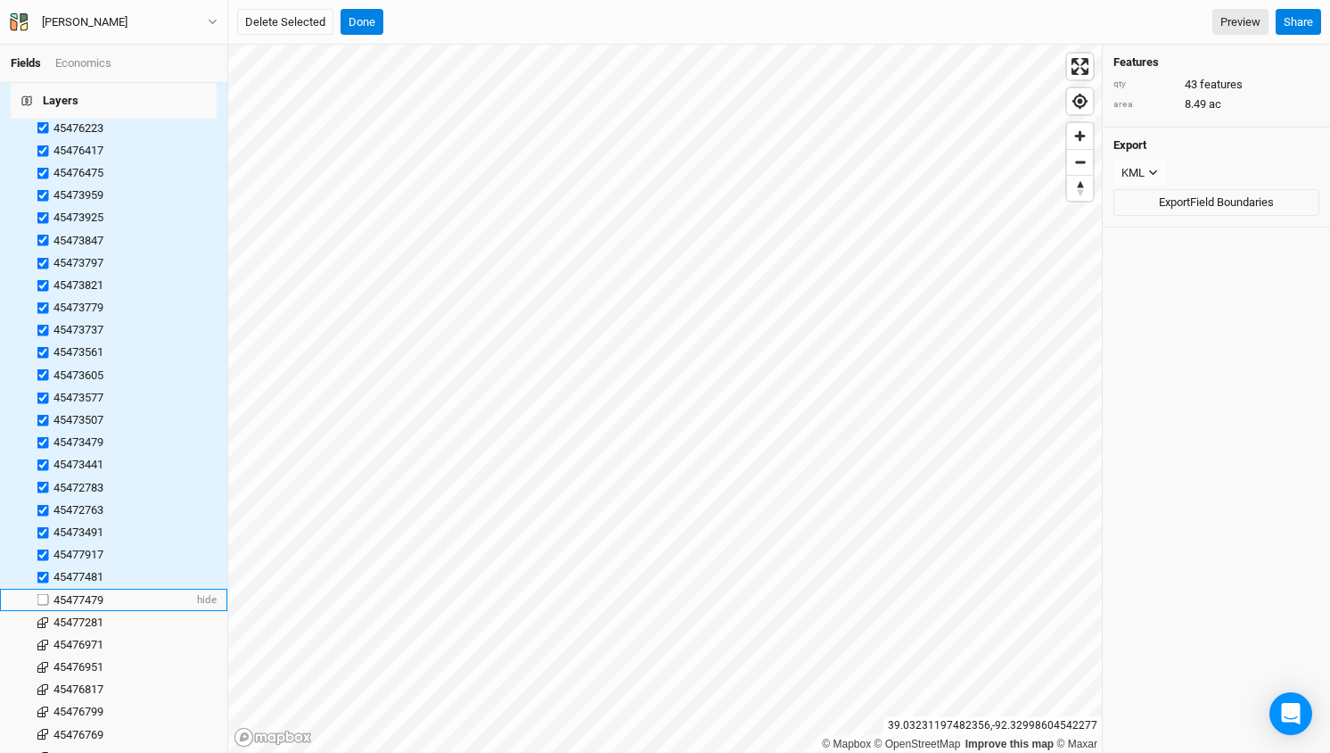
click at [44, 588] on label at bounding box center [43, 599] width 22 height 22
click at [44, 594] on input "checkbox" at bounding box center [43, 600] width 12 height 12
checkbox input "true"
click at [45, 611] on label at bounding box center [43, 622] width 22 height 22
click at [45, 616] on input "checkbox" at bounding box center [43, 622] width 12 height 12
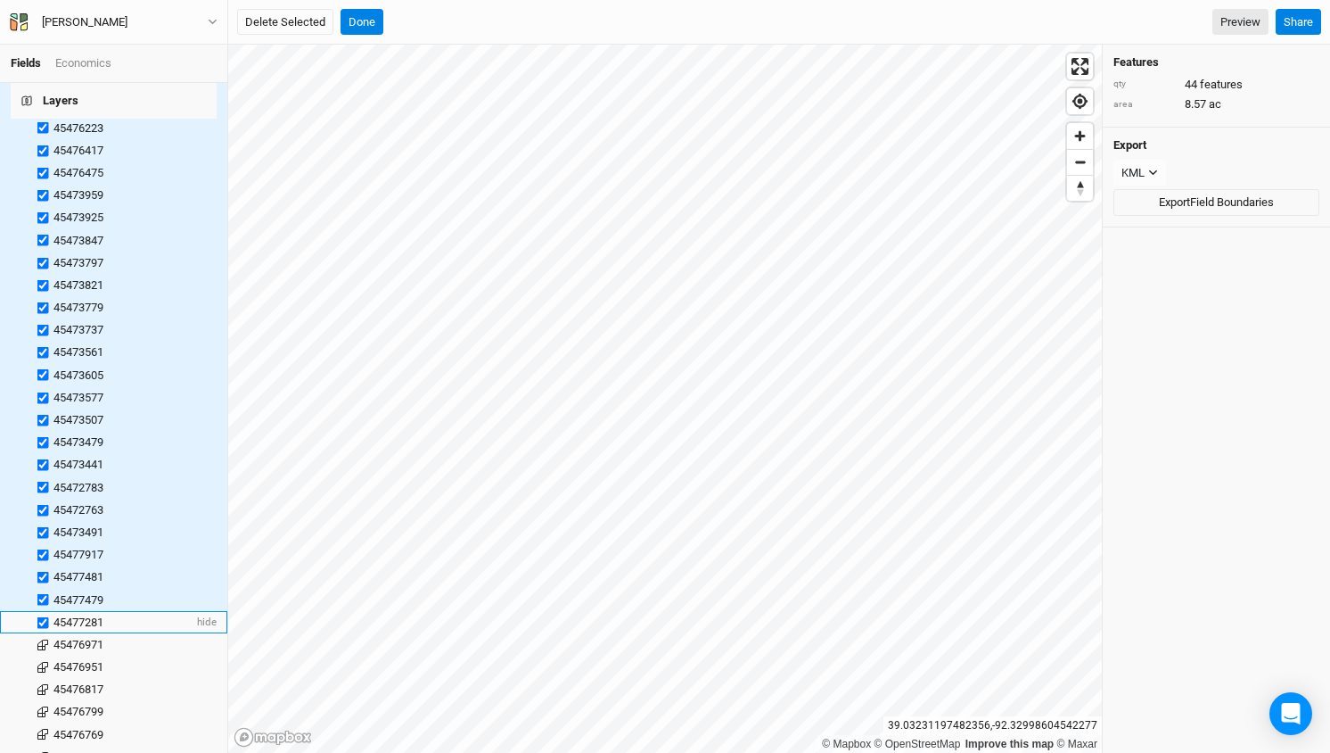
checkbox input "true"
click at [45, 633] on label at bounding box center [43, 644] width 22 height 22
click at [45, 638] on input "checkbox" at bounding box center [43, 644] width 12 height 12
checkbox input "true"
click at [45, 655] on label at bounding box center [43, 666] width 22 height 22
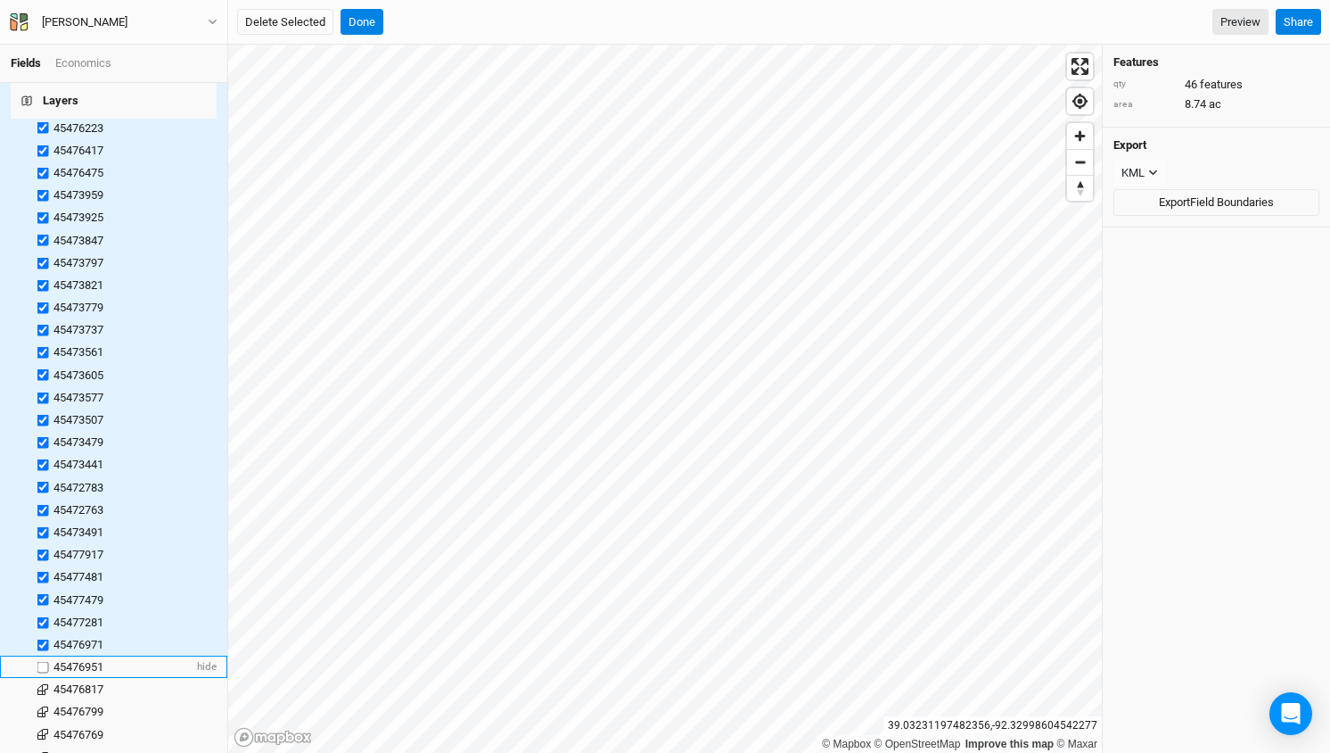
click at [45, 661] on input "checkbox" at bounding box center [43, 667] width 12 height 12
checkbox input "true"
click at [45, 679] on label at bounding box center [43, 690] width 22 height 22
click at [45, 684] on input "checkbox" at bounding box center [43, 690] width 12 height 12
checkbox input "true"
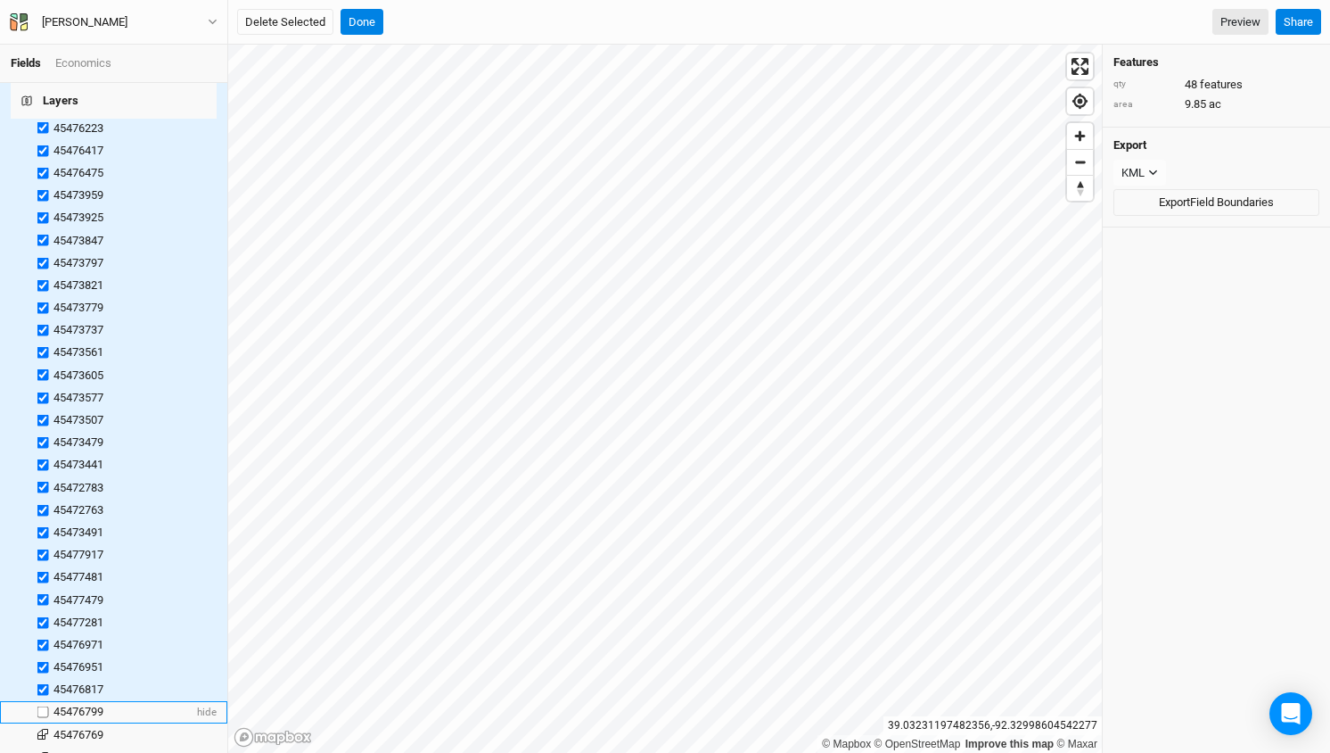
click at [44, 701] on label at bounding box center [43, 712] width 22 height 22
click at [44, 706] on input "checkbox" at bounding box center [43, 712] width 12 height 12
checkbox input "true"
click at [44, 723] on label at bounding box center [43, 734] width 22 height 22
click at [44, 728] on input "checkbox" at bounding box center [43, 734] width 12 height 12
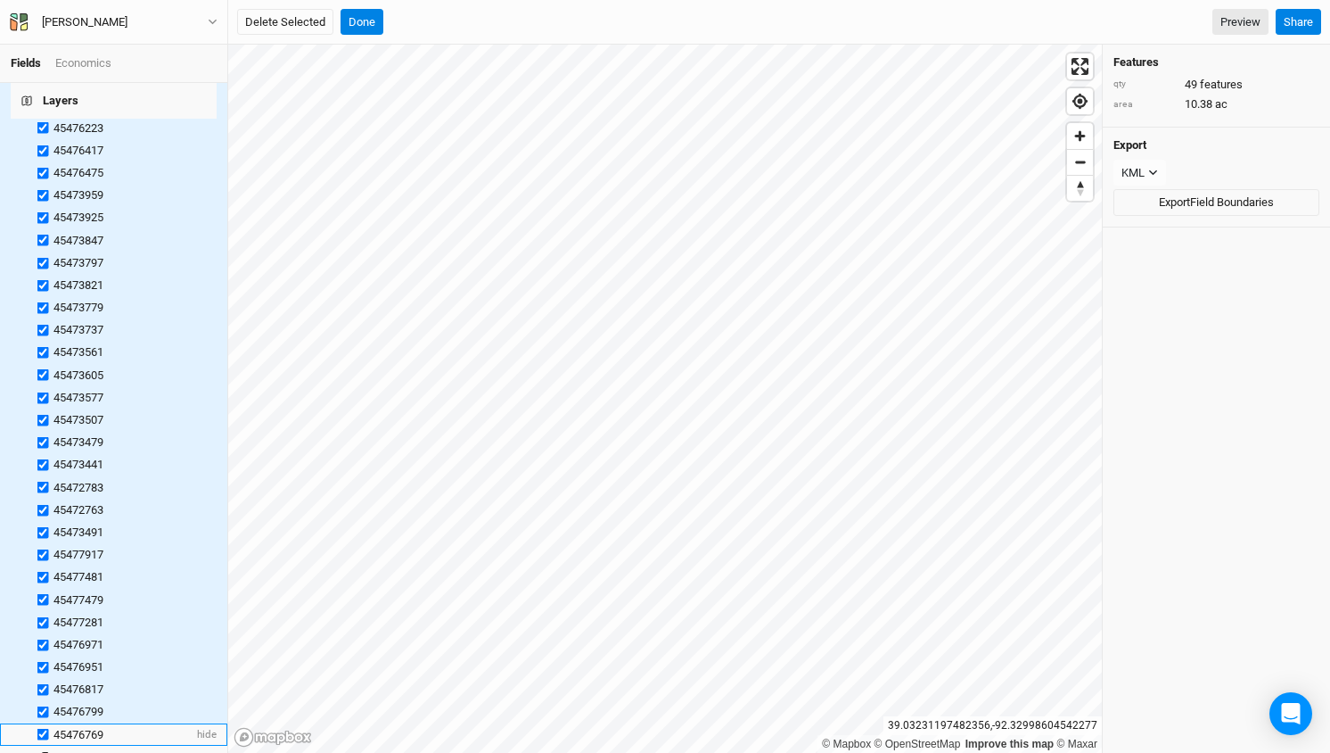
checkbox input "true"
click at [41, 745] on label at bounding box center [43, 756] width 22 height 22
click at [41, 751] on input "checkbox" at bounding box center [43, 757] width 12 height 12
checkbox input "true"
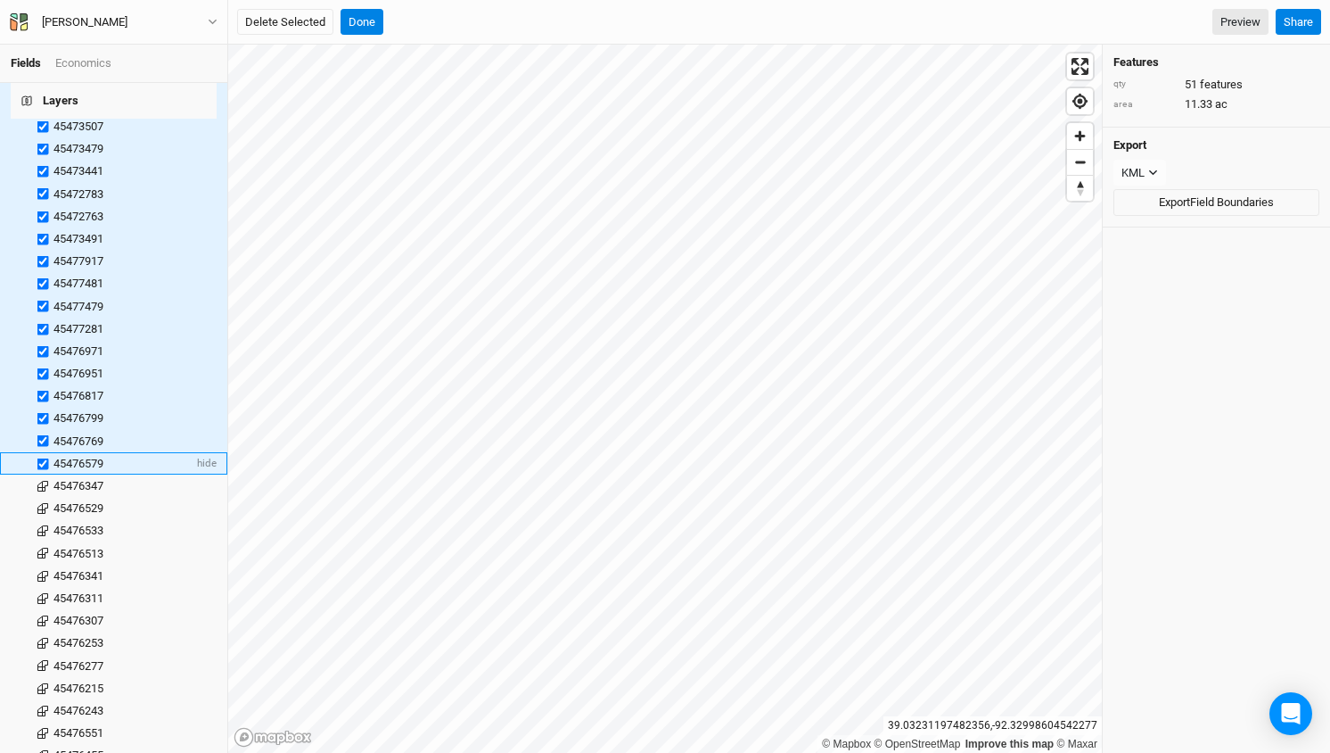
scroll to position [1094, 0]
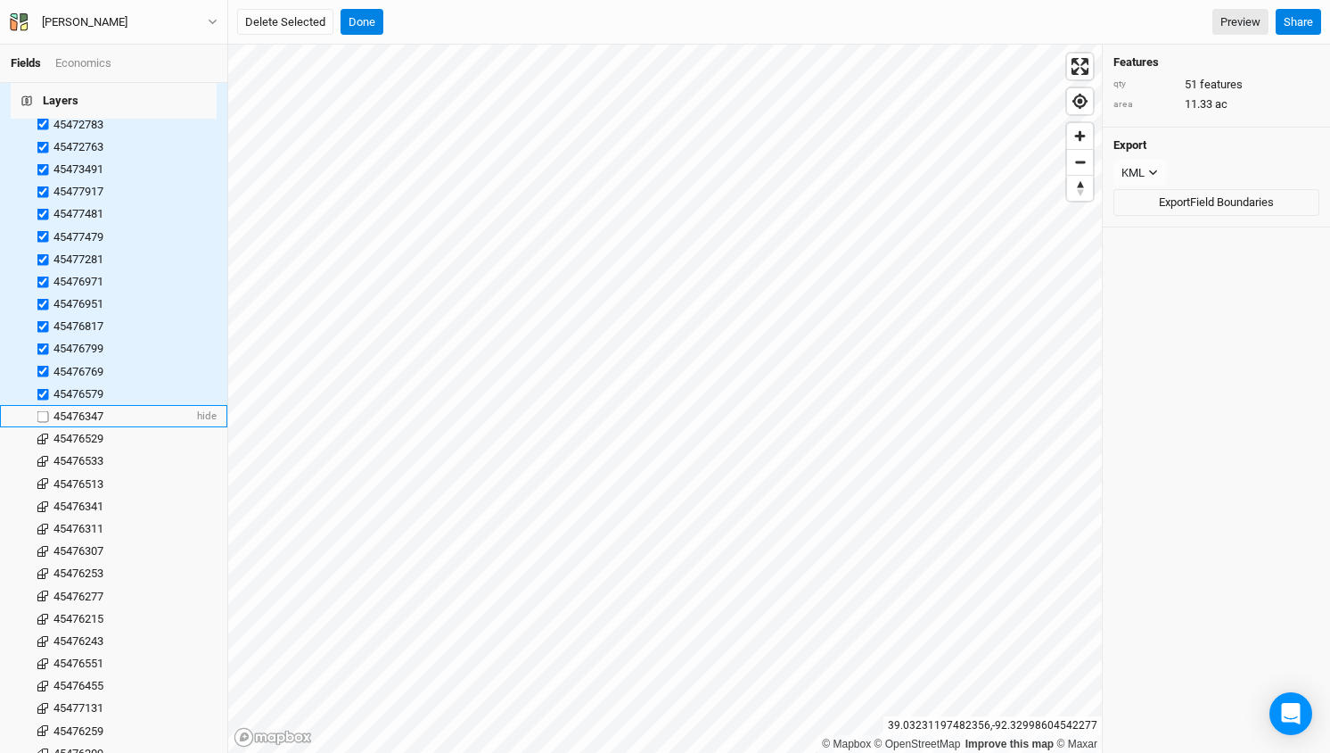
click at [41, 405] on label at bounding box center [43, 416] width 22 height 22
click at [41, 410] on input "checkbox" at bounding box center [43, 416] width 12 height 12
checkbox input "true"
click at [45, 428] on label at bounding box center [43, 439] width 22 height 22
click at [45, 433] on input "checkbox" at bounding box center [43, 439] width 12 height 12
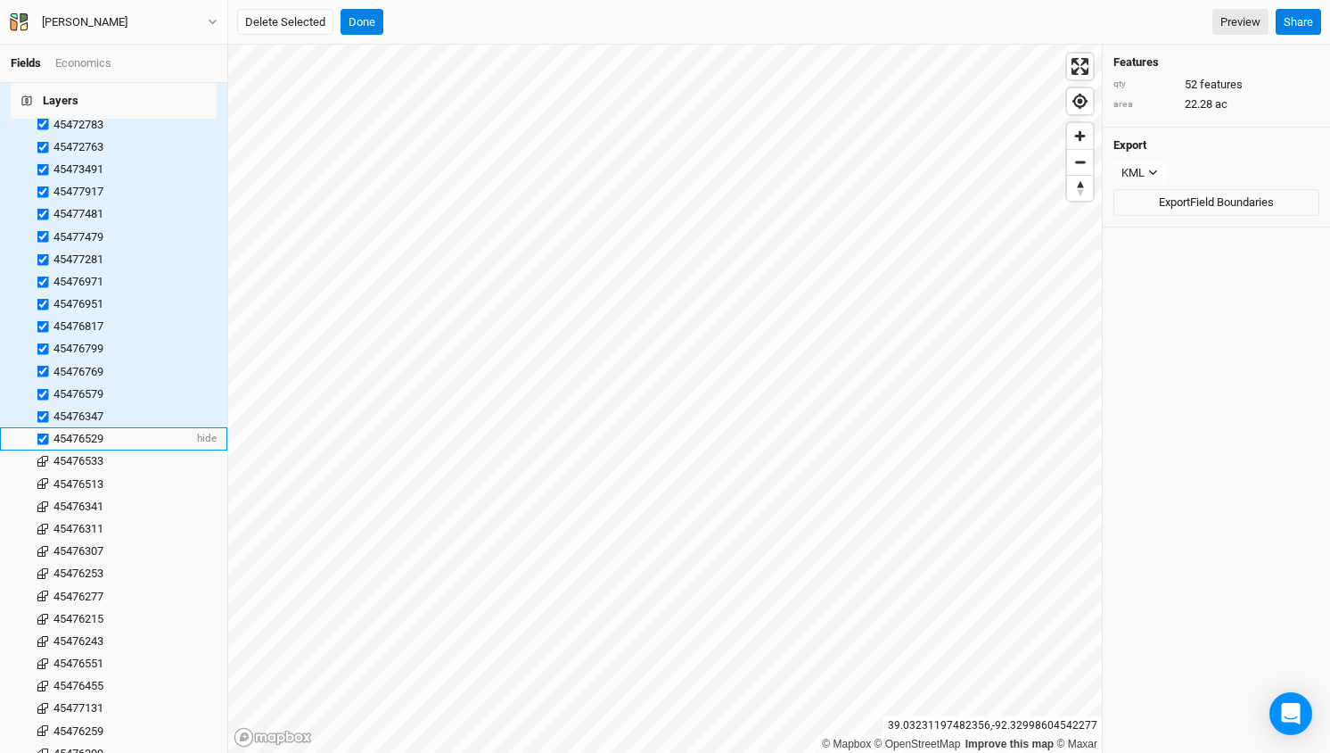
checkbox input "true"
click at [45, 450] on label at bounding box center [43, 461] width 22 height 22
click at [45, 456] on input "checkbox" at bounding box center [43, 462] width 12 height 12
checkbox input "true"
click at [45, 473] on label at bounding box center [43, 484] width 22 height 22
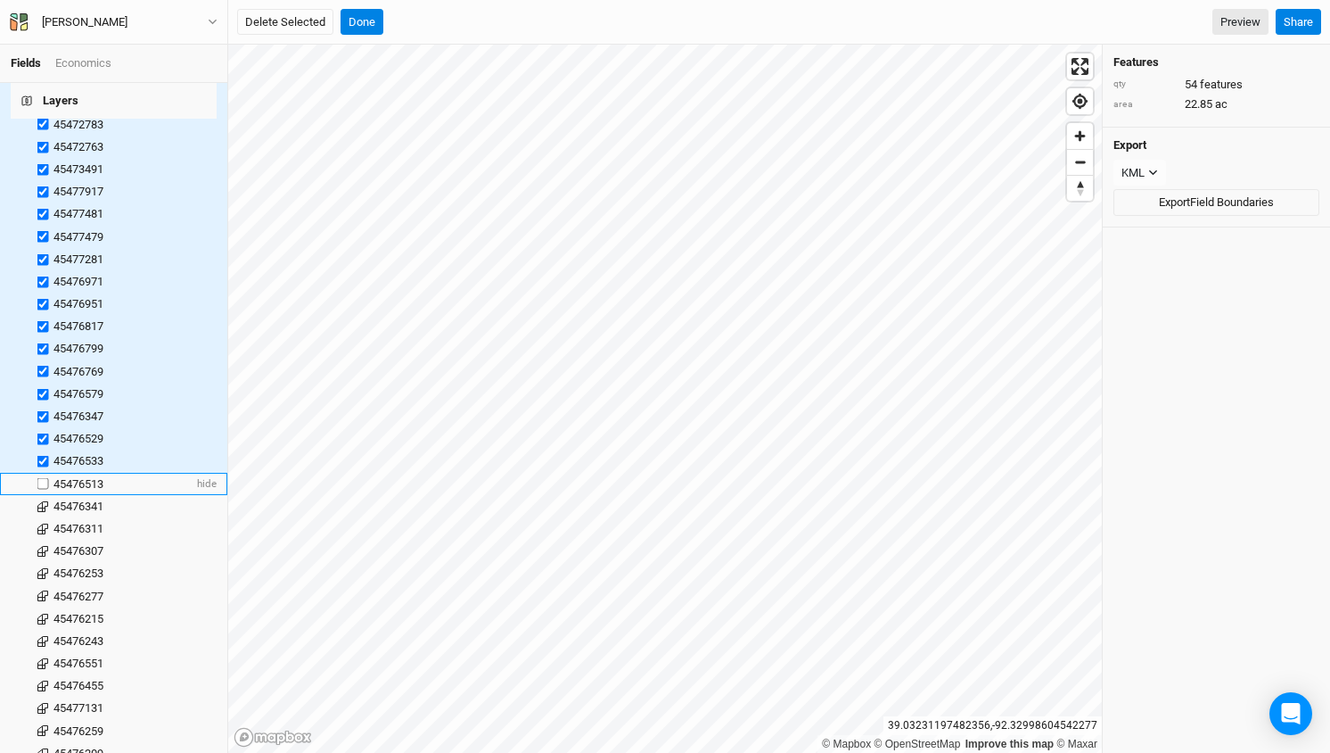
click at [45, 478] on input "checkbox" at bounding box center [43, 484] width 12 height 12
checkbox input "true"
click at [45, 495] on label at bounding box center [43, 506] width 22 height 22
click at [45, 500] on input "checkbox" at bounding box center [43, 506] width 12 height 12
checkbox input "true"
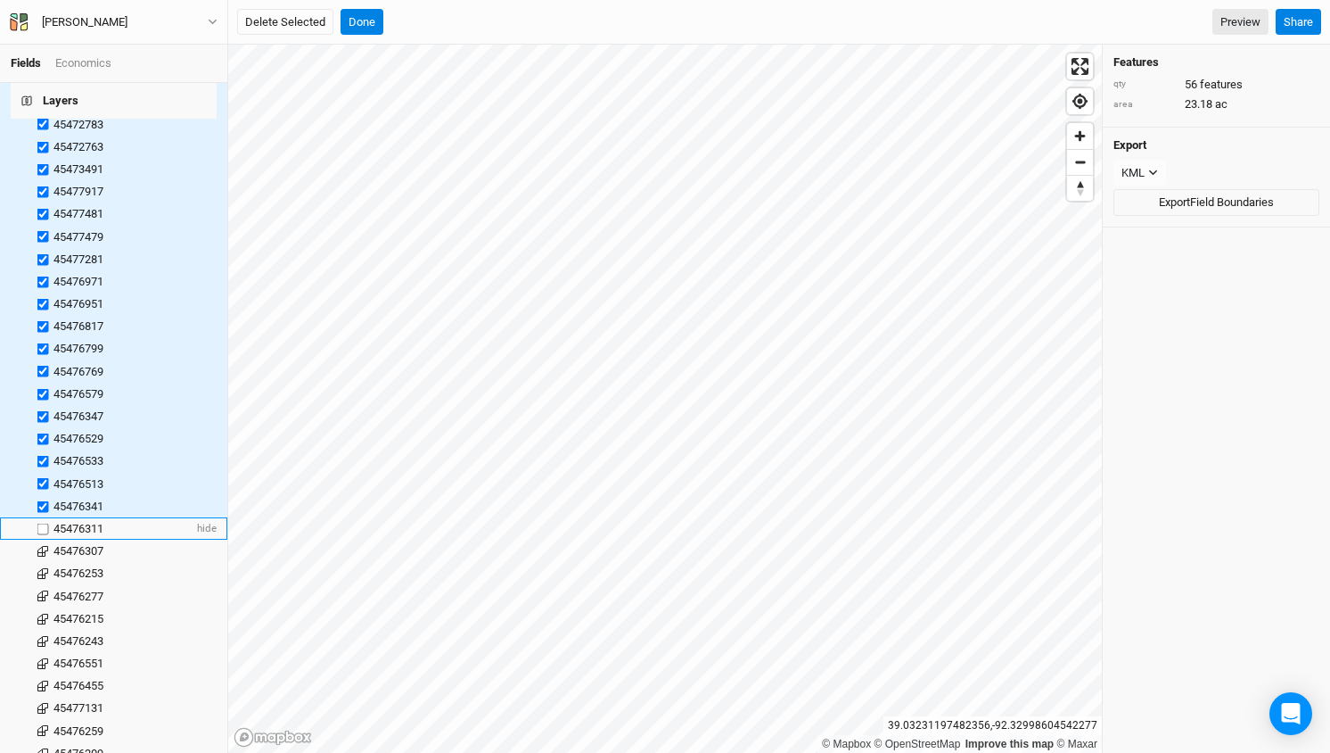
click at [44, 517] on label at bounding box center [43, 528] width 22 height 22
click at [44, 522] on input "checkbox" at bounding box center [43, 528] width 12 height 12
checkbox input "true"
click at [42, 539] on label at bounding box center [43, 550] width 22 height 22
click at [42, 545] on input "checkbox" at bounding box center [43, 551] width 12 height 12
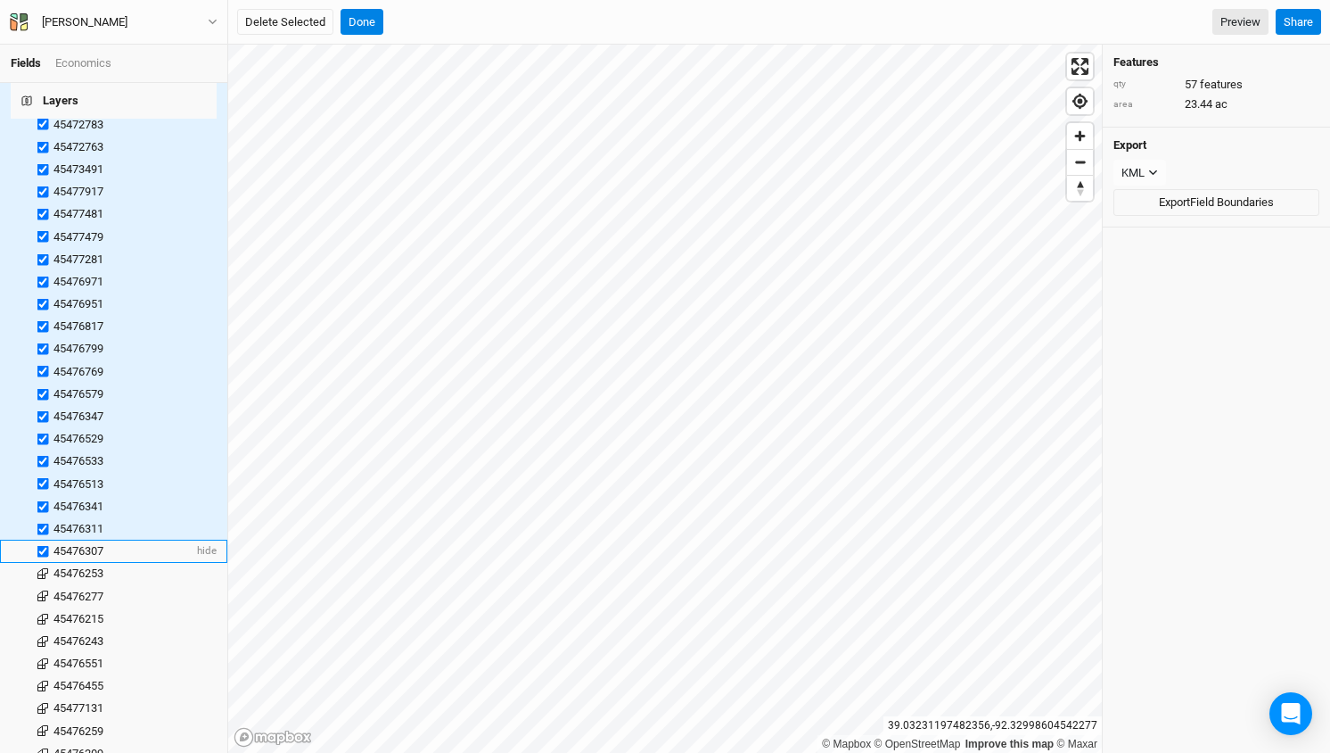
checkbox input "true"
click at [43, 563] on label at bounding box center [43, 574] width 22 height 22
click at [43, 568] on input "checkbox" at bounding box center [43, 574] width 12 height 12
checkbox input "true"
click at [43, 585] on label at bounding box center [43, 596] width 22 height 22
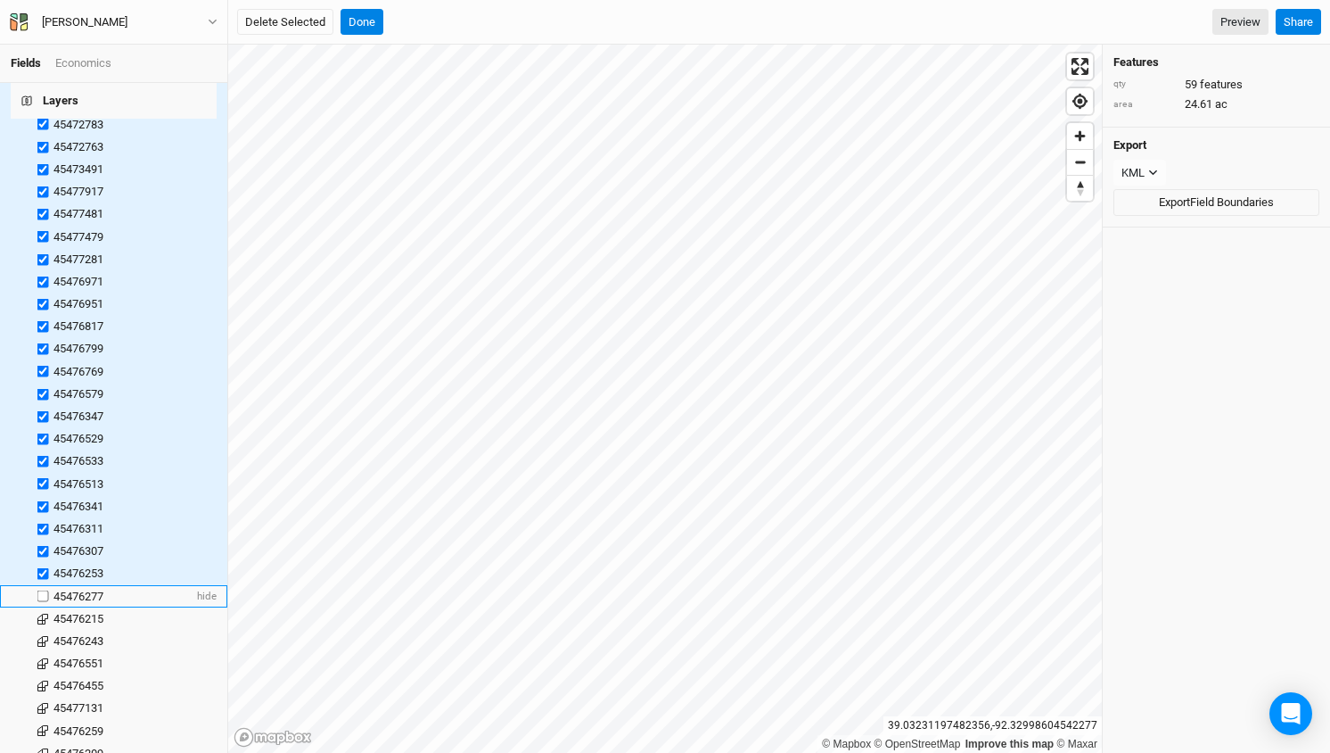
click at [43, 590] on input "checkbox" at bounding box center [43, 596] width 12 height 12
checkbox input "true"
click at [42, 607] on label at bounding box center [43, 618] width 22 height 22
click at [42, 613] on input "checkbox" at bounding box center [43, 619] width 12 height 12
checkbox input "true"
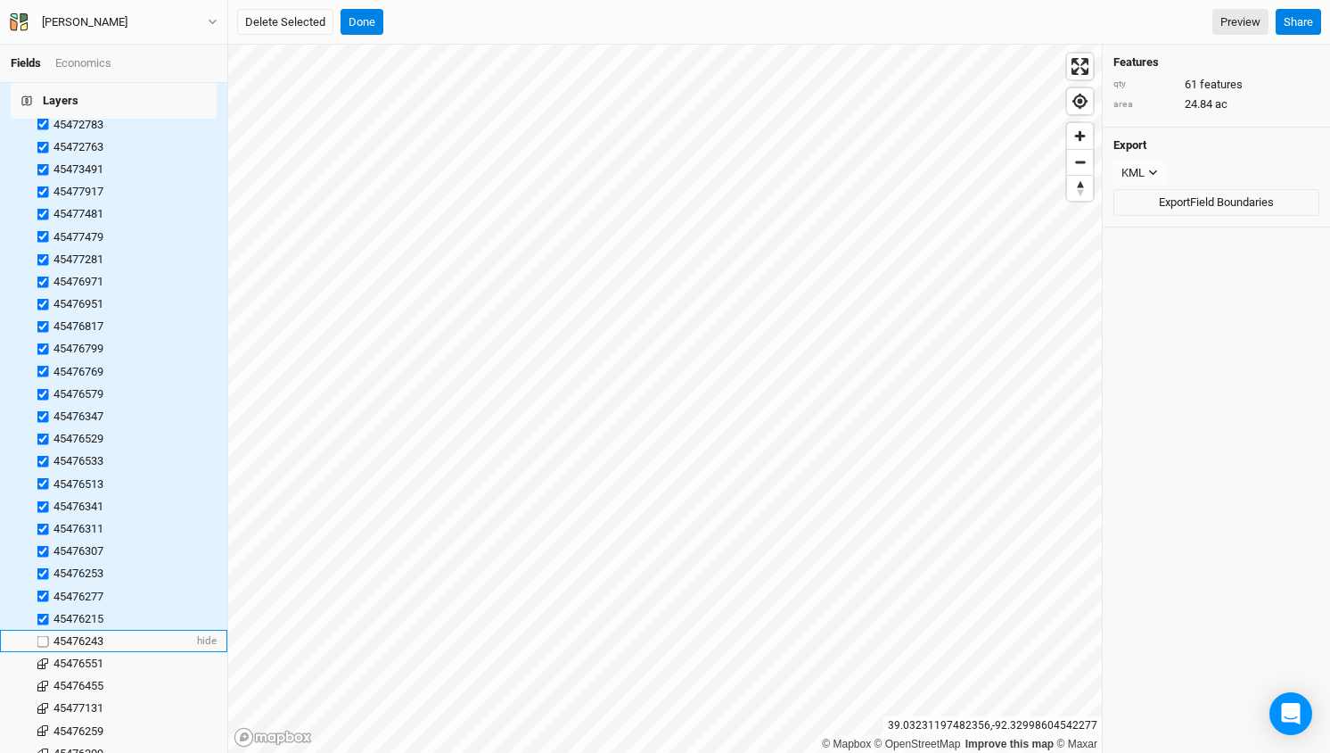
click at [43, 629] on label at bounding box center [43, 640] width 22 height 22
click at [43, 635] on input "checkbox" at bounding box center [43, 641] width 12 height 12
checkbox input "true"
click at [42, 652] on label at bounding box center [43, 663] width 22 height 22
click at [42, 657] on input "checkbox" at bounding box center [43, 663] width 12 height 12
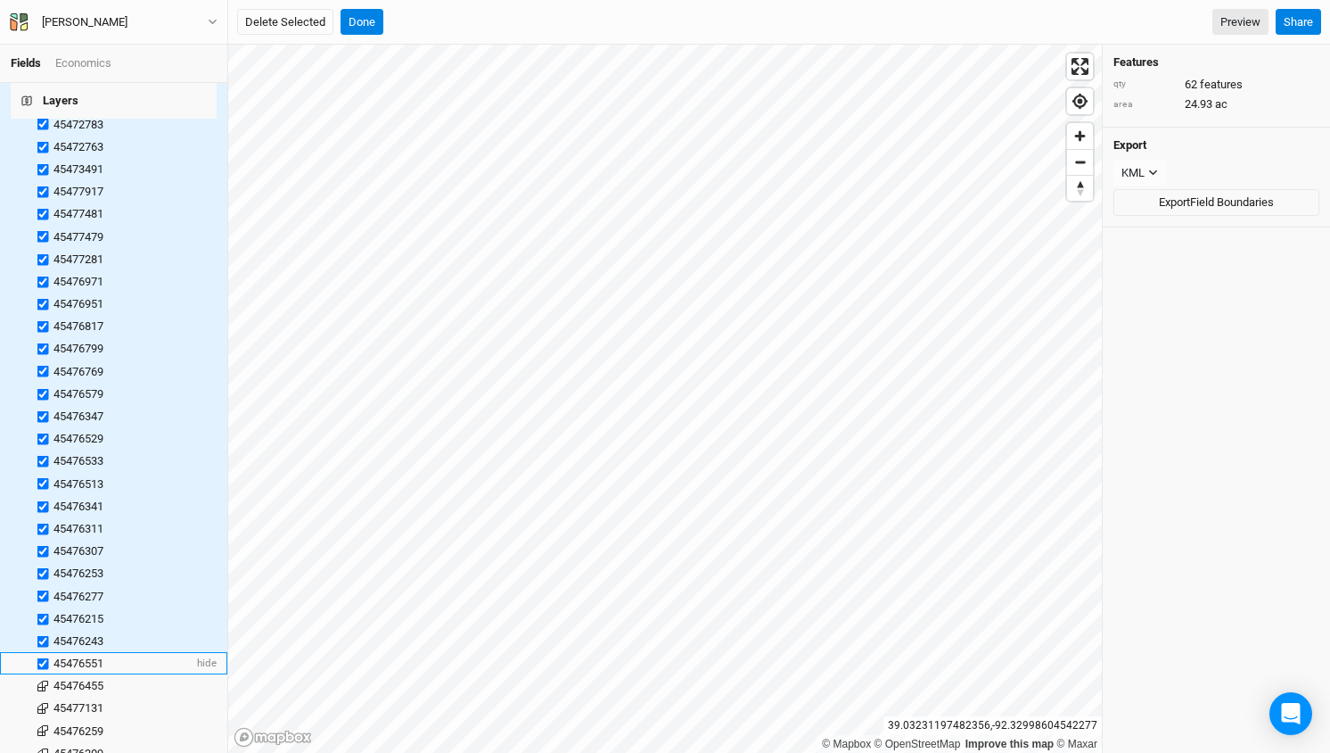
checkbox input "true"
click at [42, 675] on label at bounding box center [43, 686] width 22 height 22
click at [42, 680] on input "checkbox" at bounding box center [43, 686] width 12 height 12
checkbox input "true"
click at [45, 697] on label at bounding box center [43, 708] width 22 height 22
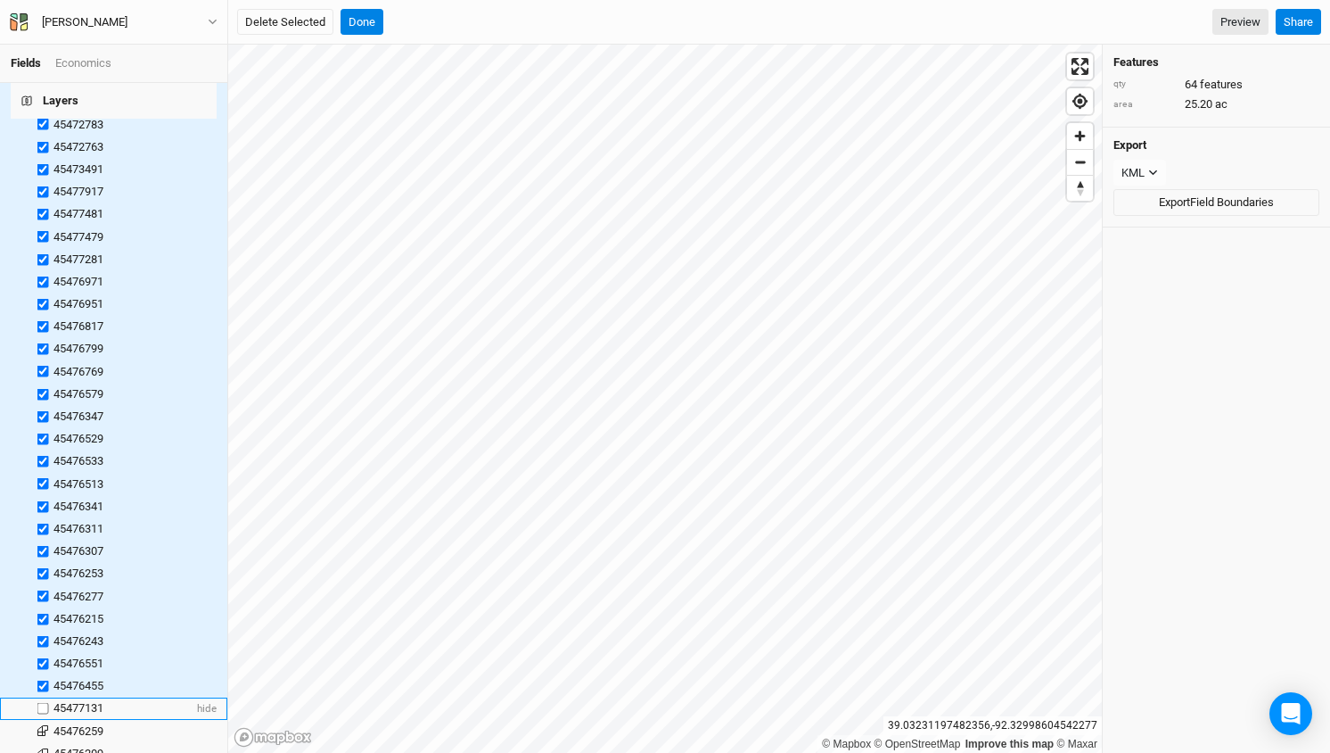
click at [45, 703] on input "checkbox" at bounding box center [43, 709] width 12 height 12
checkbox input "true"
click at [44, 720] on label at bounding box center [43, 731] width 22 height 22
click at [44, 725] on input "checkbox" at bounding box center [43, 731] width 12 height 12
checkbox input "true"
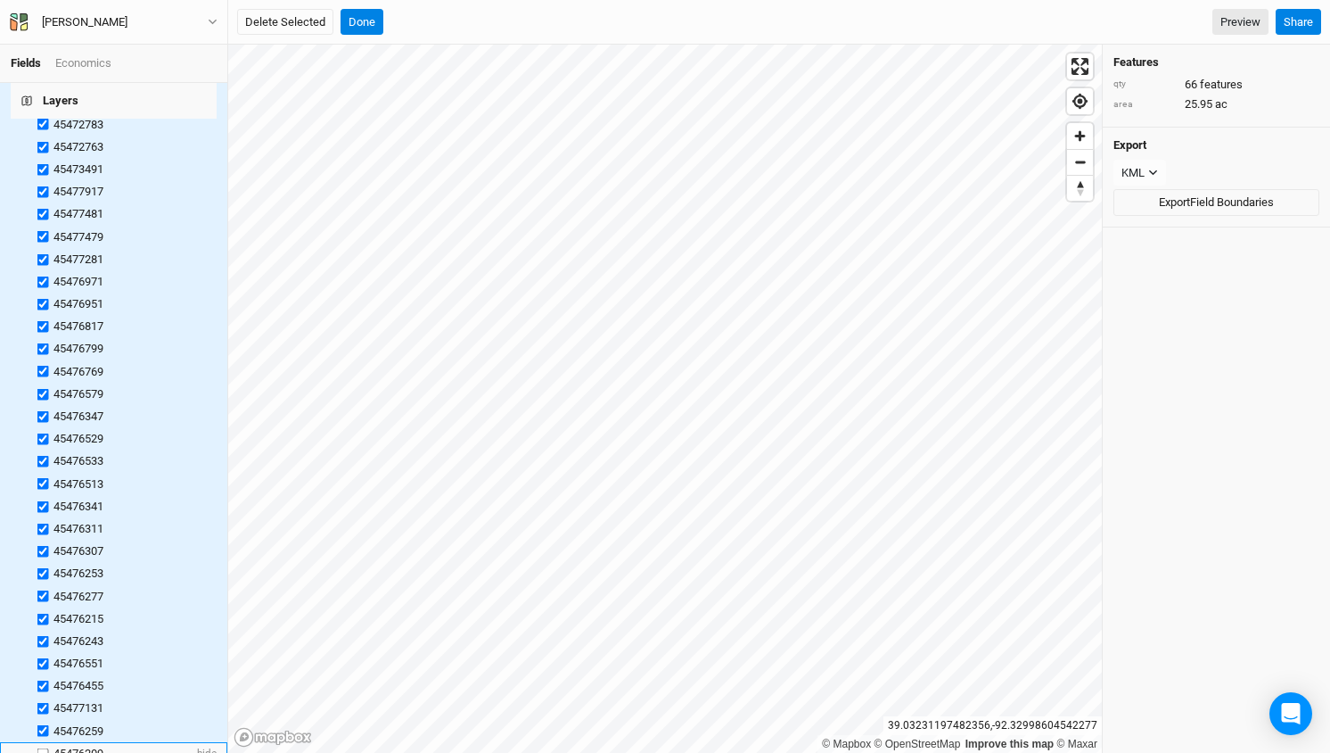
click at [43, 742] on label at bounding box center [43, 753] width 22 height 22
click at [43, 747] on input "checkbox" at bounding box center [43, 753] width 12 height 12
checkbox input "true"
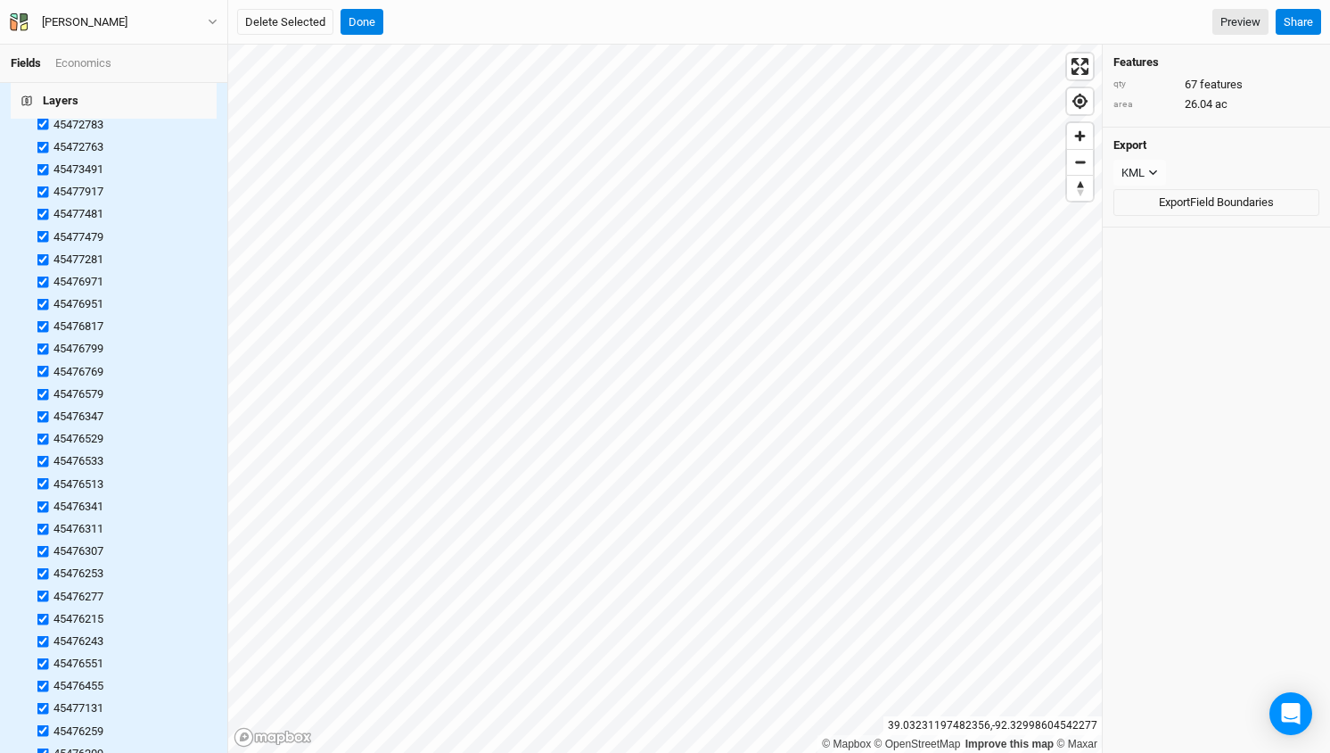
checkbox input "true"
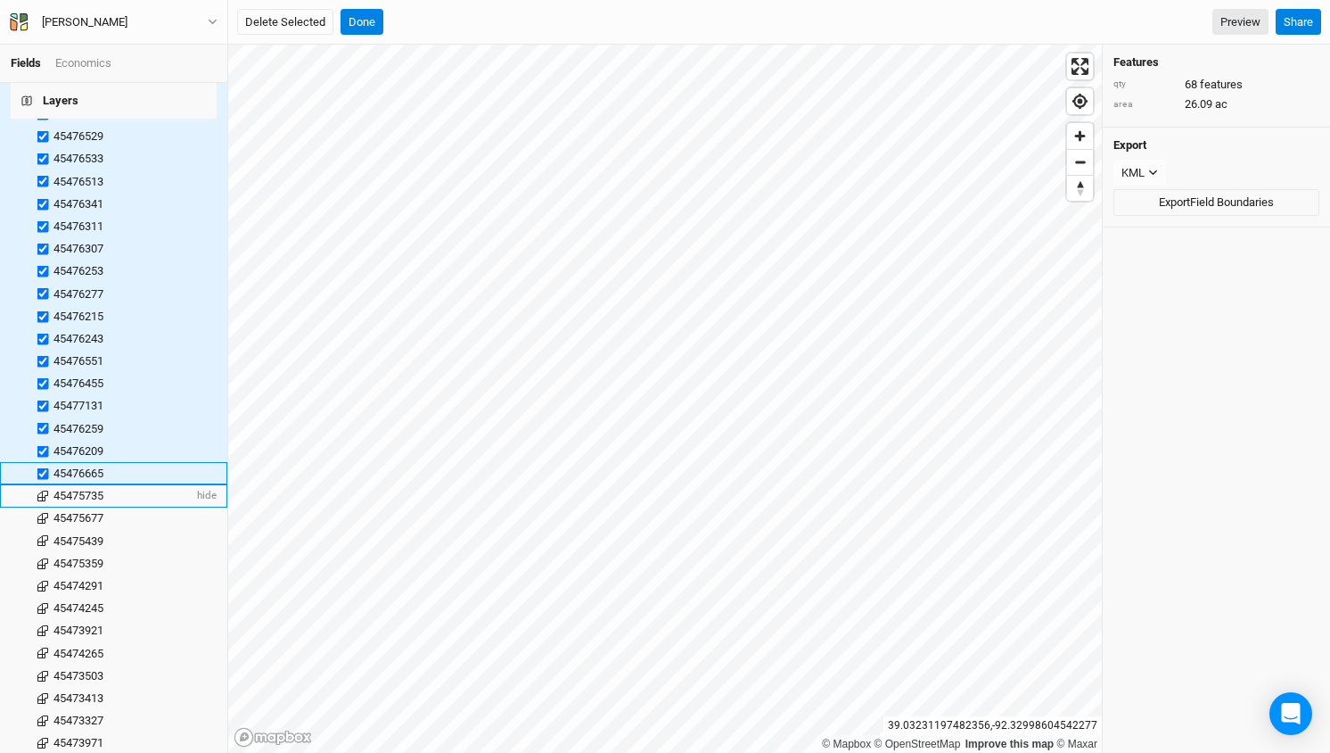
scroll to position [1403, 0]
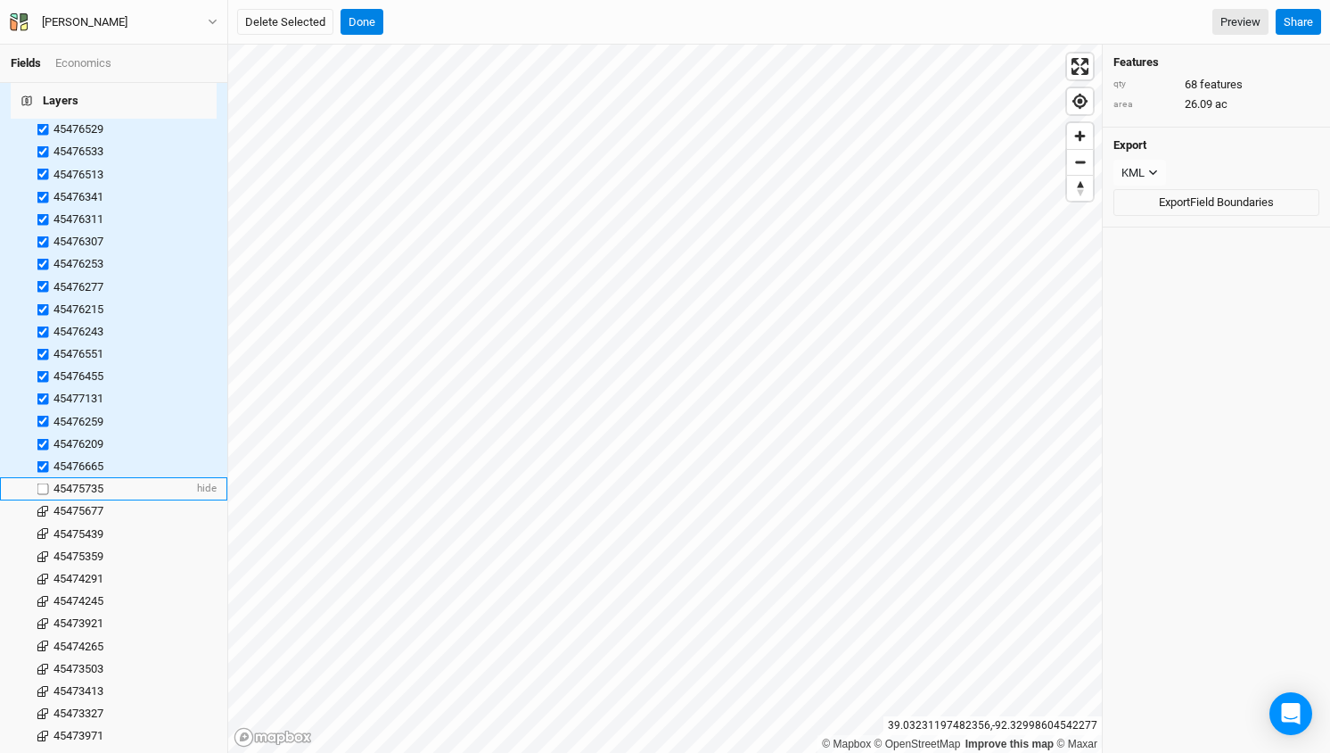
click at [49, 478] on label at bounding box center [43, 489] width 22 height 22
click at [49, 483] on input "checkbox" at bounding box center [43, 489] width 12 height 12
click at [45, 500] on label at bounding box center [43, 511] width 22 height 22
click at [45, 506] on input "checkbox" at bounding box center [43, 512] width 12 height 12
click at [41, 522] on label at bounding box center [43, 533] width 22 height 22
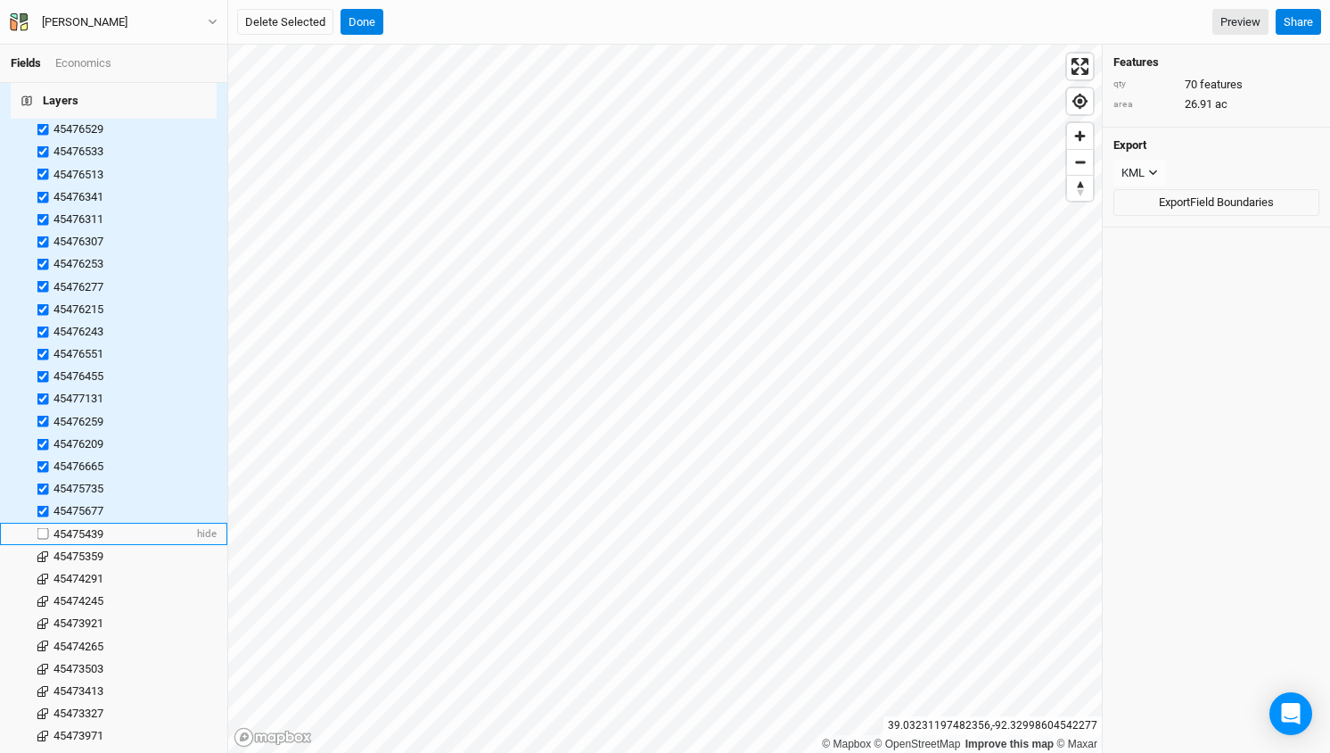
click at [41, 528] on input "checkbox" at bounding box center [43, 534] width 12 height 12
click at [43, 545] on label at bounding box center [43, 556] width 22 height 22
click at [43, 550] on input "checkbox" at bounding box center [43, 556] width 12 height 12
click at [43, 567] on label at bounding box center [43, 578] width 22 height 22
click at [43, 572] on input "checkbox" at bounding box center [43, 578] width 12 height 12
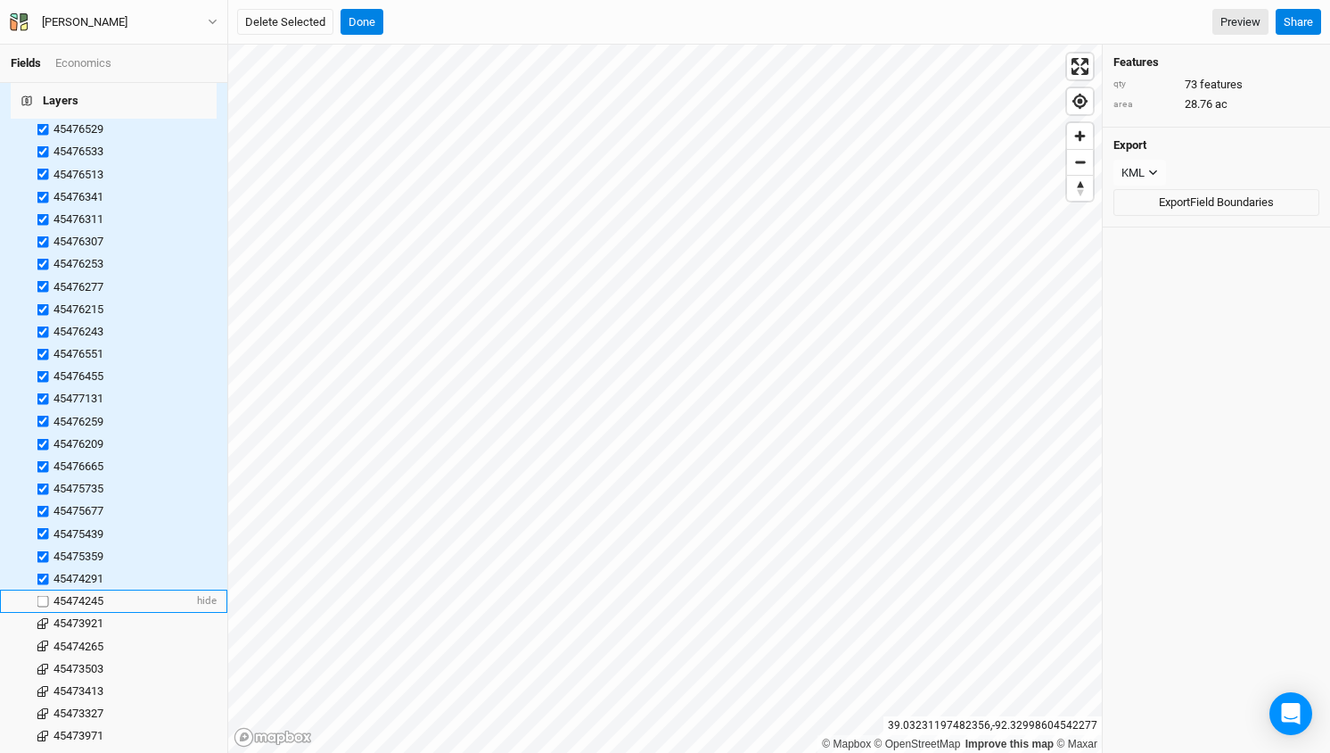
click at [45, 589] on label at bounding box center [43, 600] width 22 height 22
click at [45, 595] on input "checkbox" at bounding box center [43, 601] width 12 height 12
click at [45, 613] on label at bounding box center [43, 624] width 22 height 22
click at [45, 618] on input "checkbox" at bounding box center [43, 624] width 12 height 12
click at [40, 635] on label at bounding box center [43, 646] width 22 height 22
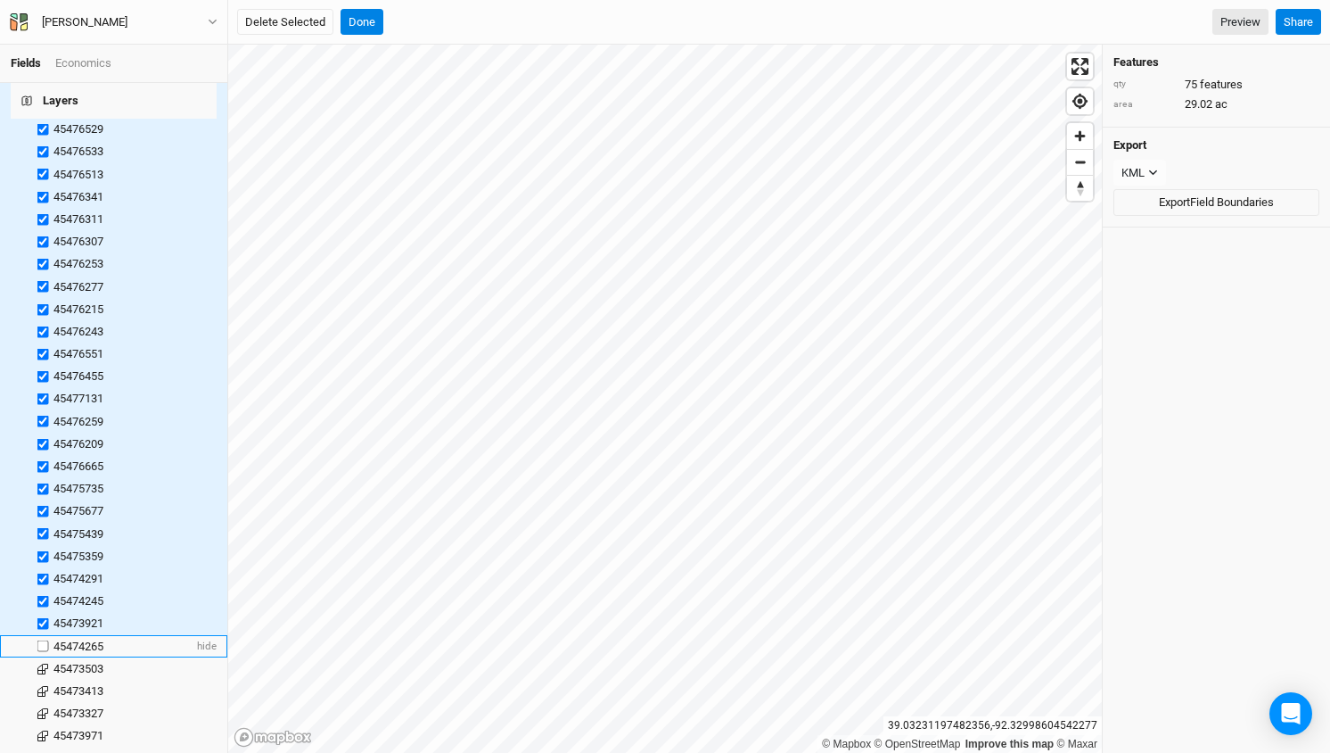
click at [40, 640] on input "checkbox" at bounding box center [43, 646] width 12 height 12
click at [45, 657] on label at bounding box center [43, 668] width 22 height 22
click at [45, 662] on input "checkbox" at bounding box center [43, 668] width 12 height 12
click at [45, 679] on label at bounding box center [43, 690] width 22 height 22
click at [45, 685] on input "checkbox" at bounding box center [43, 691] width 12 height 12
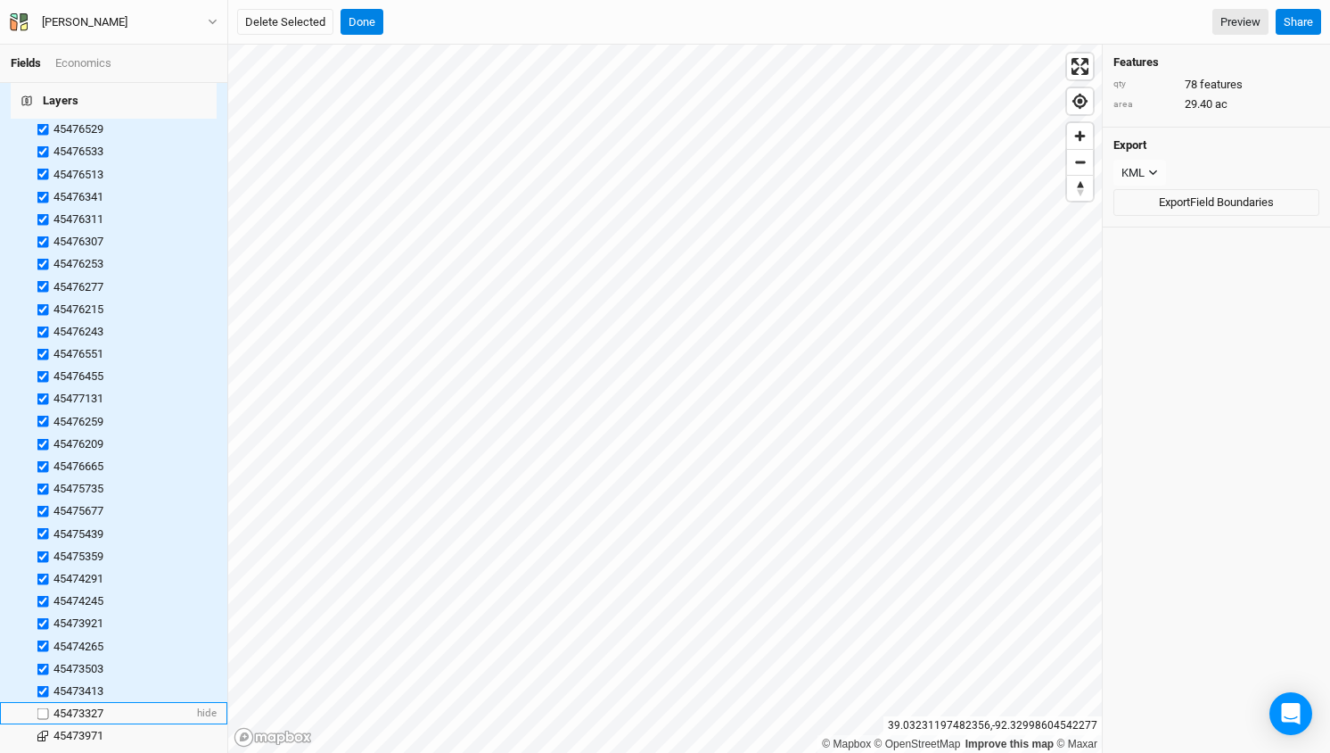
click at [45, 702] on label at bounding box center [43, 713] width 22 height 22
click at [45, 707] on input "checkbox" at bounding box center [43, 713] width 12 height 12
click at [39, 725] on label at bounding box center [43, 736] width 22 height 22
click at [39, 730] on input "checkbox" at bounding box center [43, 736] width 12 height 12
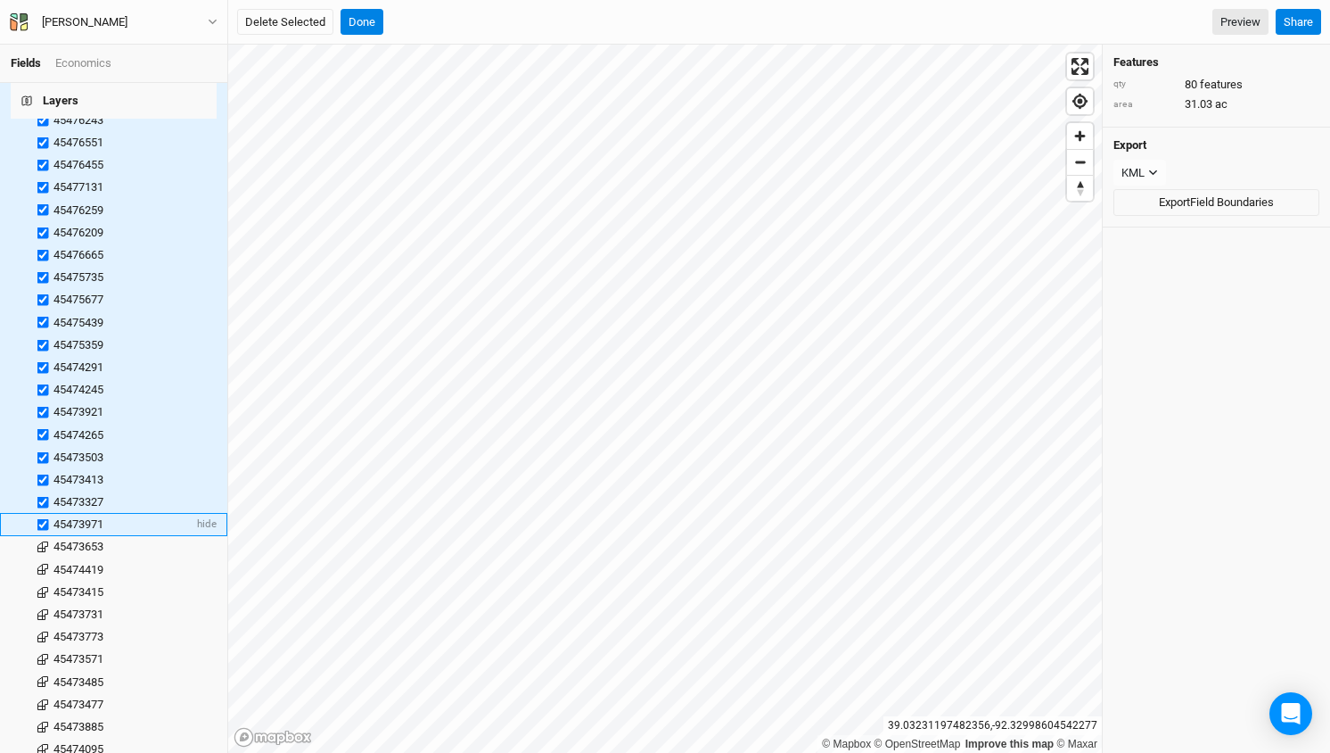
scroll to position [1733, 0]
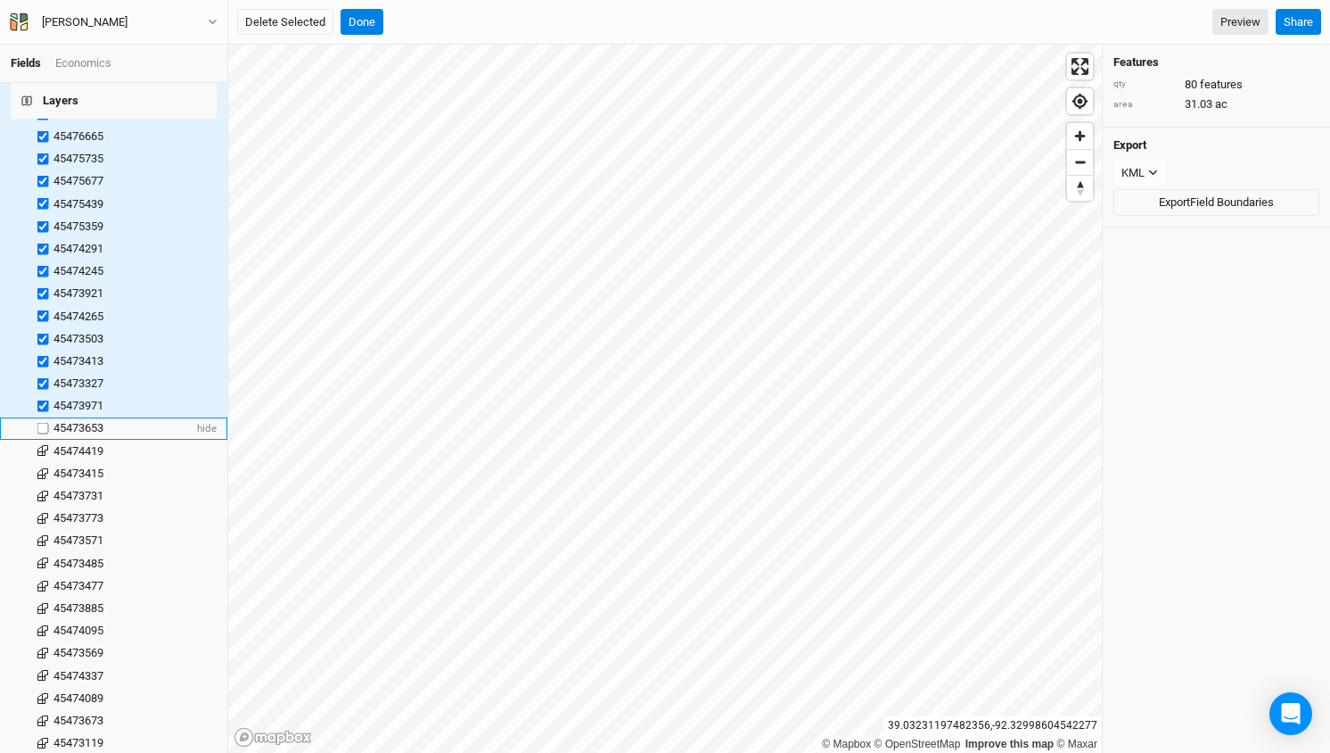
click at [42, 417] on label at bounding box center [43, 428] width 22 height 22
click at [42, 423] on input "checkbox" at bounding box center [43, 429] width 12 height 12
click at [44, 440] on label at bounding box center [43, 451] width 22 height 22
click at [44, 445] on input "checkbox" at bounding box center [43, 451] width 12 height 12
click at [45, 462] on label at bounding box center [43, 473] width 22 height 22
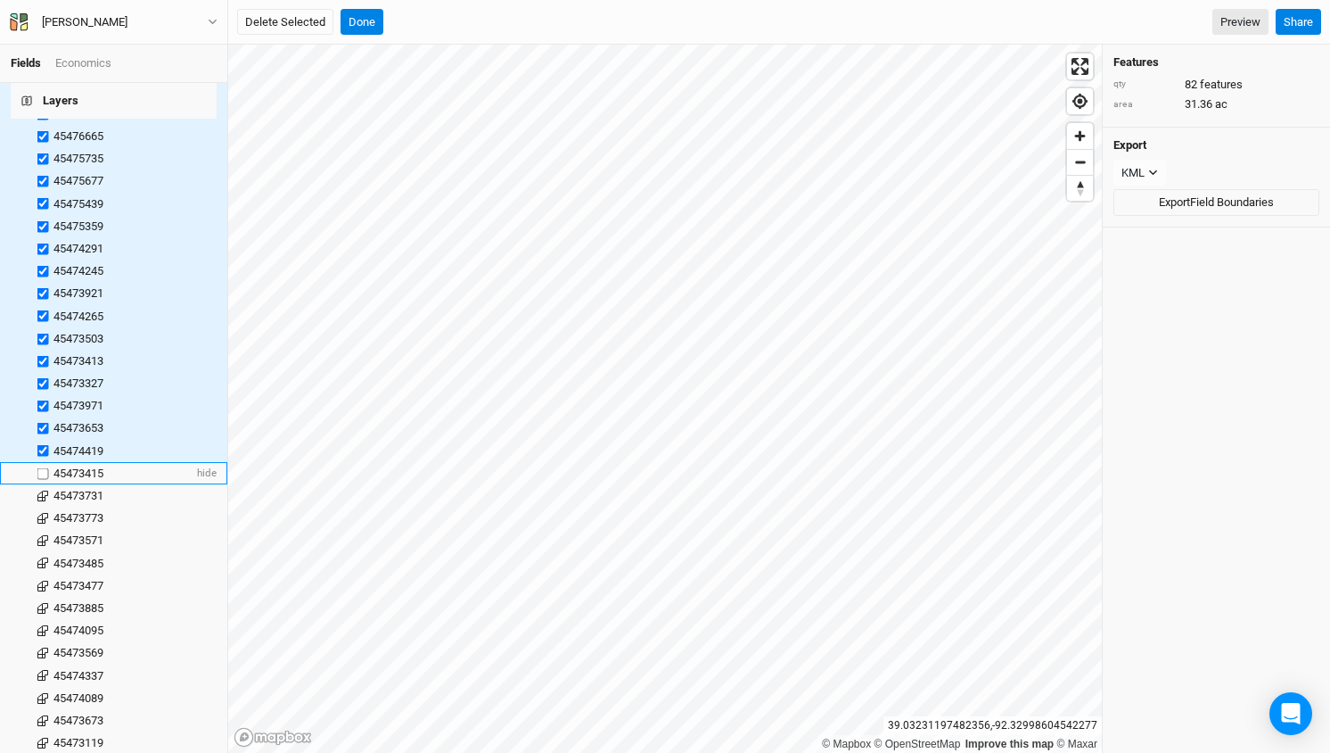
click at [45, 467] on input "checkbox" at bounding box center [43, 473] width 12 height 12
click at [45, 484] on label at bounding box center [43, 495] width 22 height 22
click at [45, 490] on input "checkbox" at bounding box center [43, 496] width 12 height 12
click at [45, 507] on label at bounding box center [43, 518] width 22 height 22
click at [45, 513] on input "checkbox" at bounding box center [43, 519] width 12 height 12
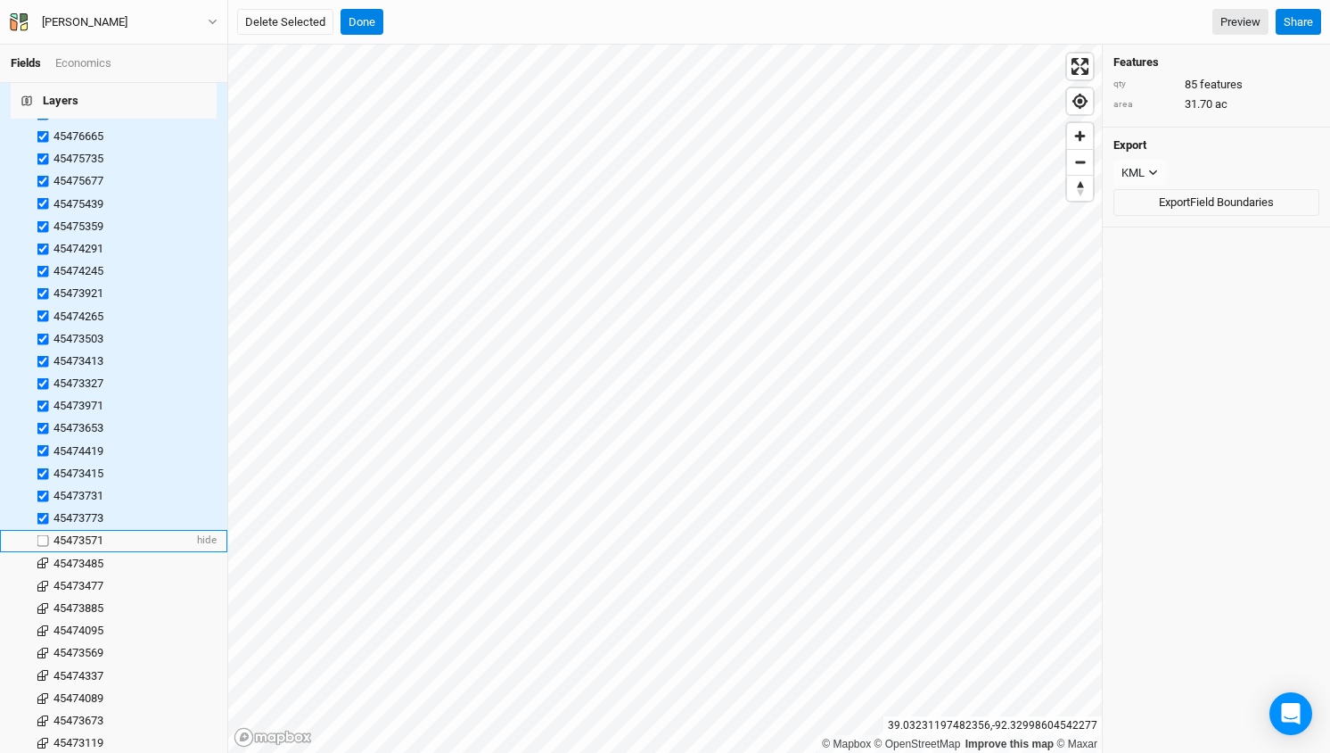
click at [43, 530] on label at bounding box center [43, 541] width 22 height 22
click at [43, 535] on input "checkbox" at bounding box center [43, 541] width 12 height 12
click at [44, 552] on label at bounding box center [43, 563] width 22 height 22
click at [44, 557] on input "checkbox" at bounding box center [43, 563] width 12 height 12
click at [44, 574] on label at bounding box center [43, 585] width 22 height 22
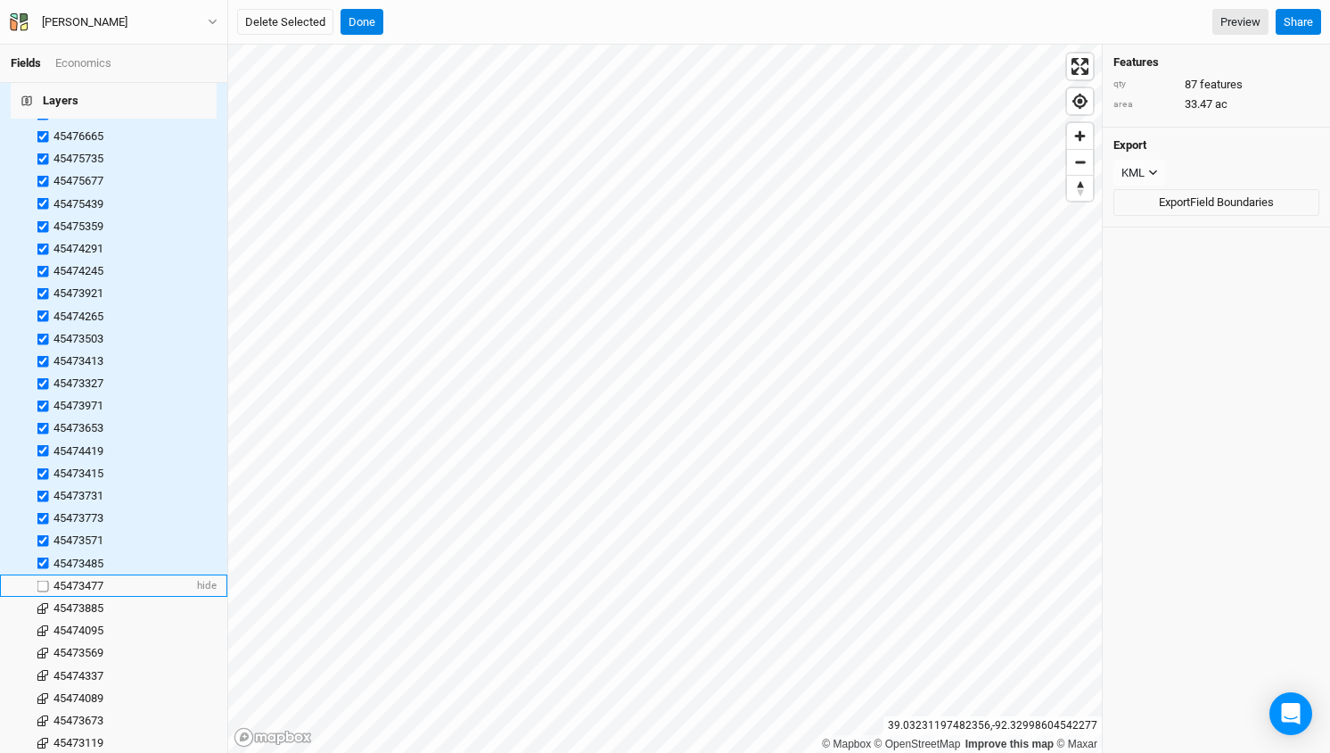
click at [44, 580] on input "checkbox" at bounding box center [43, 586] width 12 height 12
click at [42, 597] on label at bounding box center [43, 608] width 22 height 22
click at [42, 602] on input "checkbox" at bounding box center [43, 608] width 12 height 12
click at [42, 619] on label at bounding box center [43, 630] width 22 height 22
click at [42, 624] on input "checkbox" at bounding box center [43, 630] width 12 height 12
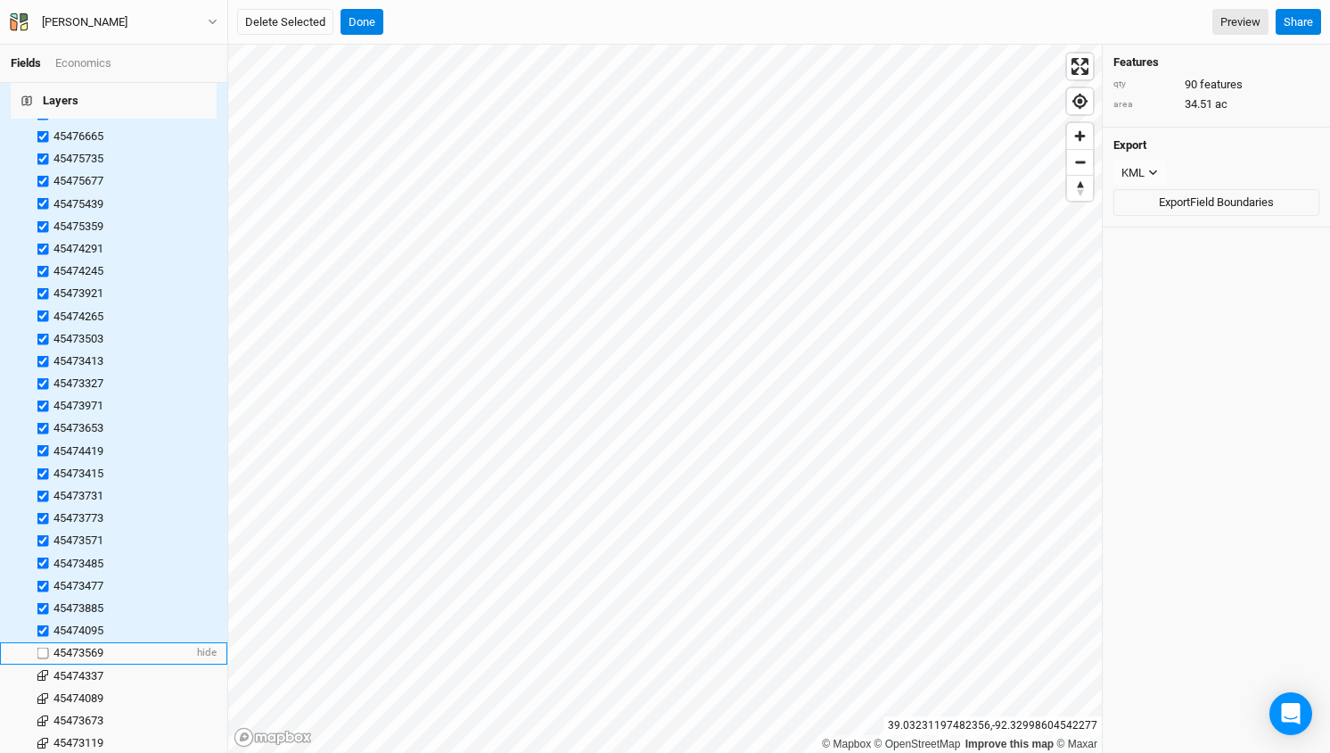
click at [42, 642] on label at bounding box center [43, 653] width 22 height 22
click at [42, 647] on input "checkbox" at bounding box center [43, 653] width 12 height 12
click at [45, 664] on label at bounding box center [43, 675] width 22 height 22
click at [45, 670] on input "checkbox" at bounding box center [43, 676] width 12 height 12
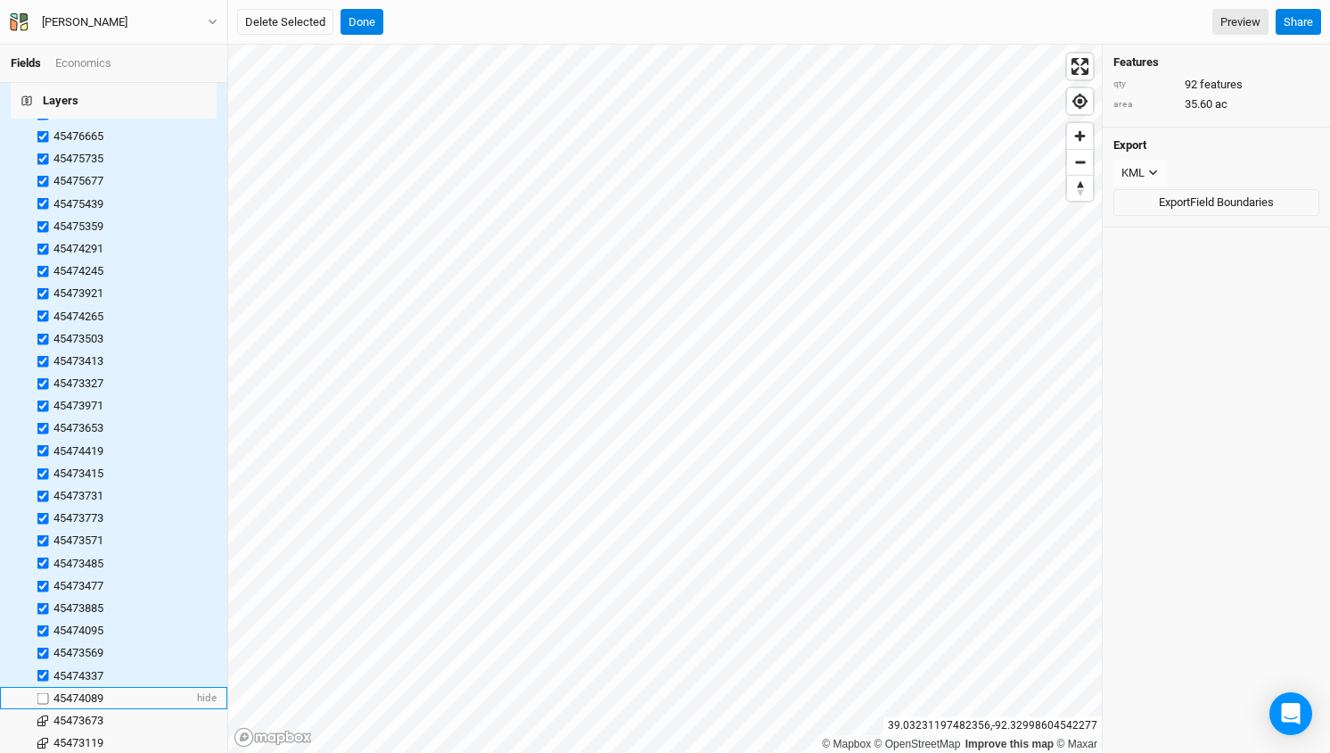
click at [45, 687] on label at bounding box center [43, 698] width 22 height 22
click at [45, 692] on input "checkbox" at bounding box center [43, 698] width 12 height 12
click at [44, 709] on label at bounding box center [43, 720] width 22 height 22
click at [44, 714] on input "checkbox" at bounding box center [43, 720] width 12 height 12
click at [43, 731] on label at bounding box center [43, 742] width 22 height 22
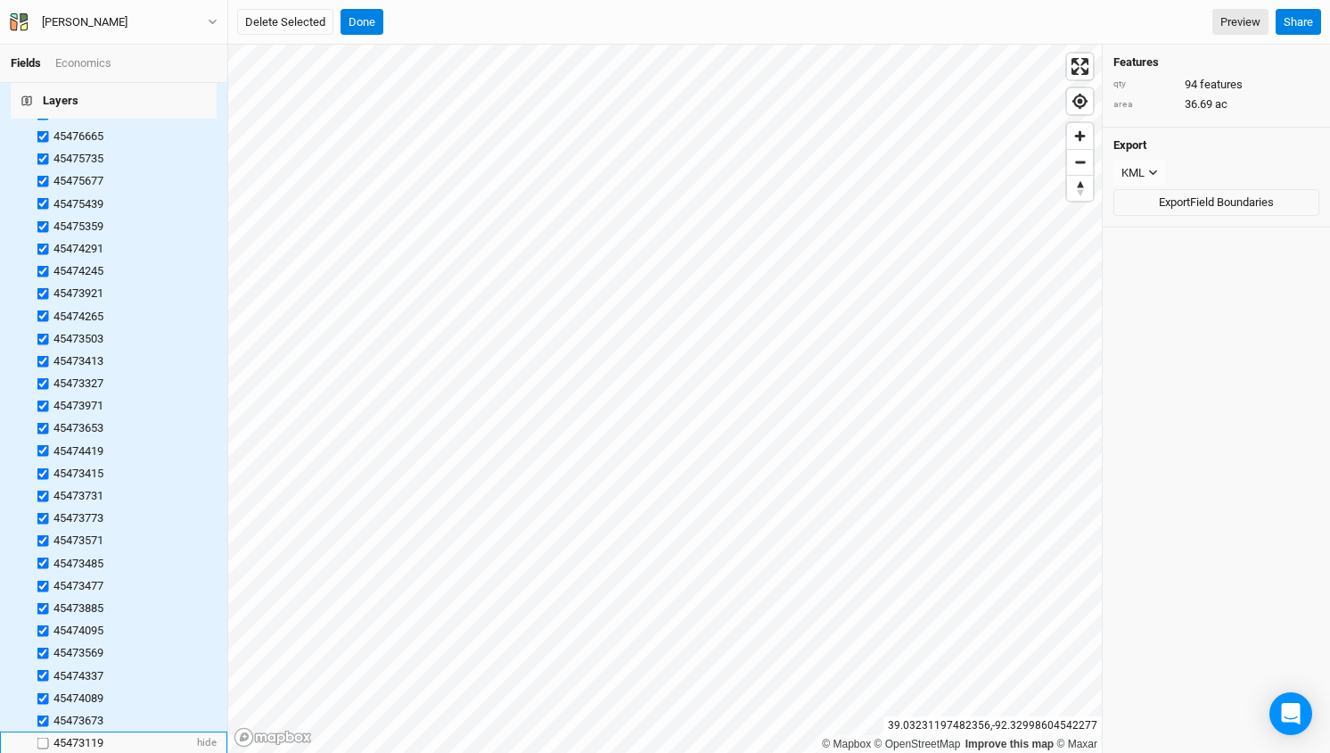
click at [43, 736] on input "checkbox" at bounding box center [43, 742] width 12 height 12
click at [44, 752] on label at bounding box center [43, 765] width 22 height 22
click at [44, 752] on input "checkbox" at bounding box center [43, 766] width 12 height 12
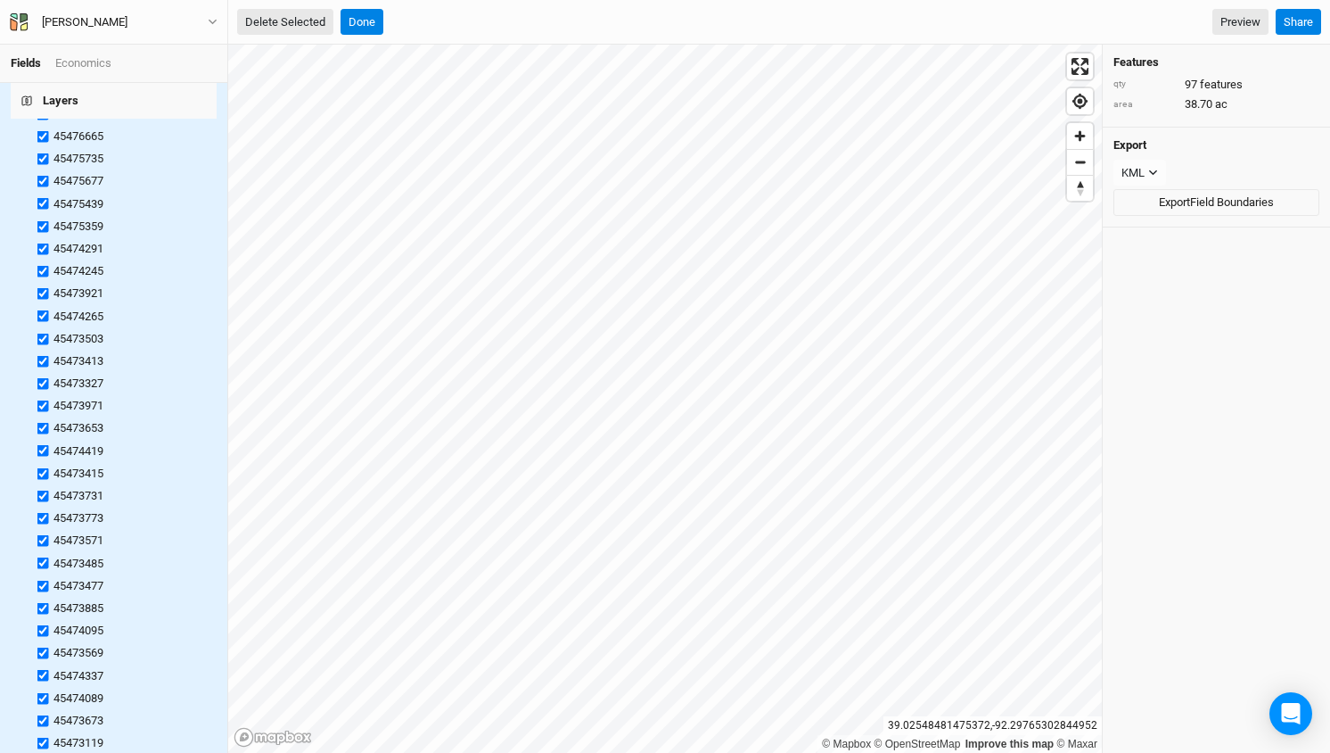
click at [292, 16] on button "Delete Selected" at bounding box center [285, 22] width 96 height 27
click at [572, 13] on button "Confirm" at bounding box center [550, 22] width 55 height 27
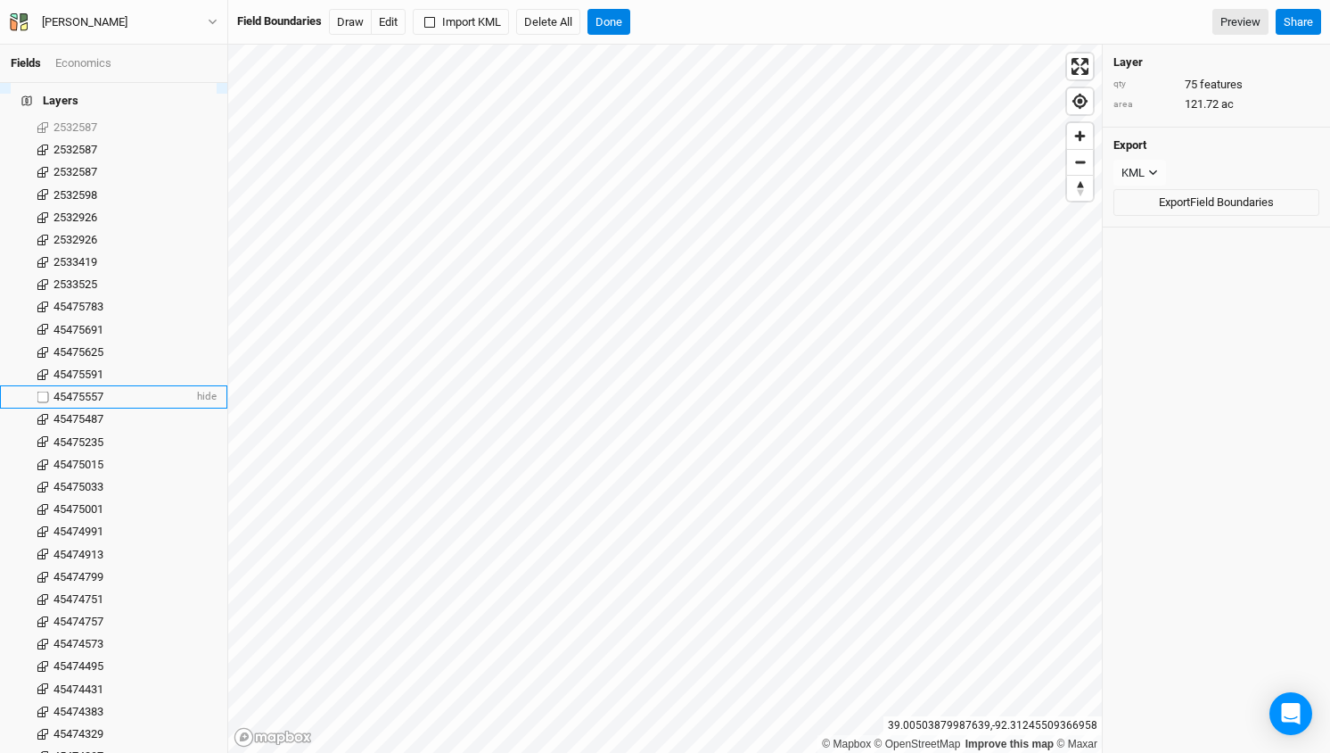
scroll to position [75, 0]
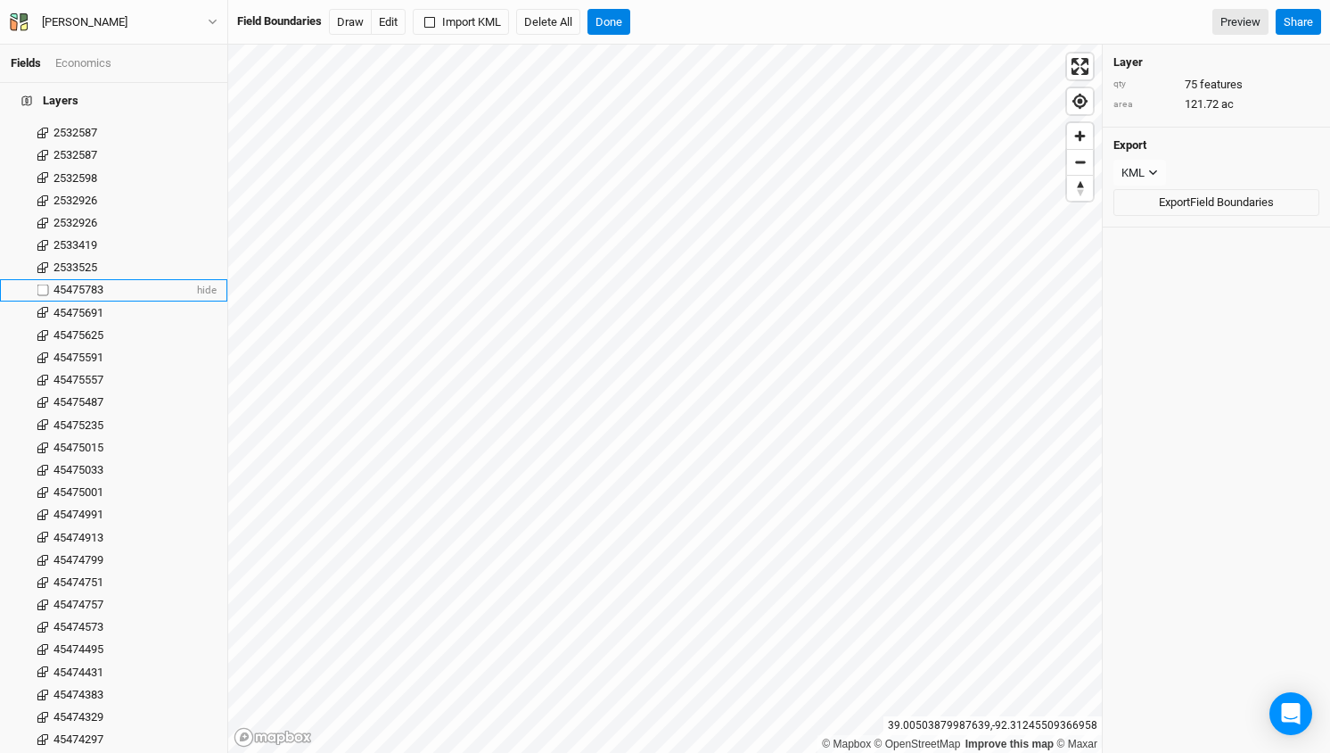
click at [45, 279] on label at bounding box center [43, 290] width 22 height 22
click at [45, 284] on input "checkbox" at bounding box center [43, 290] width 12 height 12
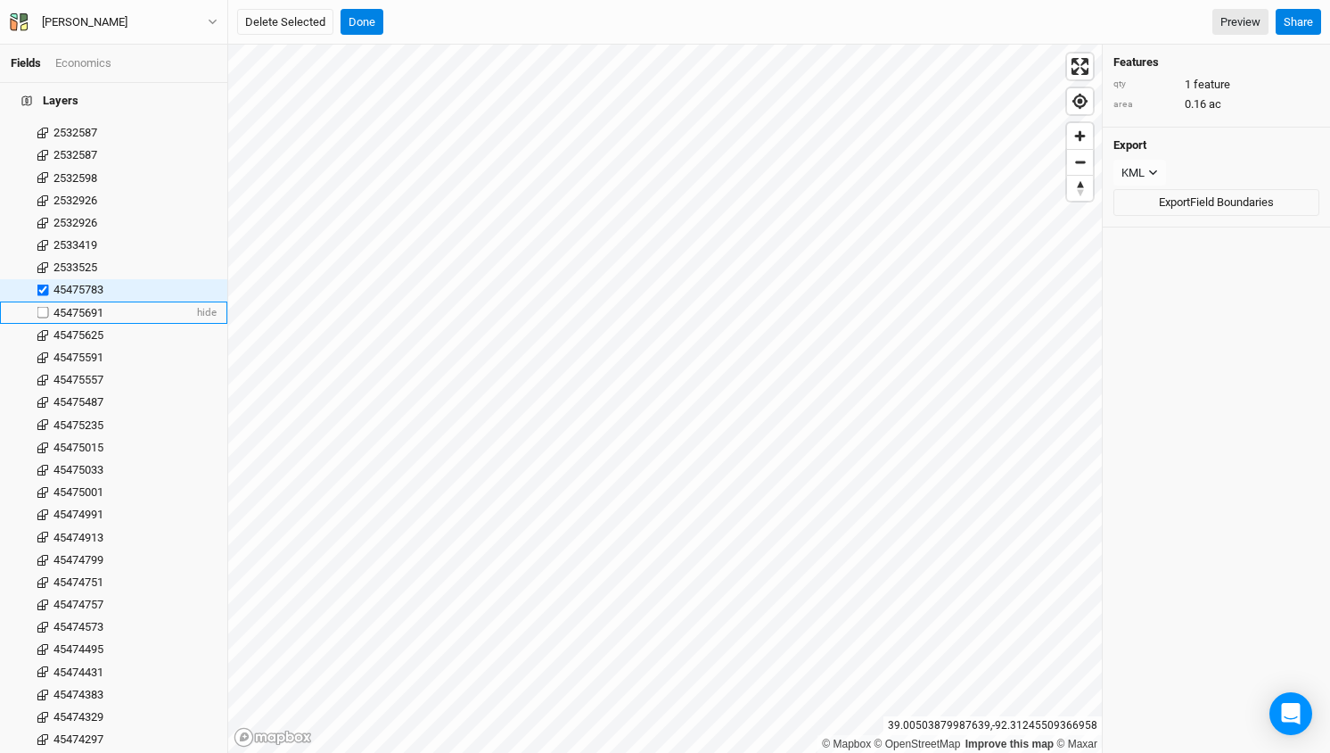
click at [45, 301] on label at bounding box center [43, 312] width 22 height 22
click at [45, 307] on input "checkbox" at bounding box center [43, 313] width 12 height 12
click at [45, 324] on label at bounding box center [43, 335] width 22 height 22
click at [45, 329] on input "checkbox" at bounding box center [43, 335] width 12 height 12
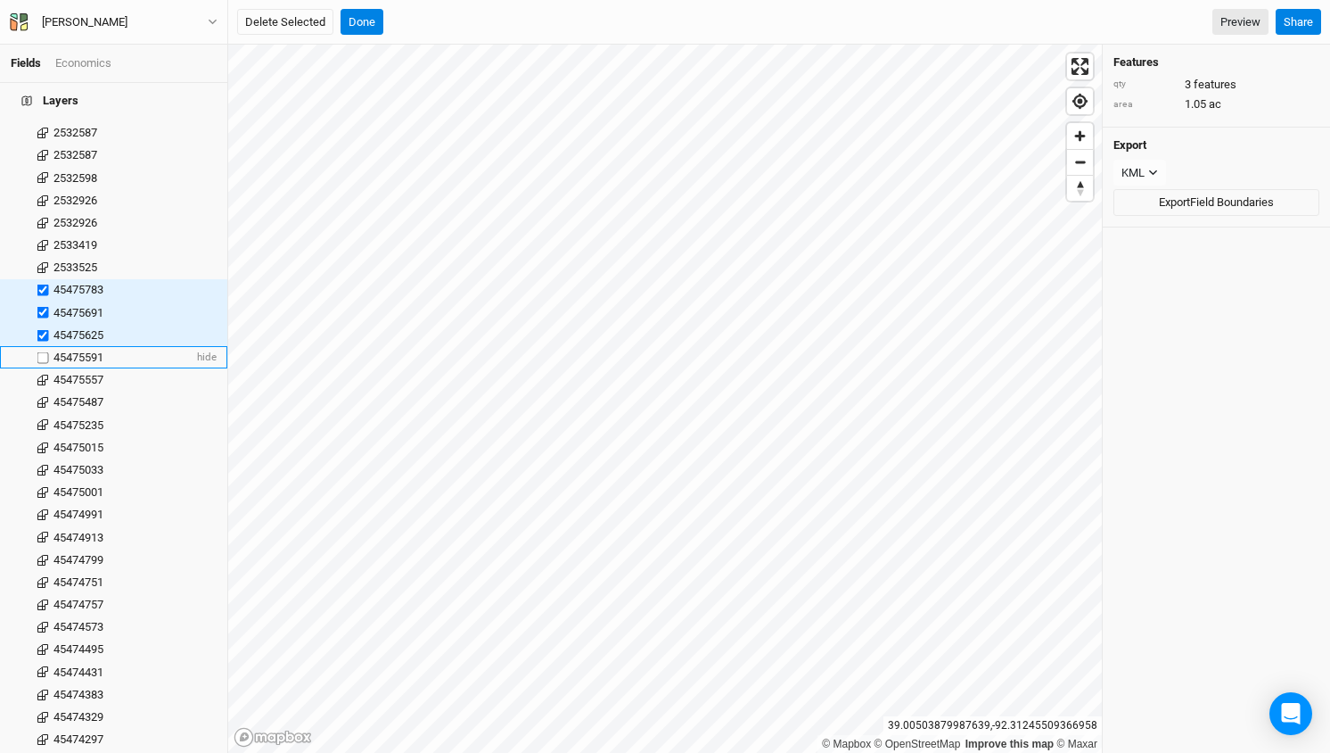
click at [42, 346] on label at bounding box center [43, 357] width 22 height 22
click at [42, 351] on input "checkbox" at bounding box center [43, 357] width 12 height 12
click at [42, 369] on label at bounding box center [43, 380] width 22 height 22
click at [42, 374] on input "checkbox" at bounding box center [43, 380] width 12 height 12
click at [41, 391] on label at bounding box center [43, 402] width 22 height 22
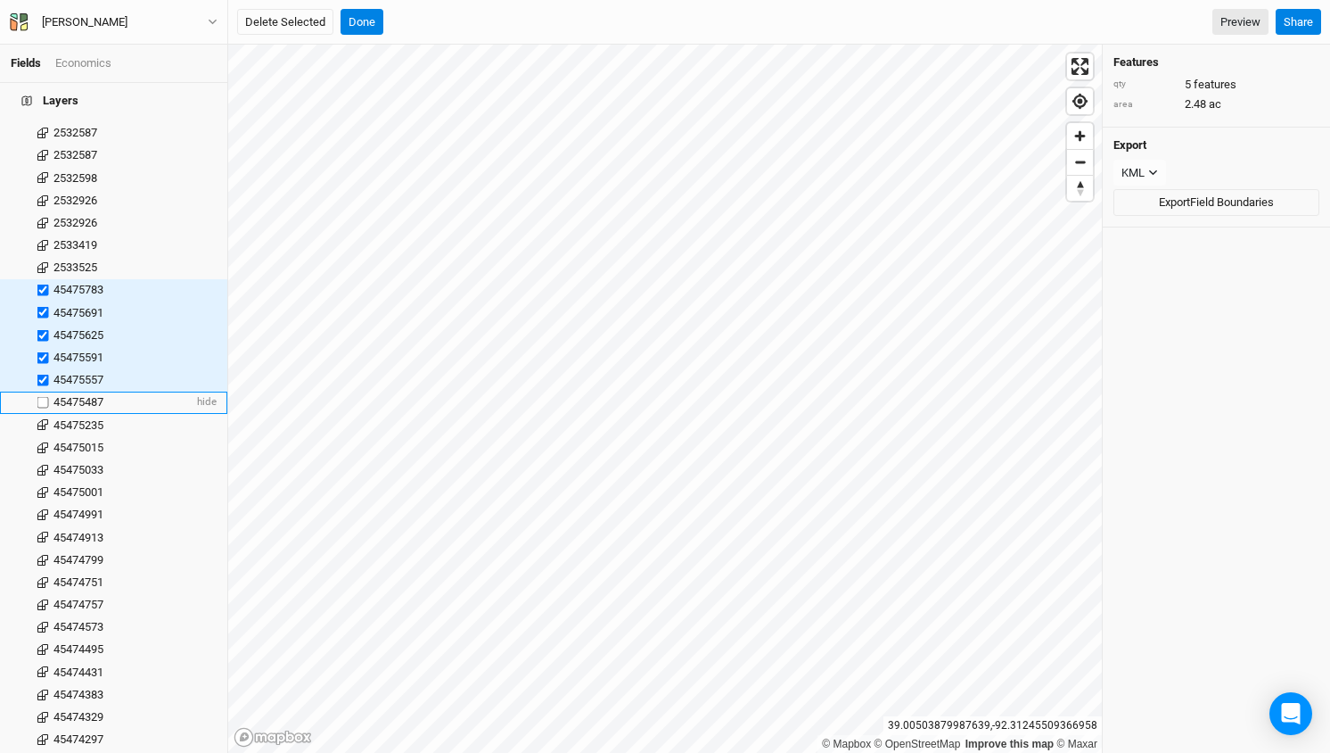
click at [41, 397] on input "checkbox" at bounding box center [43, 403] width 12 height 12
click at [42, 414] on label at bounding box center [43, 425] width 22 height 22
click at [42, 419] on input "checkbox" at bounding box center [43, 425] width 12 height 12
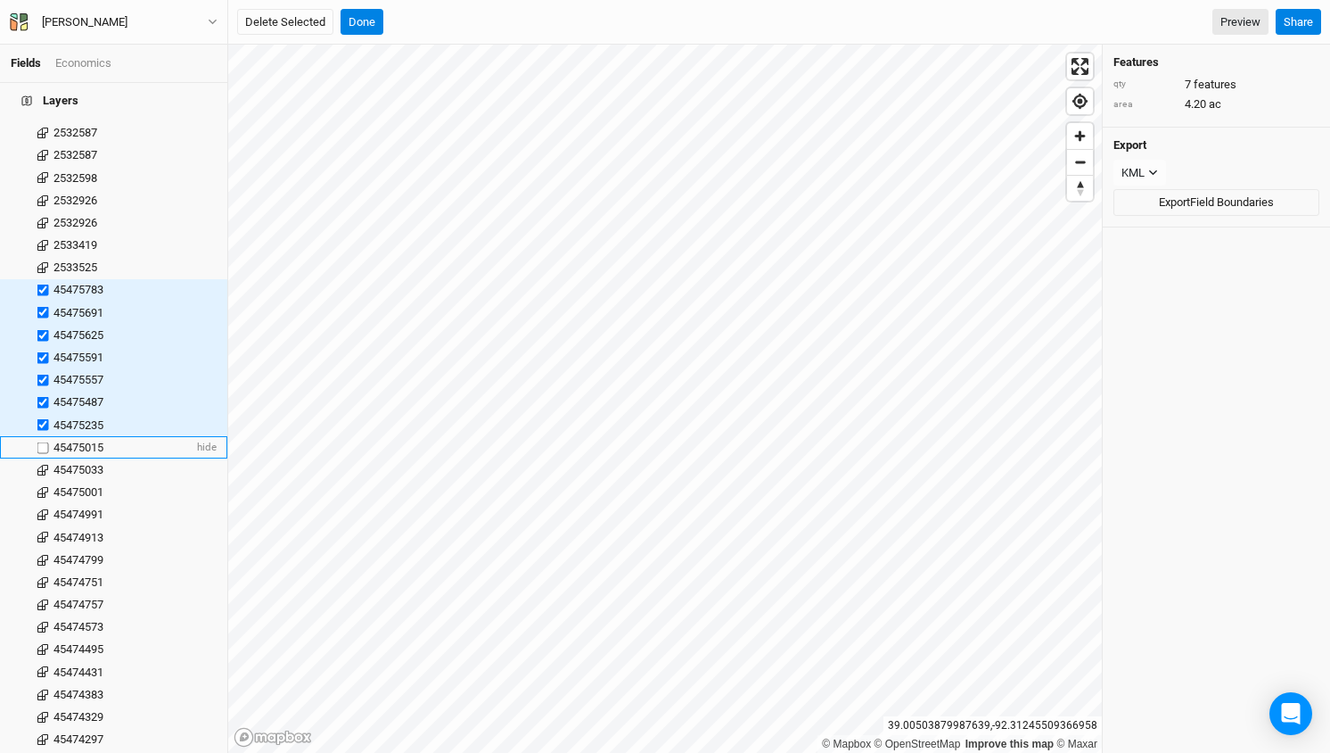
click at [42, 436] on label at bounding box center [43, 447] width 22 height 22
click at [42, 441] on input "checkbox" at bounding box center [43, 447] width 12 height 12
click at [42, 458] on label at bounding box center [43, 469] width 22 height 22
click at [42, 464] on input "checkbox" at bounding box center [43, 470] width 12 height 12
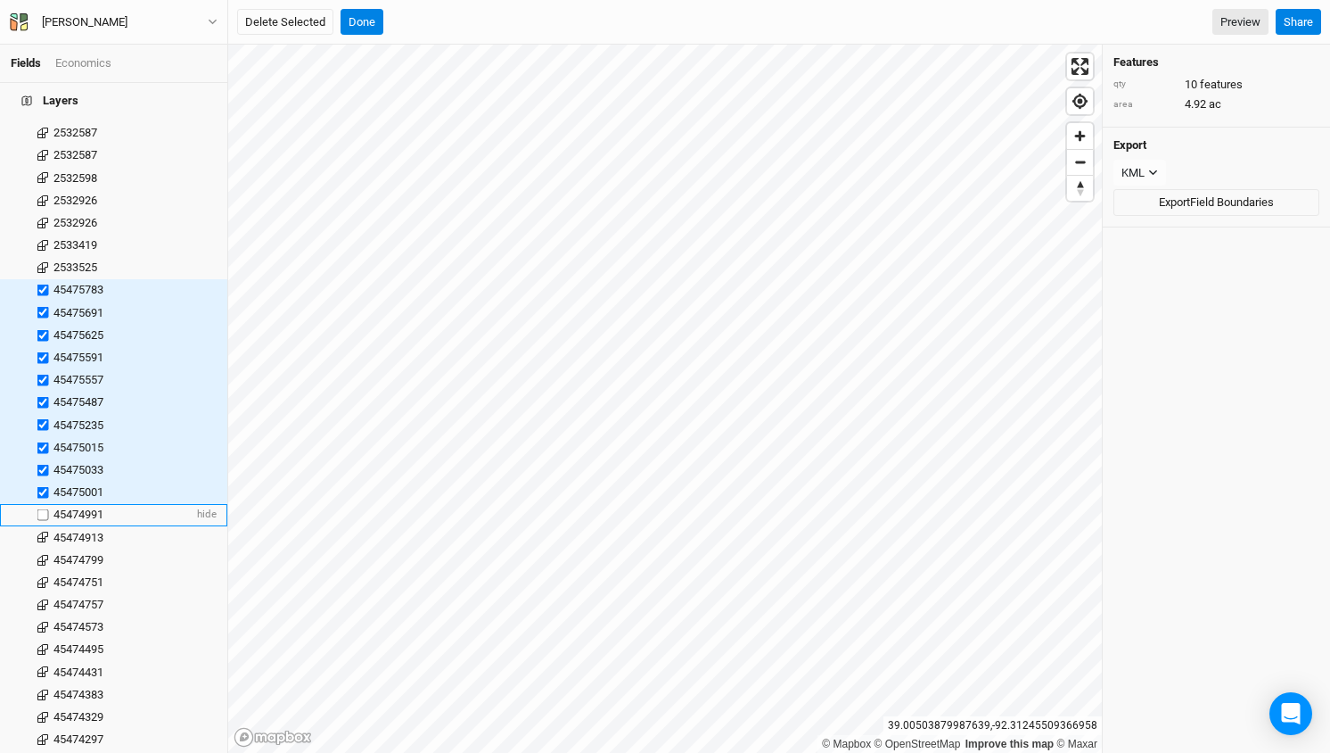
click at [41, 504] on label at bounding box center [43, 515] width 22 height 22
click at [41, 509] on input "checkbox" at bounding box center [43, 515] width 12 height 12
click at [42, 526] on label at bounding box center [43, 537] width 22 height 22
click at [42, 531] on input "checkbox" at bounding box center [43, 537] width 12 height 12
click at [45, 548] on label at bounding box center [43, 559] width 22 height 22
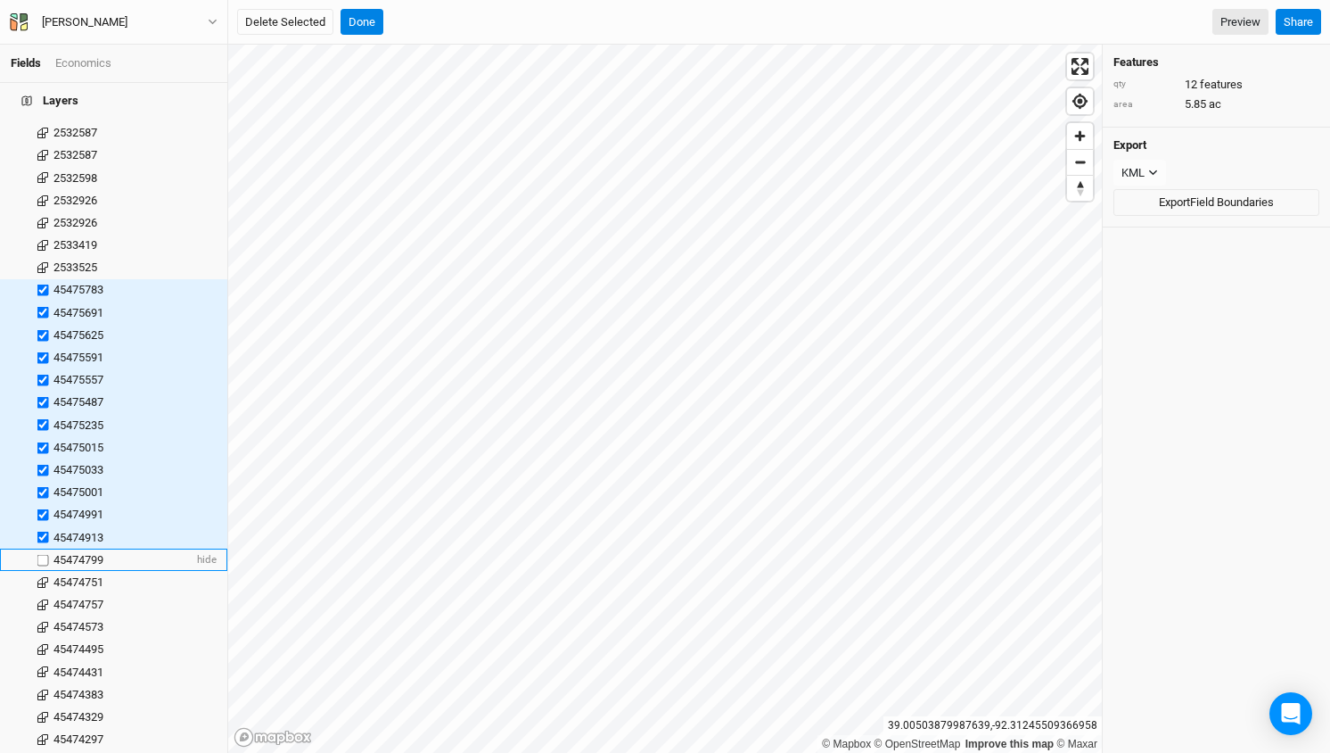
click at [45, 554] on input "checkbox" at bounding box center [43, 560] width 12 height 12
click at [44, 571] on label at bounding box center [43, 582] width 22 height 22
click at [44, 576] on input "checkbox" at bounding box center [43, 582] width 12 height 12
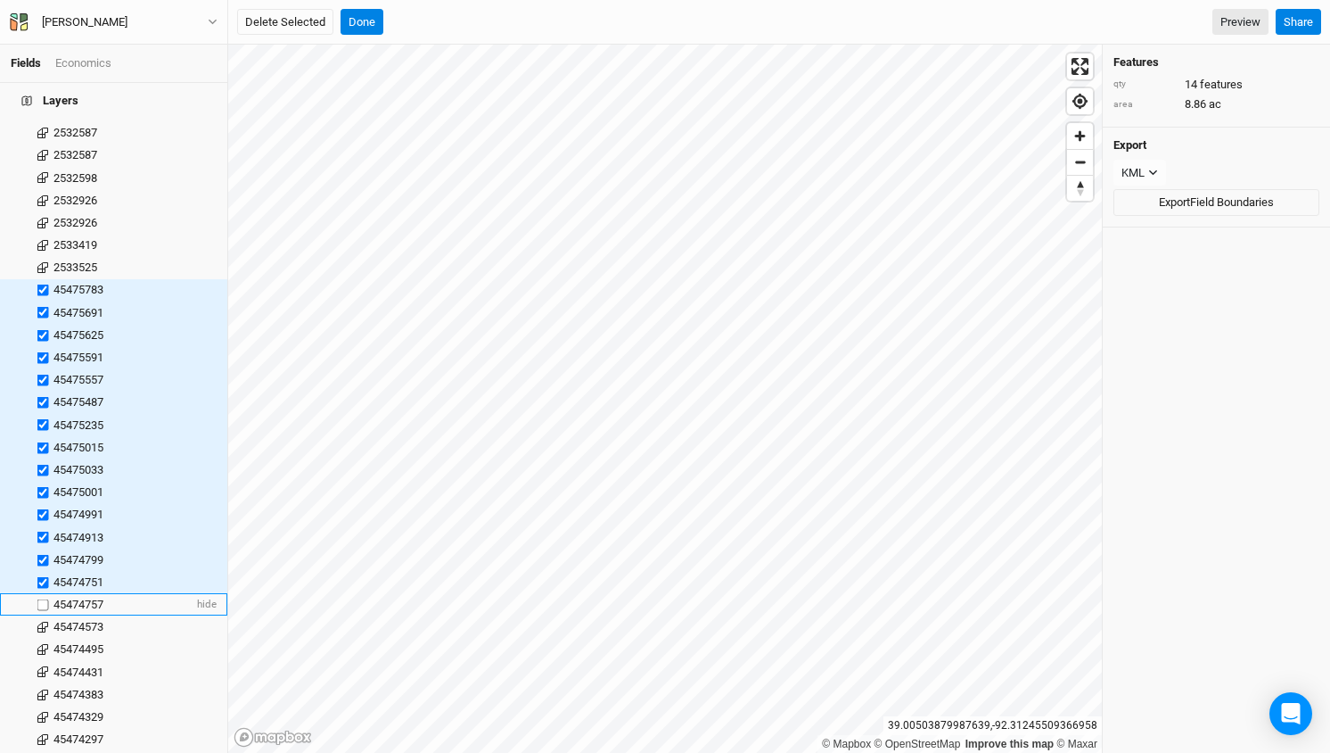
click at [41, 593] on label at bounding box center [43, 604] width 22 height 22
click at [41, 598] on input "checkbox" at bounding box center [43, 604] width 12 height 12
click at [43, 616] on label at bounding box center [43, 627] width 22 height 22
click at [43, 621] on input "checkbox" at bounding box center [43, 627] width 12 height 12
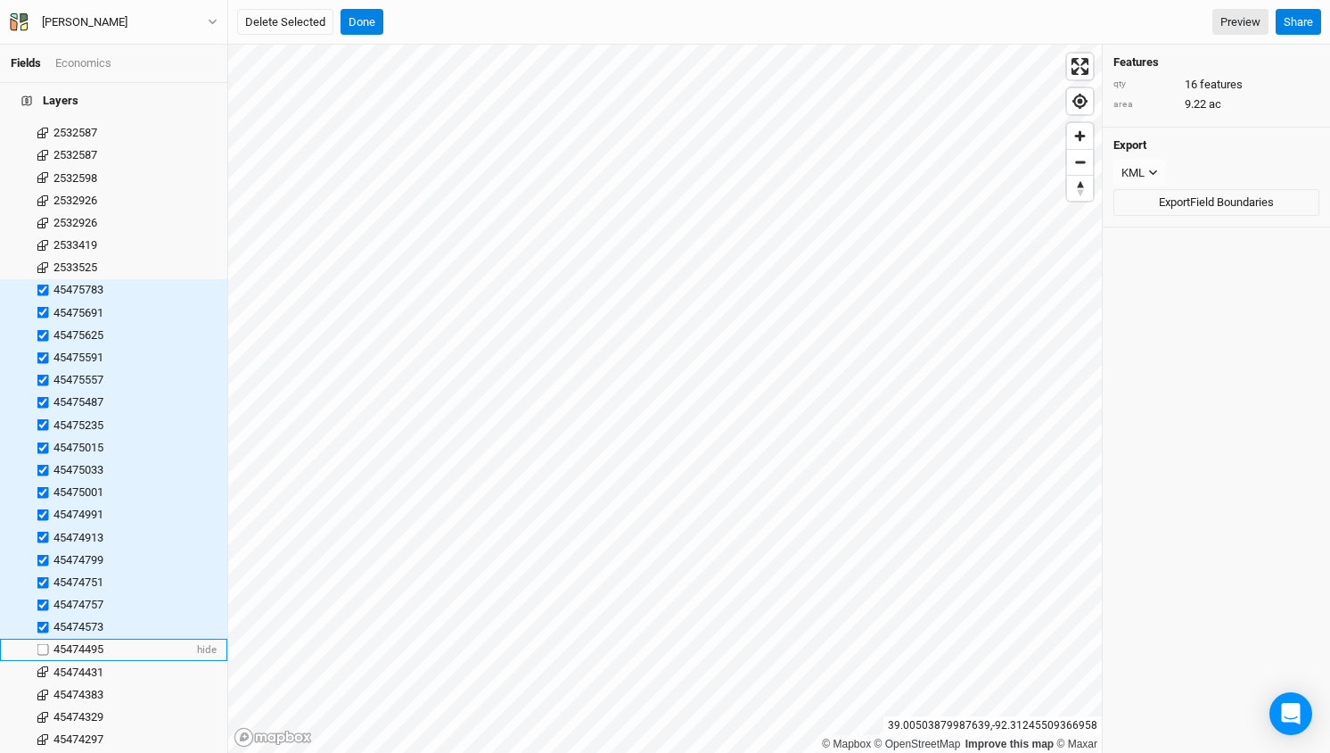
click at [43, 638] on label at bounding box center [43, 649] width 22 height 22
click at [43, 644] on input "checkbox" at bounding box center [43, 650] width 12 height 12
click at [43, 661] on label at bounding box center [43, 672] width 22 height 22
click at [43, 666] on input "checkbox" at bounding box center [43, 672] width 12 height 12
click at [43, 683] on label at bounding box center [43, 694] width 22 height 22
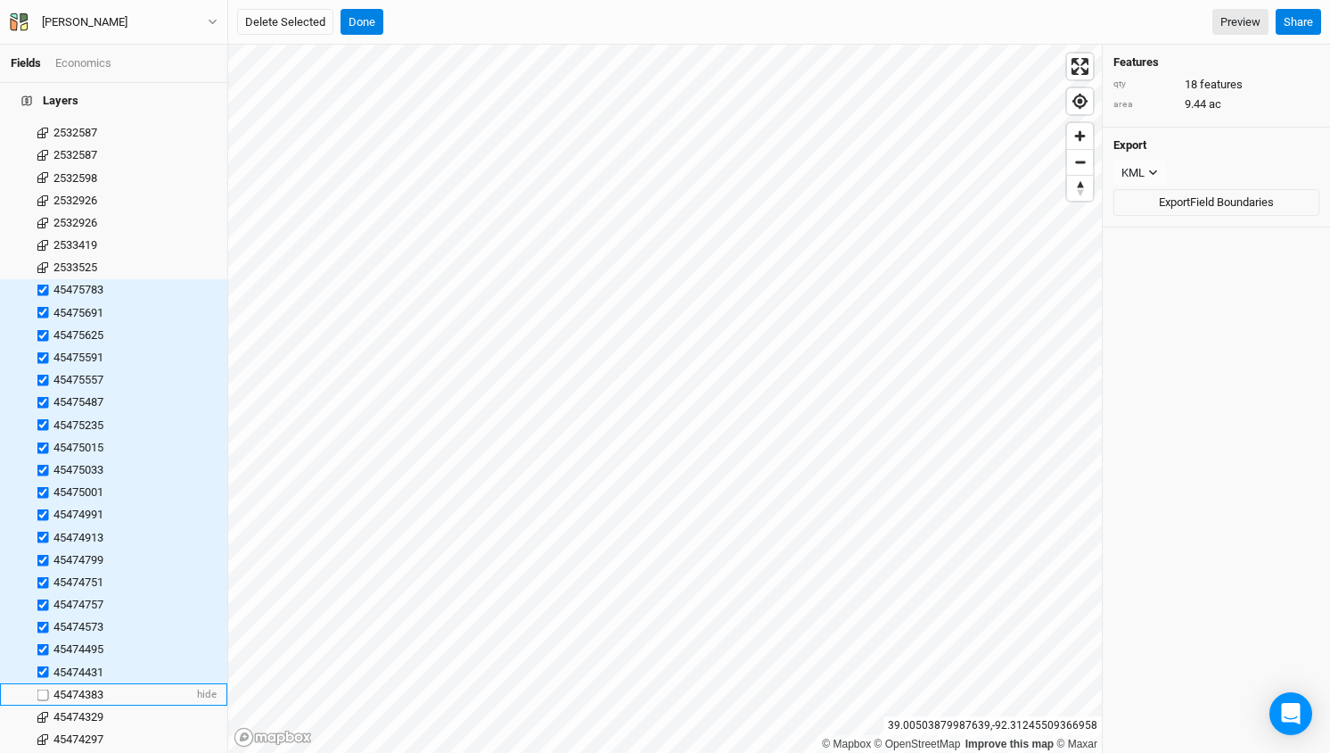
click at [43, 688] on input "checkbox" at bounding box center [43, 694] width 12 height 12
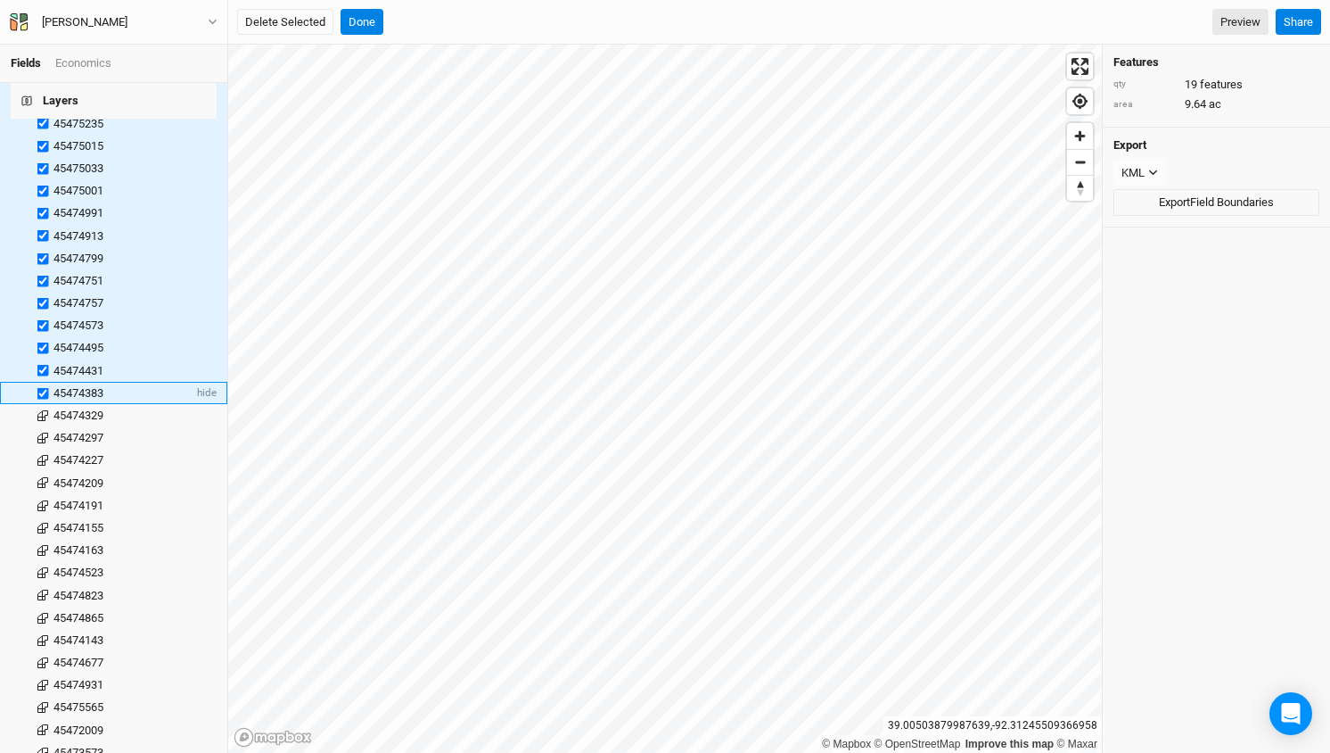
scroll to position [432, 0]
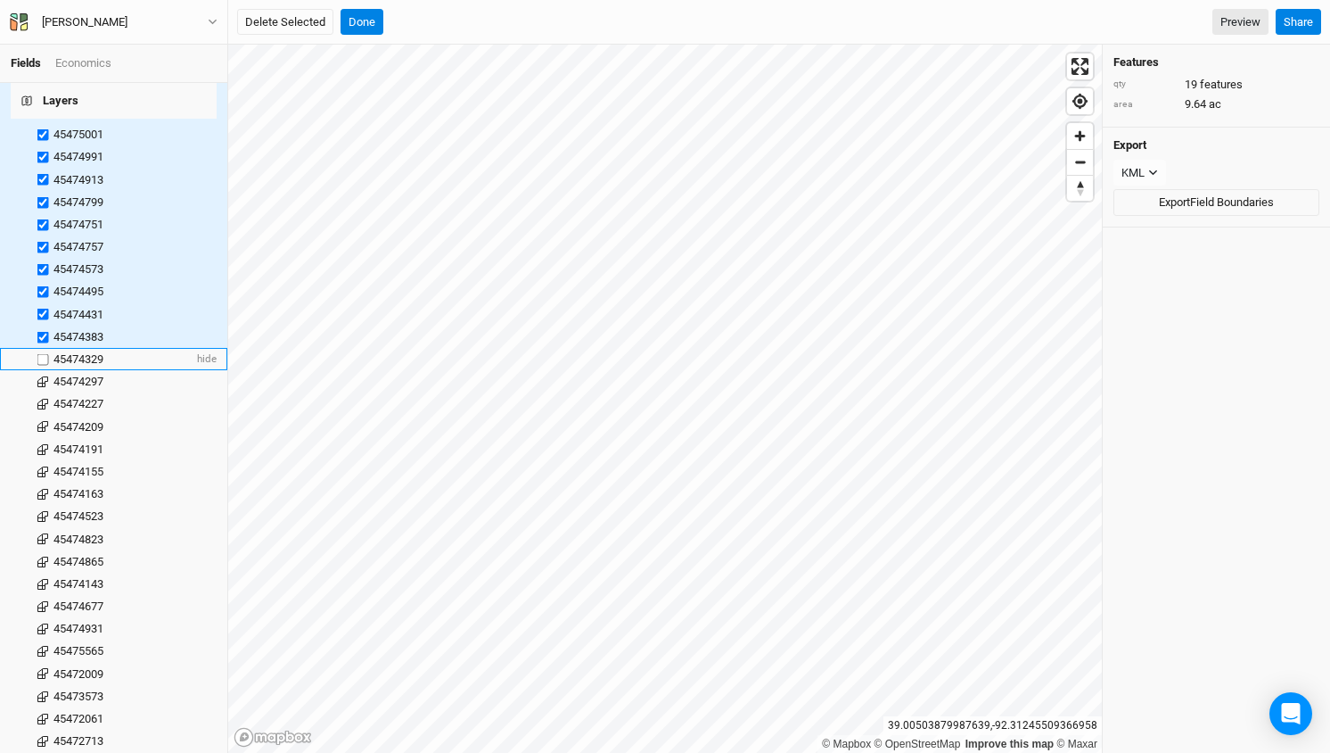
click at [45, 348] on label at bounding box center [43, 359] width 22 height 22
click at [45, 353] on input "checkbox" at bounding box center [43, 359] width 12 height 12
click at [45, 371] on label at bounding box center [43, 382] width 22 height 22
click at [45, 376] on input "checkbox" at bounding box center [43, 382] width 12 height 12
click at [45, 393] on label at bounding box center [43, 404] width 22 height 22
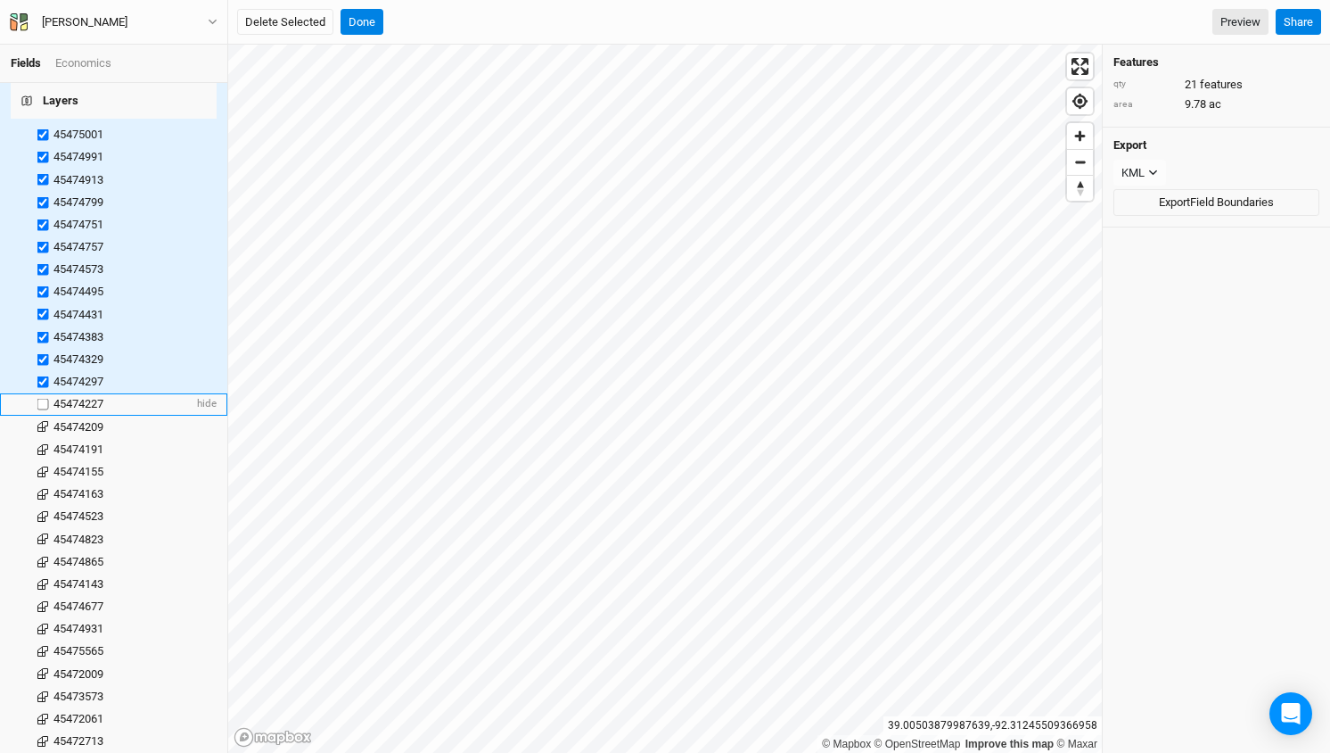
click at [45, 399] on input "checkbox" at bounding box center [43, 405] width 12 height 12
click at [42, 416] on label at bounding box center [43, 427] width 22 height 22
click at [42, 421] on input "checkbox" at bounding box center [43, 427] width 12 height 12
click at [42, 438] on label at bounding box center [43, 449] width 22 height 22
click at [42, 443] on input "checkbox" at bounding box center [43, 449] width 12 height 12
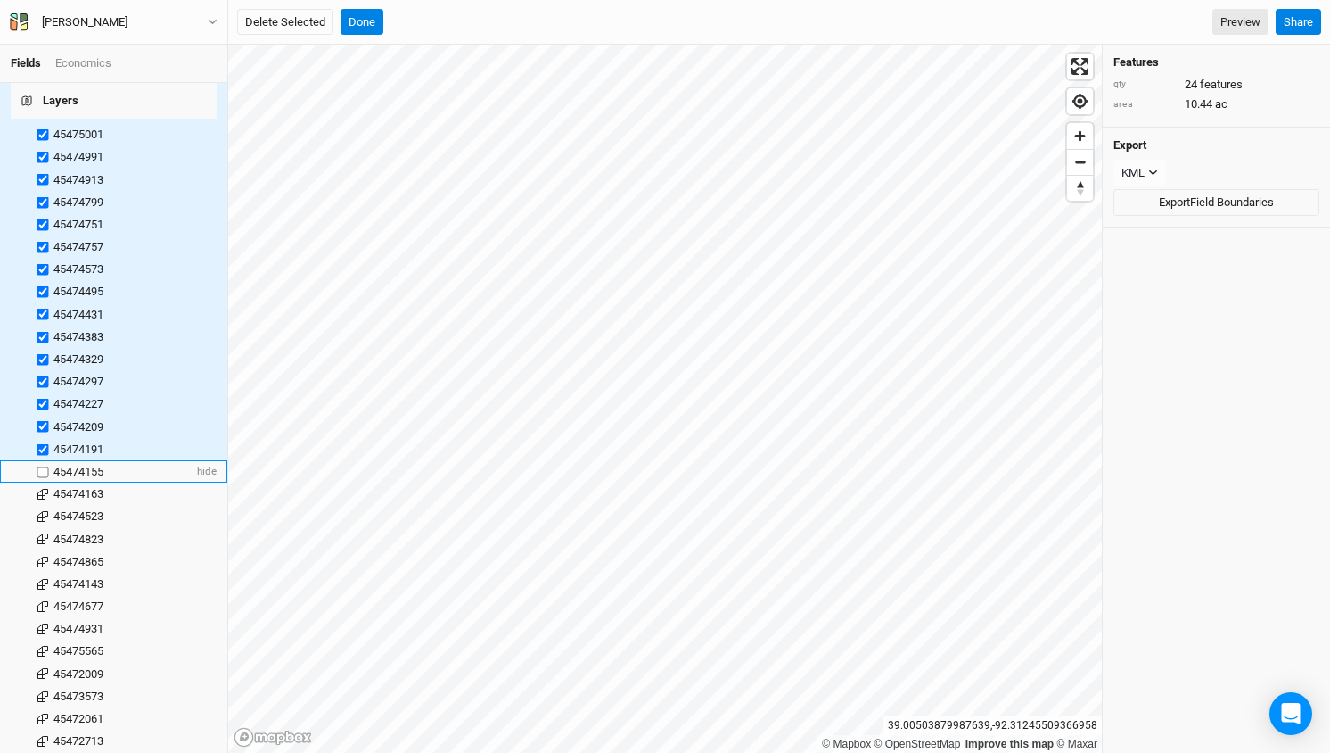
click at [43, 460] on label at bounding box center [43, 471] width 22 height 22
click at [43, 465] on input "checkbox" at bounding box center [43, 471] width 12 height 12
click at [44, 482] on label at bounding box center [43, 493] width 22 height 22
click at [44, 488] on input "checkbox" at bounding box center [43, 494] width 12 height 12
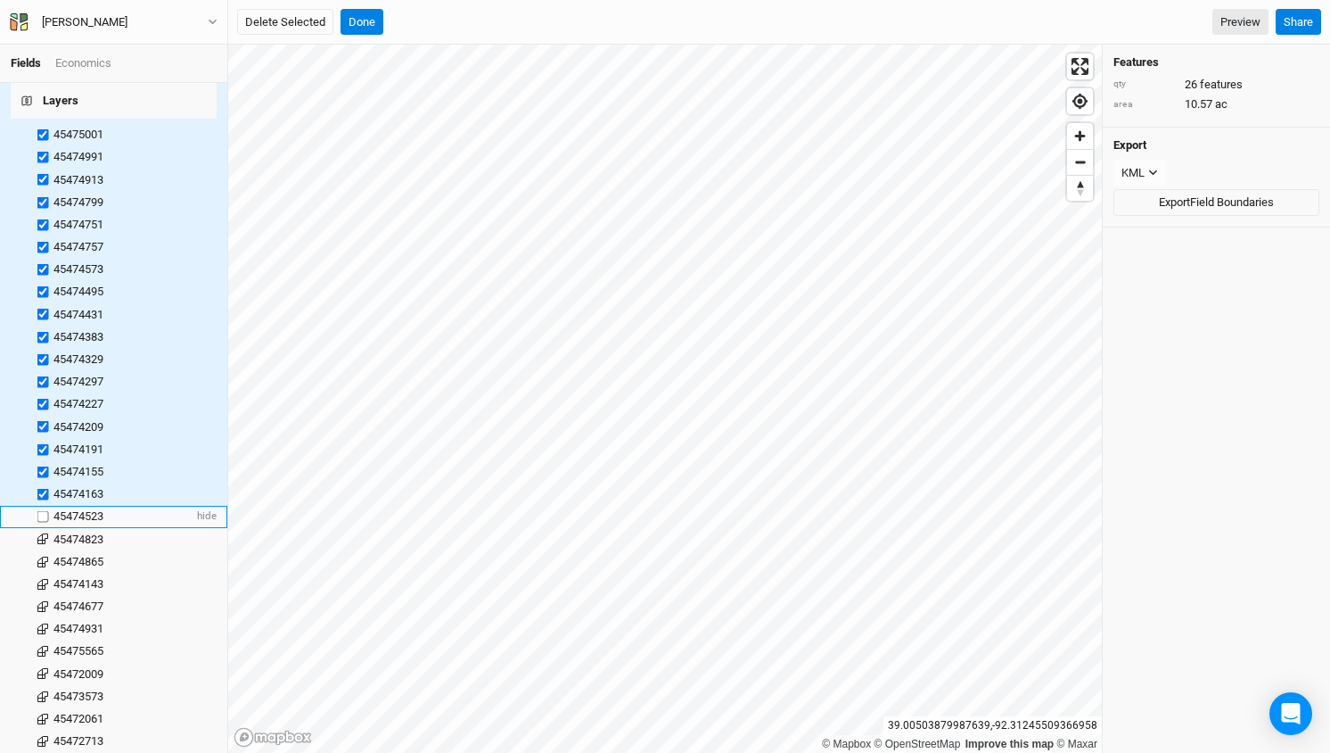
click at [45, 506] on label at bounding box center [43, 517] width 22 height 22
click at [45, 511] on input "checkbox" at bounding box center [43, 517] width 12 height 12
click at [45, 528] on label at bounding box center [43, 539] width 22 height 22
click at [45, 533] on input "checkbox" at bounding box center [43, 539] width 12 height 12
click at [44, 550] on label at bounding box center [43, 561] width 22 height 22
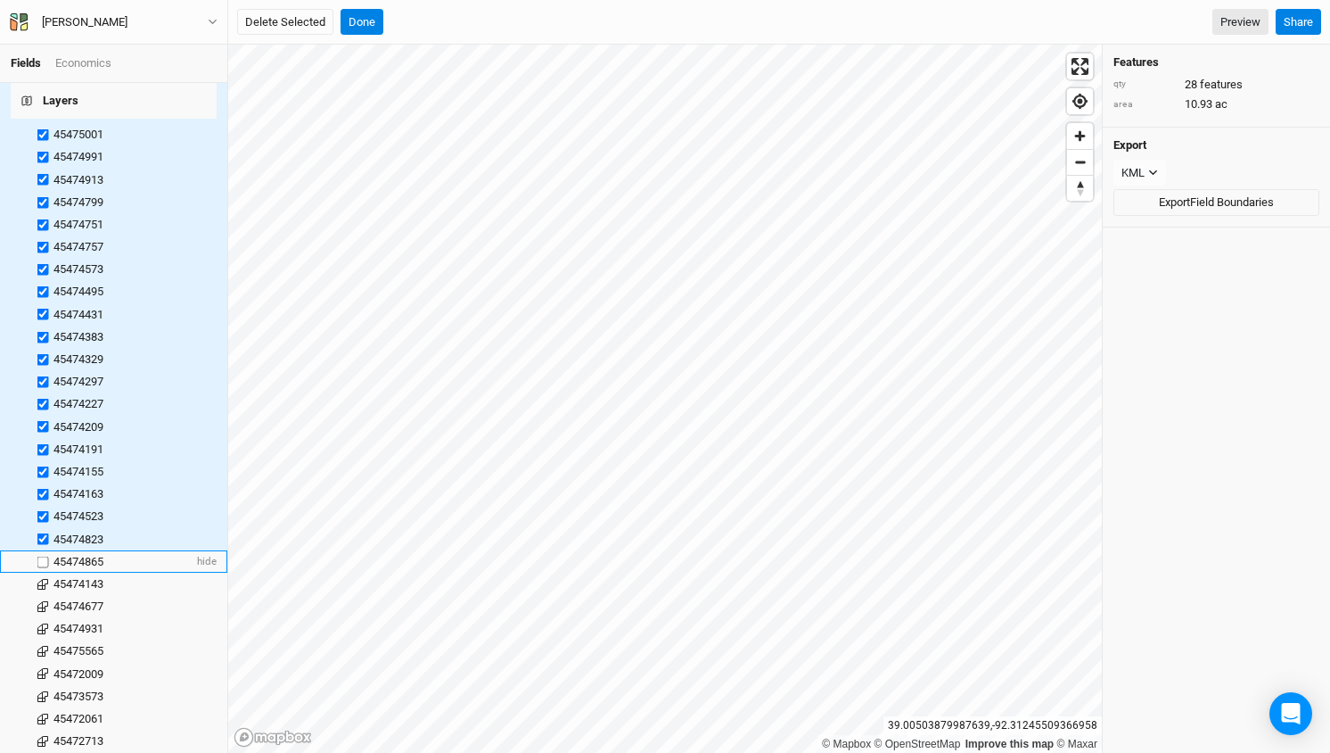
click at [44, 555] on input "checkbox" at bounding box center [43, 561] width 12 height 12
click at [46, 572] on label at bounding box center [43, 583] width 22 height 22
click at [46, 578] on input "checkbox" at bounding box center [43, 584] width 12 height 12
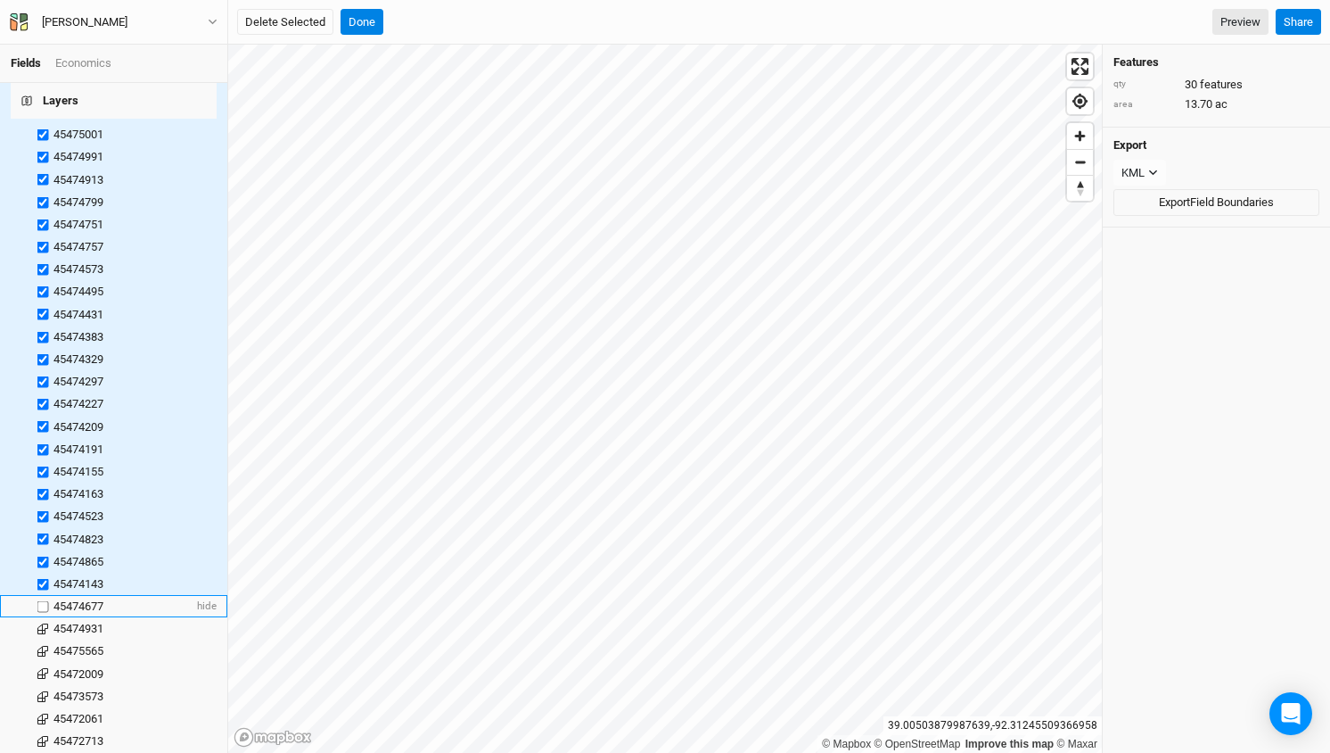
click at [45, 595] on label at bounding box center [43, 606] width 22 height 22
click at [45, 600] on input "checkbox" at bounding box center [43, 606] width 12 height 12
click at [45, 618] on label at bounding box center [43, 629] width 22 height 22
click at [45, 623] on input "checkbox" at bounding box center [43, 629] width 12 height 12
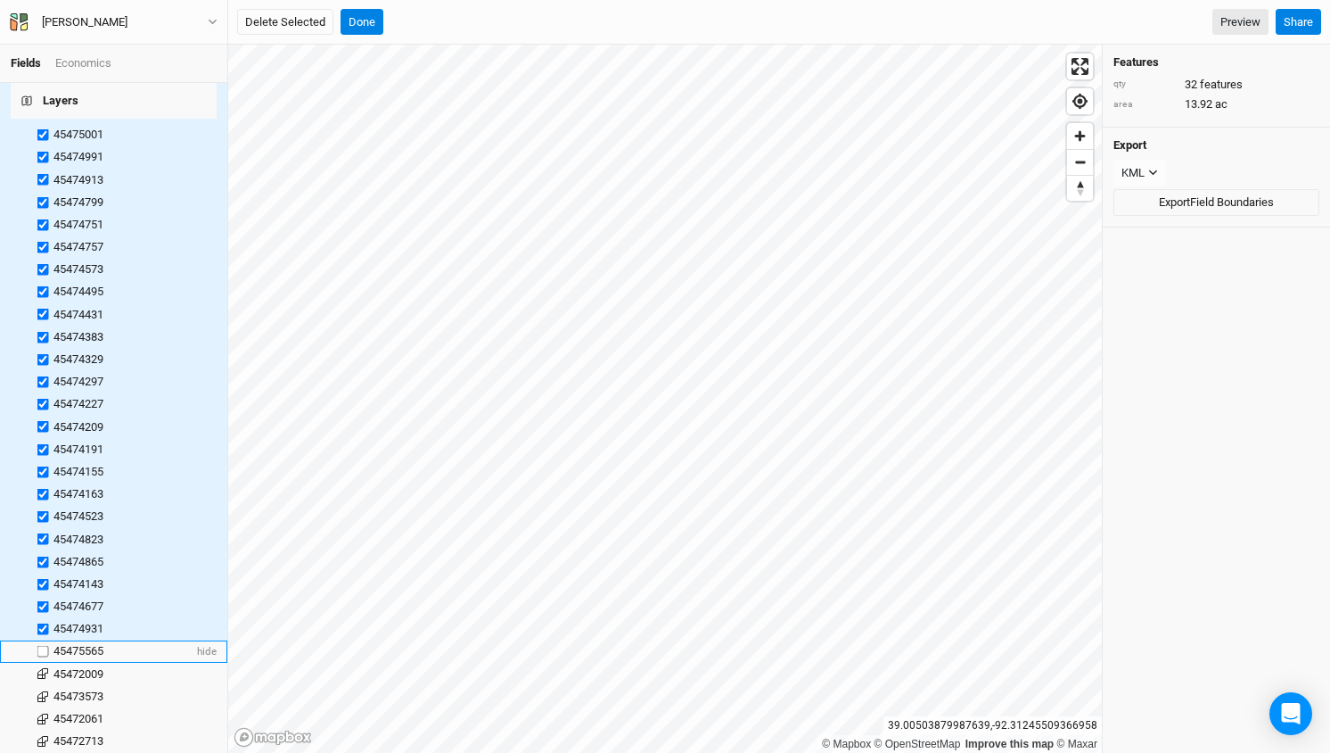
click at [43, 640] on label at bounding box center [43, 651] width 22 height 22
click at [43, 646] on input "checkbox" at bounding box center [43, 652] width 12 height 12
click at [41, 662] on label at bounding box center [43, 673] width 22 height 22
click at [41, 668] on input "checkbox" at bounding box center [43, 674] width 12 height 12
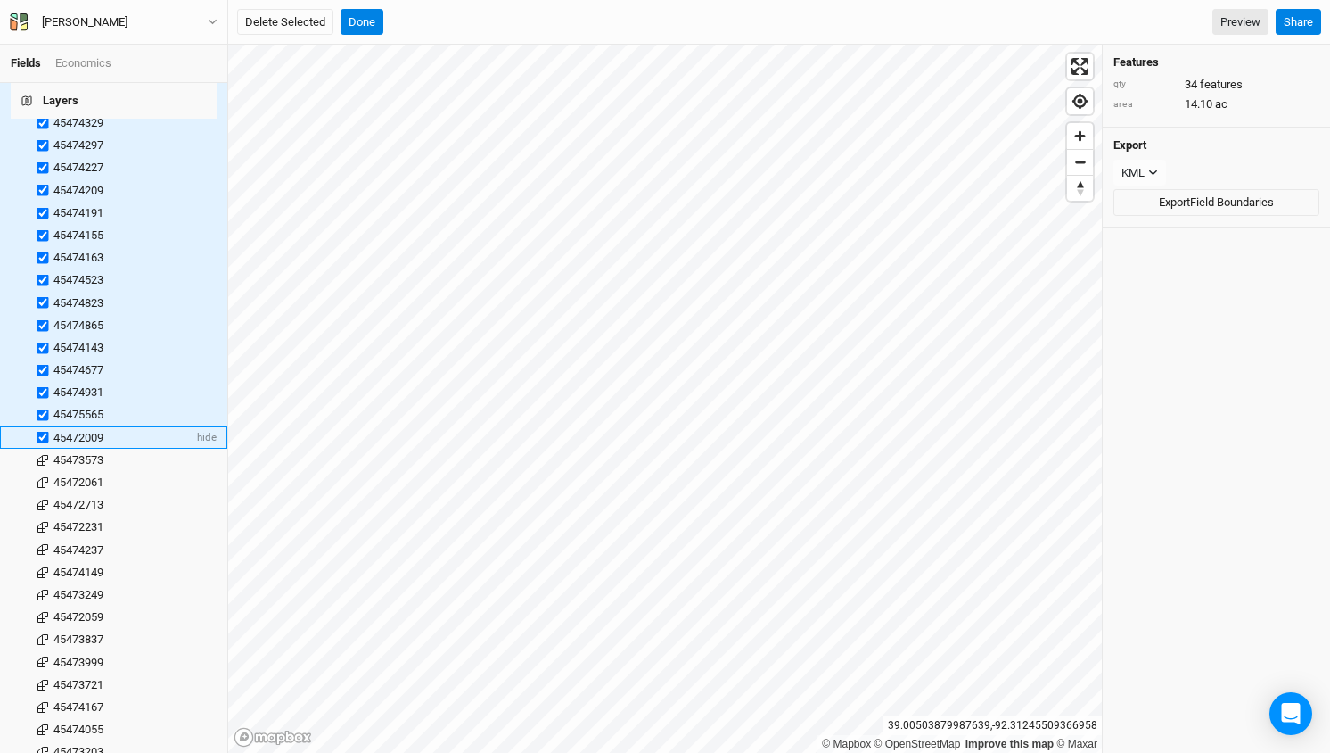
scroll to position [714, 0]
click at [45, 403] on label at bounding box center [43, 414] width 22 height 22
click at [45, 408] on input "checkbox" at bounding box center [43, 414] width 12 height 12
click at [45, 425] on label at bounding box center [43, 436] width 22 height 22
click at [45, 431] on input "checkbox" at bounding box center [43, 437] width 12 height 12
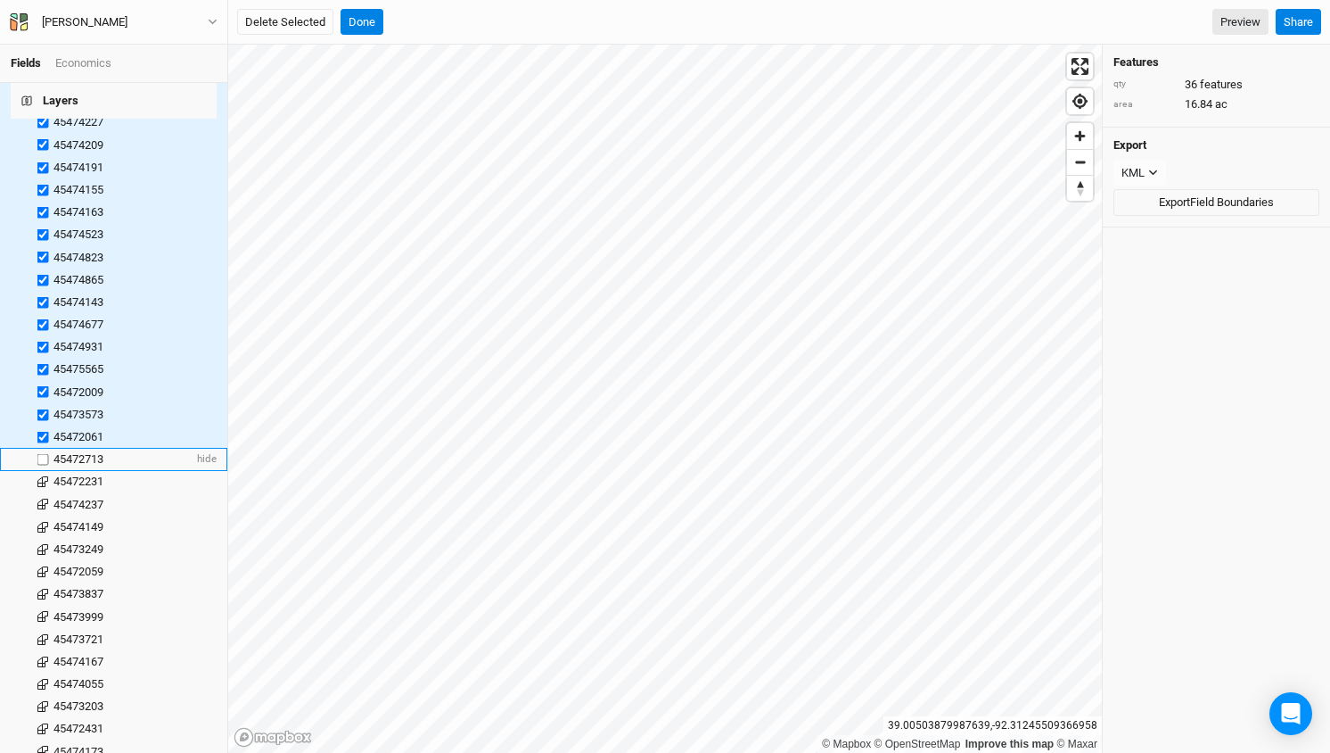
click at [45, 448] on label at bounding box center [43, 459] width 22 height 22
click at [45, 454] on input "checkbox" at bounding box center [43, 460] width 12 height 12
click at [45, 471] on label at bounding box center [43, 482] width 22 height 22
click at [45, 476] on input "checkbox" at bounding box center [43, 482] width 12 height 12
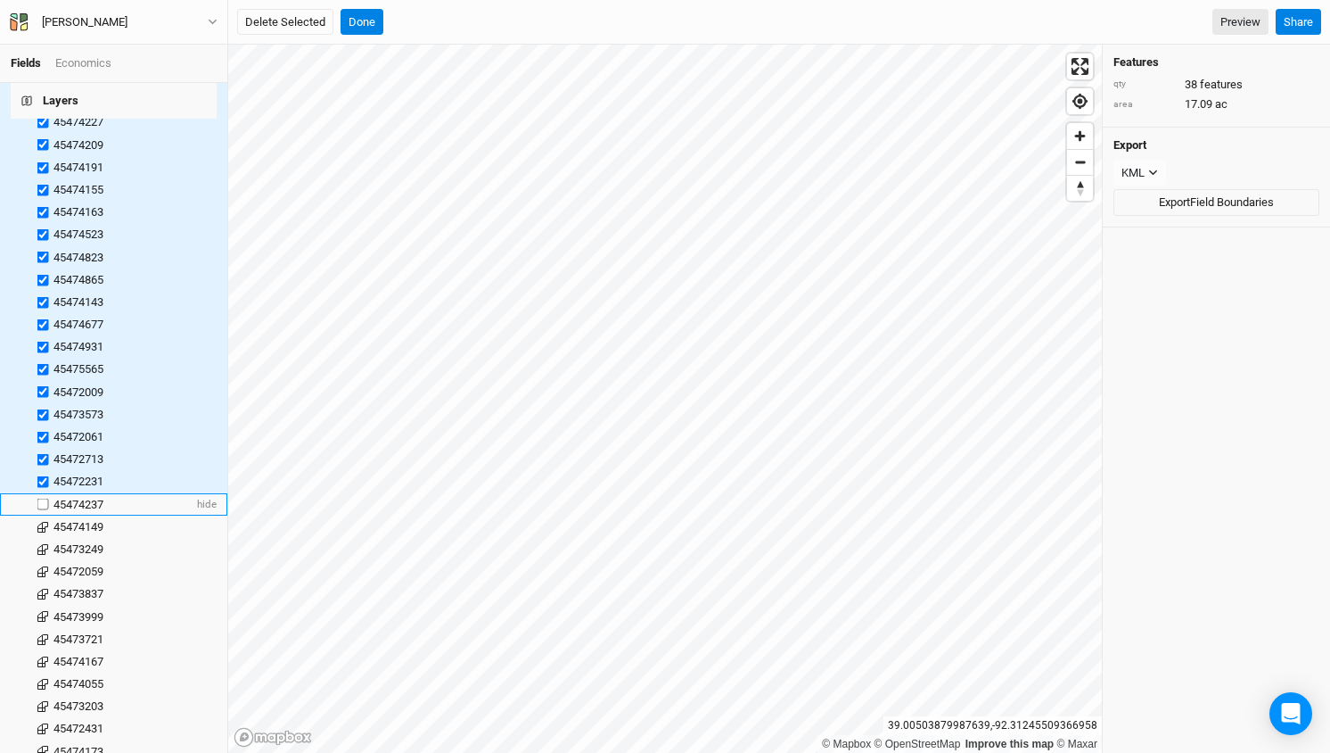
click at [43, 493] on label at bounding box center [43, 504] width 22 height 22
click at [43, 498] on input "checkbox" at bounding box center [43, 504] width 12 height 12
click at [43, 515] on label at bounding box center [43, 526] width 22 height 22
click at [43, 521] on input "checkbox" at bounding box center [43, 527] width 12 height 12
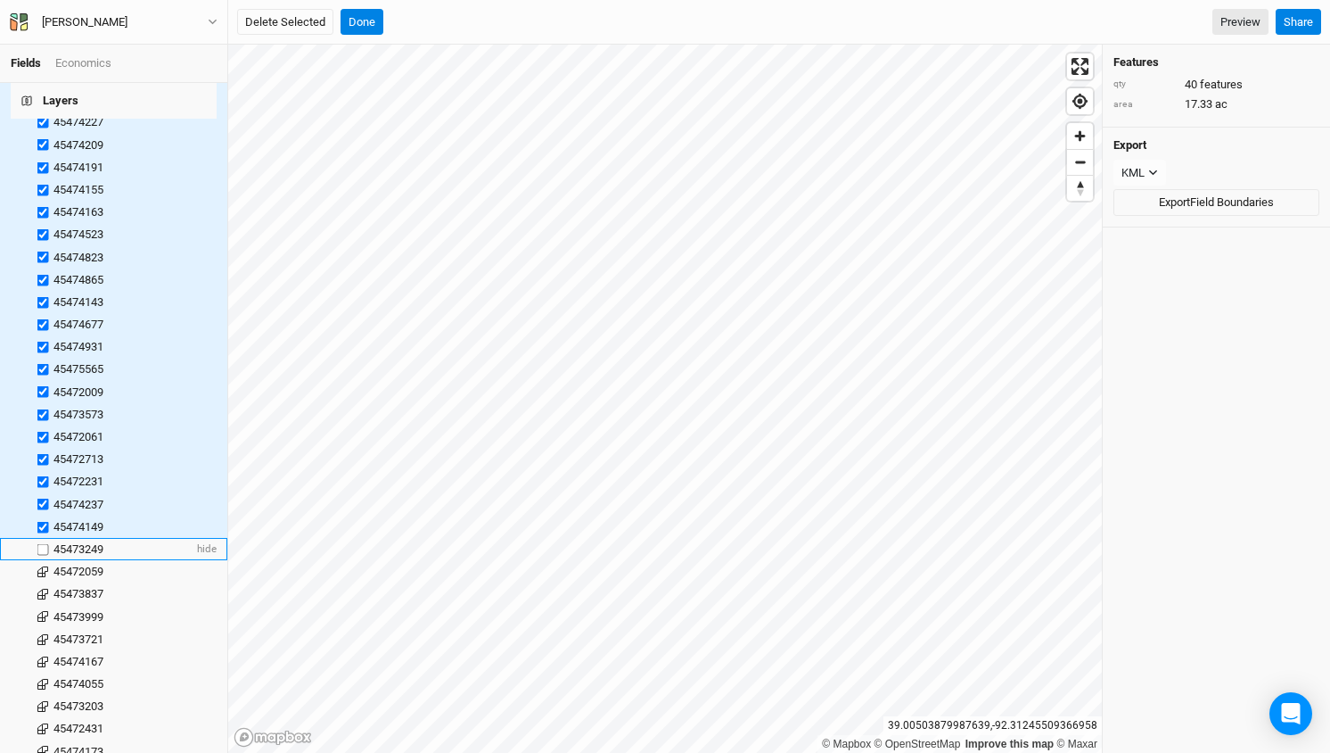
click at [43, 538] on label at bounding box center [43, 549] width 22 height 22
click at [43, 543] on input "checkbox" at bounding box center [43, 549] width 12 height 12
click at [44, 560] on label at bounding box center [43, 571] width 22 height 22
click at [44, 565] on input "checkbox" at bounding box center [43, 571] width 12 height 12
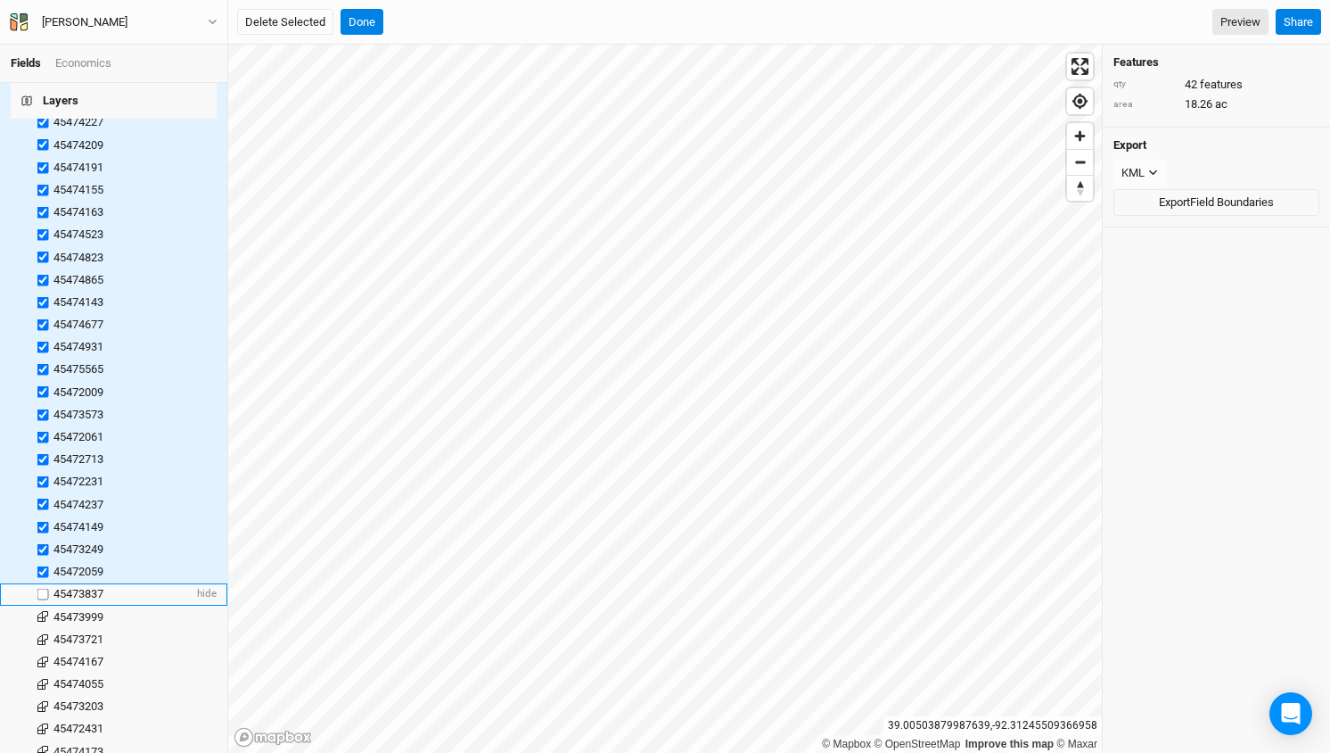
click at [42, 583] on label at bounding box center [43, 594] width 22 height 22
click at [42, 588] on input "checkbox" at bounding box center [43, 594] width 12 height 12
click at [43, 605] on label at bounding box center [43, 616] width 22 height 22
click at [43, 611] on input "checkbox" at bounding box center [43, 617] width 12 height 12
click at [43, 628] on label at bounding box center [43, 639] width 22 height 22
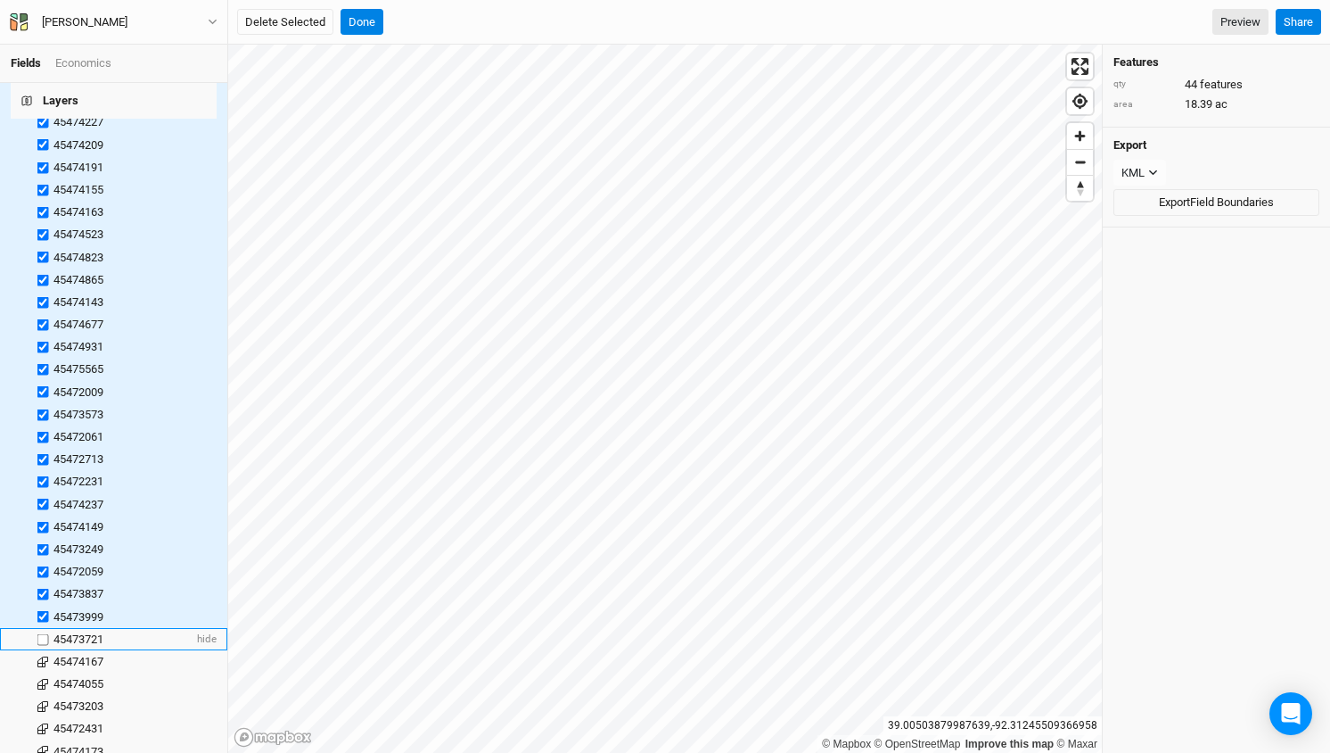
click at [43, 633] on input "checkbox" at bounding box center [43, 639] width 12 height 12
click at [44, 650] on label at bounding box center [43, 661] width 22 height 22
click at [44, 655] on input "checkbox" at bounding box center [43, 661] width 12 height 12
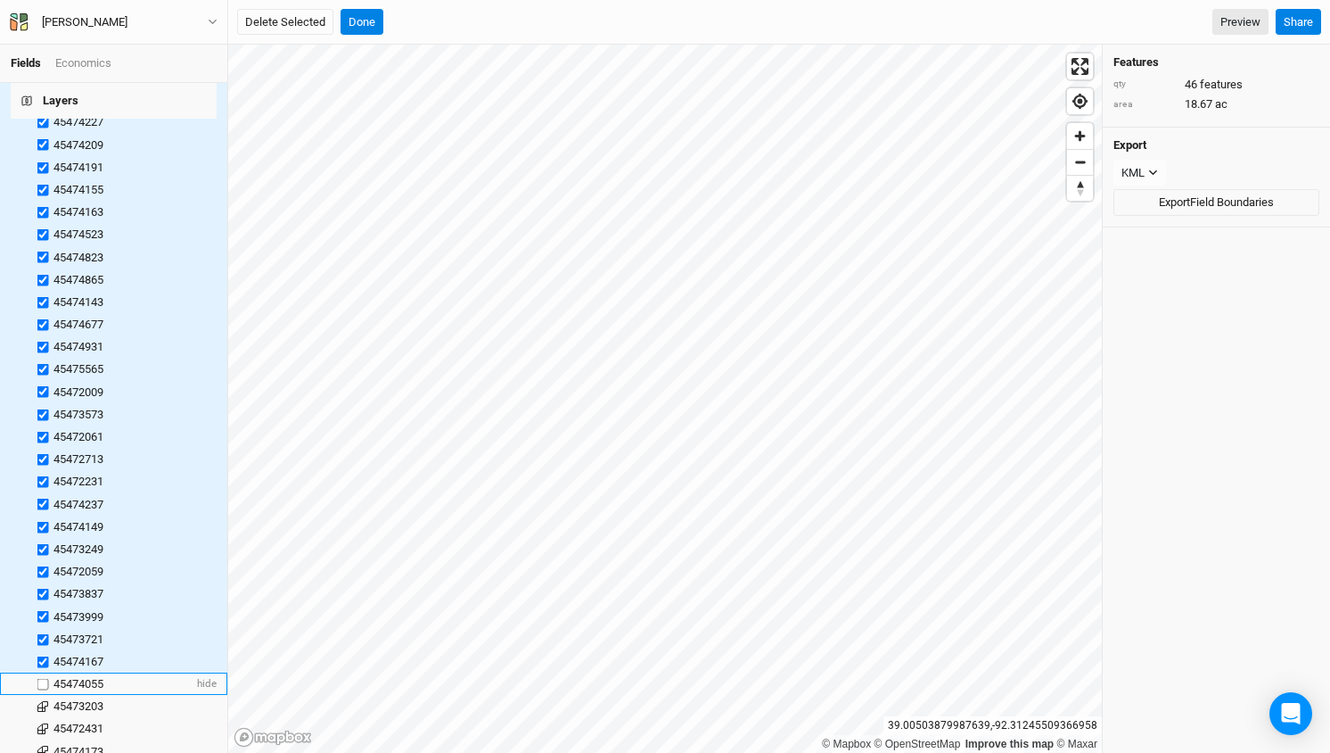
click at [44, 672] on label at bounding box center [43, 683] width 22 height 22
click at [44, 678] on input "checkbox" at bounding box center [43, 684] width 12 height 12
click at [288, 16] on button "Delete Selected" at bounding box center [285, 22] width 96 height 27
click at [552, 14] on button "Confirm" at bounding box center [550, 22] width 55 height 27
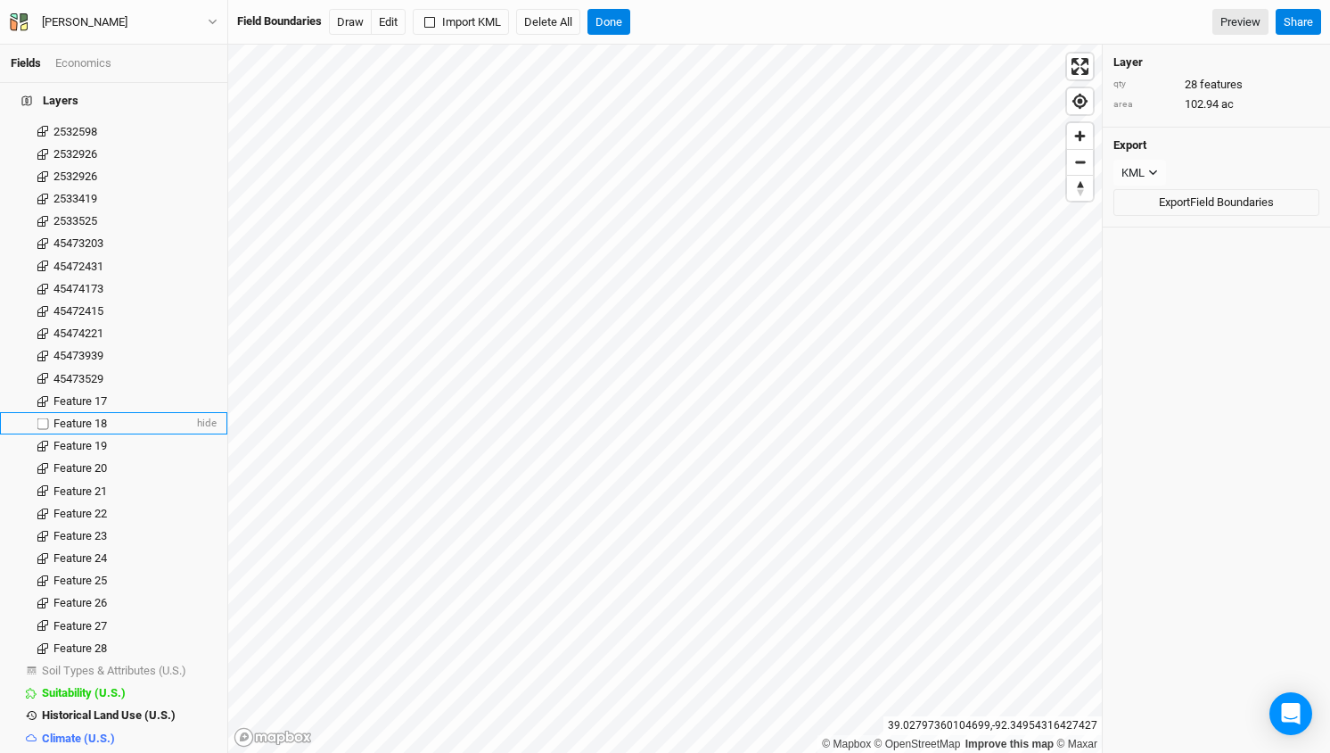
scroll to position [0, 0]
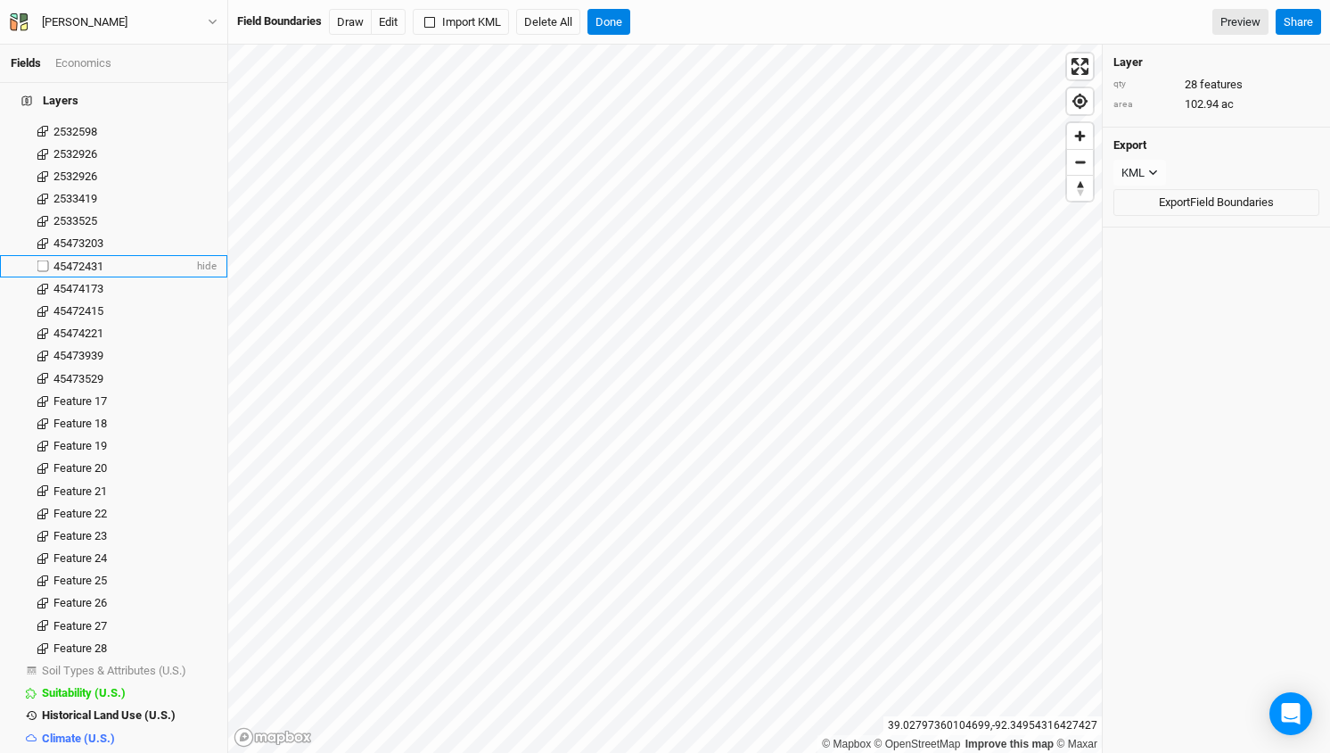
click at [43, 255] on label at bounding box center [43, 266] width 22 height 22
click at [43, 260] on input "checkbox" at bounding box center [43, 266] width 12 height 12
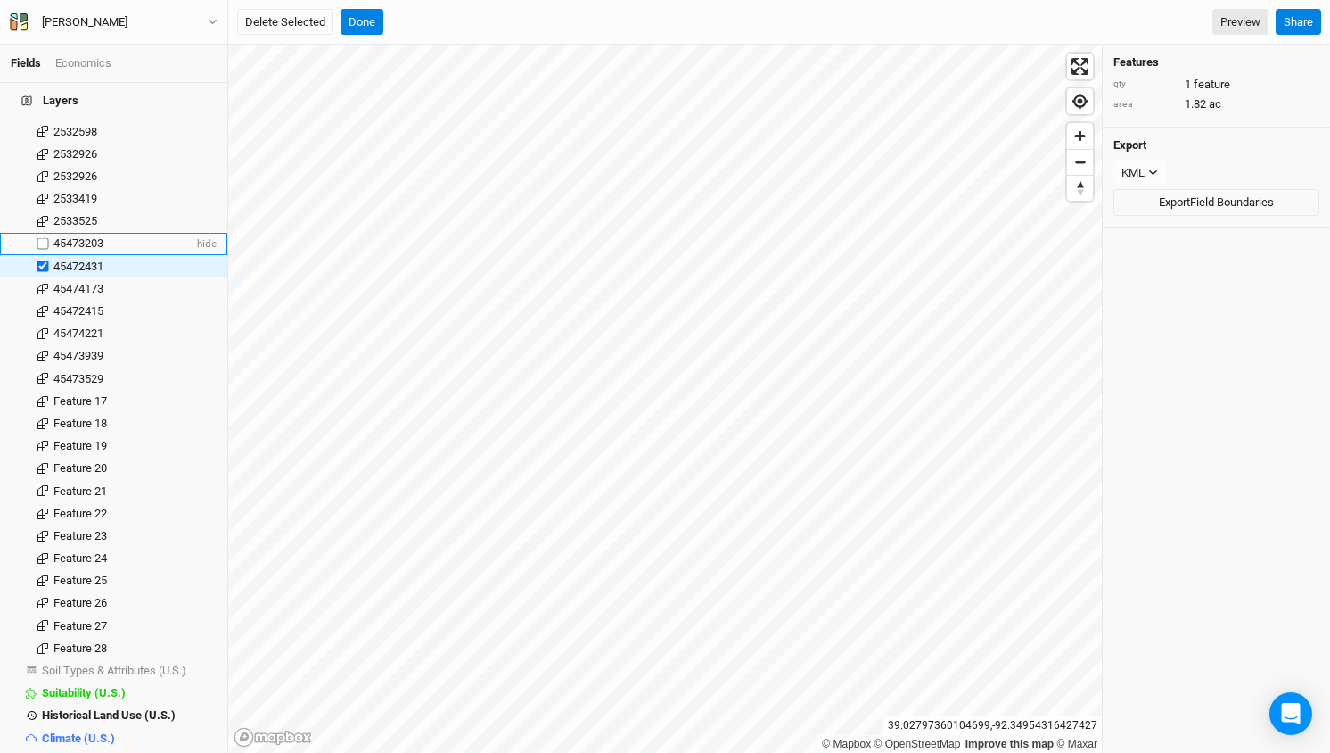
click at [43, 233] on label at bounding box center [43, 244] width 22 height 22
click at [43, 238] on input "checkbox" at bounding box center [43, 244] width 12 height 12
click at [39, 277] on label at bounding box center [43, 288] width 22 height 22
click at [39, 283] on input "checkbox" at bounding box center [43, 289] width 12 height 12
click at [44, 300] on label at bounding box center [43, 311] width 22 height 22
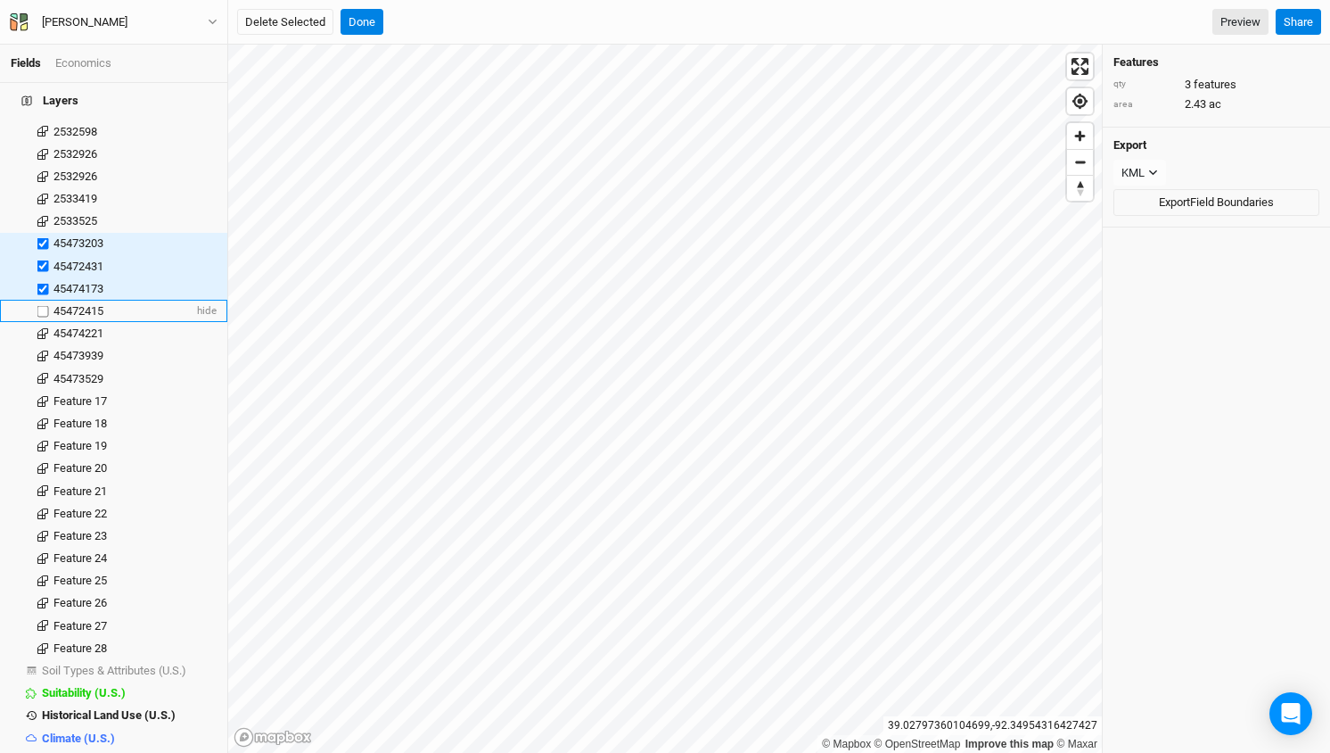
click at [44, 305] on input "checkbox" at bounding box center [43, 311] width 12 height 12
click at [43, 323] on label at bounding box center [43, 334] width 22 height 22
click at [43, 328] on input "checkbox" at bounding box center [43, 334] width 12 height 12
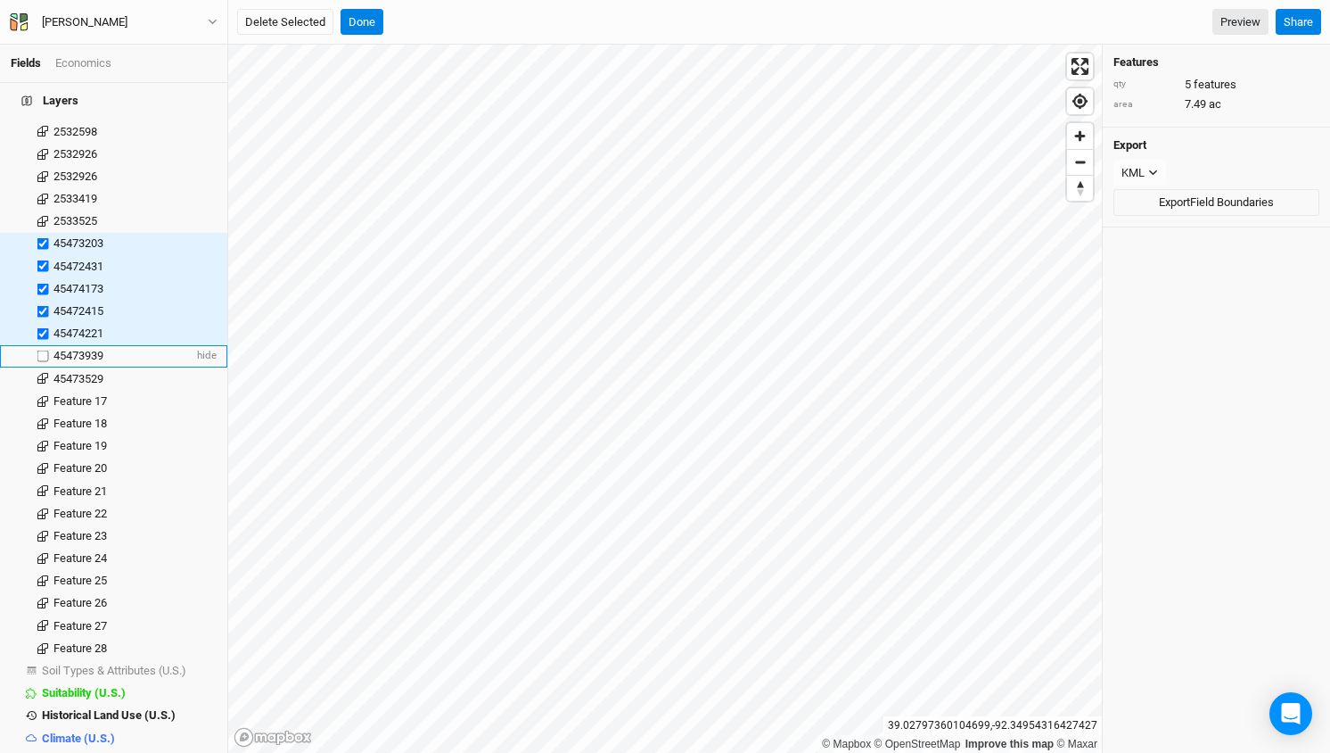
click at [43, 345] on label at bounding box center [43, 356] width 22 height 22
click at [43, 350] on input "checkbox" at bounding box center [43, 356] width 12 height 12
click at [42, 367] on label at bounding box center [43, 378] width 22 height 22
click at [42, 373] on input "checkbox" at bounding box center [43, 379] width 12 height 12
click at [289, 21] on button "Delete Selected" at bounding box center [285, 22] width 96 height 27
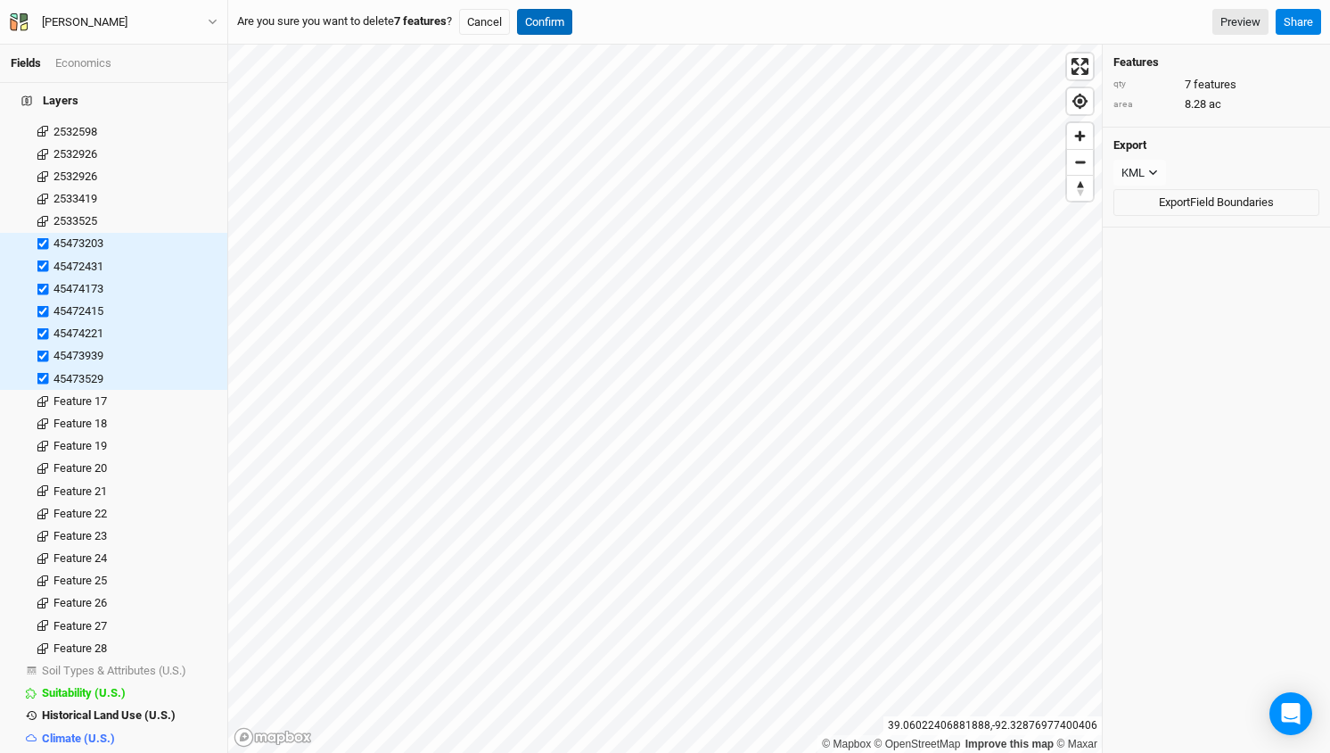
click at [551, 20] on button "Confirm" at bounding box center [544, 22] width 55 height 27
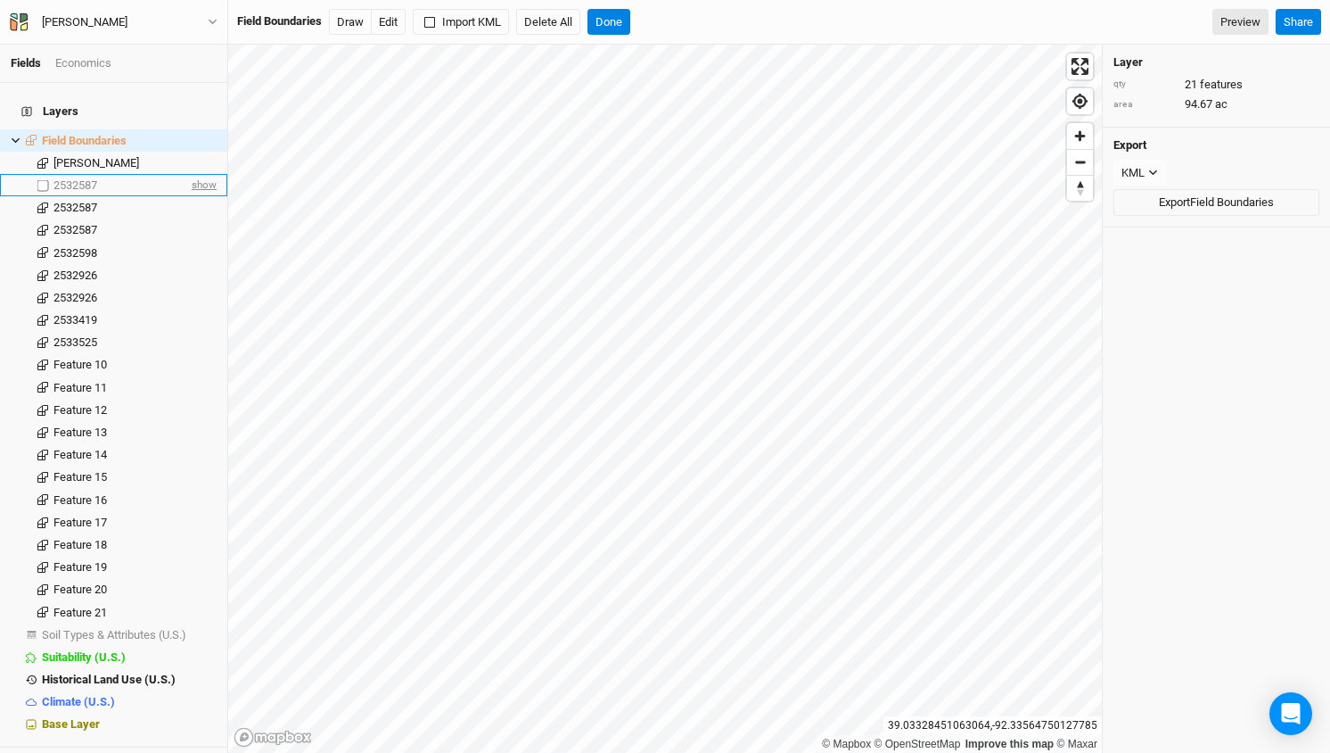
click at [206, 174] on span "show" at bounding box center [202, 185] width 29 height 22
click at [625, 23] on button "Done" at bounding box center [609, 22] width 43 height 27
